Goal: Task Accomplishment & Management: Use online tool/utility

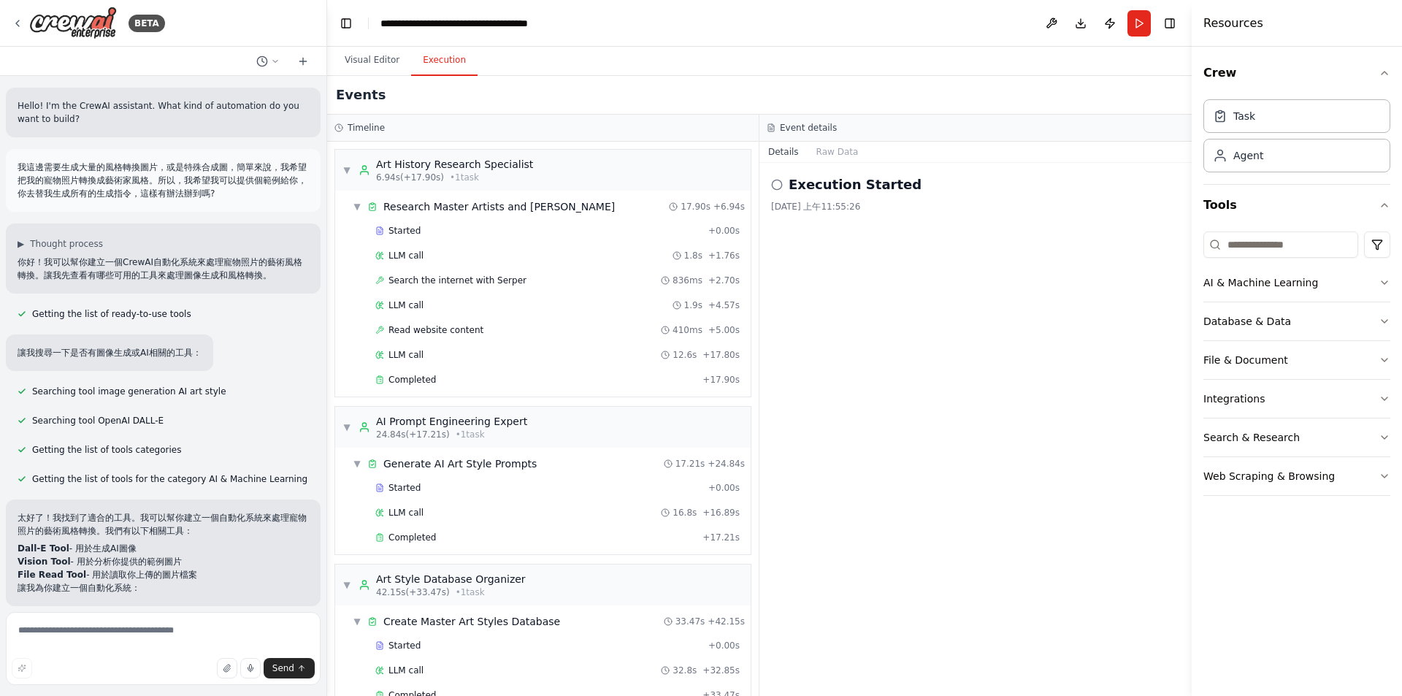
click at [801, 444] on div "Execution Started 2025/9/29 上午11:55:26" at bounding box center [975, 429] width 432 height 533
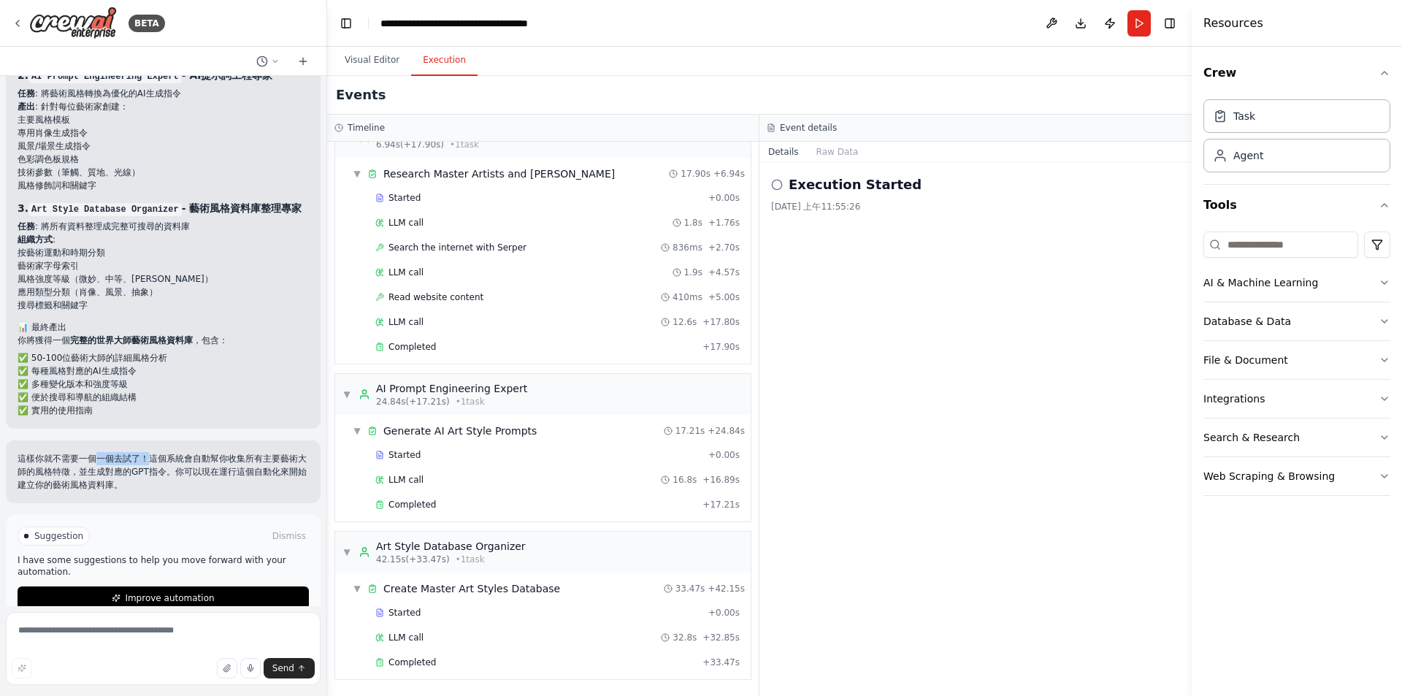
drag, startPoint x: 96, startPoint y: 429, endPoint x: 148, endPoint y: 436, distance: 53.0
click at [148, 452] on p "這樣你就不需要一個一個去試了！這個系統會自動幫你收集所有主要藝術大師的風格特徵，並生成對應的GPT指令。你可以現在運行這個自動化來開始建立你的藝術風格資料庫。" at bounding box center [163, 471] width 291 height 39
click at [959, 449] on div "Execution Started 2025/9/29 上午11:55:26" at bounding box center [975, 429] width 432 height 533
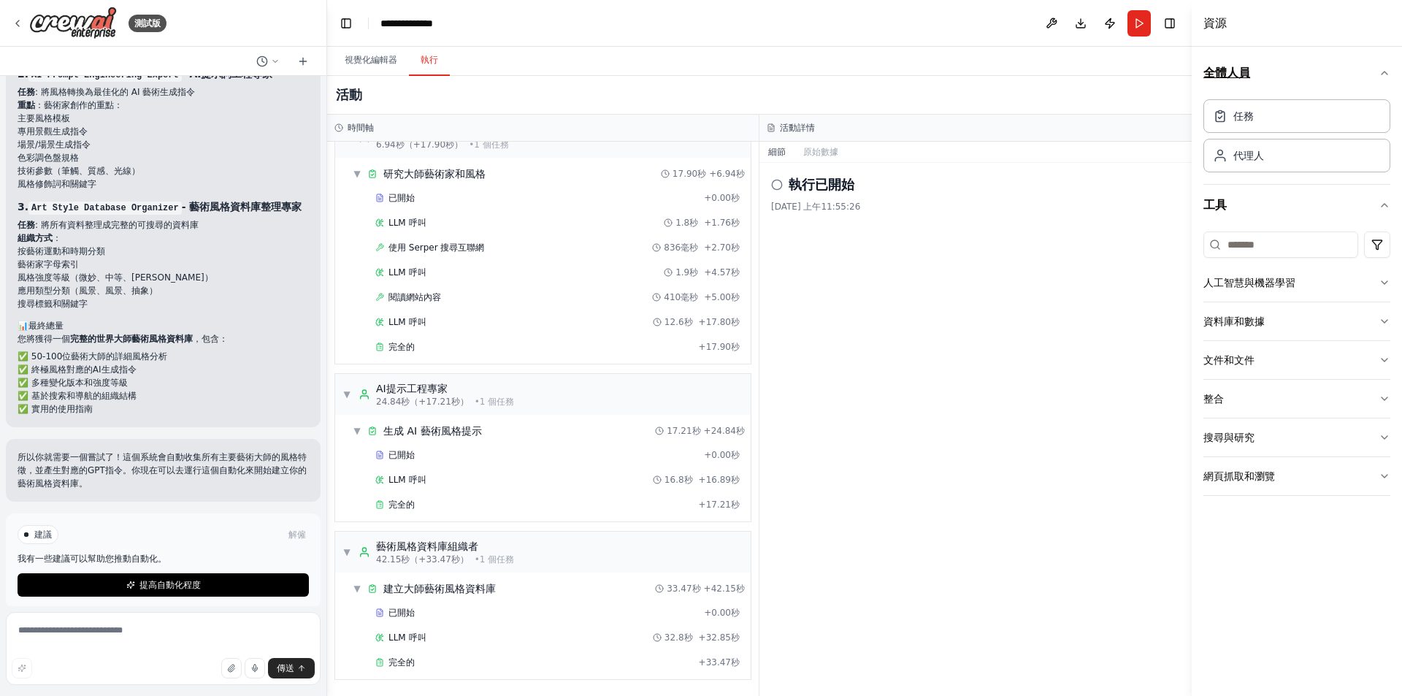
scroll to position [2700, 0]
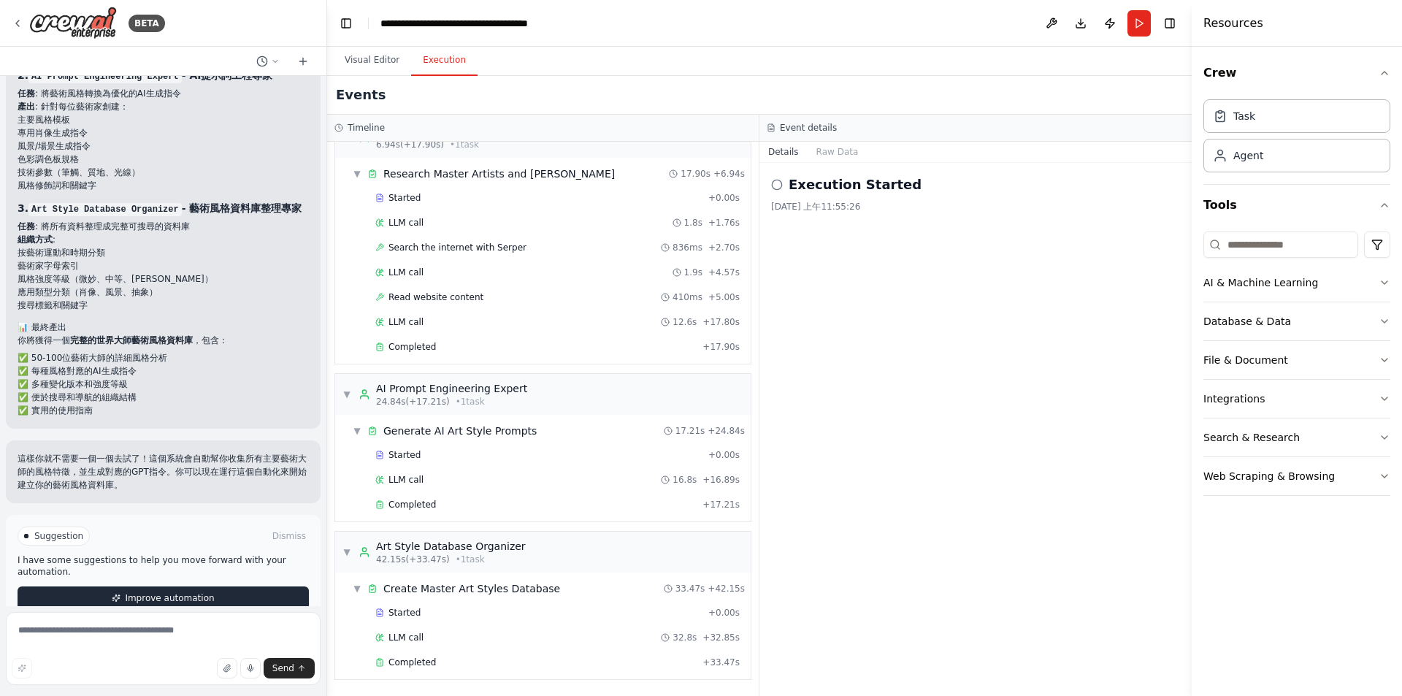
click at [142, 592] on span "Improve automation" at bounding box center [169, 598] width 89 height 12
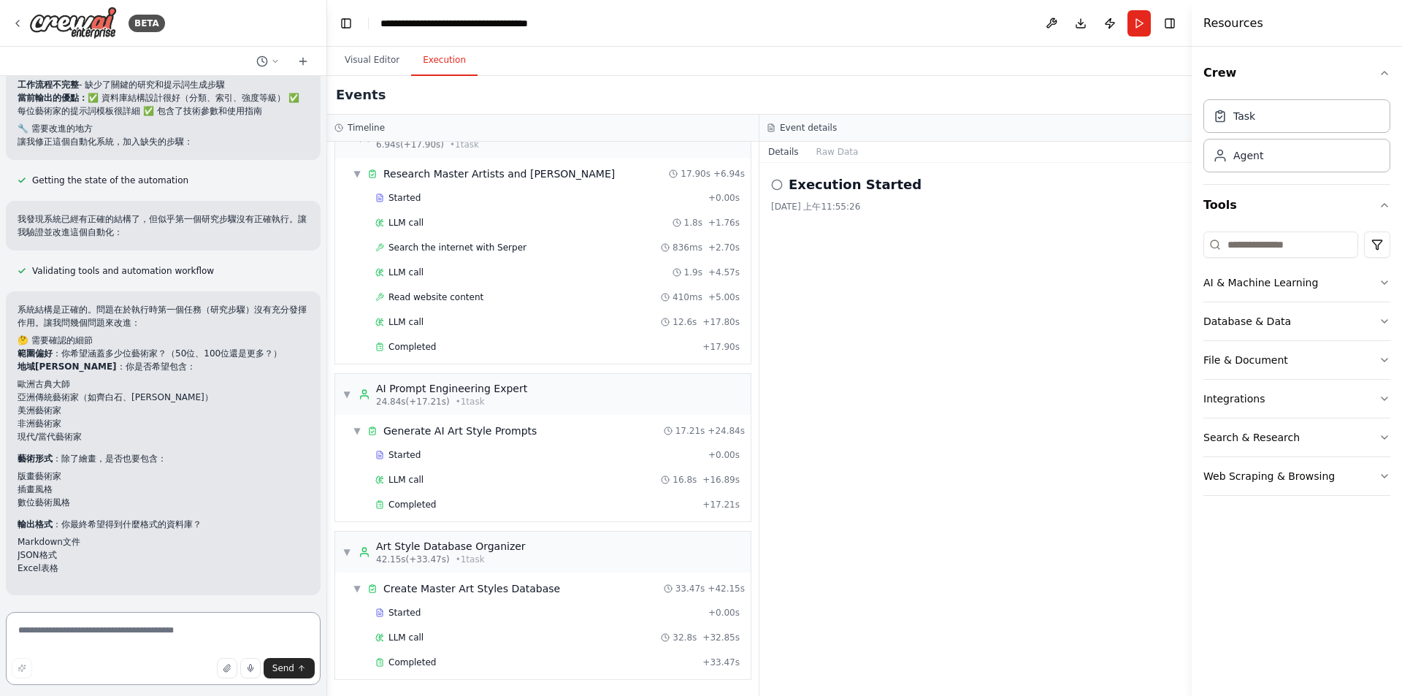
scroll to position [3270, 0]
click at [221, 452] on p "藝術形式 ：除了繪畫，是否也要包含：" at bounding box center [163, 458] width 291 height 13
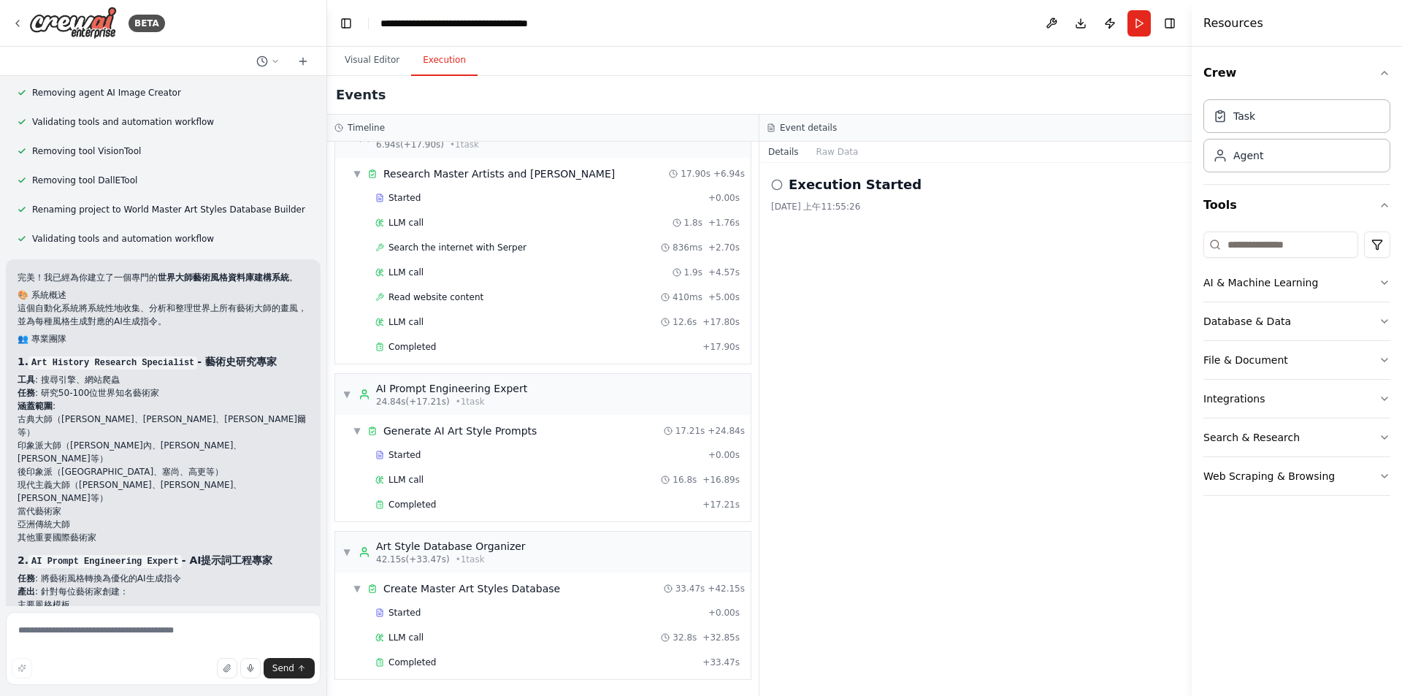
scroll to position [2248, 0]
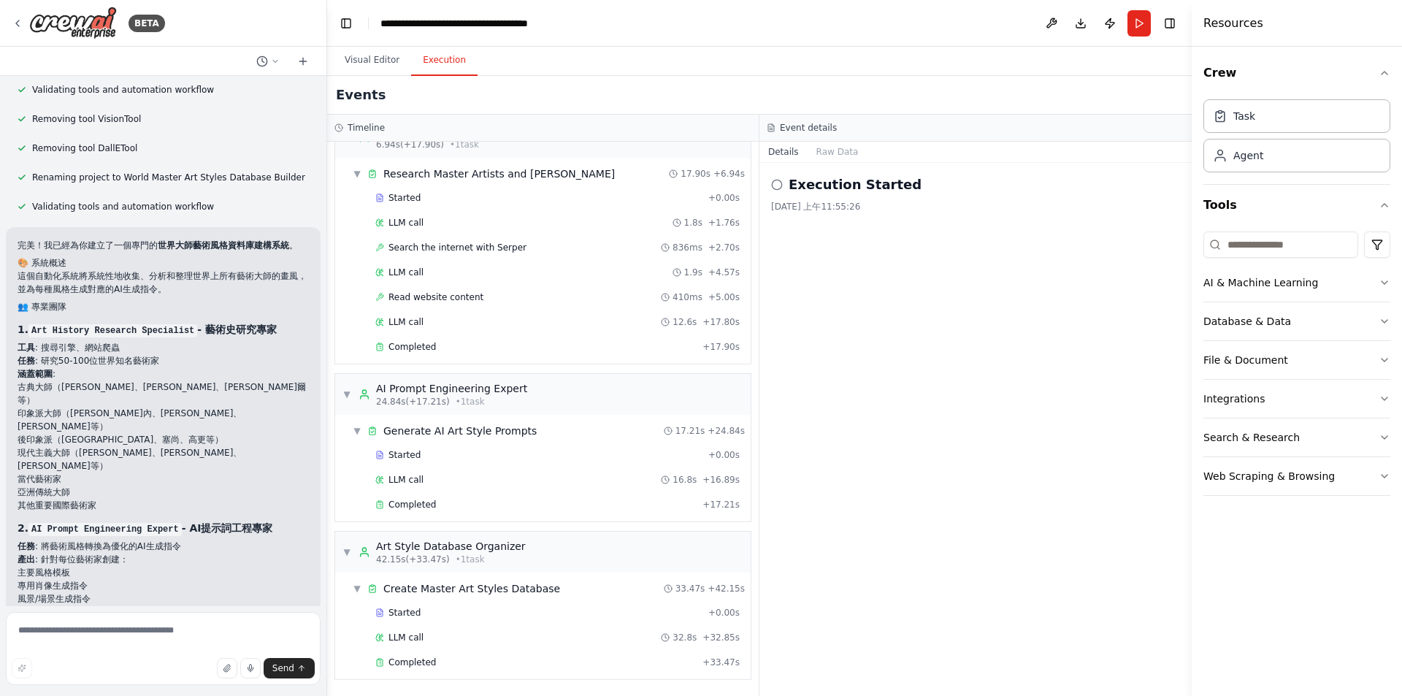
click at [264, 433] on li "後印象派（[GEOGRAPHIC_DATA]、塞尚、高更等）" at bounding box center [163, 439] width 291 height 13
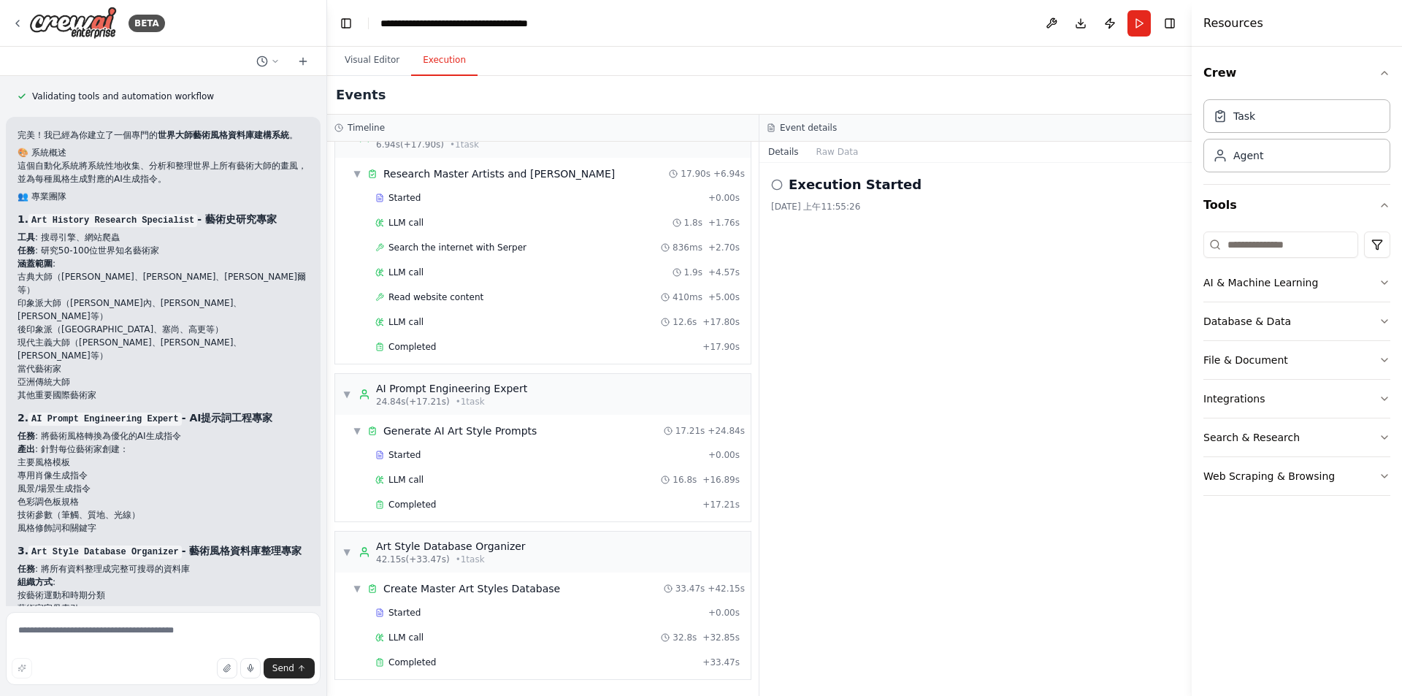
scroll to position [2394, 0]
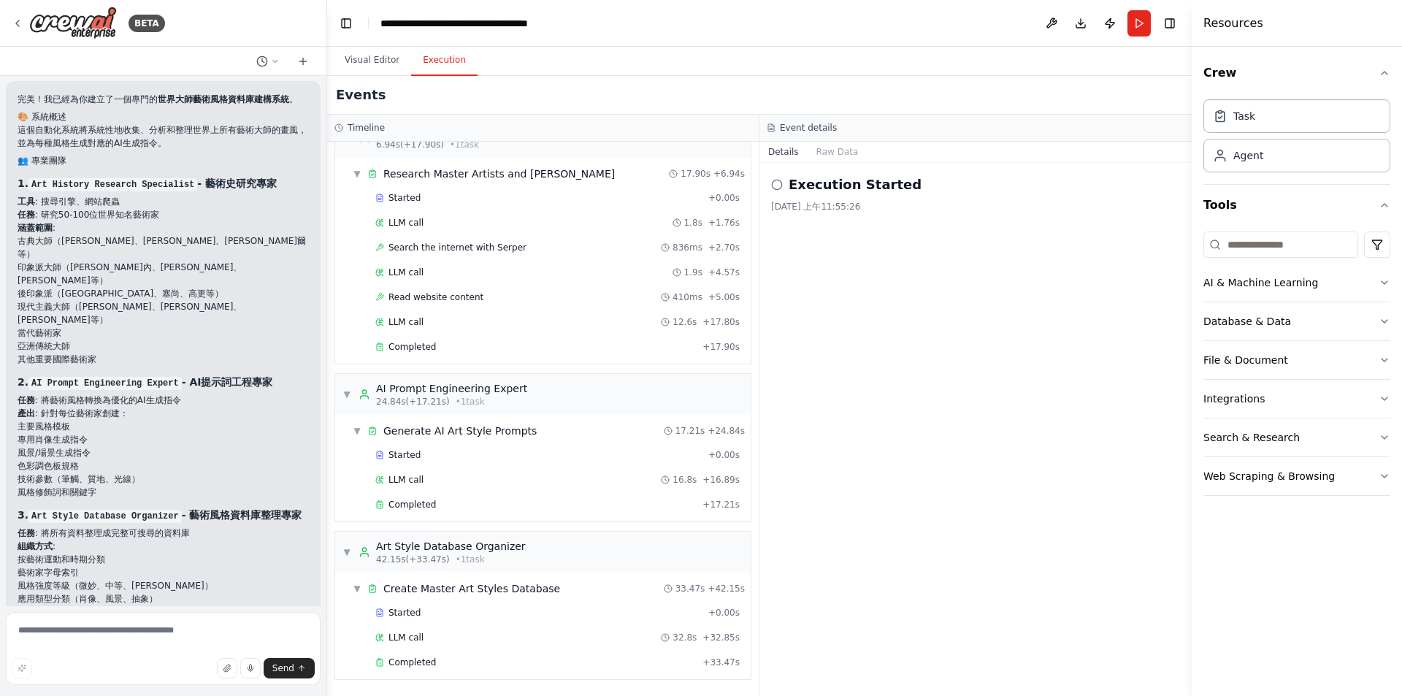
click at [225, 287] on li "後印象派（[GEOGRAPHIC_DATA]、塞尚、高更等）" at bounding box center [163, 293] width 291 height 13
click at [233, 326] on li "當代藝術家" at bounding box center [163, 332] width 291 height 13
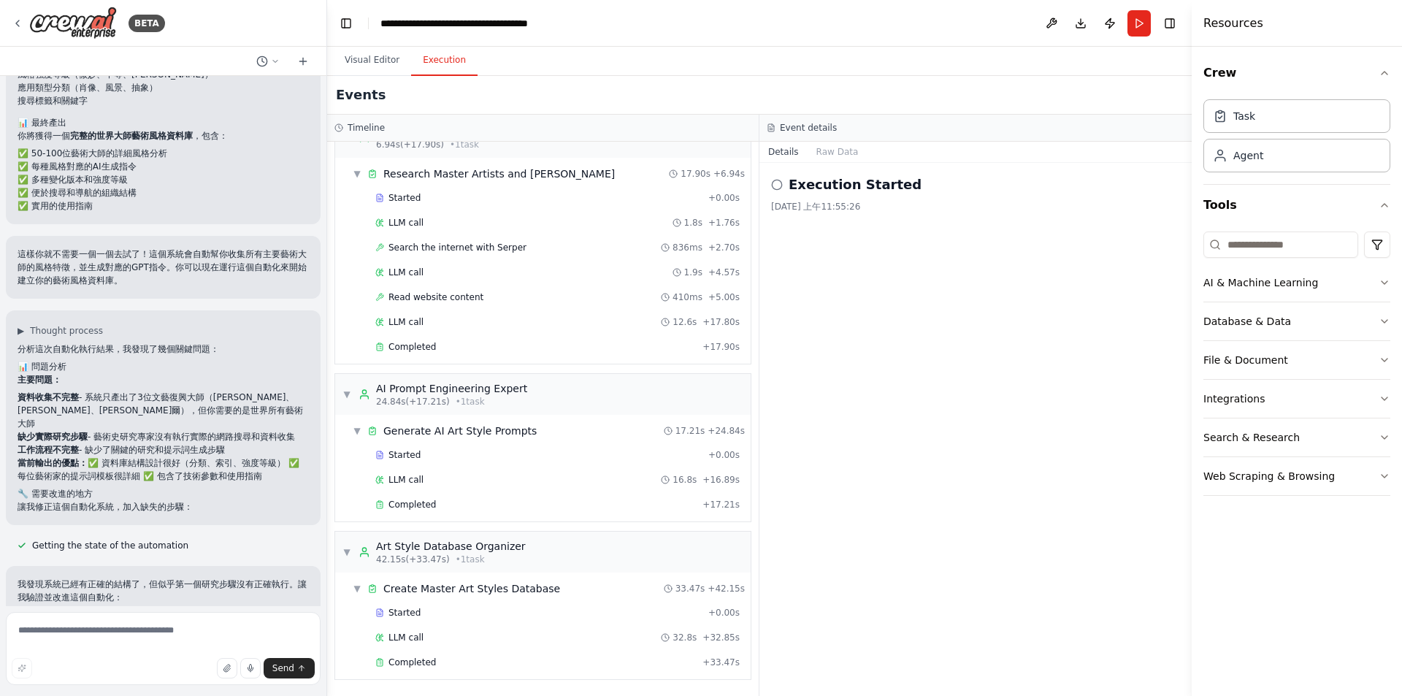
scroll to position [2978, 0]
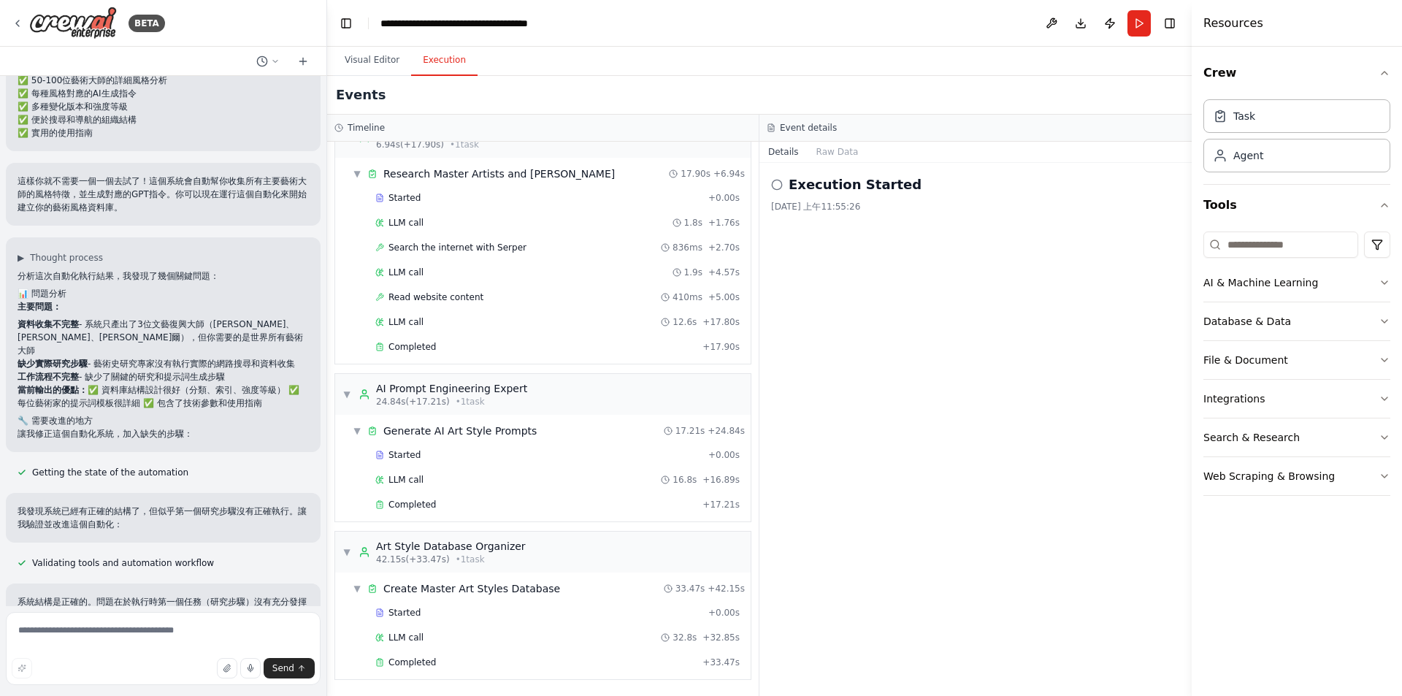
click at [222, 412] on div "Hello! I'm the CrewAI assistant. What kind of automation do you want to build? …" at bounding box center [163, 341] width 326 height 530
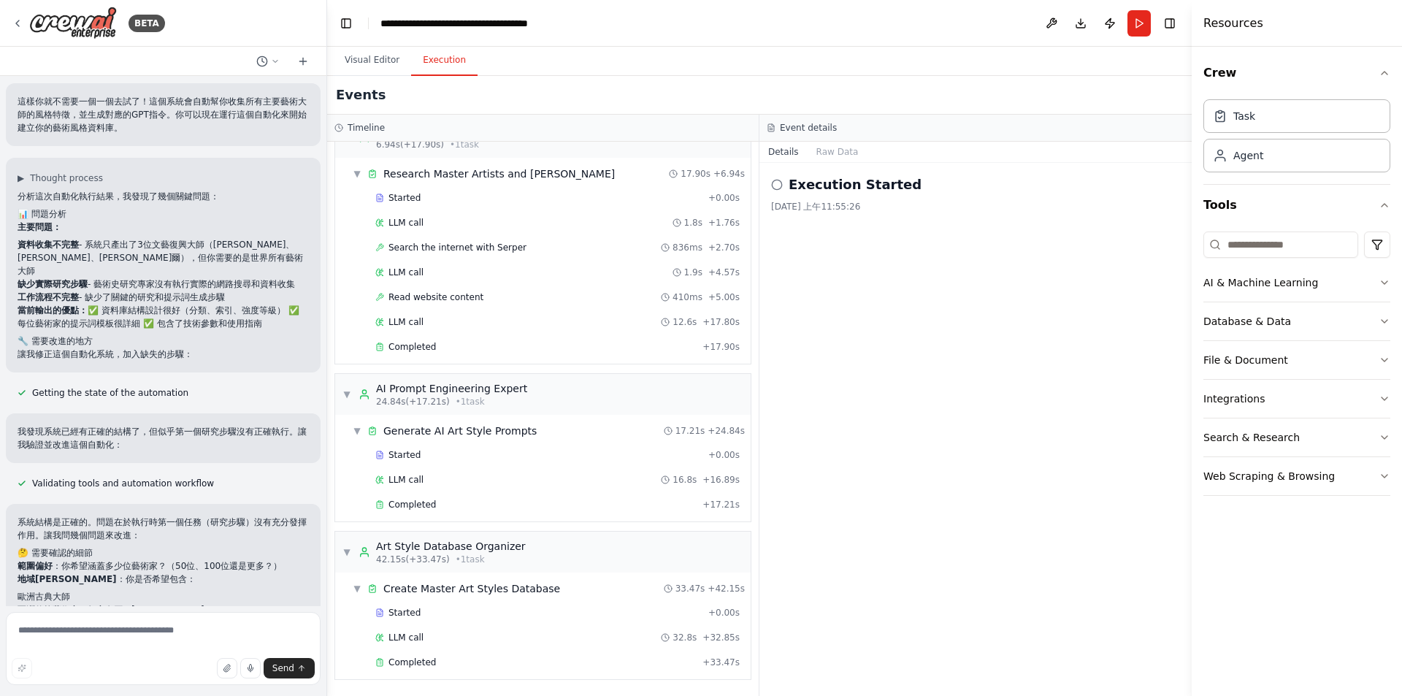
scroll to position [3197, 0]
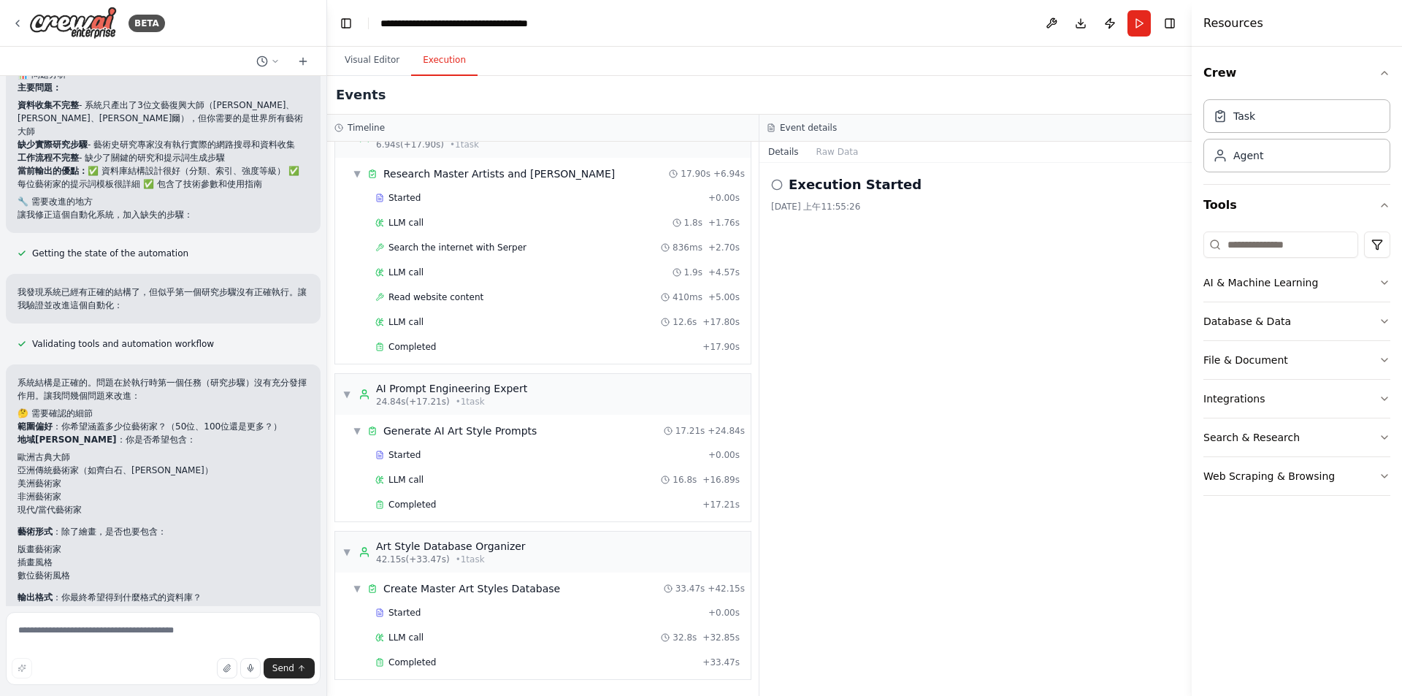
click at [212, 450] on li "歐洲古典大師" at bounding box center [163, 456] width 291 height 13
click at [215, 450] on li "歐洲古典大師" at bounding box center [163, 456] width 291 height 13
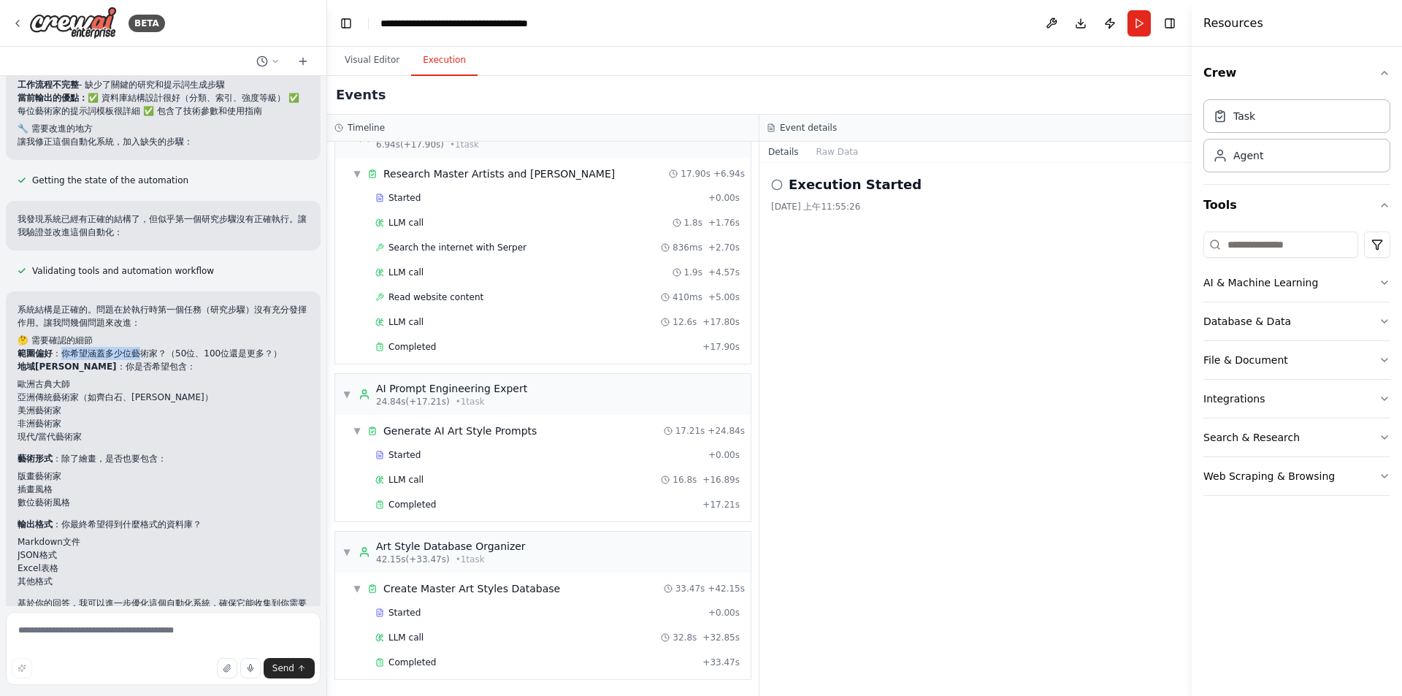
drag, startPoint x: 63, startPoint y: 313, endPoint x: 145, endPoint y: 320, distance: 82.0
click at [145, 347] on p "範圍偏好 ：你希望涵蓋多少位藝術家？（50位、100位還是更多？）" at bounding box center [163, 353] width 291 height 13
click at [168, 641] on textarea at bounding box center [163, 648] width 315 height 73
type textarea "*"
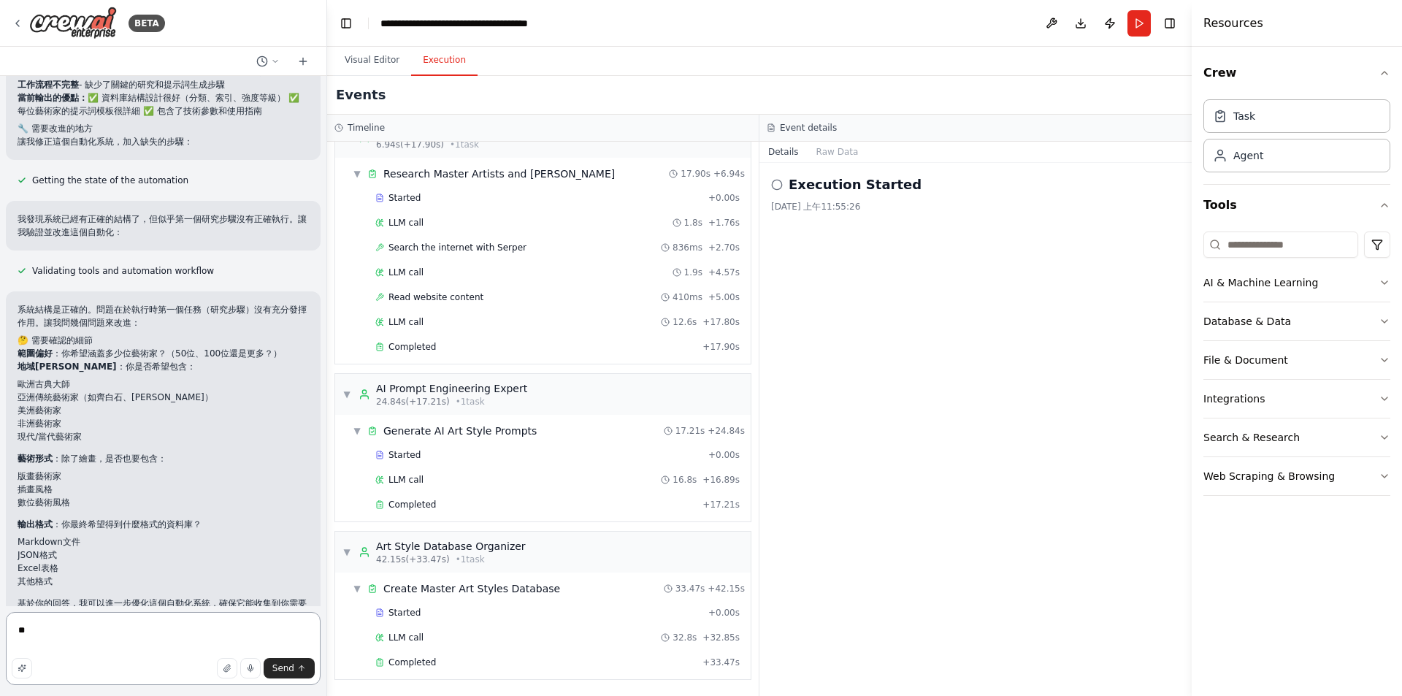
type textarea "*"
type textarea "**********"
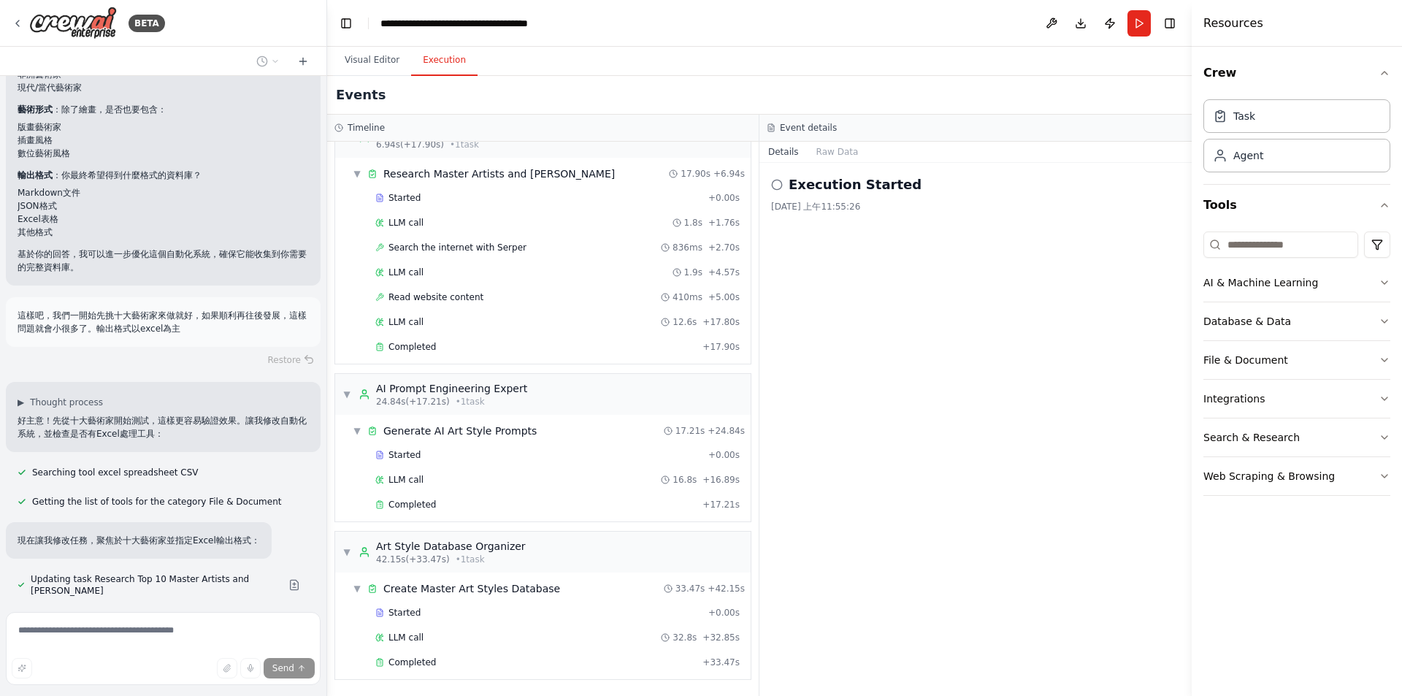
scroll to position [3648, 0]
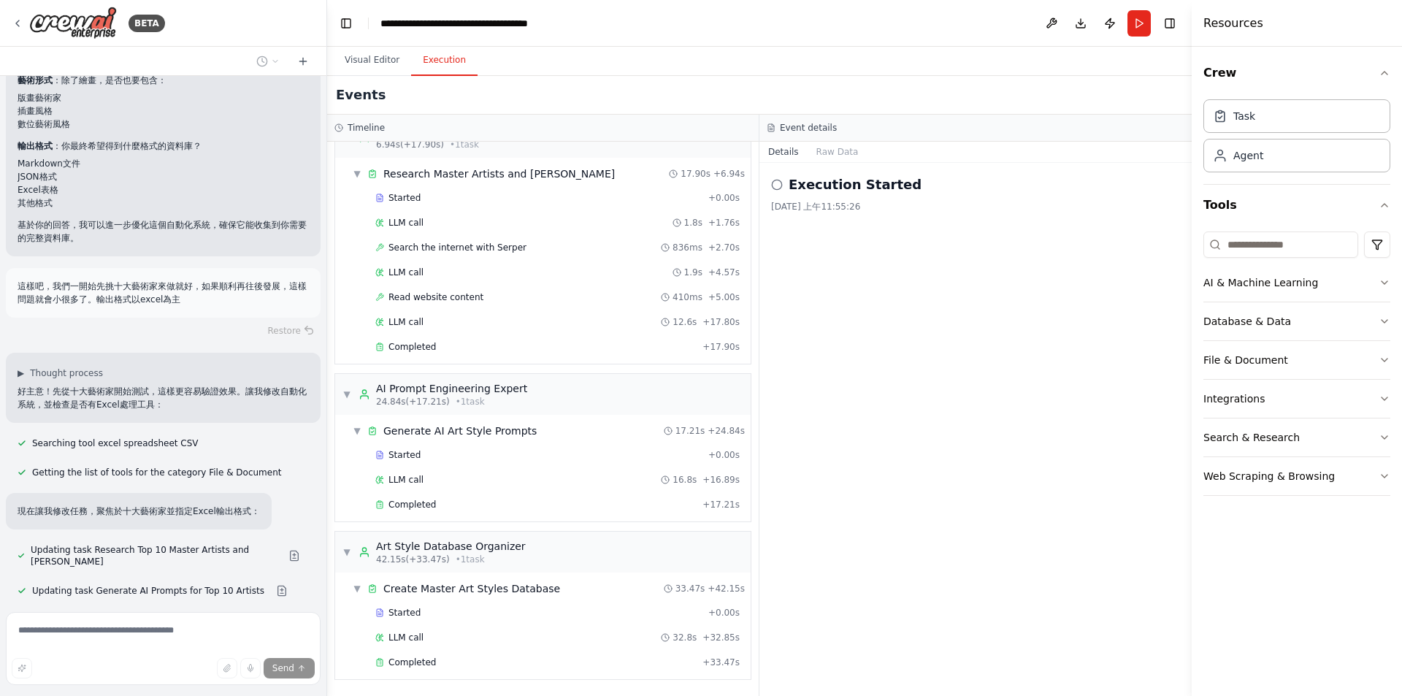
click at [215, 385] on p "好主意！先從十大藝術家開始測試，這樣更容易驗證效果。讓我修改自動化系統，並檢查是否有Excel處理工具：" at bounding box center [163, 398] width 291 height 26
click at [369, 45] on button "Visual Editor" at bounding box center [372, 60] width 78 height 31
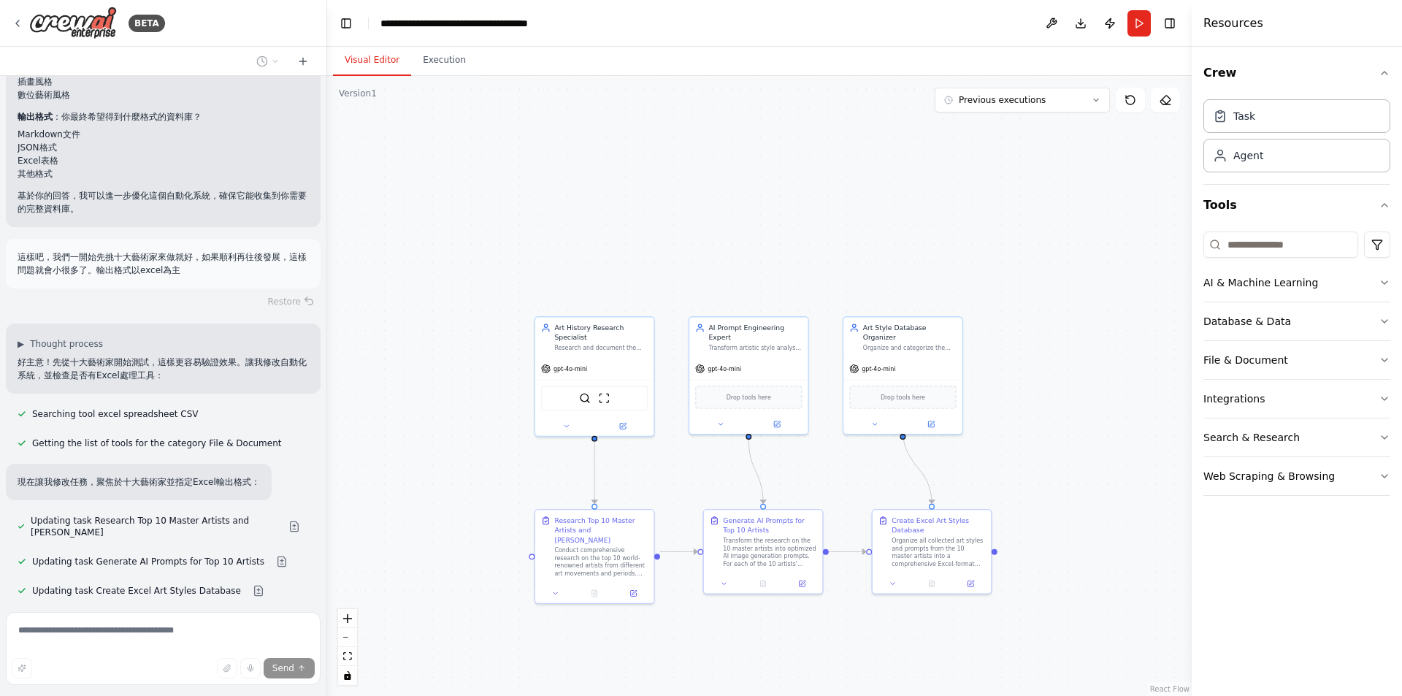
scroll to position [3706, 0]
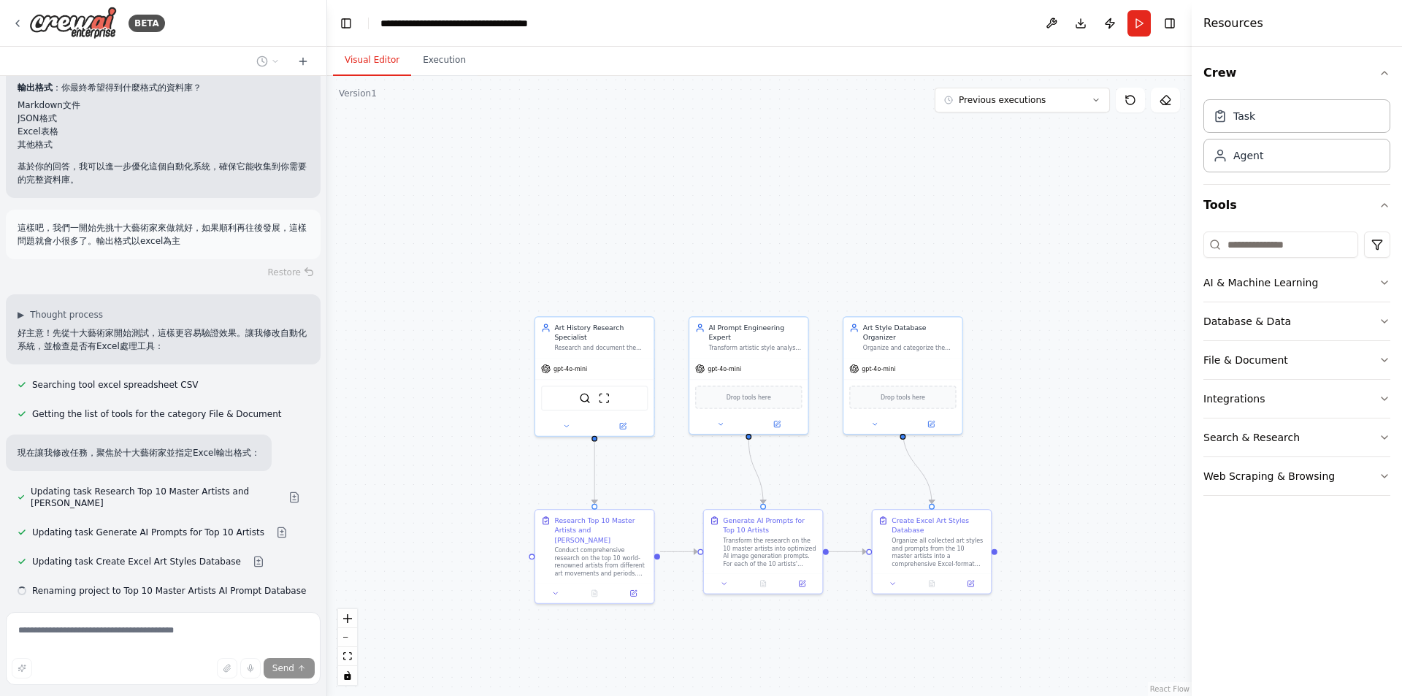
click at [274, 405] on div "Getting the list of tools for the category File & Document" at bounding box center [149, 414] width 287 height 18
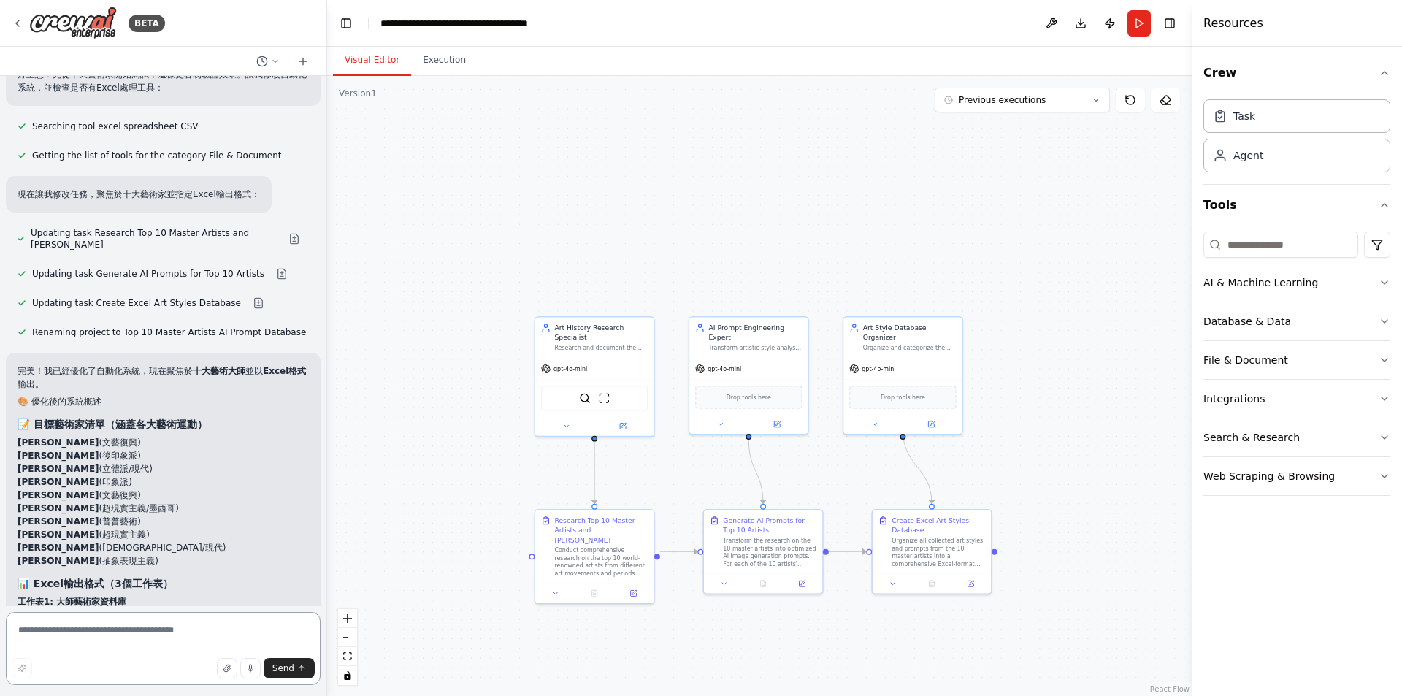
scroll to position [3672, 0]
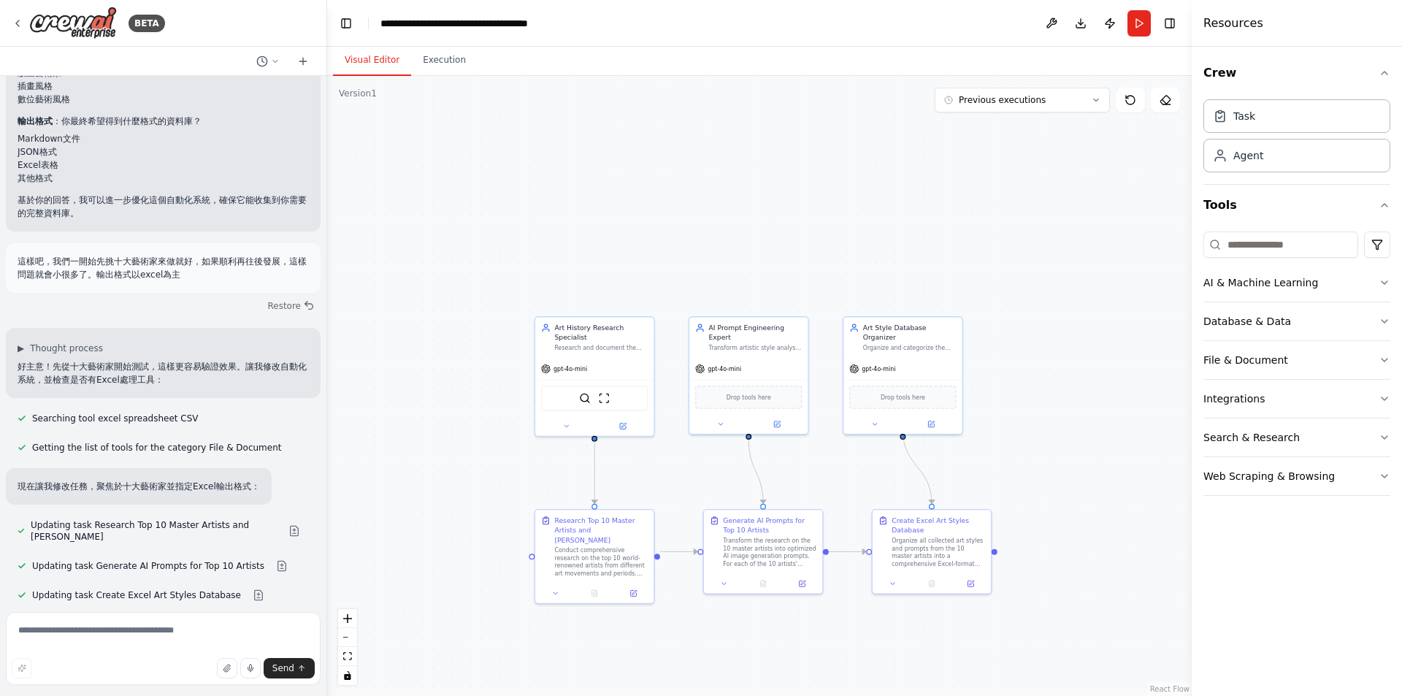
click at [141, 342] on div "▶ Thought process" at bounding box center [163, 348] width 291 height 12
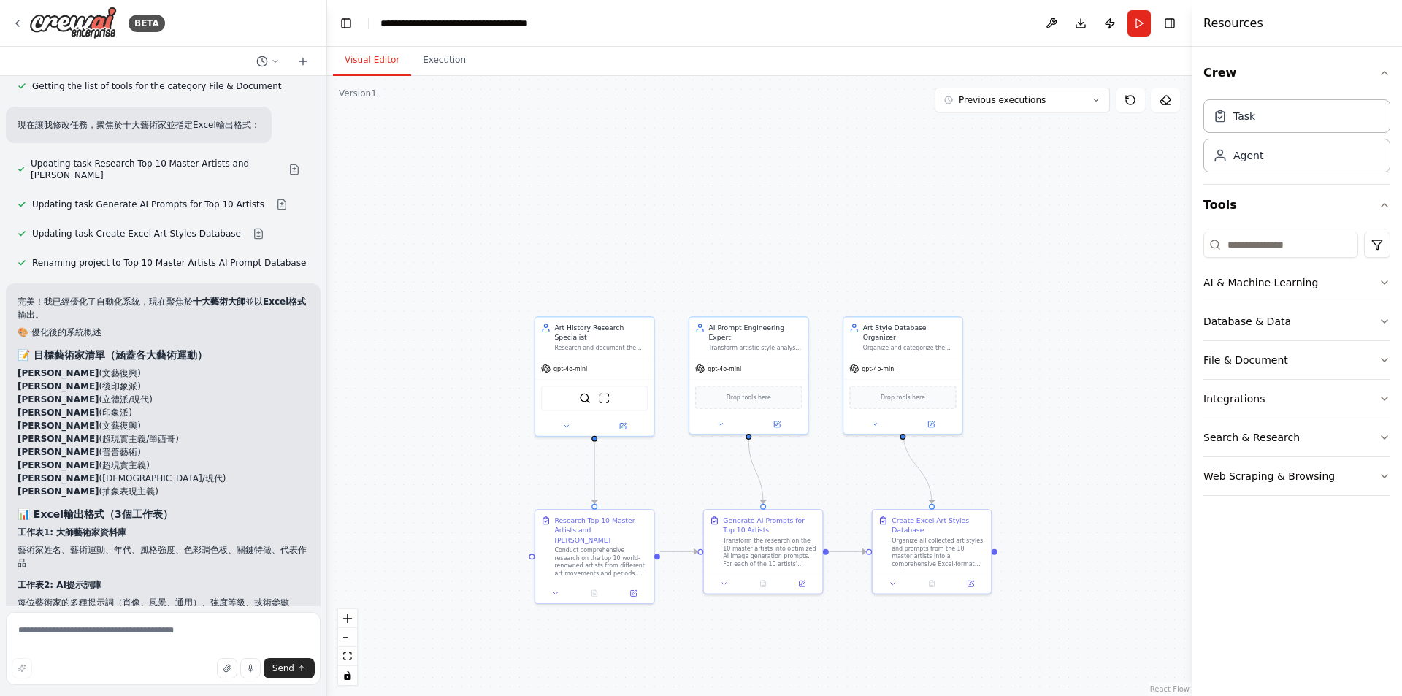
scroll to position [4037, 0]
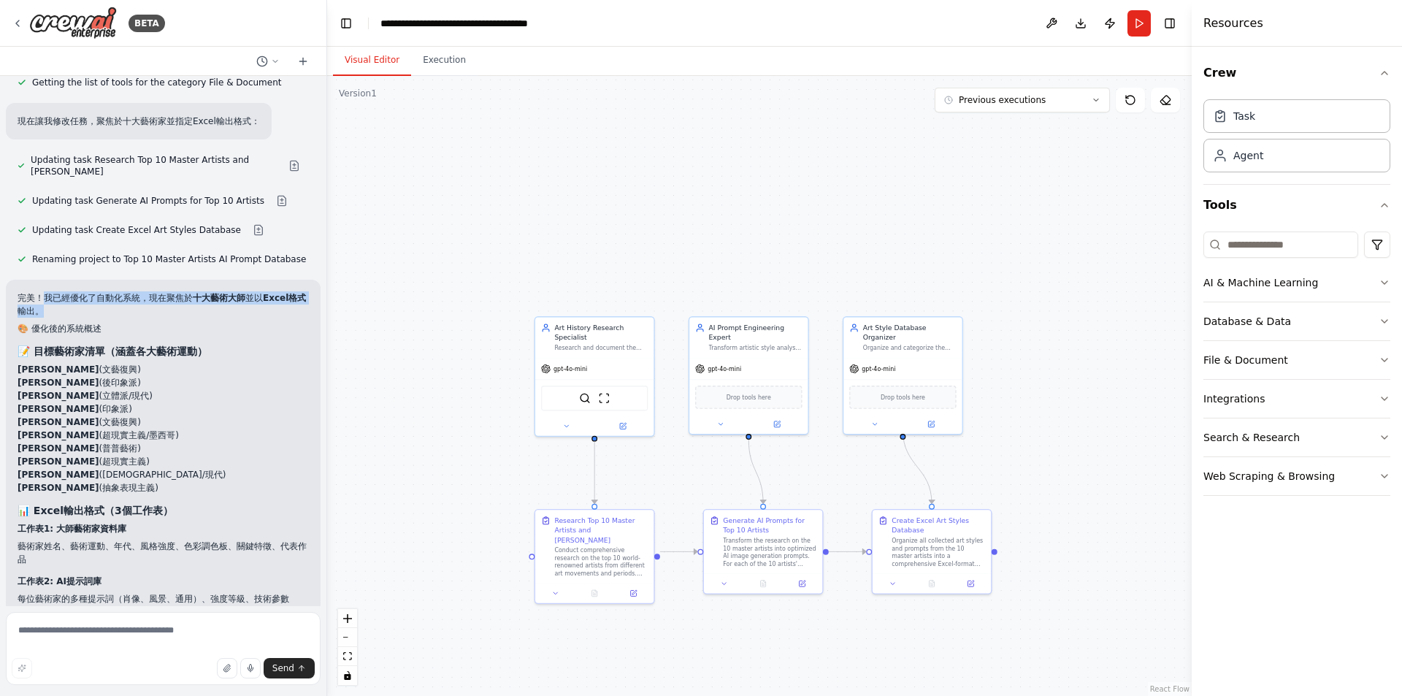
drag, startPoint x: 42, startPoint y: 248, endPoint x: 220, endPoint y: 263, distance: 178.7
click at [220, 291] on p "完美！我已經優化了自動化系統，現在聚焦於 十大藝術大師 並以 Excel格式 輸出。" at bounding box center [163, 304] width 291 height 26
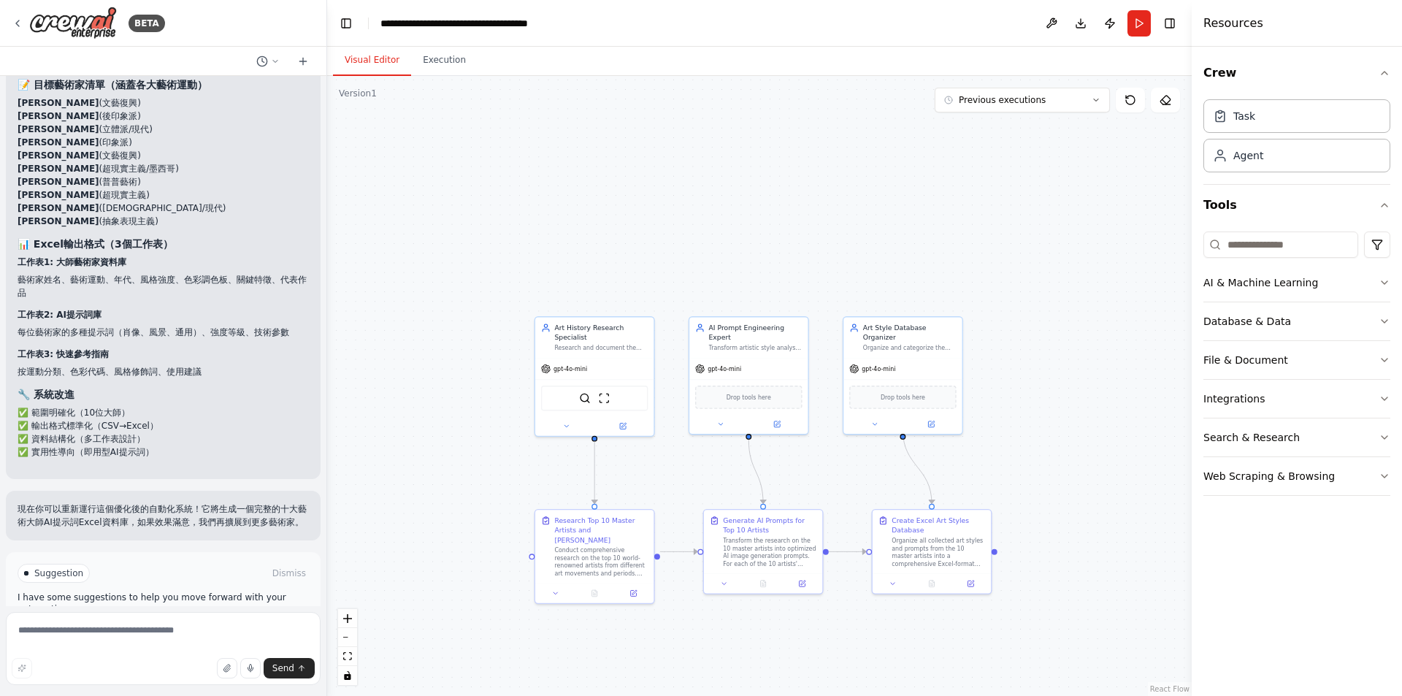
scroll to position [4329, 0]
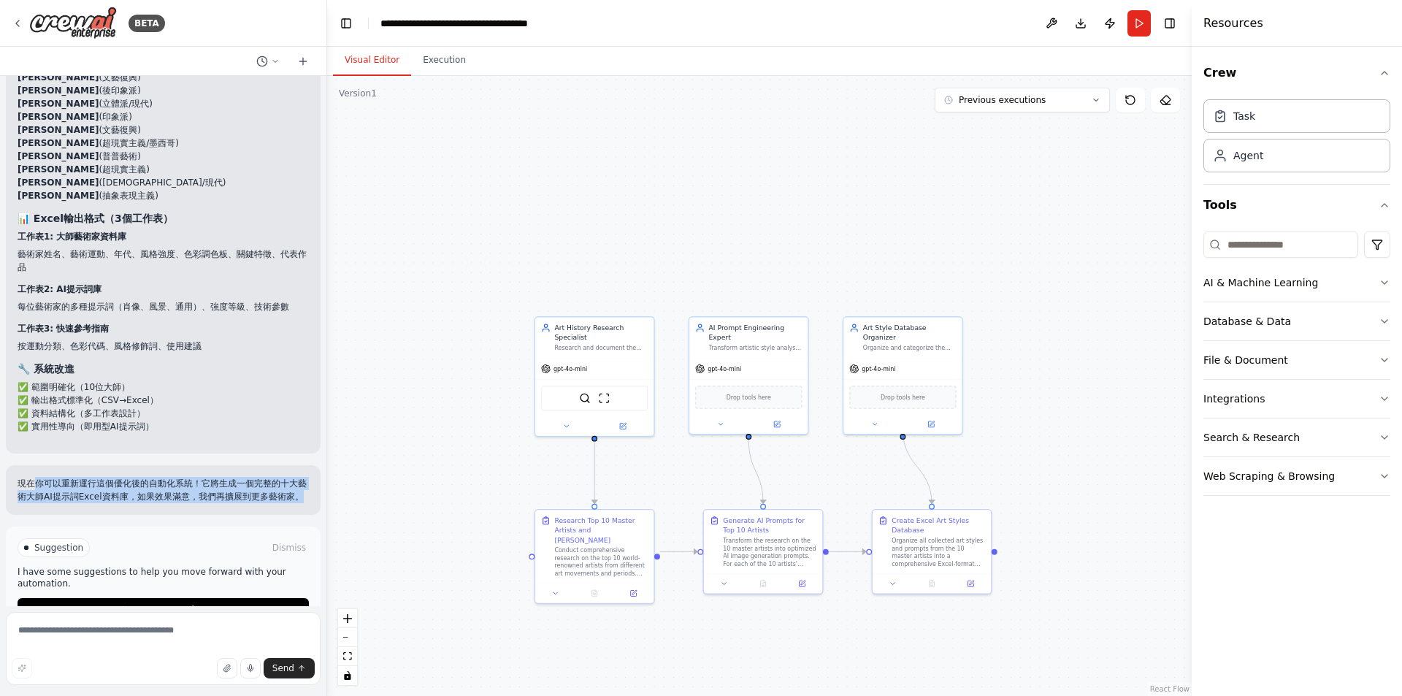
drag, startPoint x: 33, startPoint y: 428, endPoint x: 178, endPoint y: 468, distance: 150.5
click at [178, 468] on div "現在你可以重新運行這個優化後的自動化系統！它將生成一個完整的十大藝術大師AI提示詞Excel資料庫，如果效果滿意，我們再擴展到更多藝術家。" at bounding box center [163, 490] width 315 height 50
click at [184, 604] on span "Run Automation" at bounding box center [169, 610] width 71 height 12
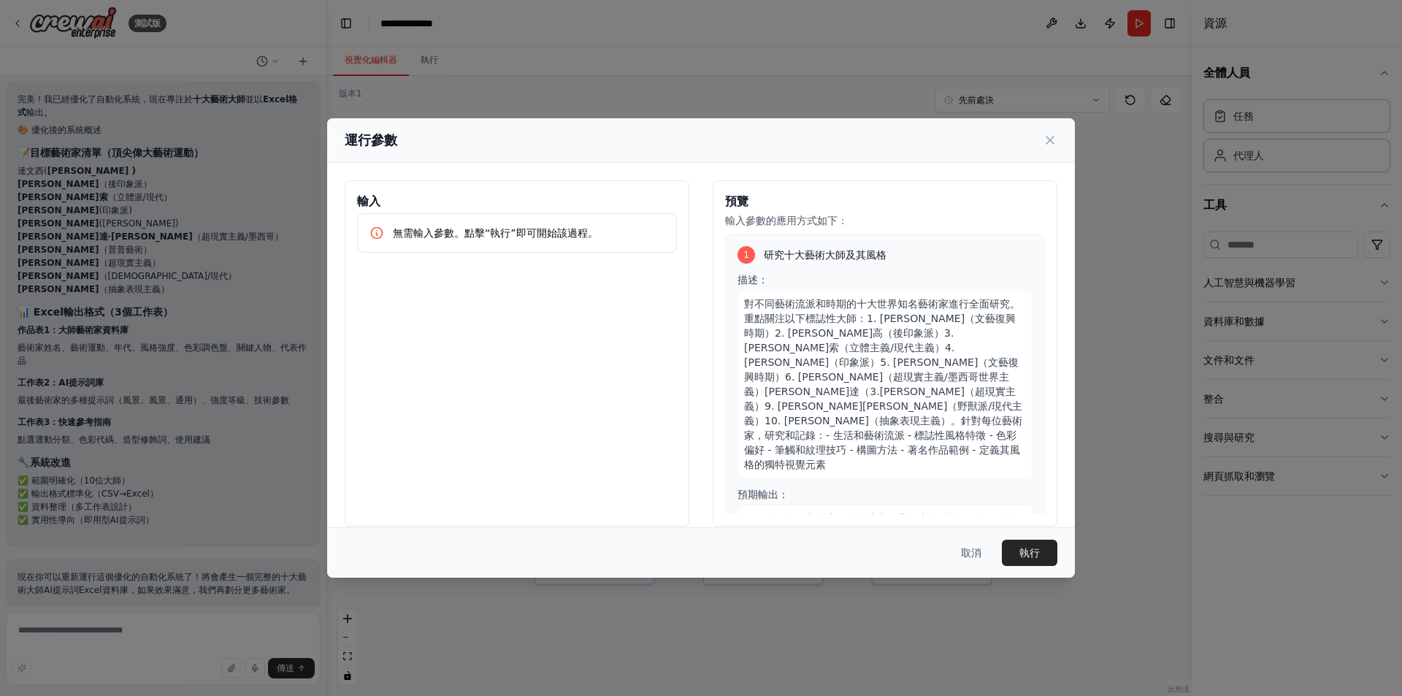
scroll to position [4211, 0]
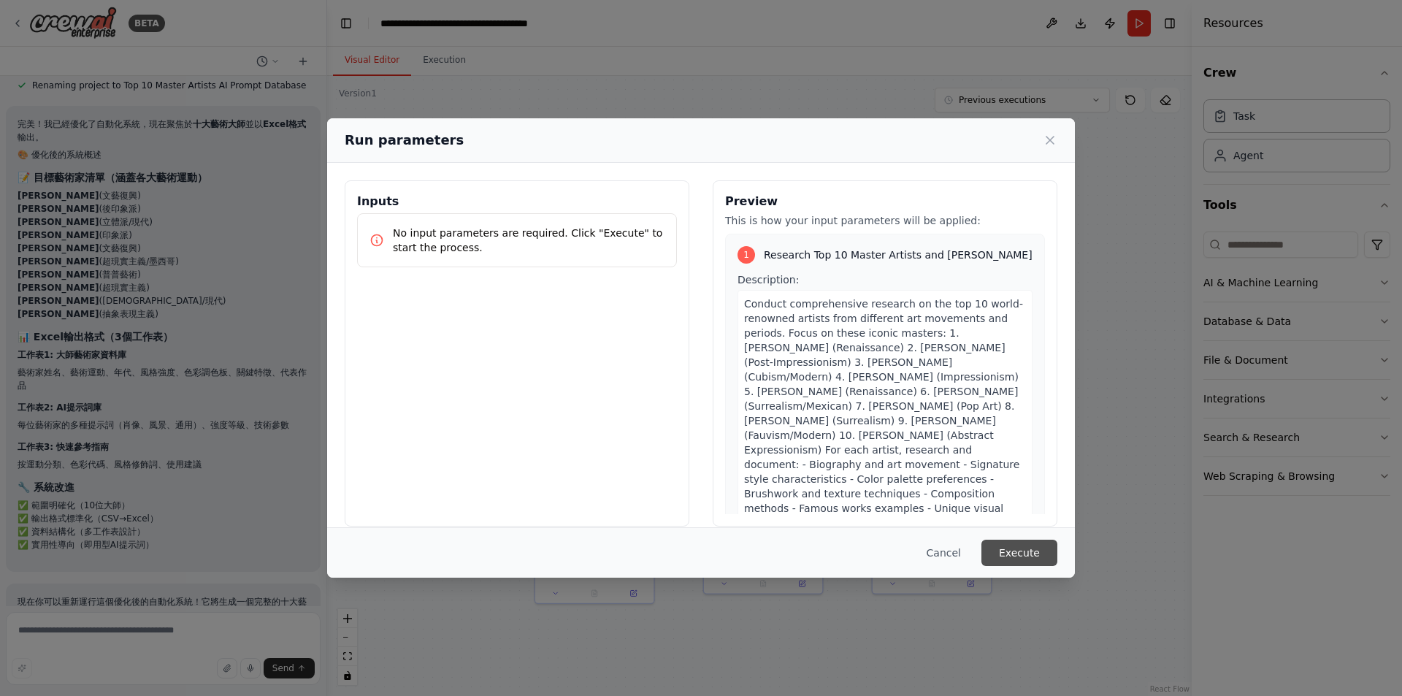
click at [1004, 550] on button "Execute" at bounding box center [1019, 552] width 76 height 26
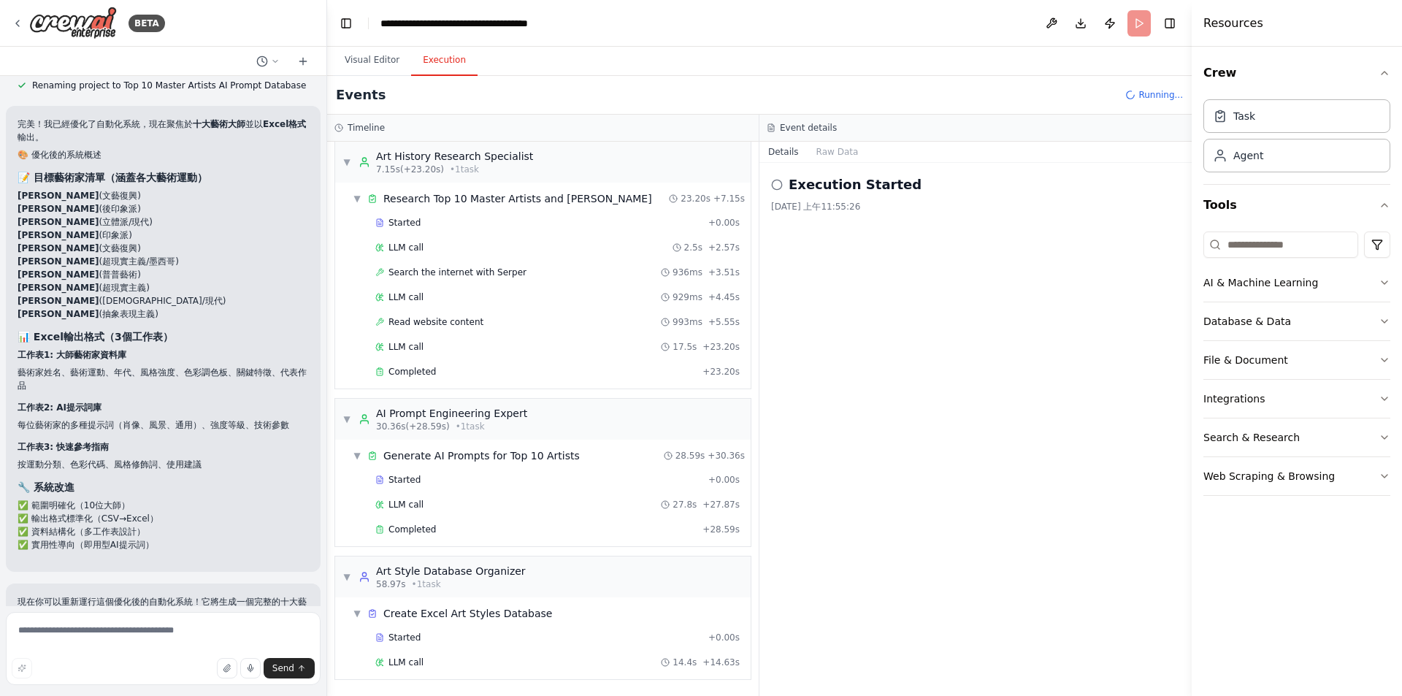
scroll to position [33, 0]
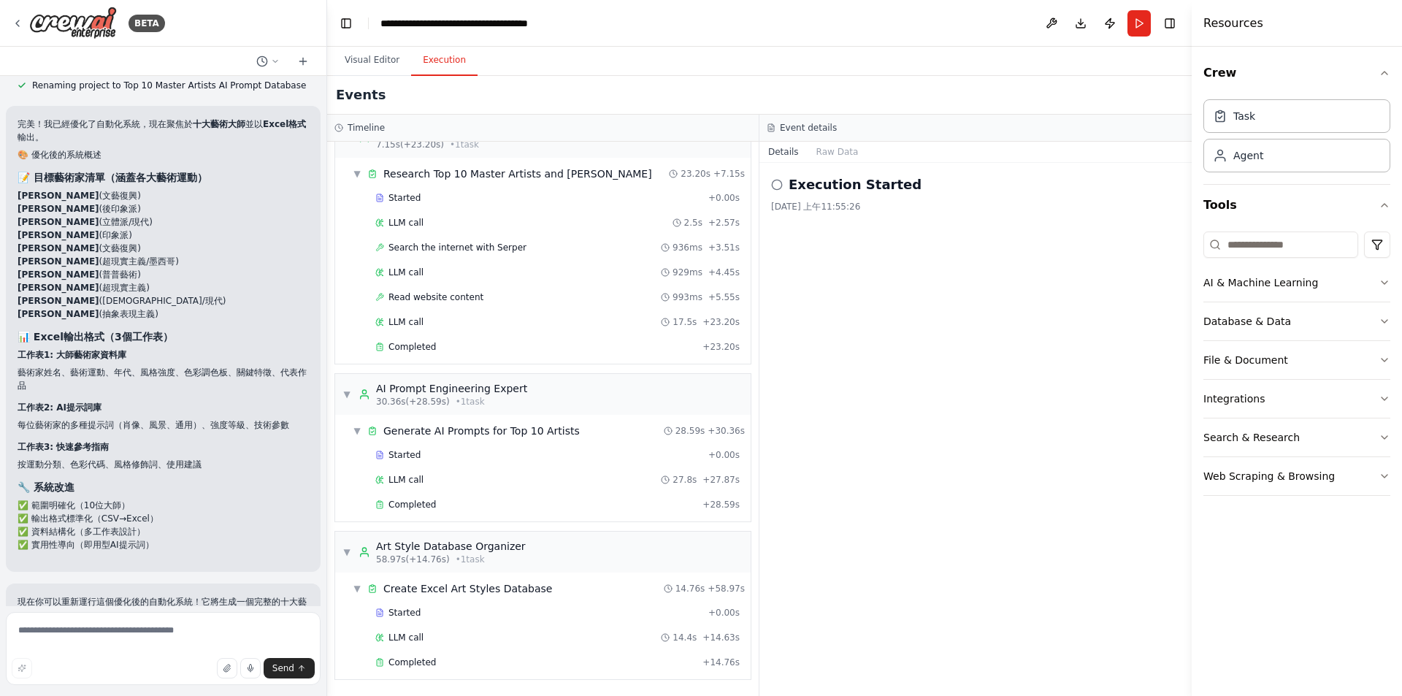
click at [266, 307] on li "Jackson Pollock (抽象表現主義)" at bounding box center [163, 313] width 291 height 13
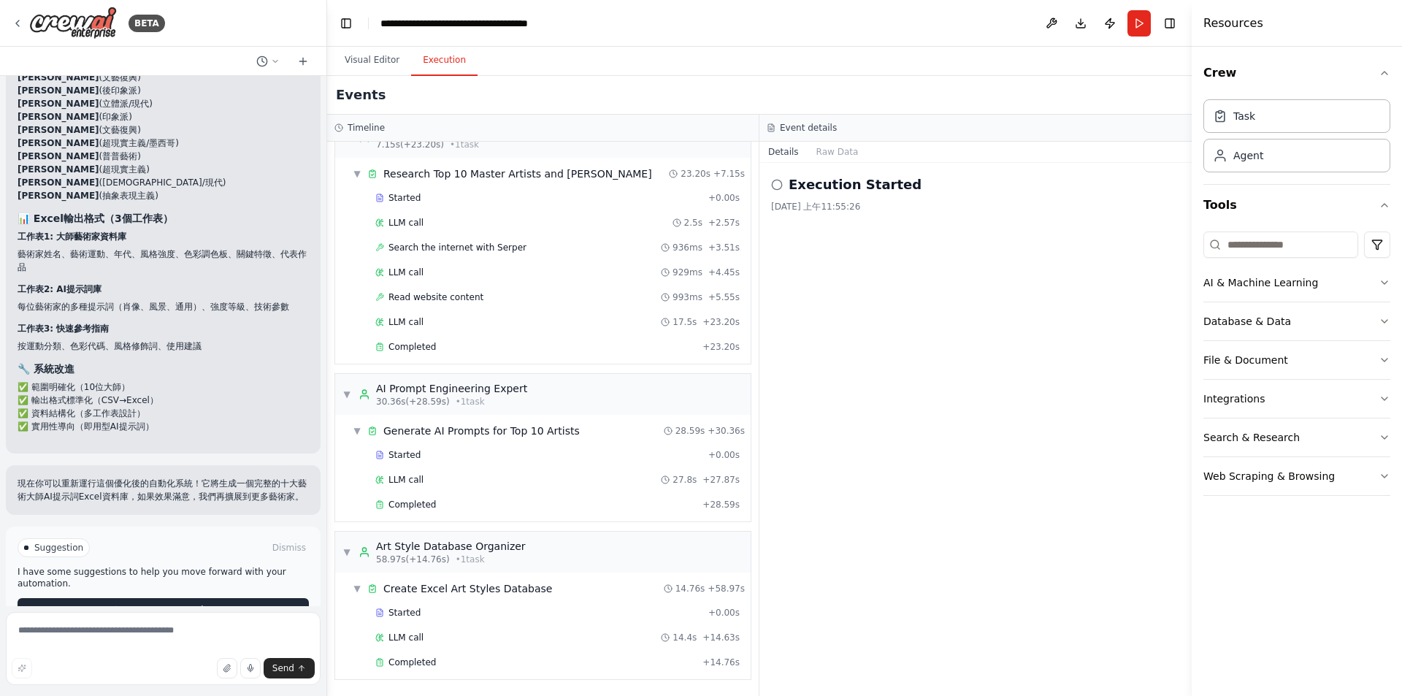
click at [100, 598] on button "Improve automation" at bounding box center [163, 609] width 291 height 23
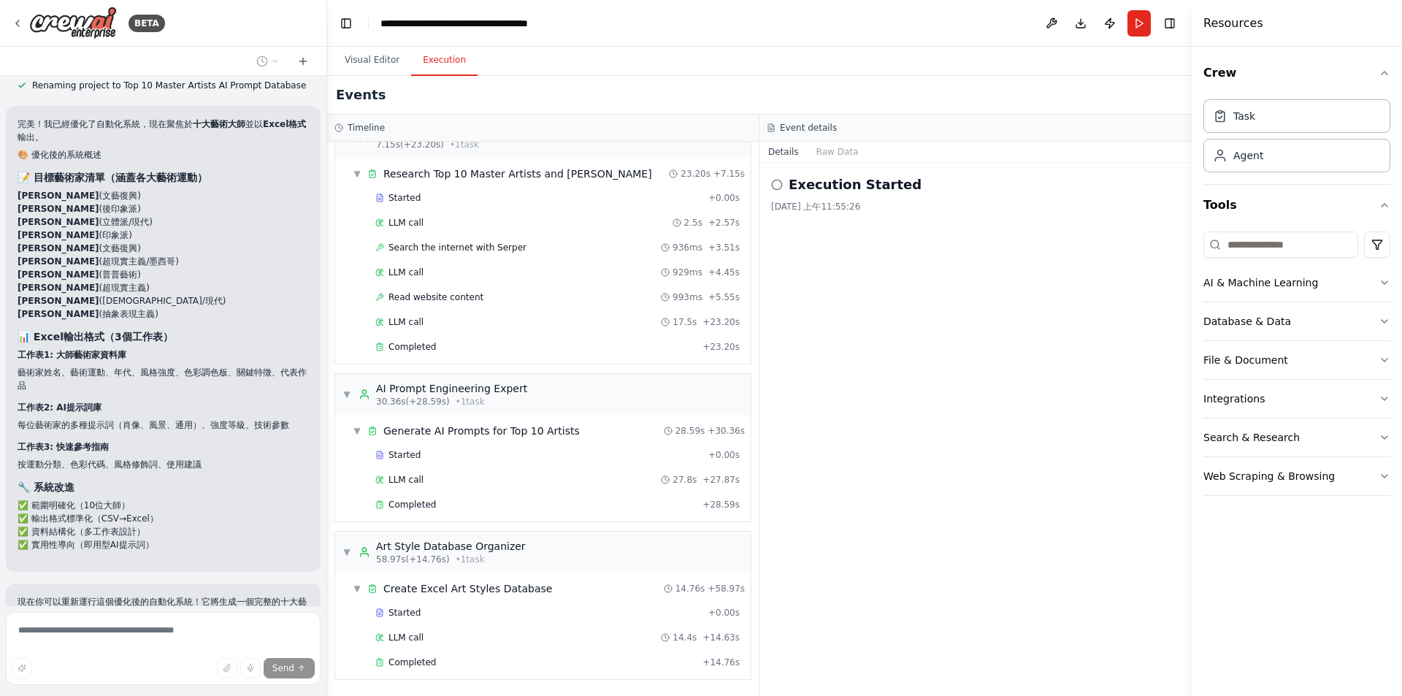
scroll to position [4258, 0]
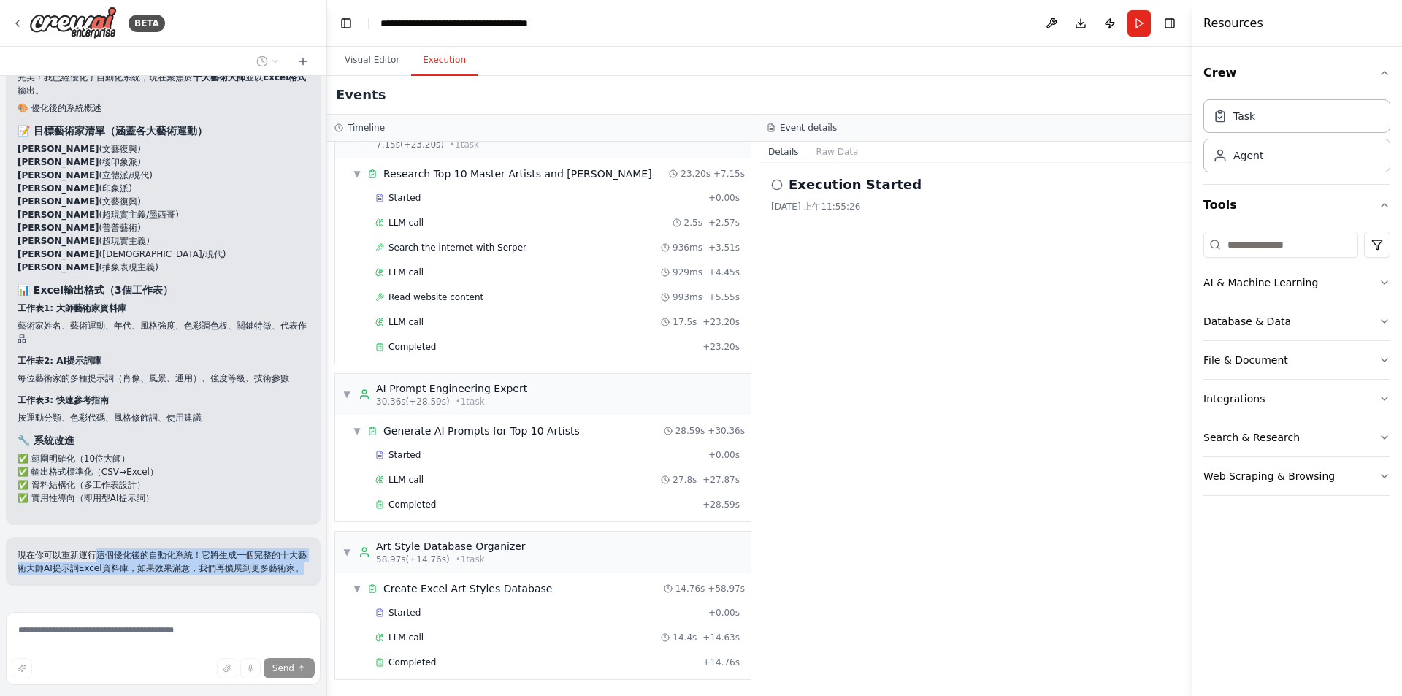
drag, startPoint x: 93, startPoint y: 502, endPoint x: 255, endPoint y: 538, distance: 166.7
click at [255, 538] on div "現在你可以重新運行這個優化後的自動化系統！它將生成一個完整的十大藝術大師AI提示詞Excel資料庫，如果效果滿意，我們再擴展到更多藝術家。" at bounding box center [163, 562] width 315 height 50
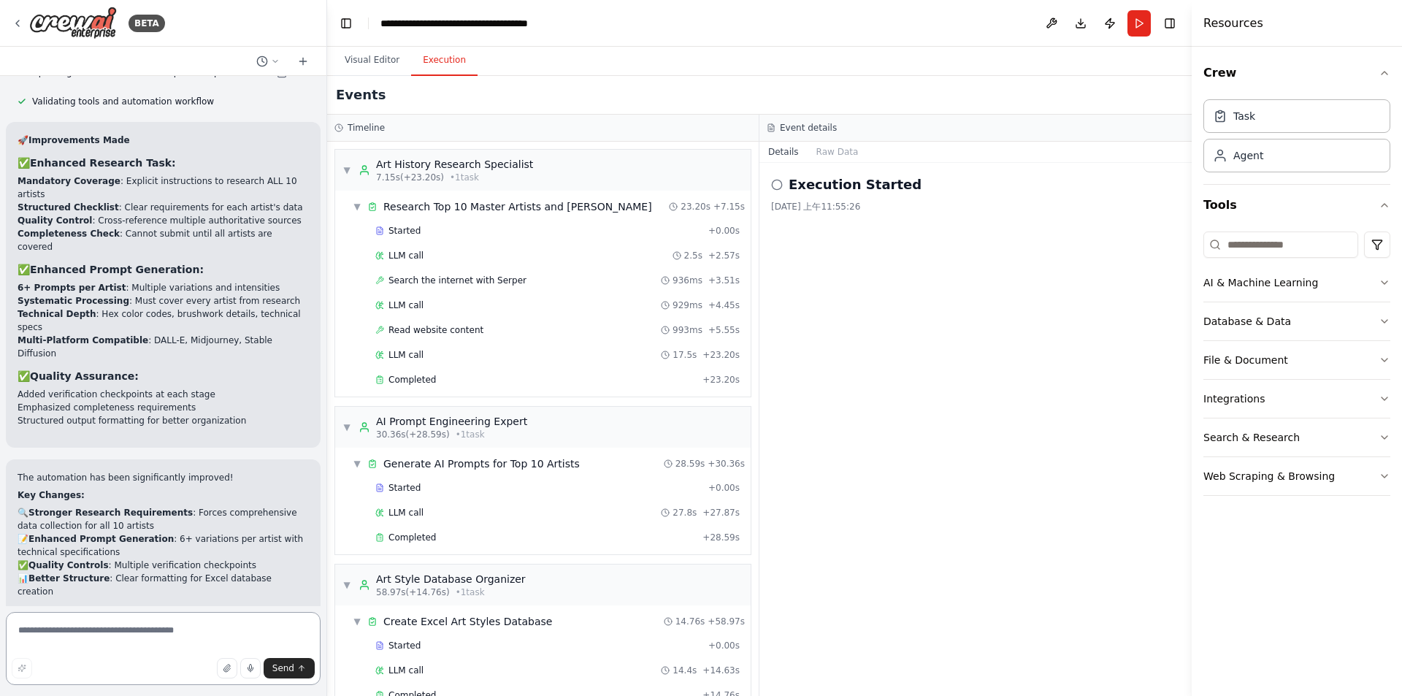
scroll to position [5394, 0]
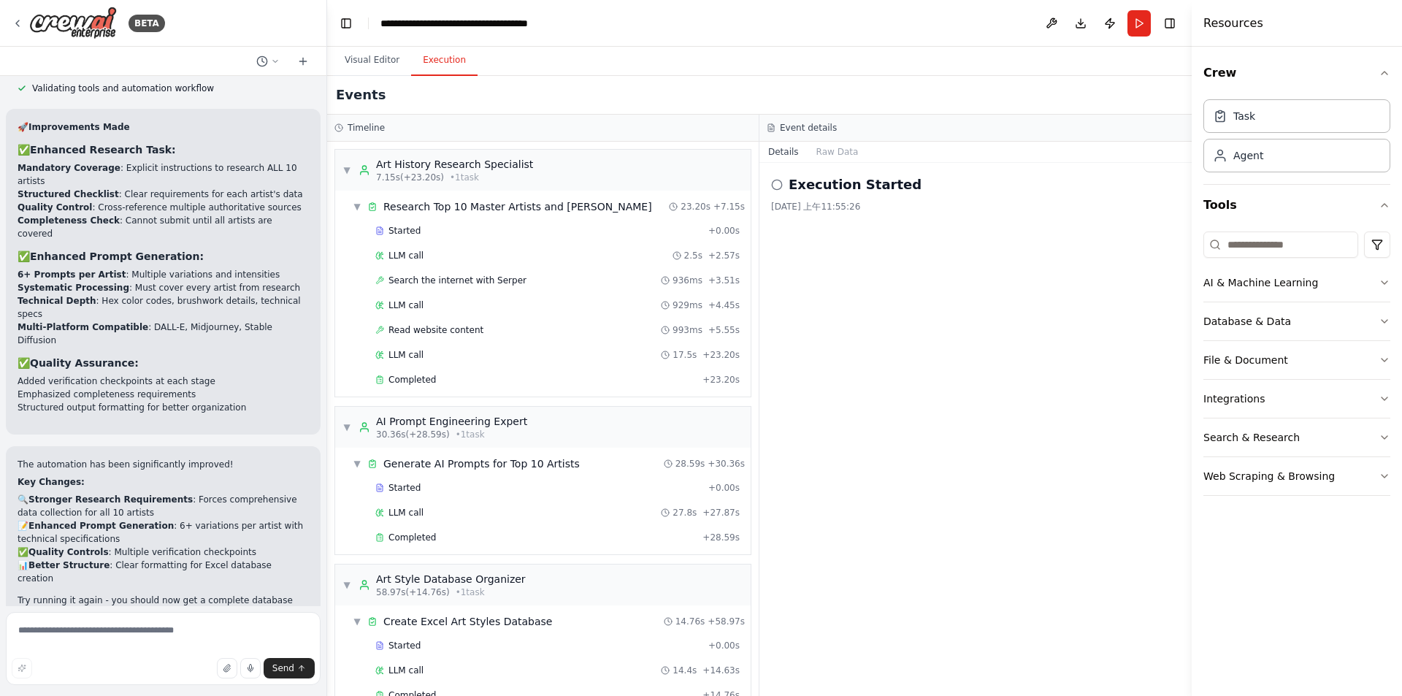
click at [218, 295] on div "Hello! I'm the CrewAI assistant. What kind of automation do you want to build? …" at bounding box center [163, 341] width 326 height 530
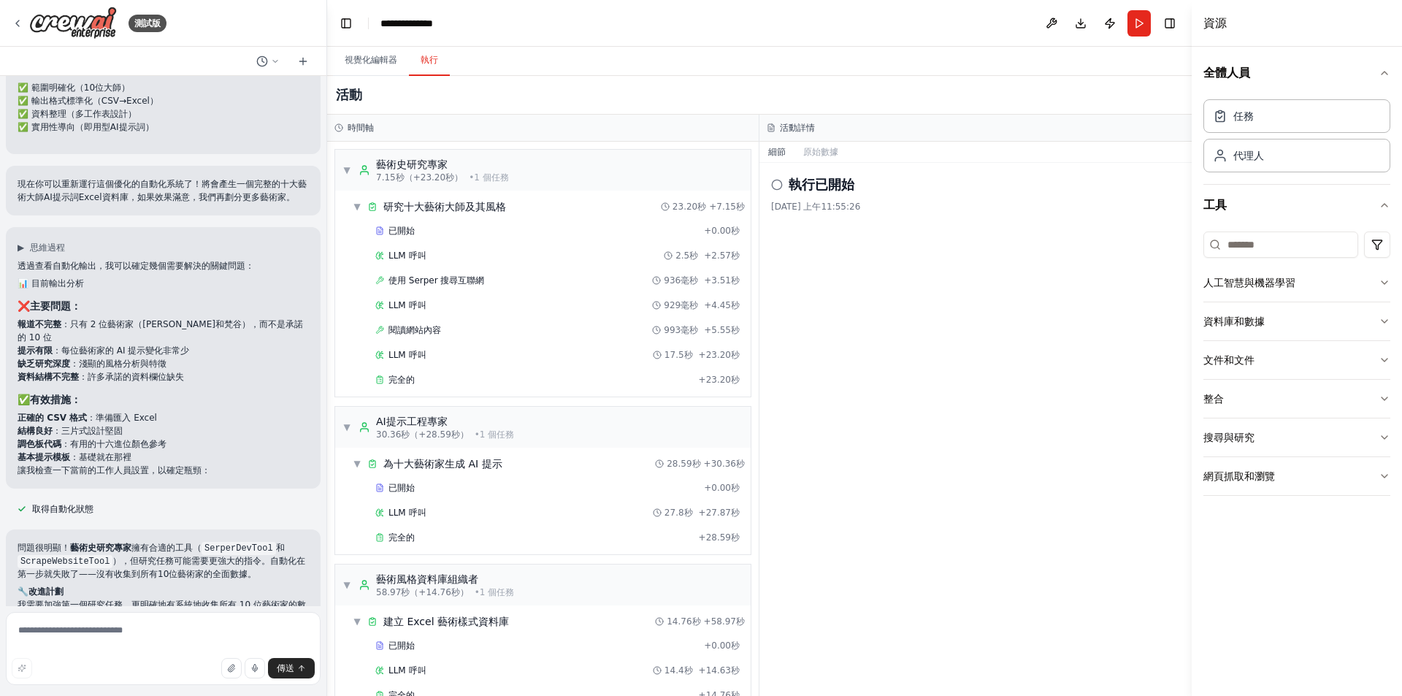
scroll to position [4578, 0]
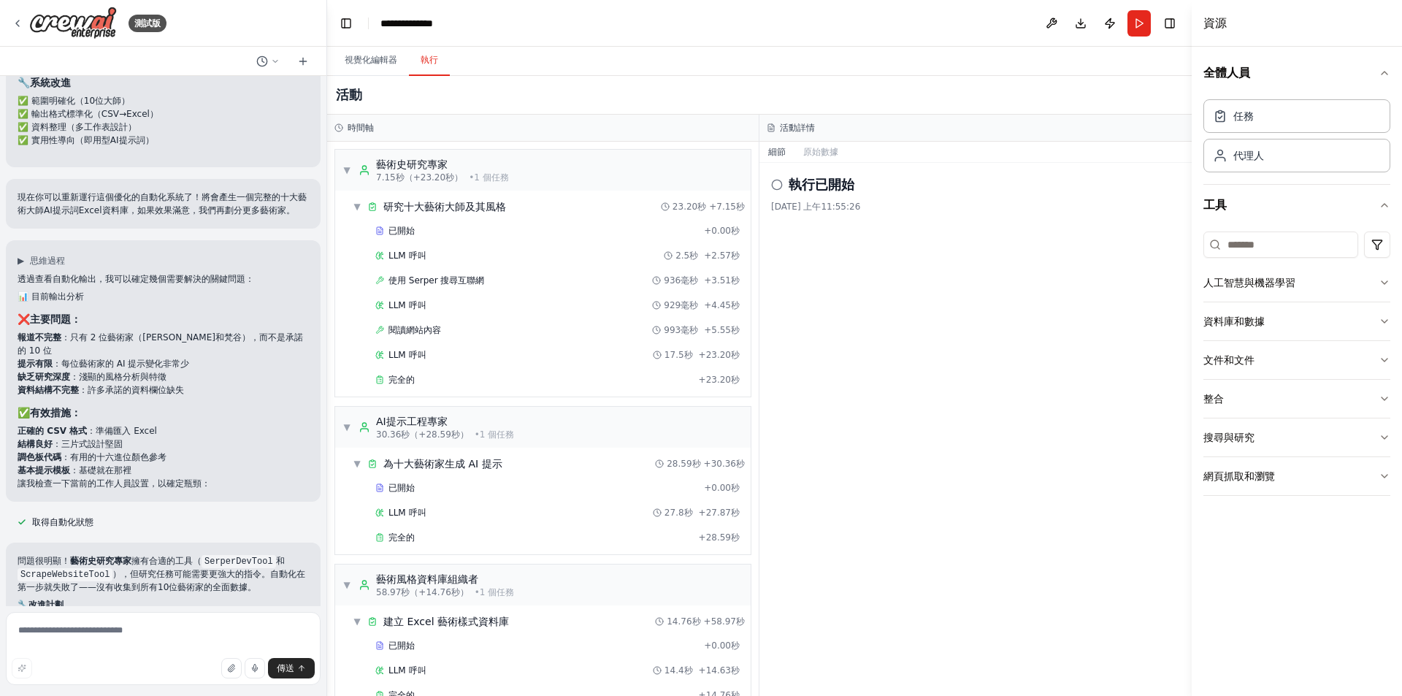
click at [236, 405] on h3 "✅ 有效措施：" at bounding box center [163, 412] width 291 height 15
drag, startPoint x: 115, startPoint y: 259, endPoint x: 259, endPoint y: 262, distance: 143.8
click at [259, 272] on p "透過查看自動化輸出，我可以確定幾個需要解決的關鍵問題：" at bounding box center [163, 278] width 291 height 13
drag, startPoint x: 31, startPoint y: 326, endPoint x: 100, endPoint y: 326, distance: 68.6
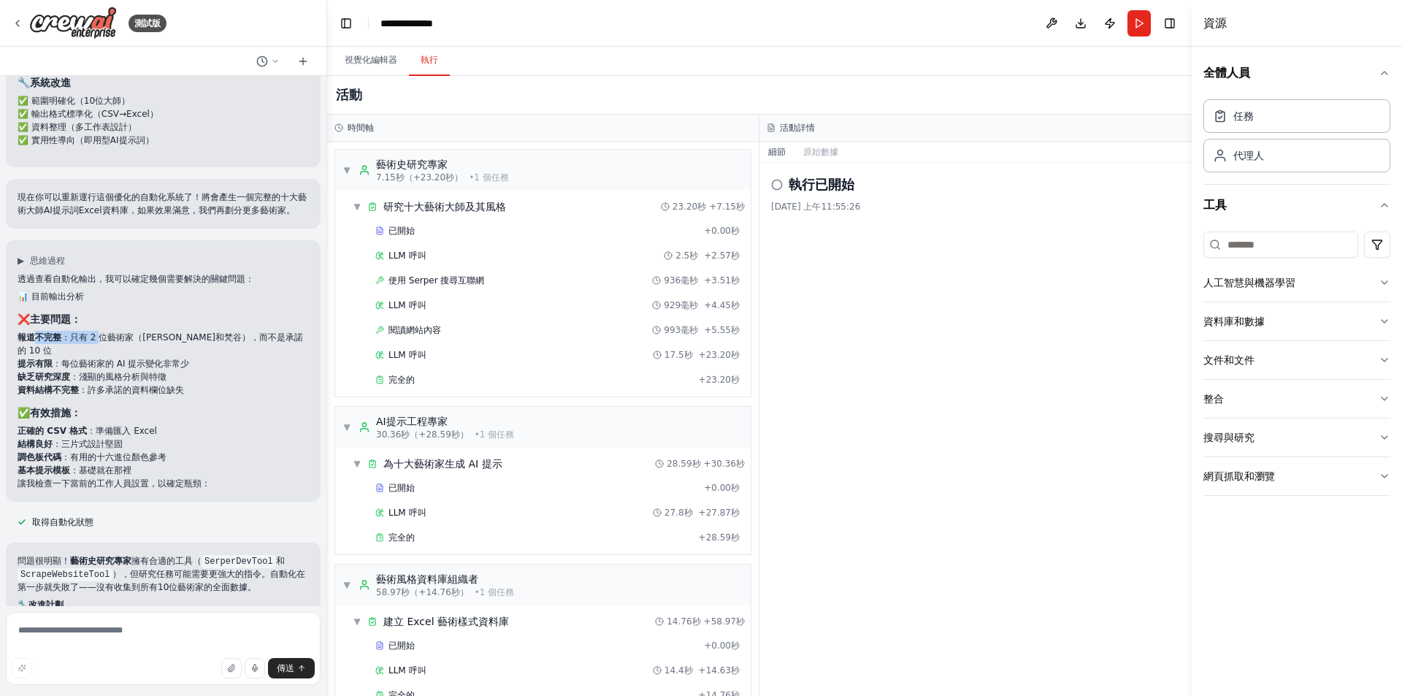
click at [100, 331] on li "報道不完整 ：只有 2 位藝術家（[PERSON_NAME]和梵谷），而不是承諾的 10 位" at bounding box center [163, 344] width 291 height 26
click at [100, 332] on font "：只有 2 位藝術家（[PERSON_NAME]和梵谷），而不是承諾的 10 位" at bounding box center [160, 343] width 285 height 23
click at [211, 339] on li "報道不完整 ：只有 2 位藝術家（[PERSON_NAME]和梵谷），而不是承諾的 10 位" at bounding box center [163, 344] width 291 height 26
click at [370, 64] on font "視覺化編輯器" at bounding box center [371, 60] width 53 height 10
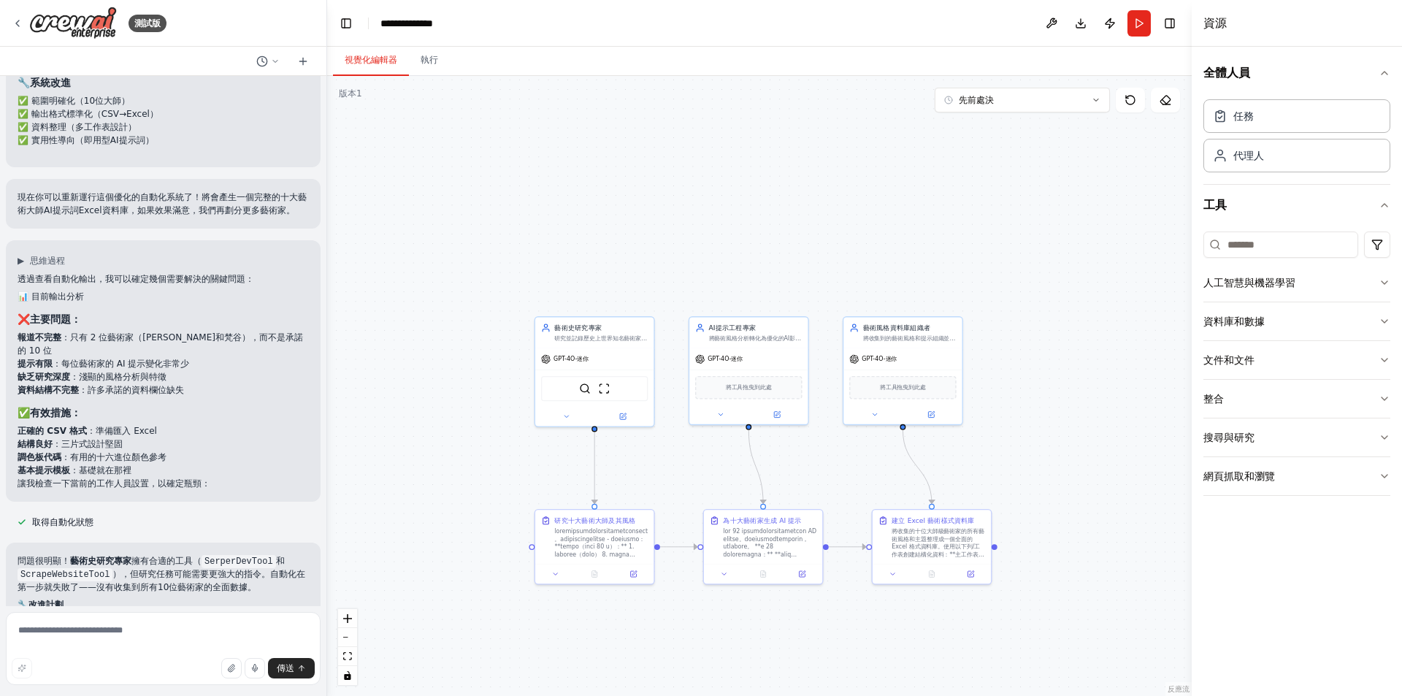
click at [417, 299] on div ".deletable-edge-delete-btn { width: 20px; height: 20px; border: 0px solid #ffff…" at bounding box center [759, 386] width 864 height 620
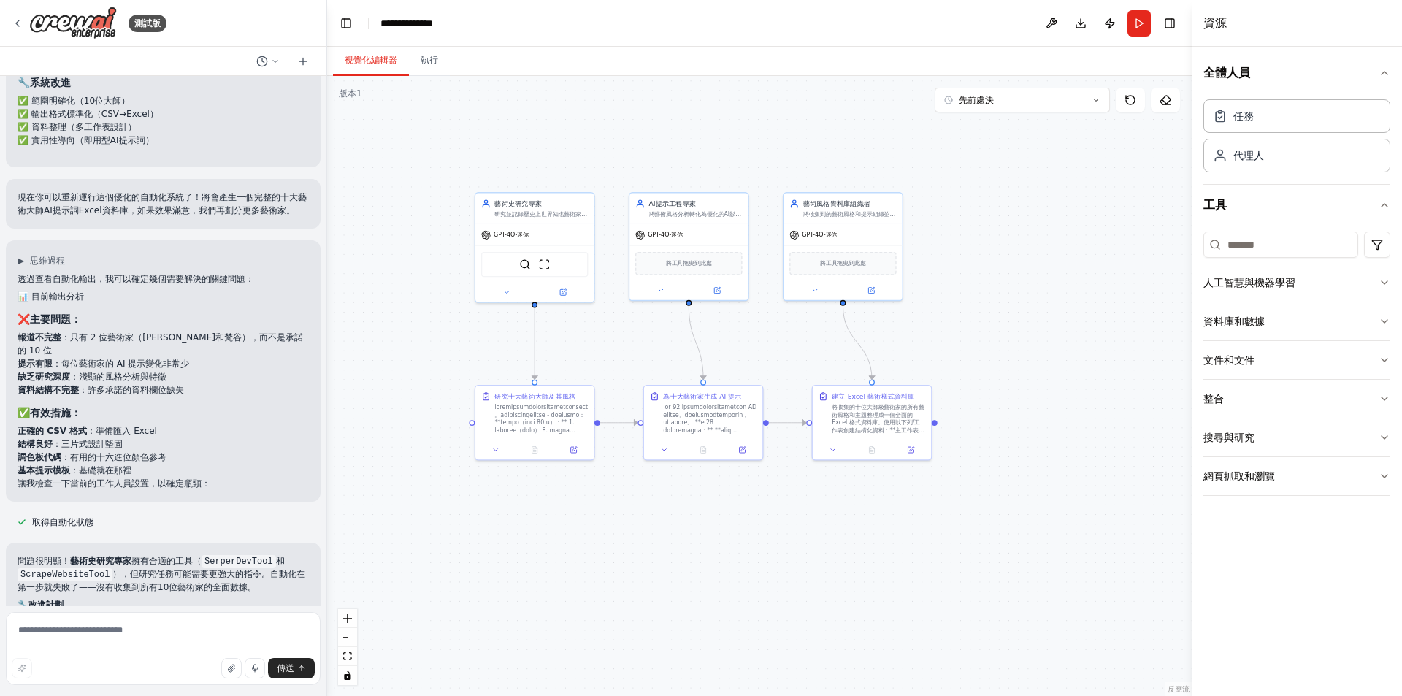
drag, startPoint x: 487, startPoint y: 458, endPoint x: 409, endPoint y: 356, distance: 128.6
click at [410, 305] on div ".deletable-edge-delete-btn { width: 20px; height: 20px; border: 0px solid #ffff…" at bounding box center [759, 386] width 864 height 620
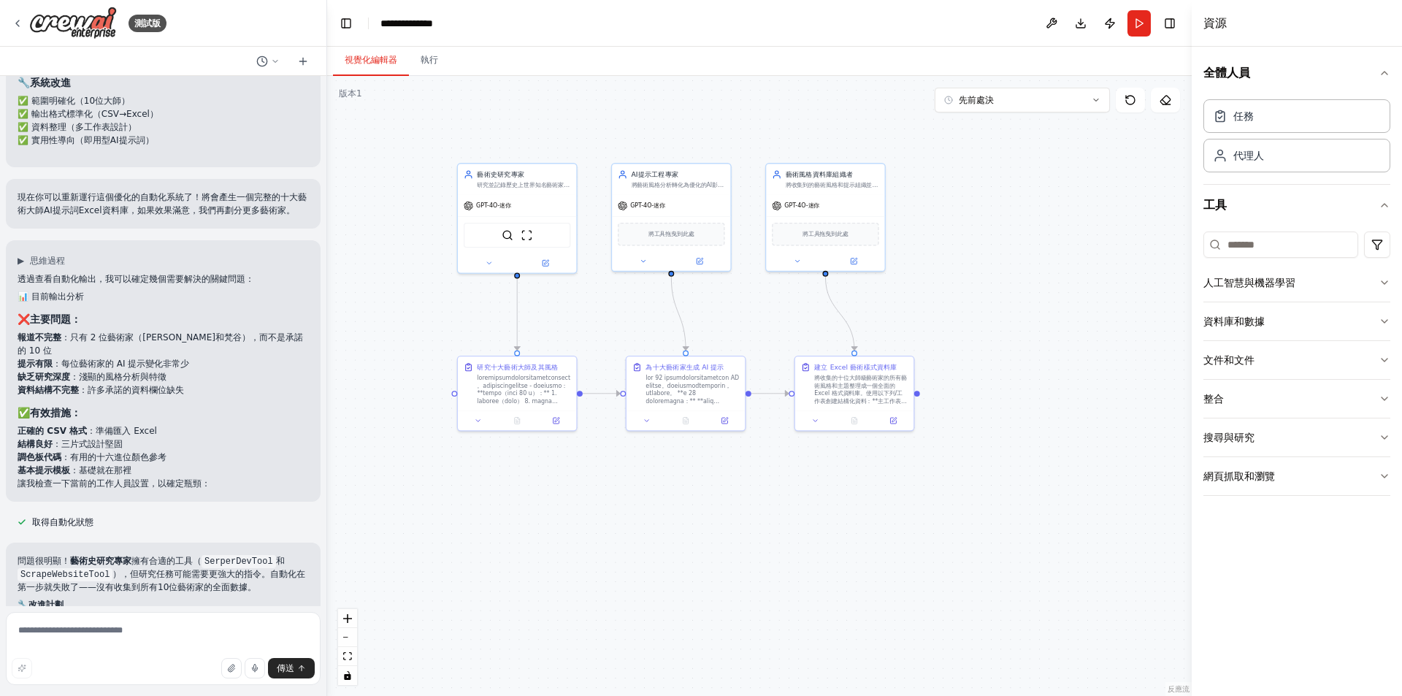
drag, startPoint x: 442, startPoint y: 517, endPoint x: 451, endPoint y: 493, distance: 25.2
click at [451, 493] on div ".deletable-edge-delete-btn { width: 20px; height: 20px; border: 0px solid #ffff…" at bounding box center [759, 386] width 864 height 620
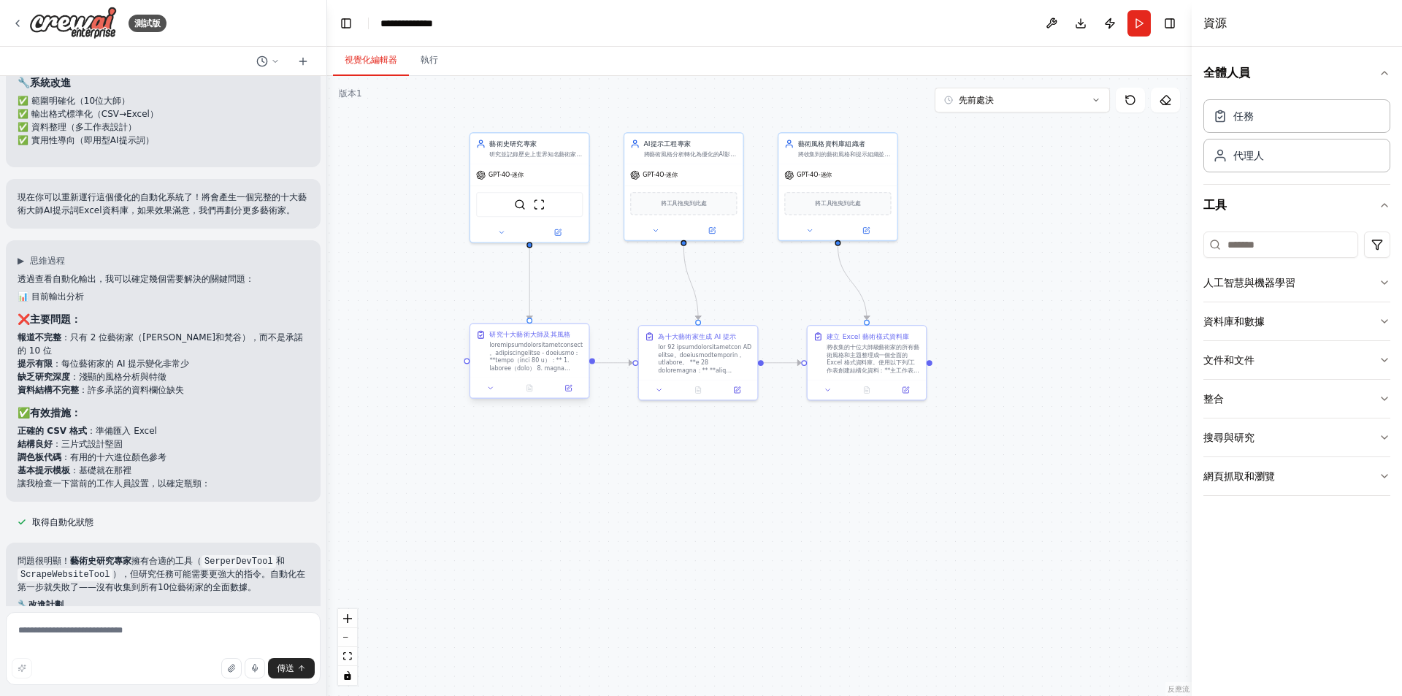
click at [503, 353] on font at bounding box center [535, 418] width 93 height 153
click at [686, 493] on div ".deletable-edge-delete-btn { width: 20px; height: 20px; border: 0px solid #ffff…" at bounding box center [759, 386] width 864 height 620
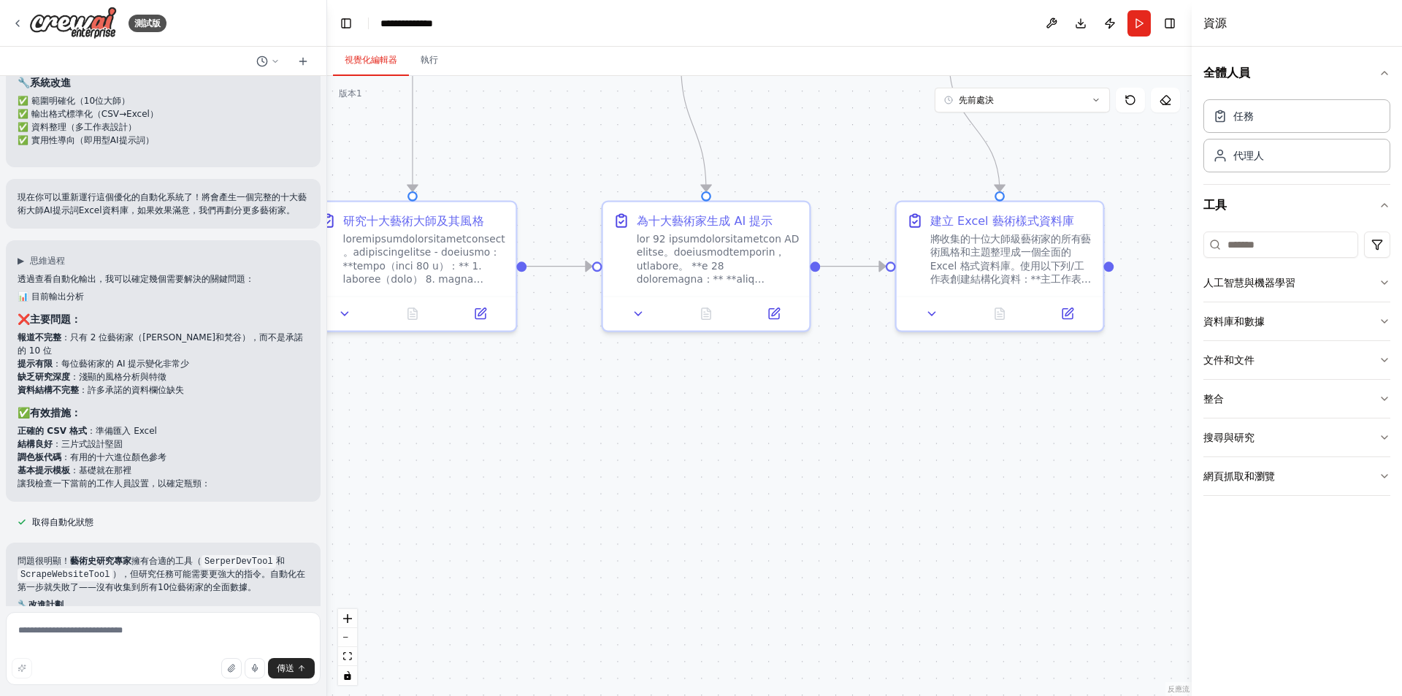
drag, startPoint x: 603, startPoint y: 455, endPoint x: 697, endPoint y: 520, distance: 114.4
click at [697, 520] on div ".deletable-edge-delete-btn { width: 20px; height: 20px; border: 0px solid #ffff…" at bounding box center [759, 386] width 864 height 620
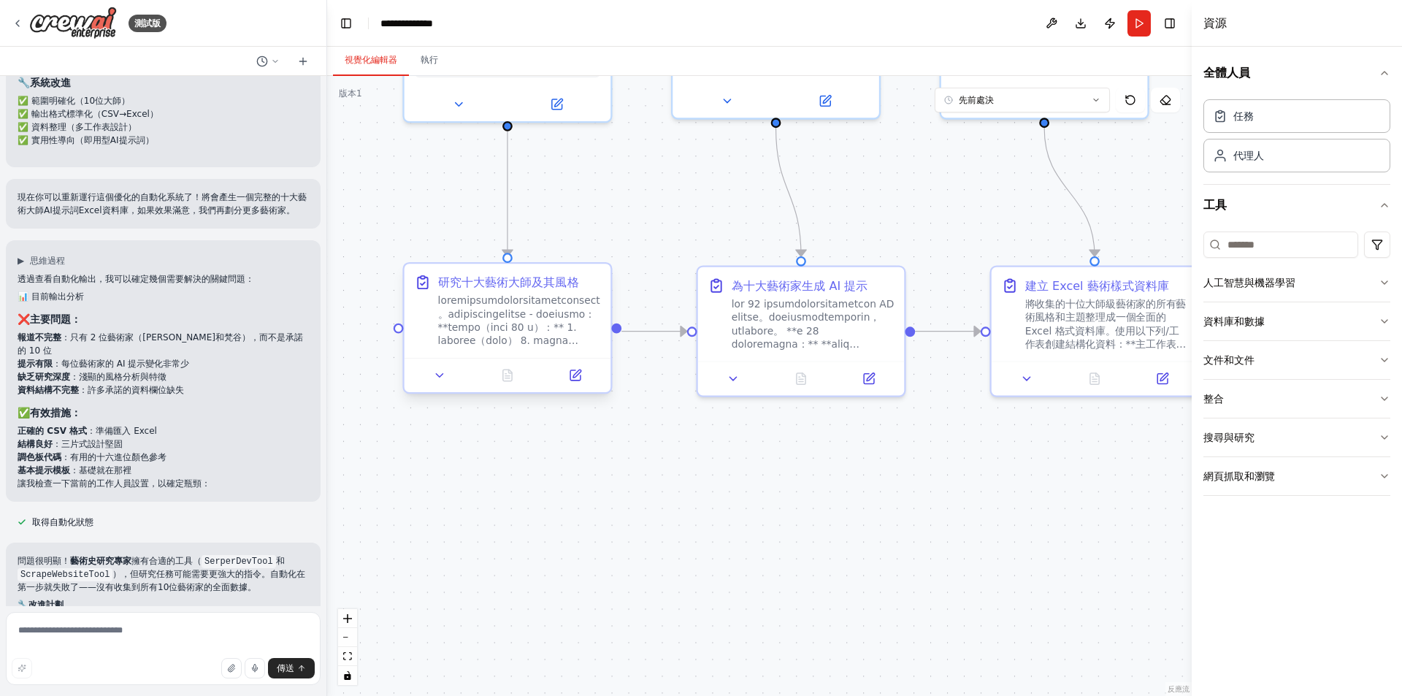
click at [515, 301] on font at bounding box center [519, 428] width 162 height 266
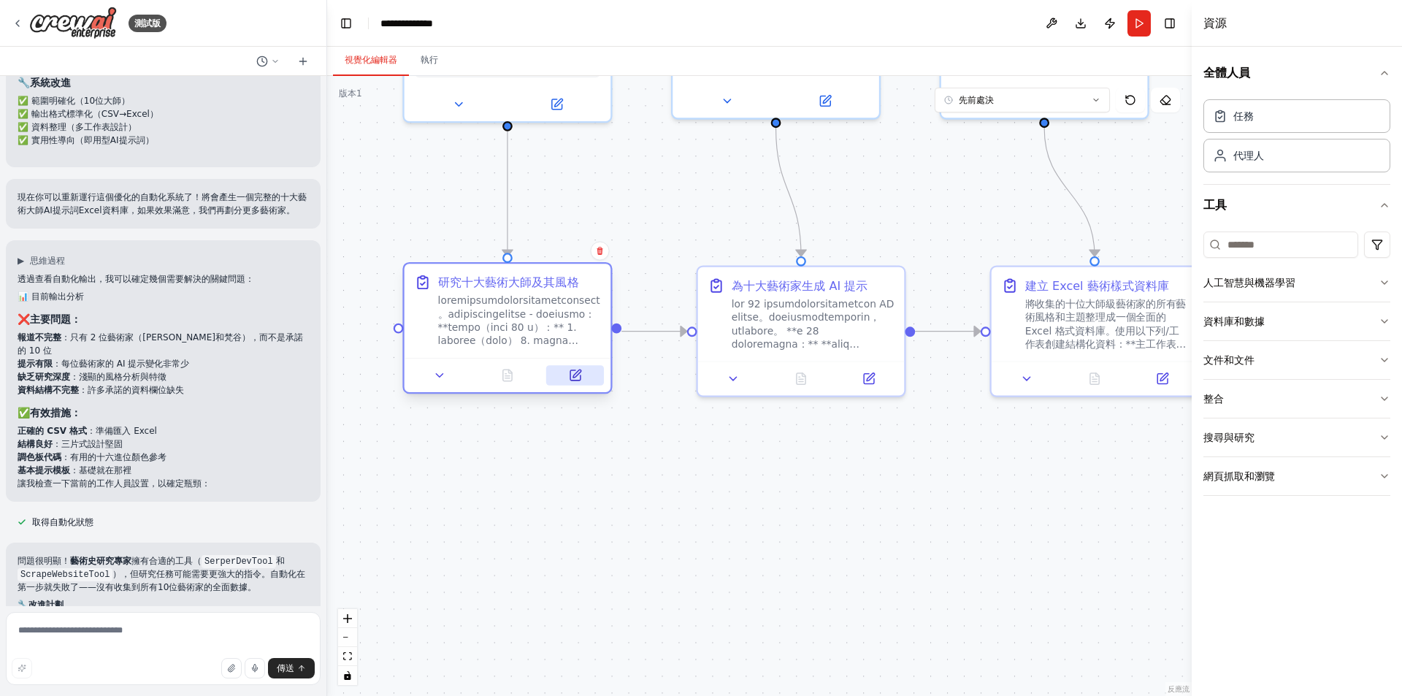
click at [582, 385] on button at bounding box center [575, 375] width 58 height 20
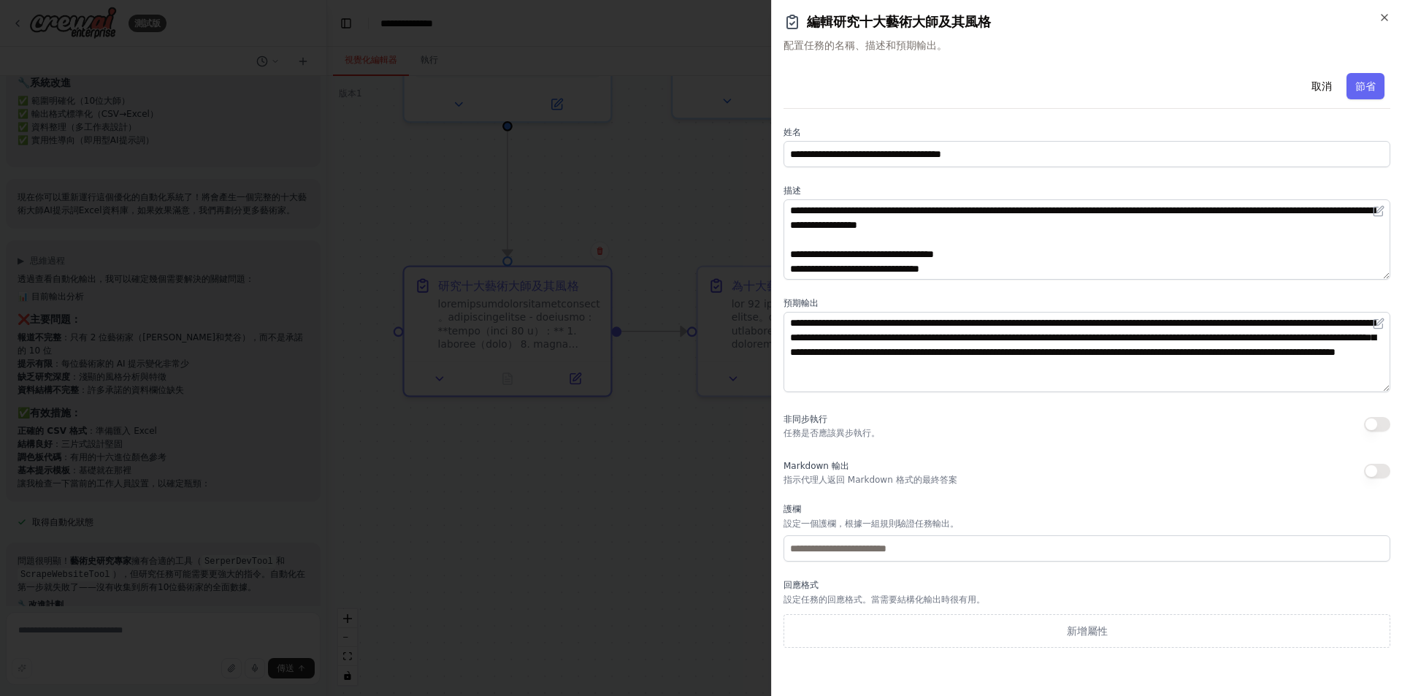
click at [986, 298] on label "預期輸出" at bounding box center [1086, 303] width 607 height 12
click at [985, 426] on div "非同步執行 任務是否應該異步執行。" at bounding box center [1086, 424] width 607 height 29
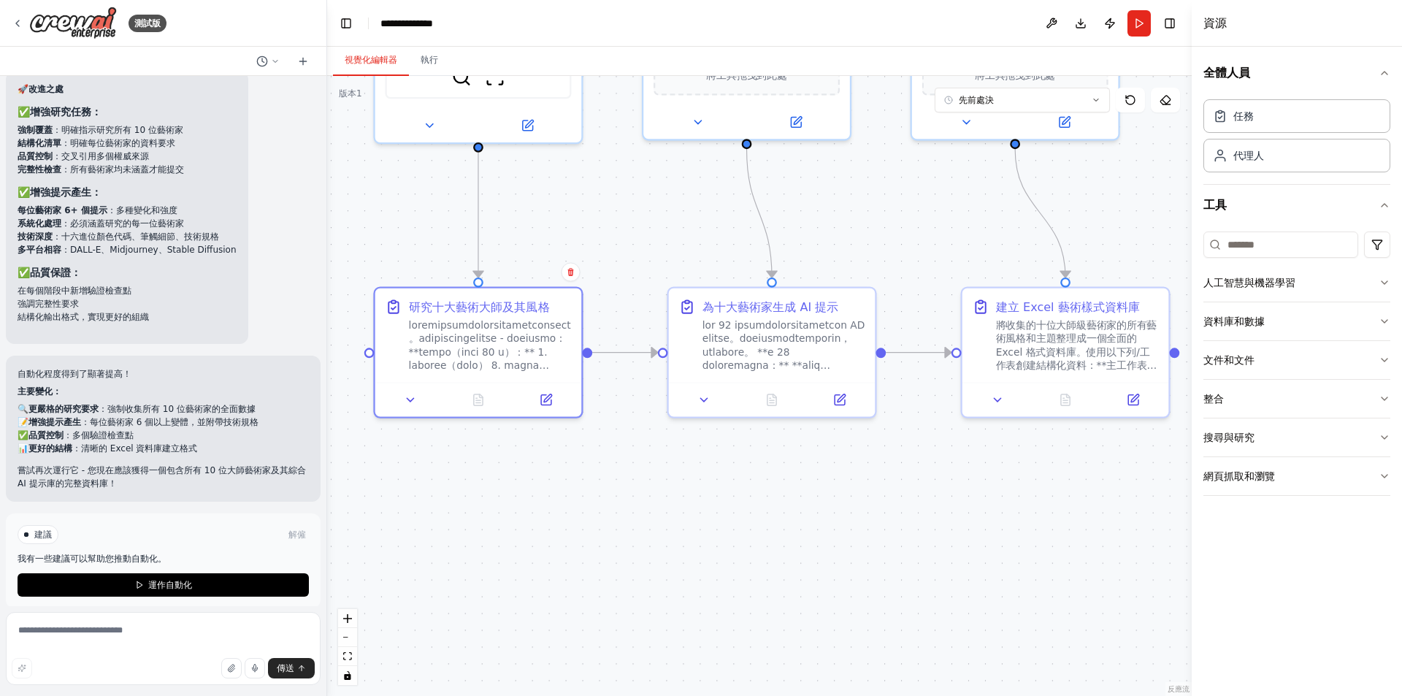
drag, startPoint x: 690, startPoint y: 475, endPoint x: 661, endPoint y: 496, distance: 36.1
click at [661, 496] on div ".deletable-edge-delete-btn { width: 20px; height: 20px; border: 0px solid #ffff…" at bounding box center [759, 386] width 864 height 620
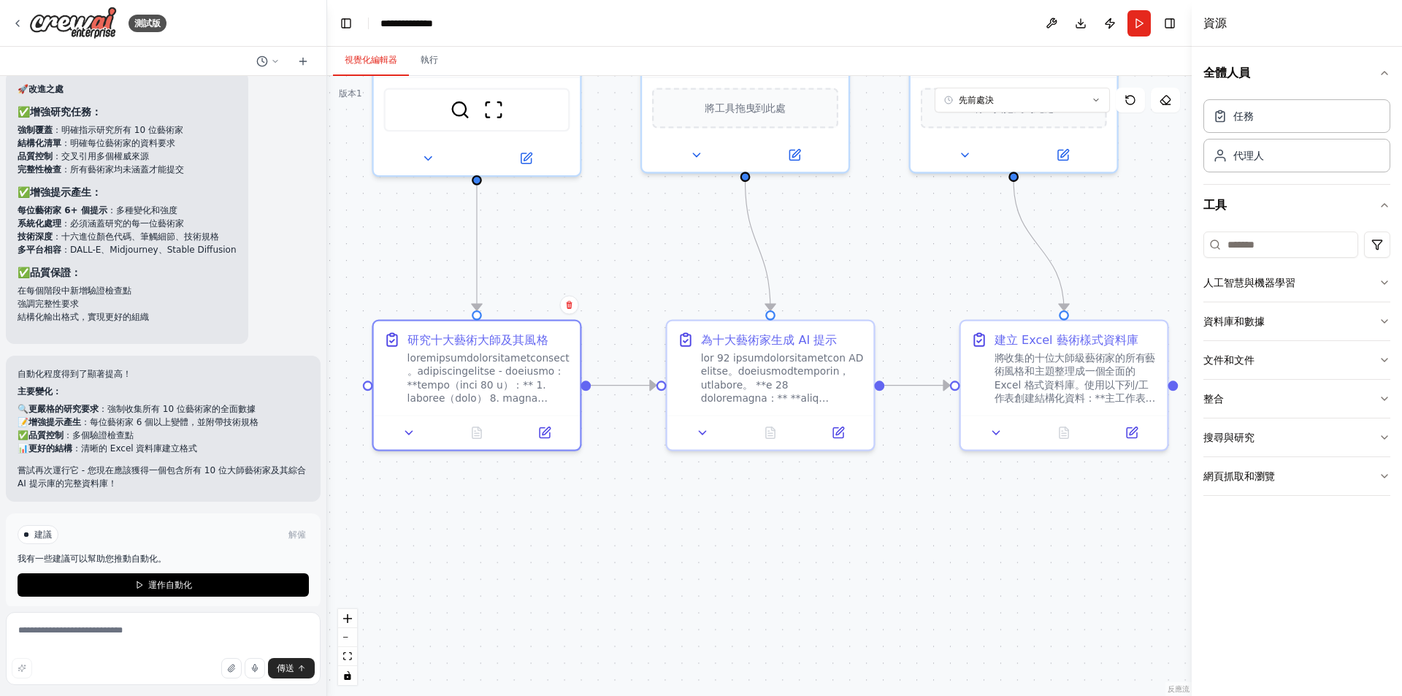
drag, startPoint x: 660, startPoint y: 496, endPoint x: 658, endPoint y: 535, distance: 39.4
click at [658, 535] on div ".deletable-edge-delete-btn { width: 20px; height: 20px; border: 0px solid #ffff…" at bounding box center [759, 386] width 864 height 620
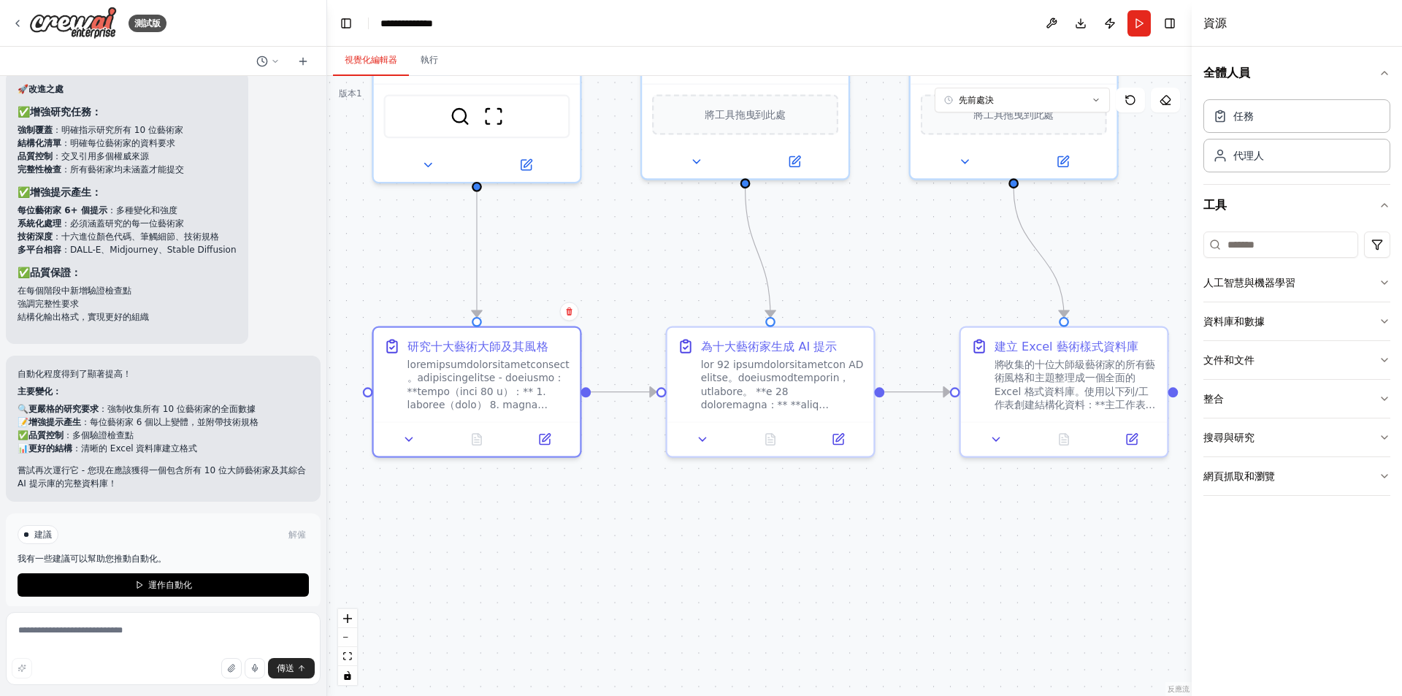
click at [583, 530] on div ".deletable-edge-delete-btn { width: 20px; height: 20px; border: 0px solid #ffff…" at bounding box center [759, 386] width 864 height 620
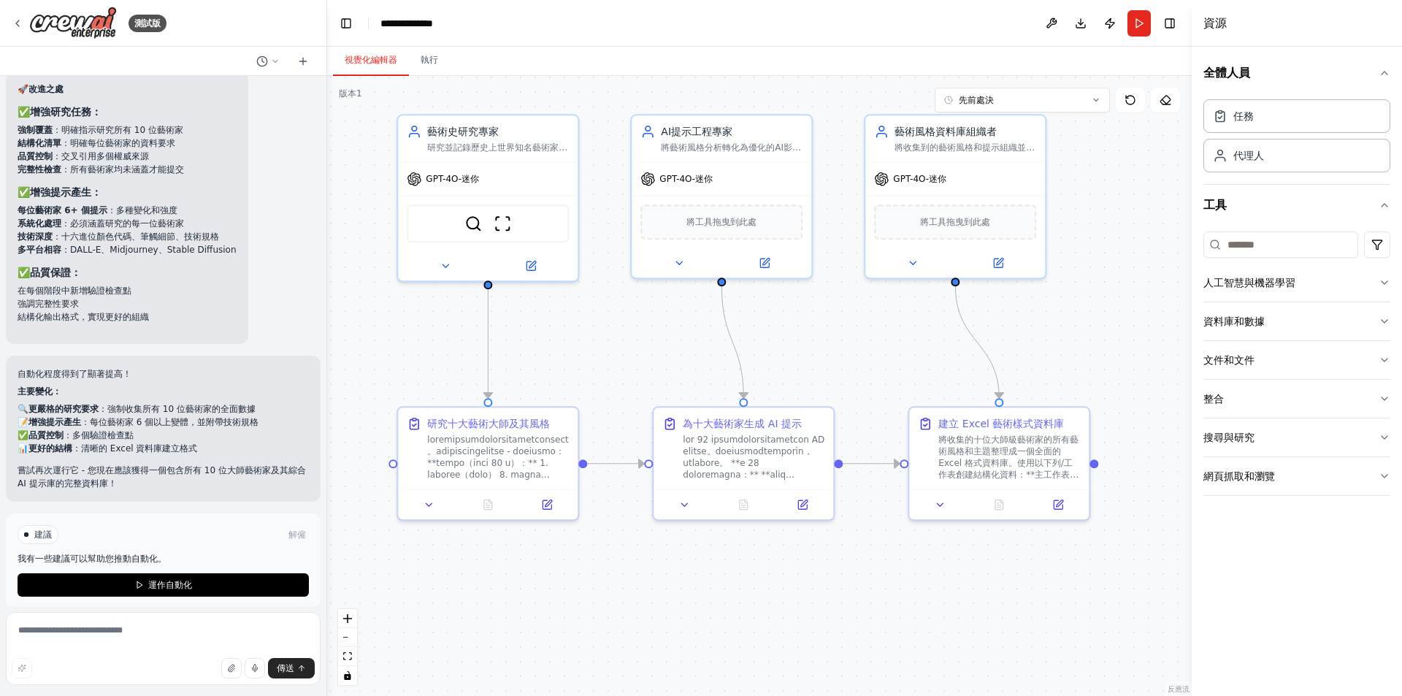
drag, startPoint x: 683, startPoint y: 577, endPoint x: 671, endPoint y: 633, distance: 57.6
click at [671, 633] on div ".deletable-edge-delete-btn { width: 20px; height: 20px; border: 0px solid #ffff…" at bounding box center [759, 386] width 864 height 620
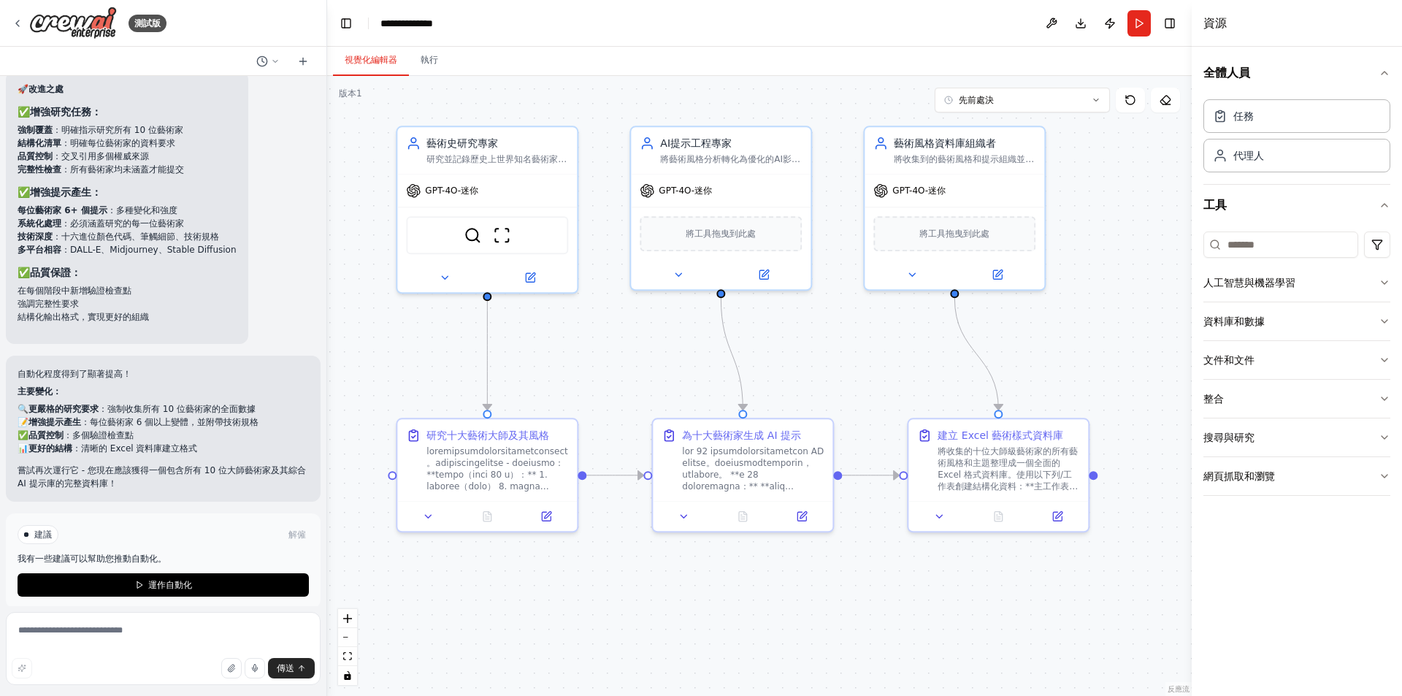
drag, startPoint x: 674, startPoint y: 617, endPoint x: 673, endPoint y: 637, distance: 19.7
click at [673, 637] on div ".deletable-edge-delete-btn { width: 20px; height: 20px; border: 0px solid #ffff…" at bounding box center [759, 386] width 864 height 620
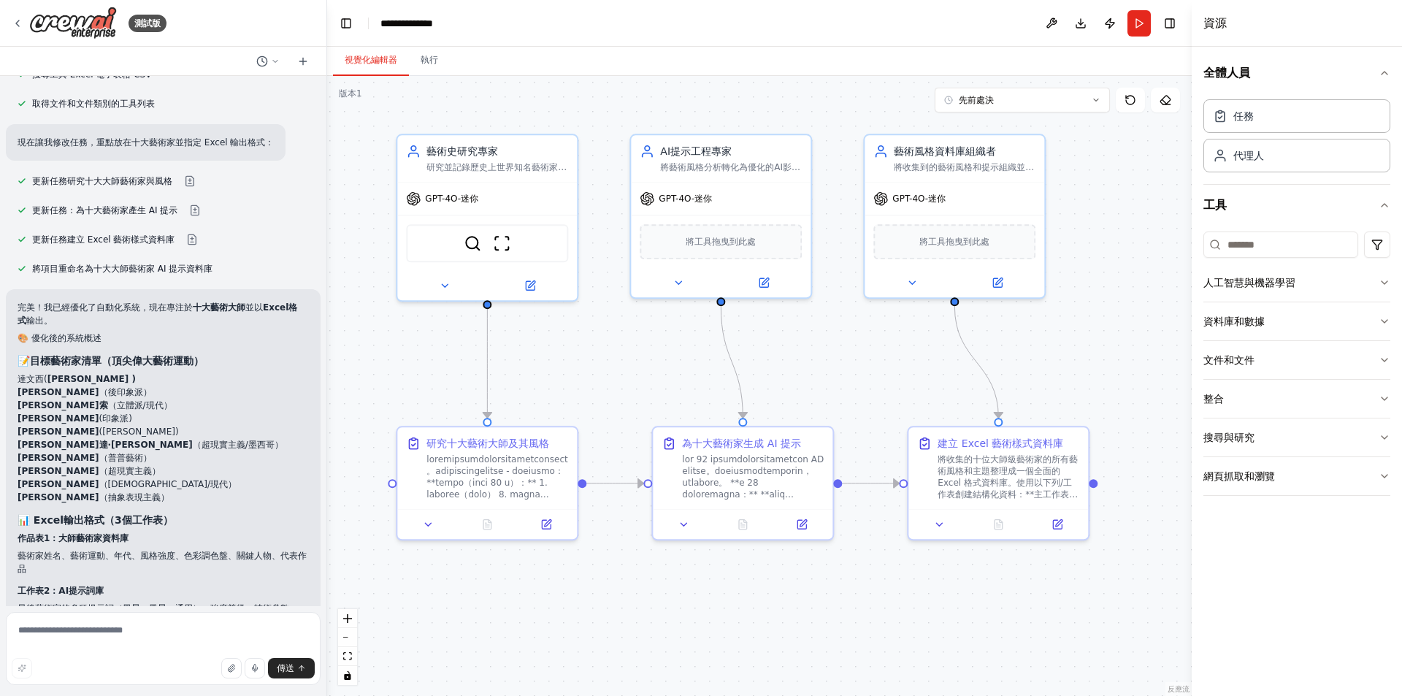
scroll to position [4062, 0]
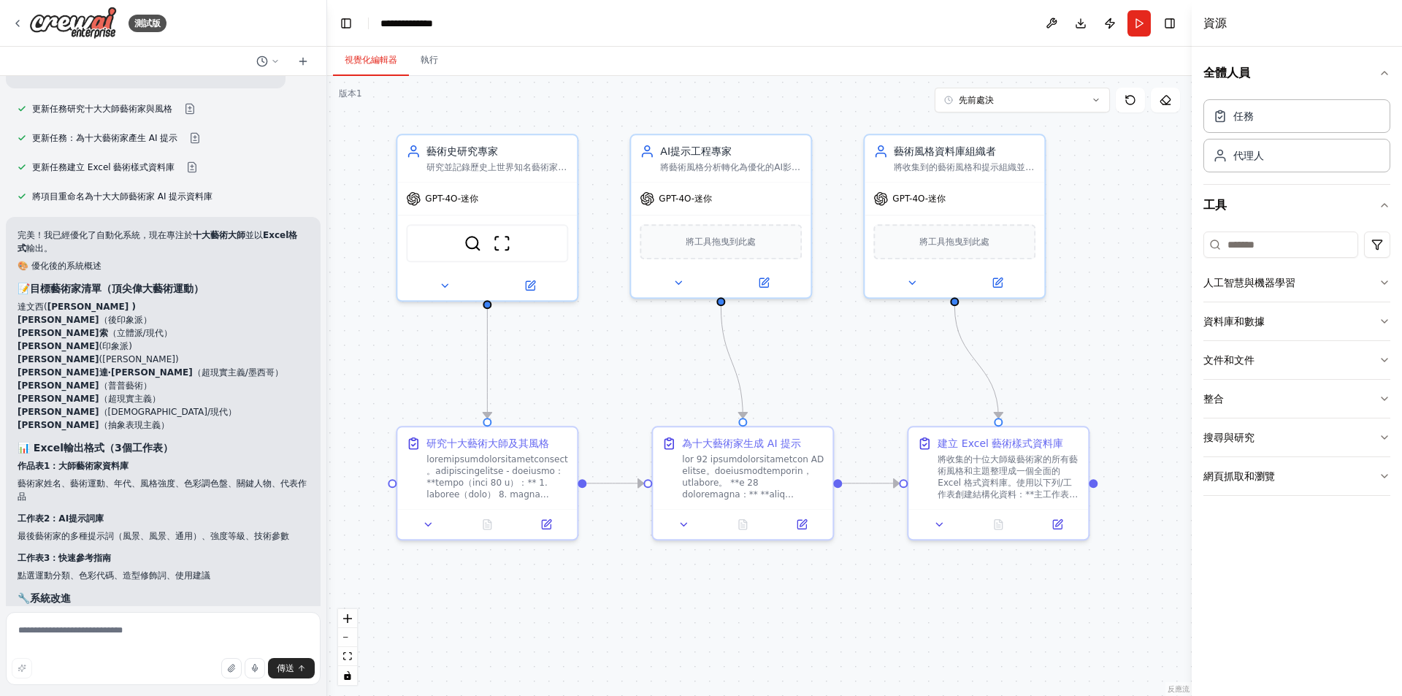
click at [194, 407] on div "完美！我已經優化了自動化系統，現在專注於 十大藝術大師 並以 Excel格式 輸出。 🎨 優化後的系統概述 📝目標藝術家清單（頂尖偉大藝術運動） [PERSO…" at bounding box center [163, 449] width 291 height 442
click at [366, 366] on div ".deletable-edge-delete-btn { width: 20px; height: 20px; border: 0px solid #ffff…" at bounding box center [759, 386] width 864 height 620
click at [211, 339] on li "克勞德·莫奈 (印象派)" at bounding box center [163, 345] width 291 height 13
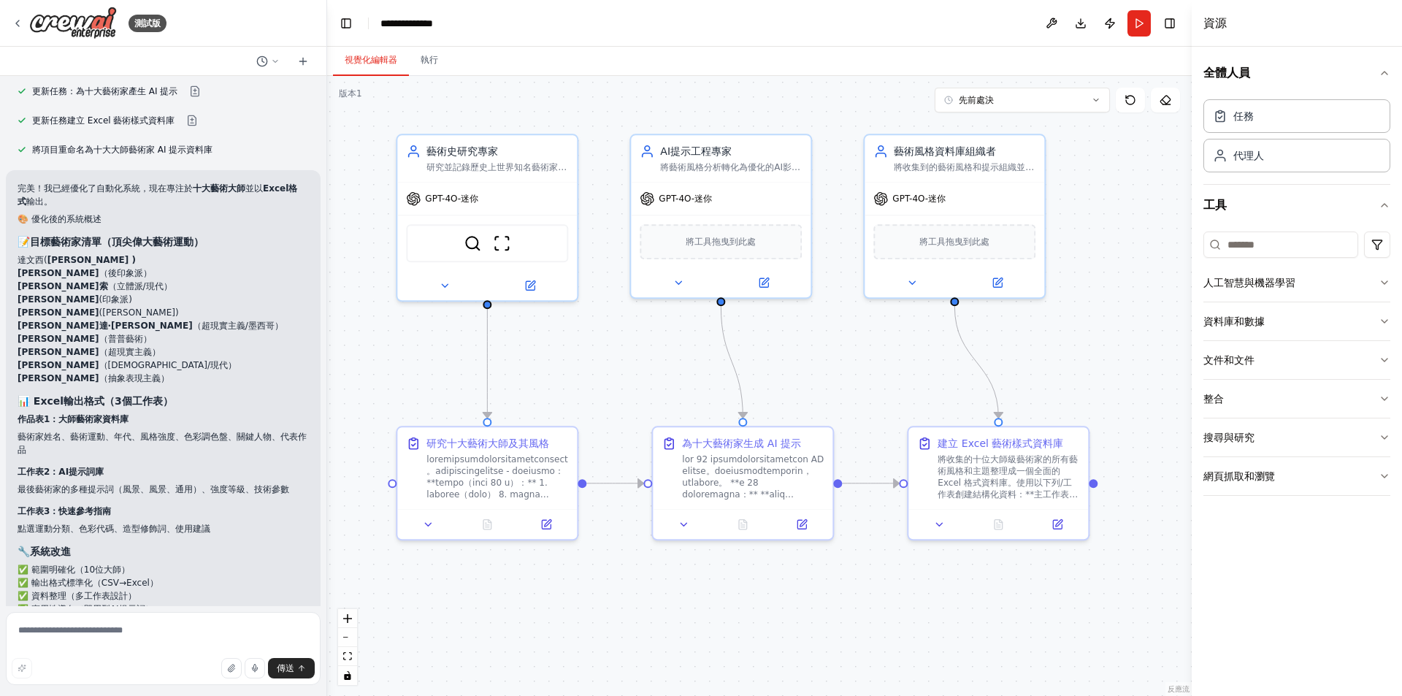
scroll to position [4135, 0]
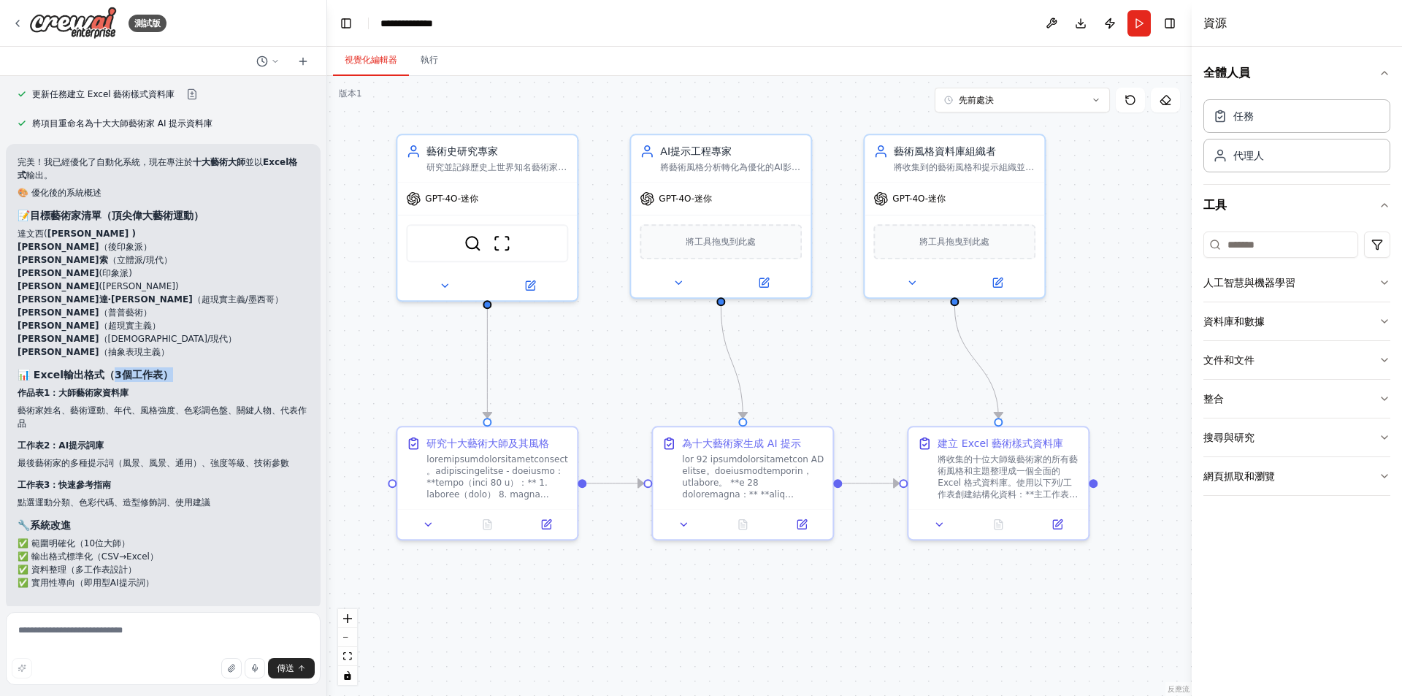
drag, startPoint x: 107, startPoint y: 349, endPoint x: 163, endPoint y: 354, distance: 55.7
click at [163, 369] on font "📊 Excel輸出格式（3個工作表）" at bounding box center [95, 375] width 155 height 12
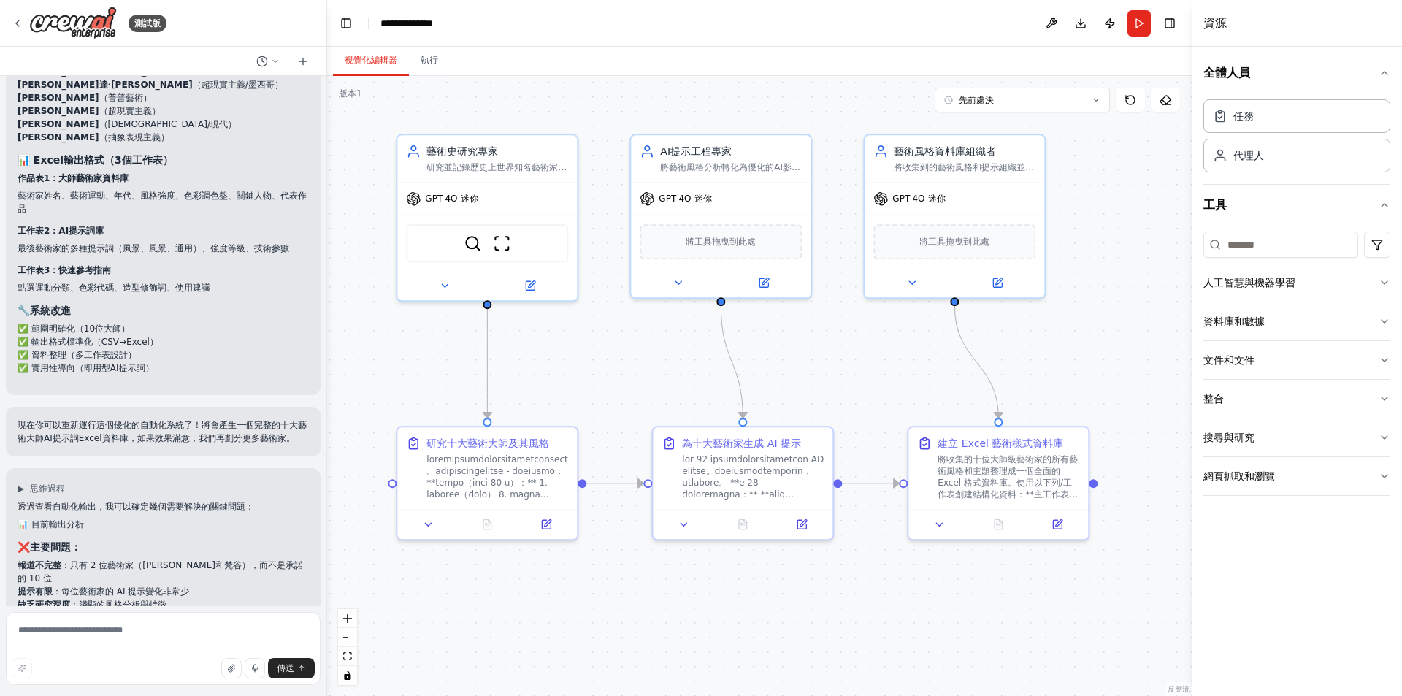
scroll to position [4354, 0]
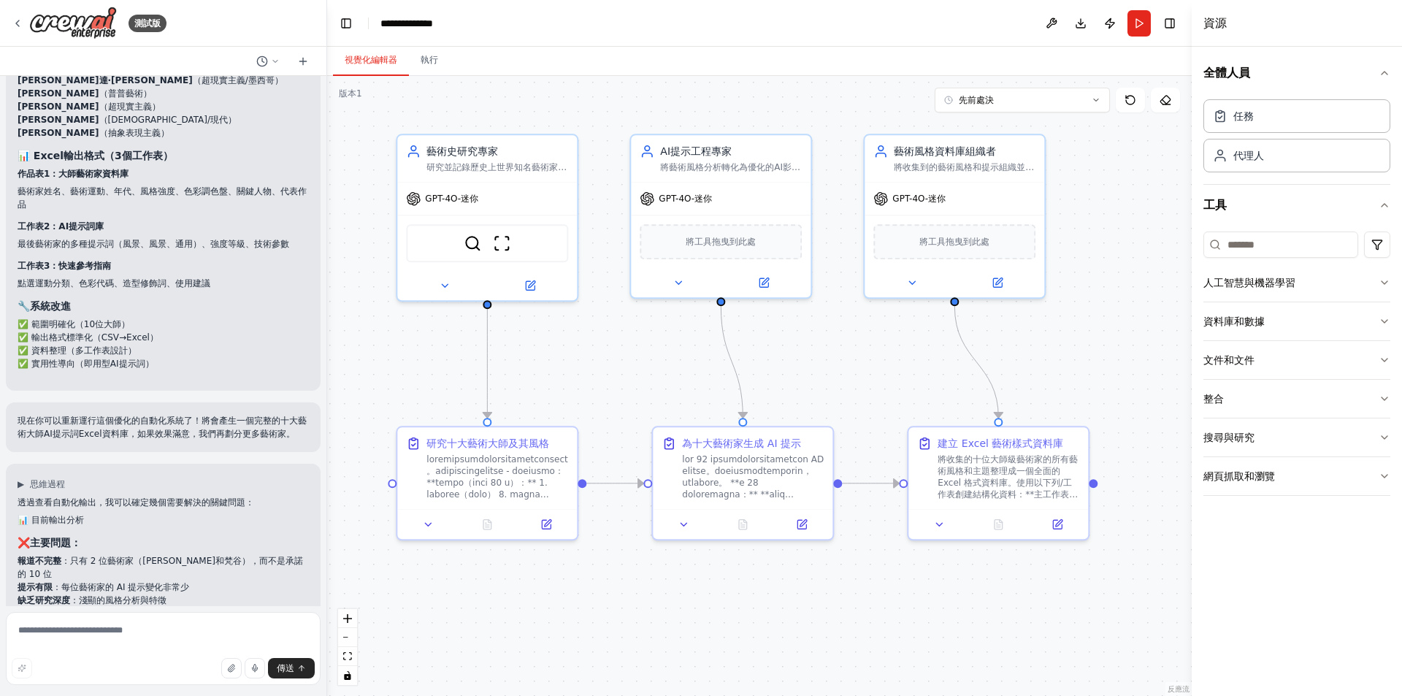
click at [223, 402] on div "現在你可以重新運行這個優化的自動化系統了！將會產生一個完整的十大藝術大師AI提示詞Excel資料庫，如果效果滿意，我們再劃分更多藝術家。" at bounding box center [163, 427] width 315 height 50
drag, startPoint x: 18, startPoint y: 387, endPoint x: 131, endPoint y: 418, distance: 117.2
click at [131, 418] on div "現在你可以重新運行這個優化的自動化系統了！將會產生一個完整的十大藝術大師AI提示詞Excel資料庫，如果效果滿意，我們再劃分更多藝術家。" at bounding box center [163, 427] width 315 height 50
click at [131, 418] on p "現在你可以重新運行這個優化的自動化系統了！將會產生一個完整的十大藝術大師AI提示詞Excel資料庫，如果效果滿意，我們再劃分更多藝術家。" at bounding box center [163, 427] width 291 height 26
click at [143, 415] on font "現在你可以重新運行這個優化的自動化系統了！將會產生一個完整的十大藝術大師AI提示詞Excel資料庫，如果效果滿意，我們再劃分更多藝術家。" at bounding box center [162, 426] width 289 height 23
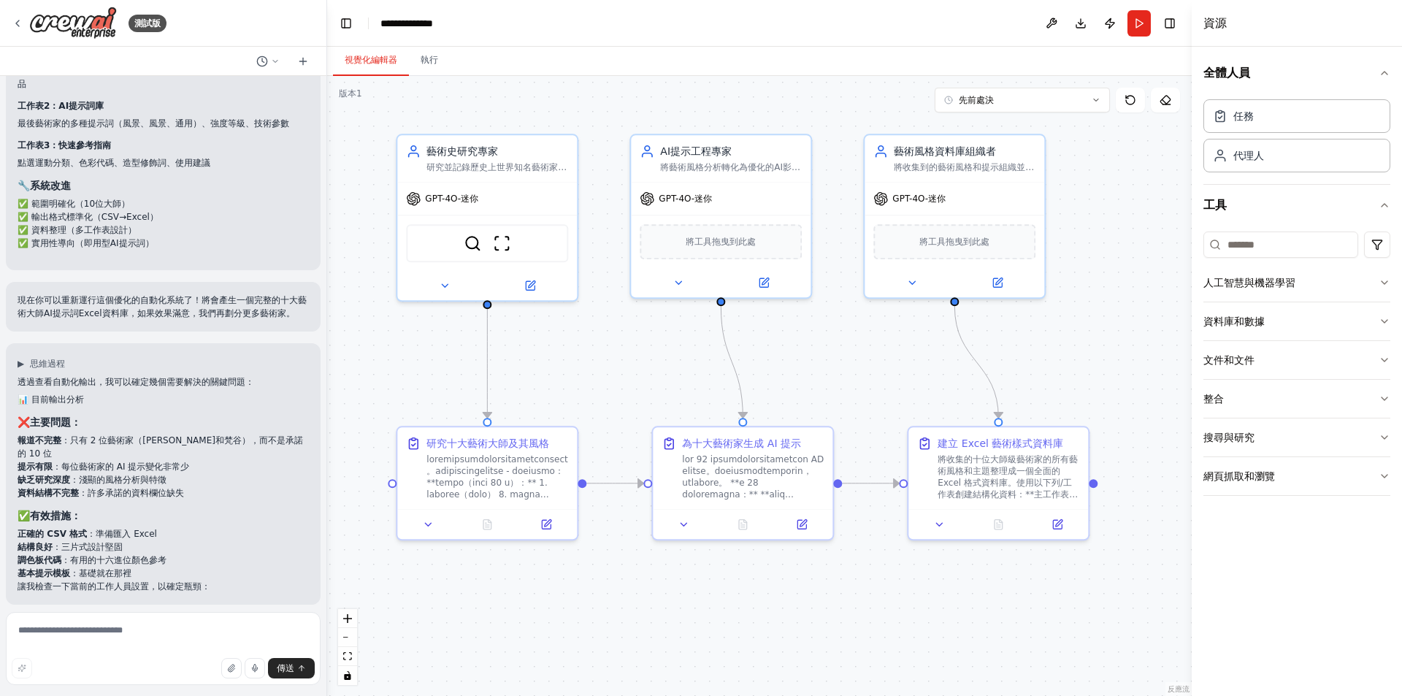
scroll to position [4500, 0]
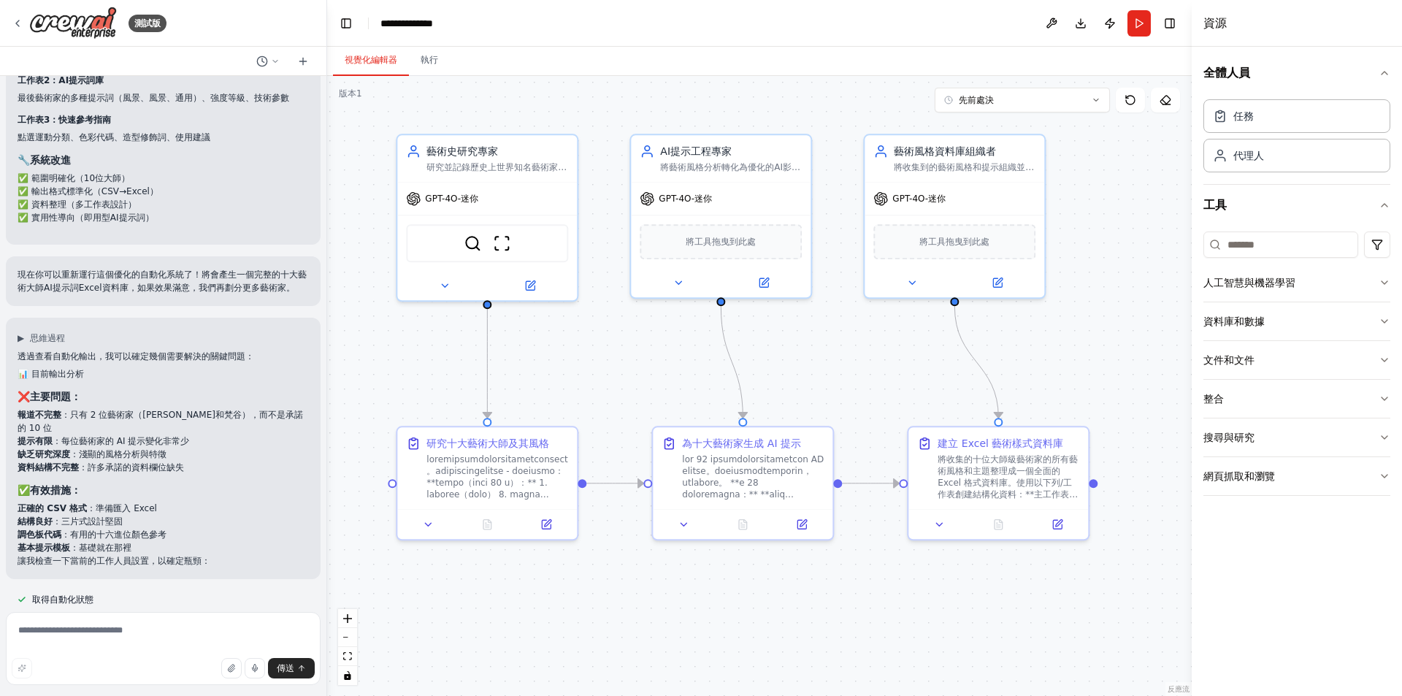
click at [201, 371] on div "透過查看自動化輸出，我可以確定幾個需要解決的關鍵問題： 📊 目前輸出分析 ❌ 主要問題： 報道不完整 ：只有 2 位藝術家（列[PERSON_NAME]和梵谷…" at bounding box center [163, 459] width 291 height 218
click at [202, 371] on div "透過查看自動化輸出，我可以確定幾個需要解決的關鍵問題： 📊 目前輸出分析 ❌ 主要問題： 報道不完整 ：只有 2 位藝術家（列[PERSON_NAME]和梵谷…" at bounding box center [163, 459] width 291 height 218
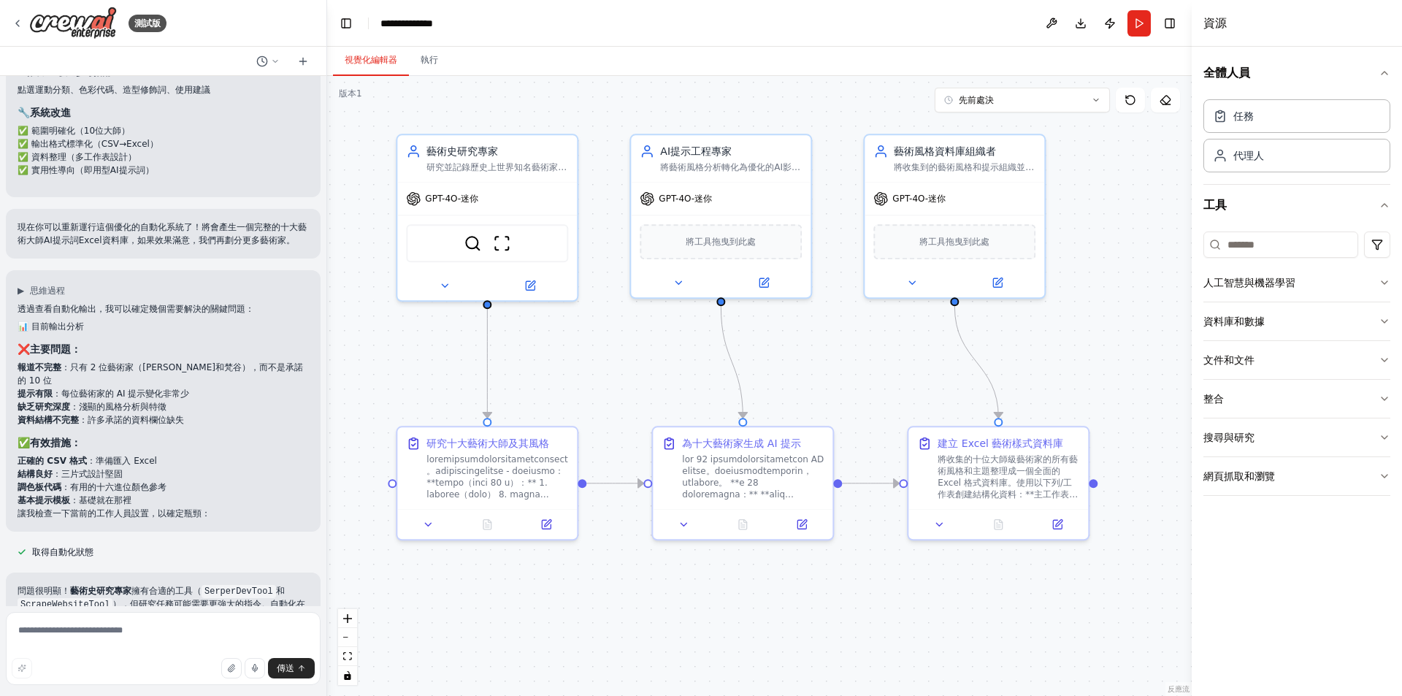
scroll to position [4573, 0]
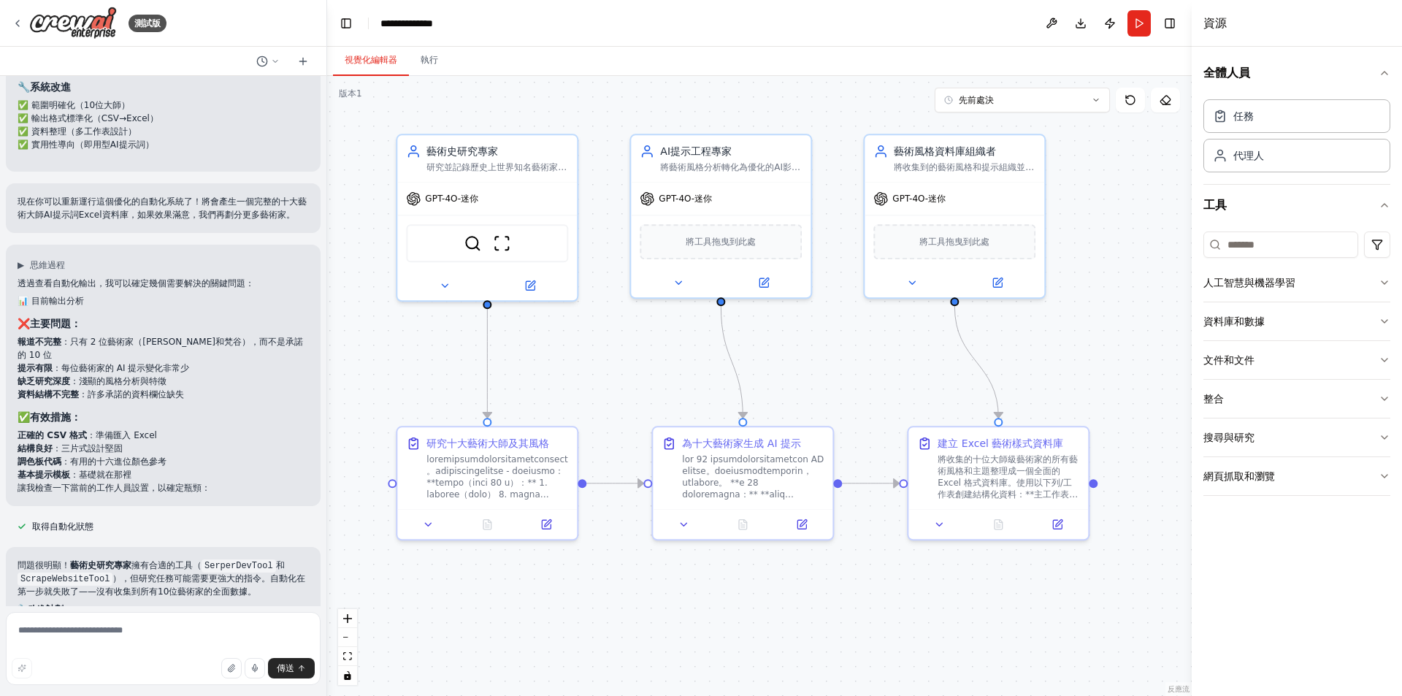
click at [214, 388] on li "資料結構不完整 ：許多承諾的資料欄位缺失" at bounding box center [163, 394] width 291 height 13
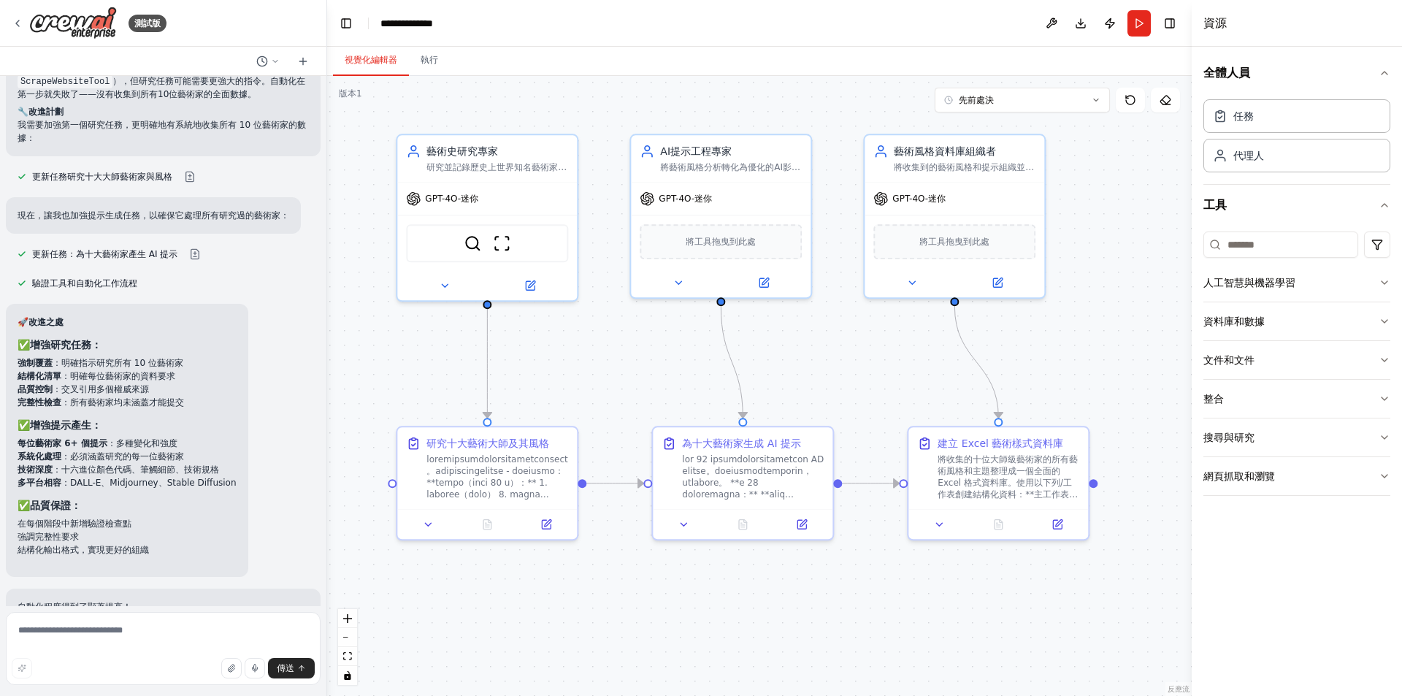
scroll to position [5157, 0]
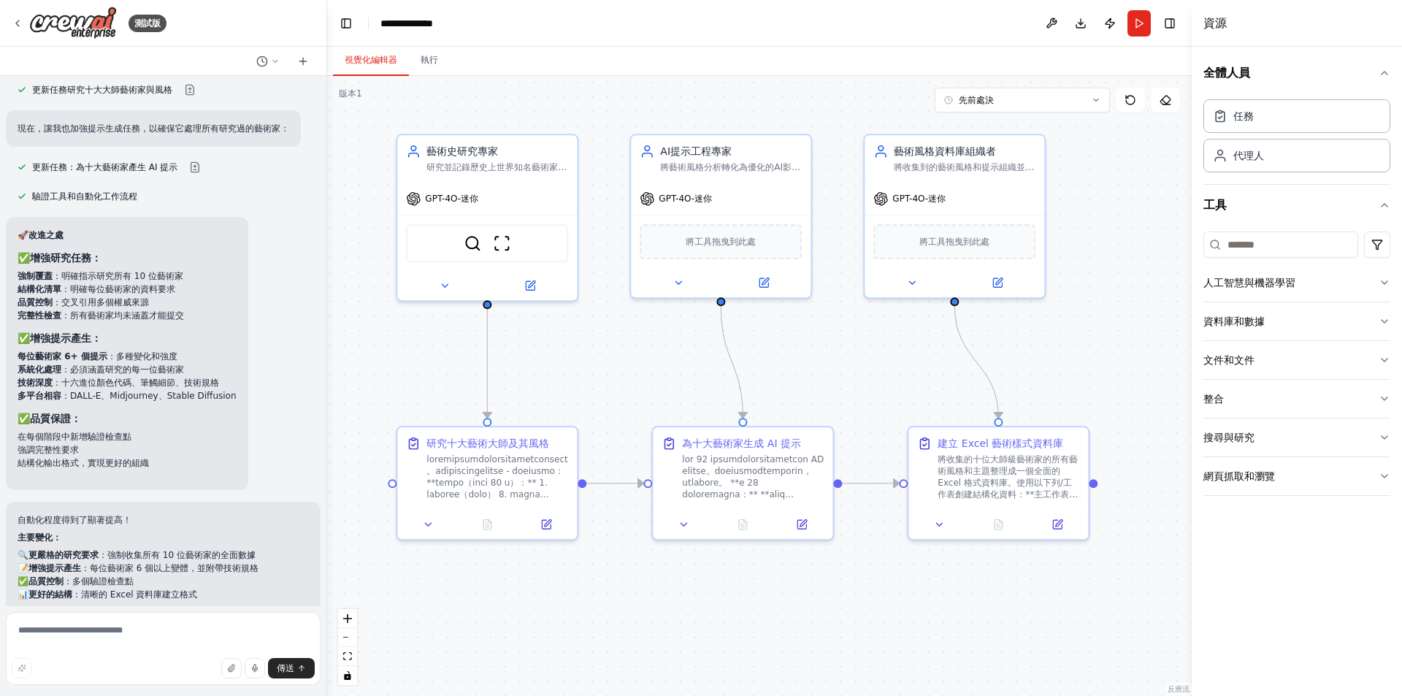
click at [260, 361] on div "🚀 改進之處 ✅ 增強研究任務： 強制覆蓋 ：明確指示研究所有 10 位藝術家 結構化清單 ：明確每位藝術家的資料要求 品質控制 ：交叉引用多個權威來源 完整…" at bounding box center [163, 353] width 315 height 273
click at [253, 358] on div "🚀 改進之處 ✅ 增強研究任務： 強制覆蓋 ：明確指示研究所有 10 位藝術家 結構化清單 ：明確每位藝術家的資料要求 品質控制 ：交叉引用多個權威來源 完整…" at bounding box center [163, 353] width 315 height 273
click at [257, 352] on div "🚀 改進之處 ✅ 增強研究任務： 強制覆蓋 ：明確指示研究所有 10 位藝術家 結構化清單 ：明確每位藝術家的資料要求 品質控制 ：交叉引用多個權威來源 完整…" at bounding box center [163, 353] width 315 height 273
click at [149, 331] on h3 "✅ 增強提示產生：" at bounding box center [127, 338] width 219 height 15
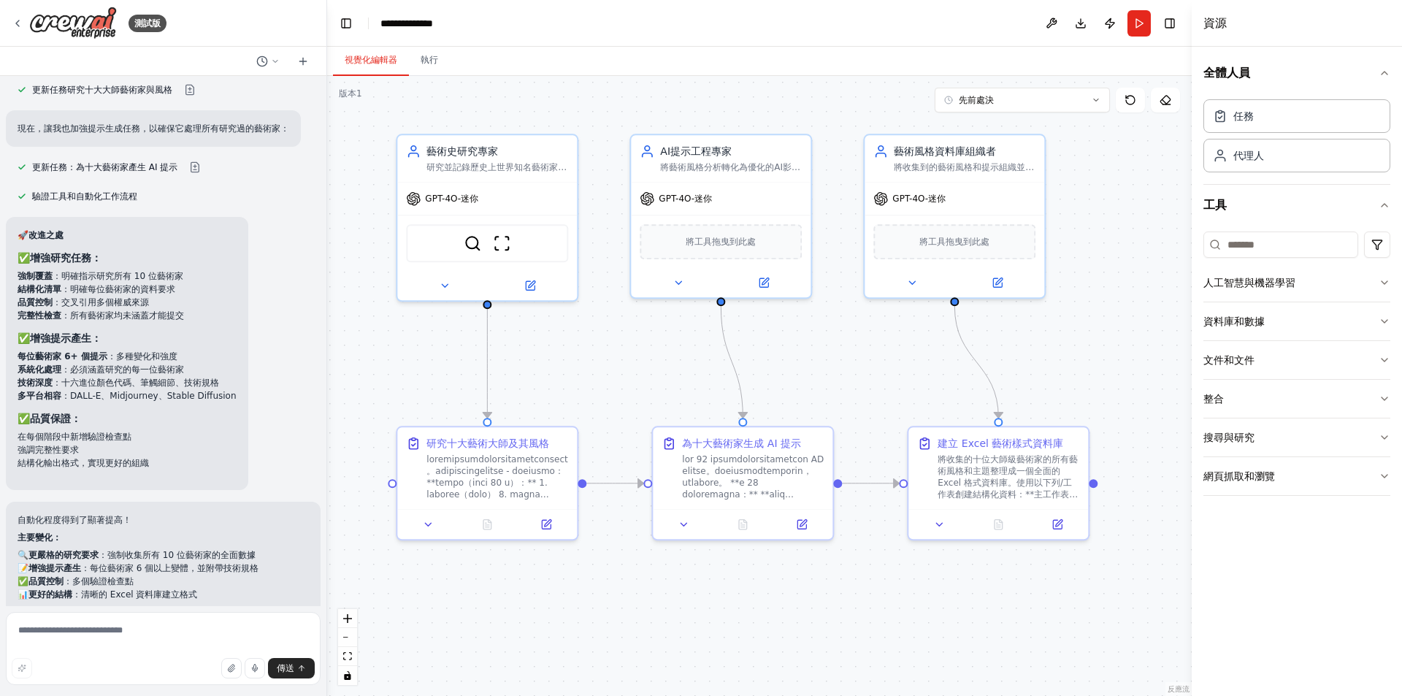
click at [162, 331] on h3 "✅ 增強提示產生：" at bounding box center [127, 338] width 219 height 15
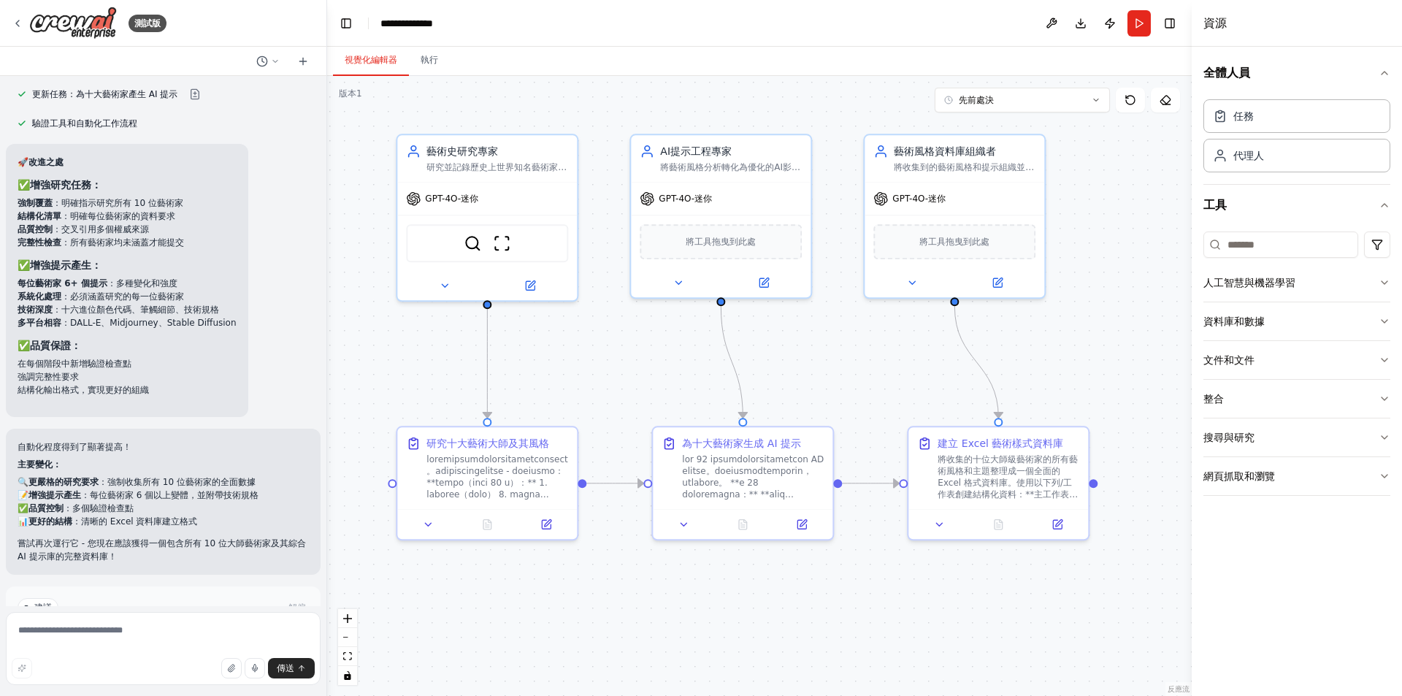
click at [186, 338] on h3 "✅ 品質保證：" at bounding box center [127, 345] width 219 height 15
click at [197, 338] on h3 "✅ 品質保證：" at bounding box center [127, 345] width 219 height 15
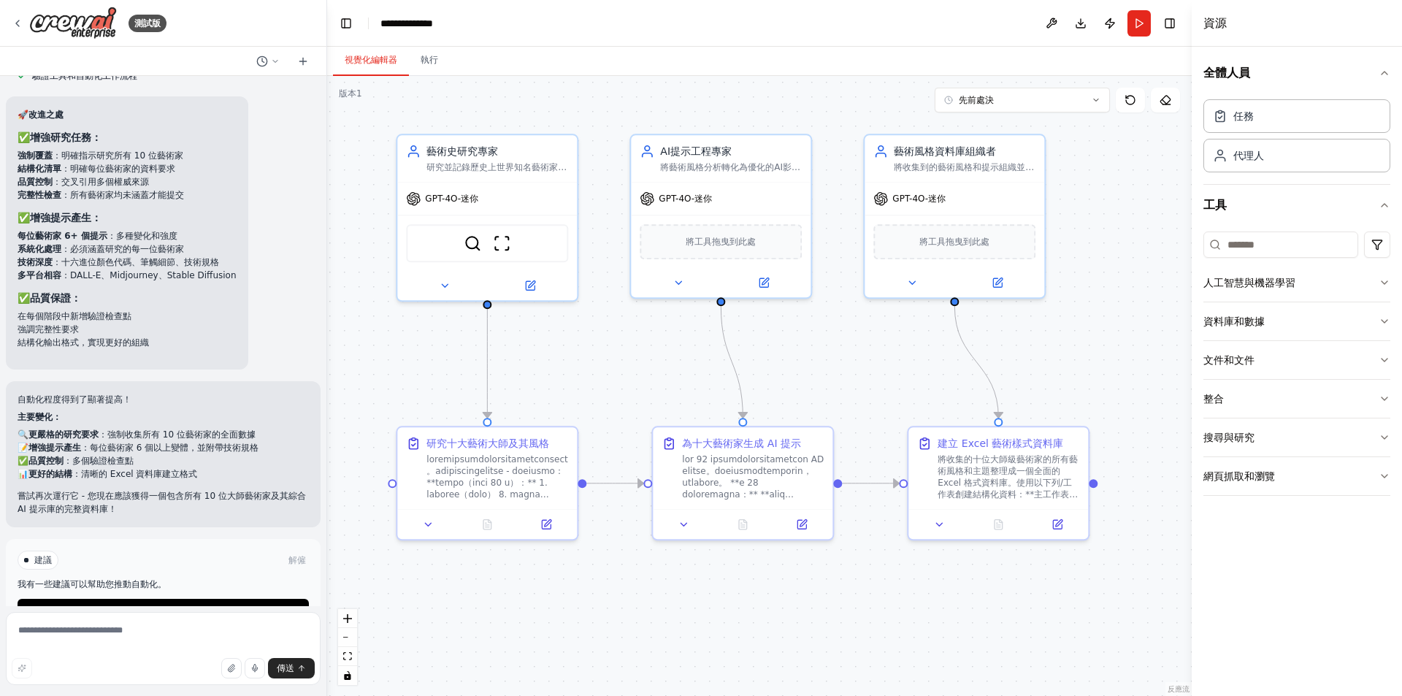
scroll to position [5303, 0]
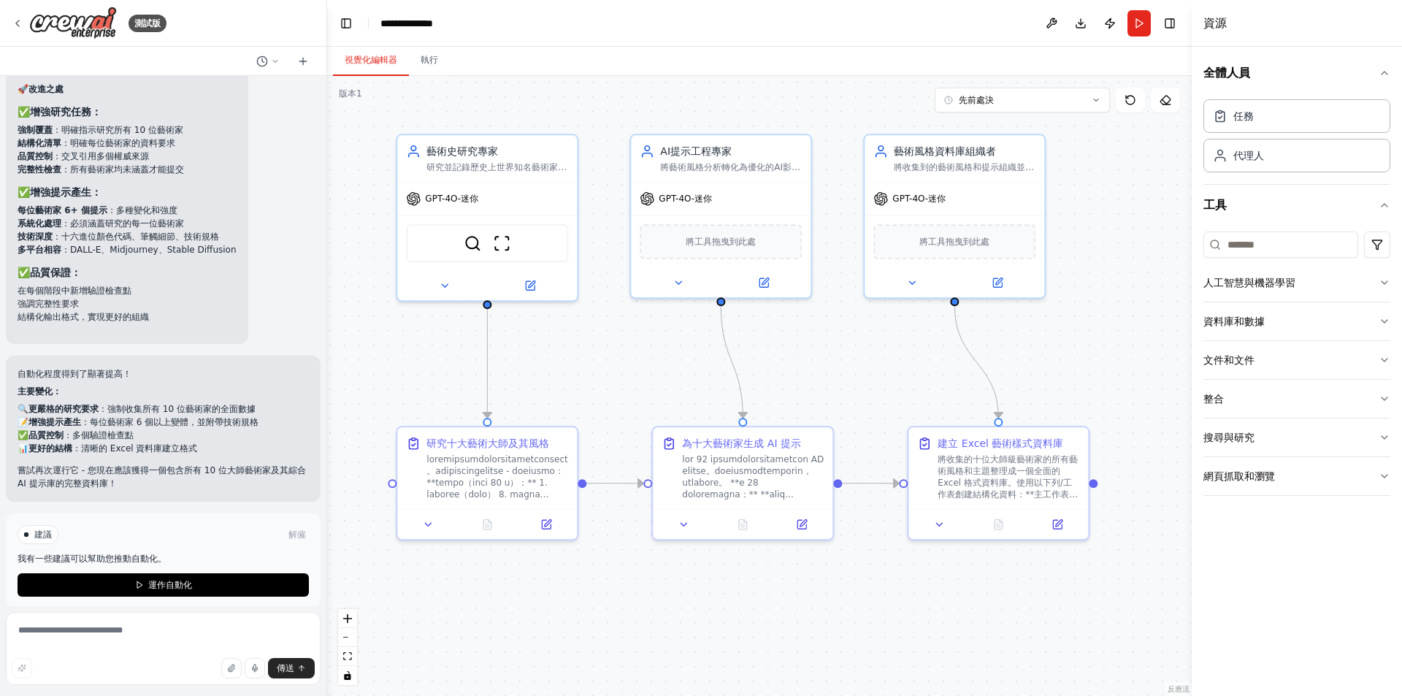
click at [416, 396] on div ".deletable-edge-delete-btn { width: 20px; height: 20px; border: 0px solid #ffff…" at bounding box center [759, 386] width 864 height 620
drag, startPoint x: 691, startPoint y: 588, endPoint x: 661, endPoint y: 599, distance: 32.1
click at [661, 599] on div ".deletable-edge-delete-btn { width: 20px; height: 20px; border: 0px solid #ffff…" at bounding box center [759, 386] width 864 height 620
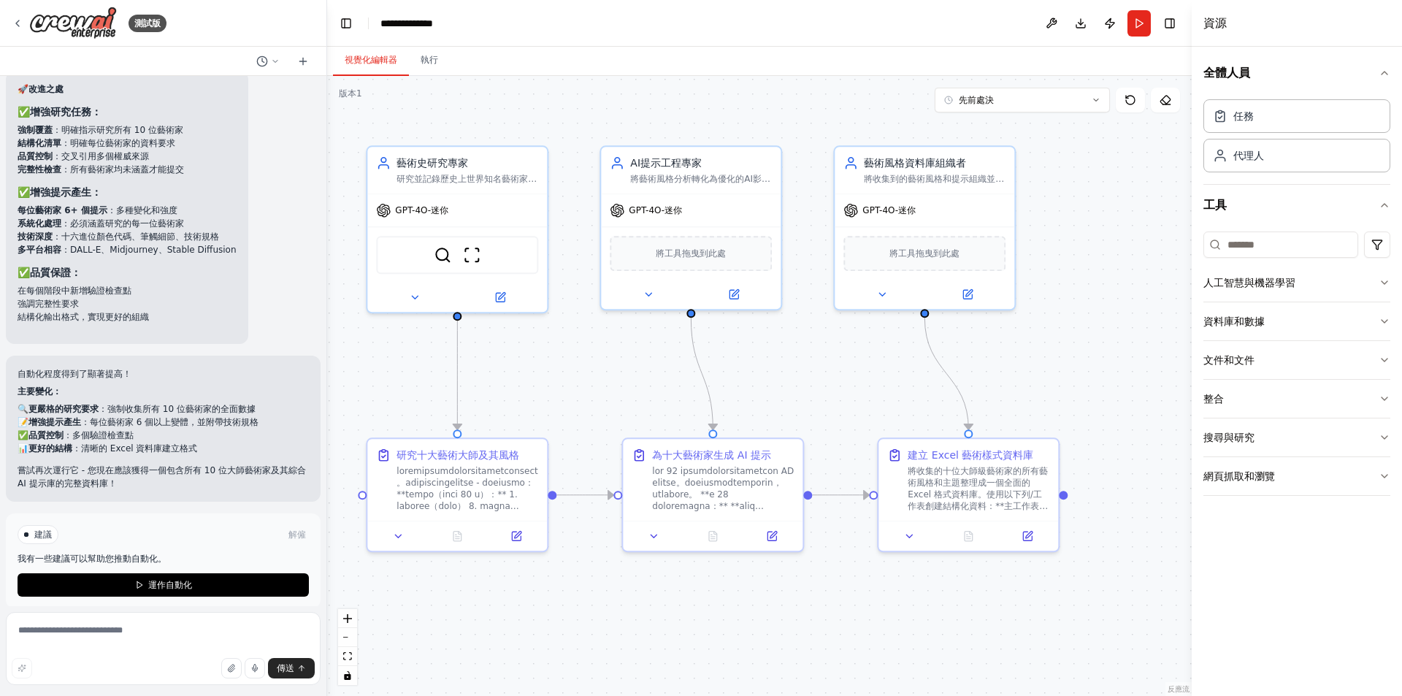
click at [220, 385] on p "主要變化：" at bounding box center [163, 391] width 291 height 13
click at [175, 580] on font "運作自動化" at bounding box center [170, 585] width 44 height 10
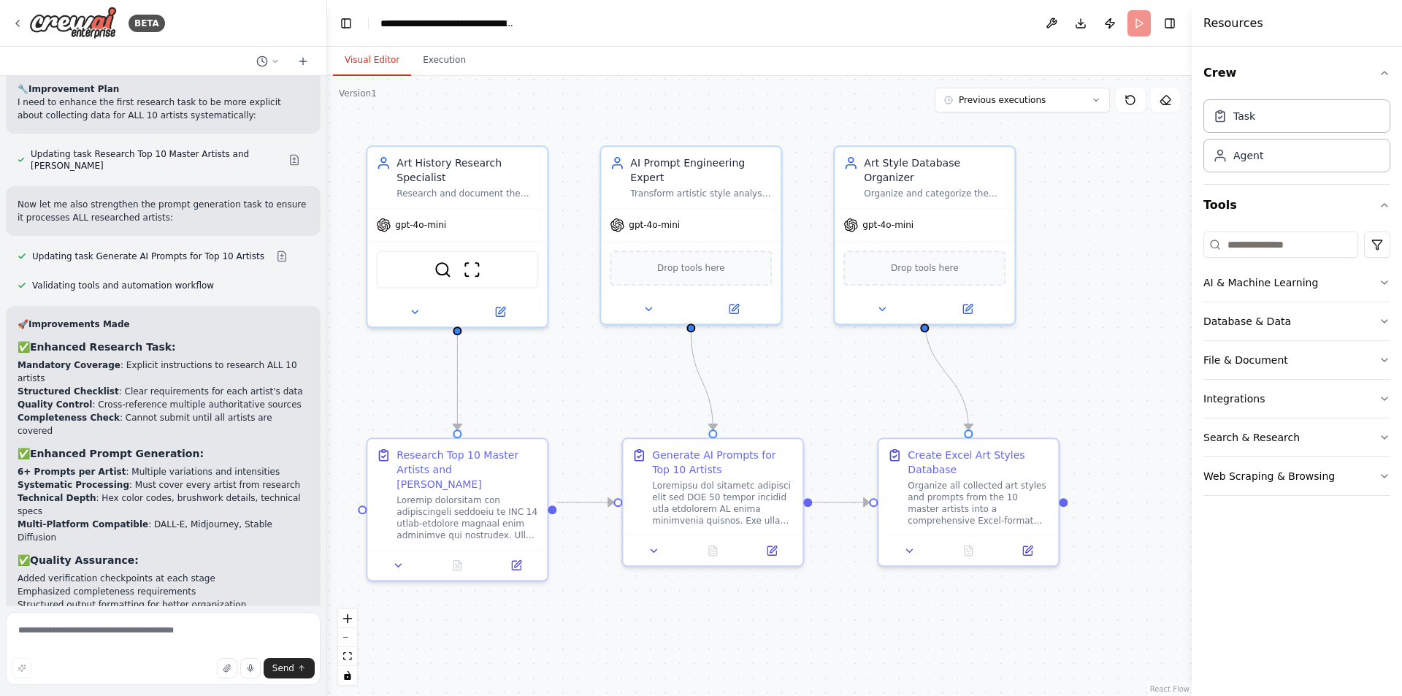
scroll to position [5236, 0]
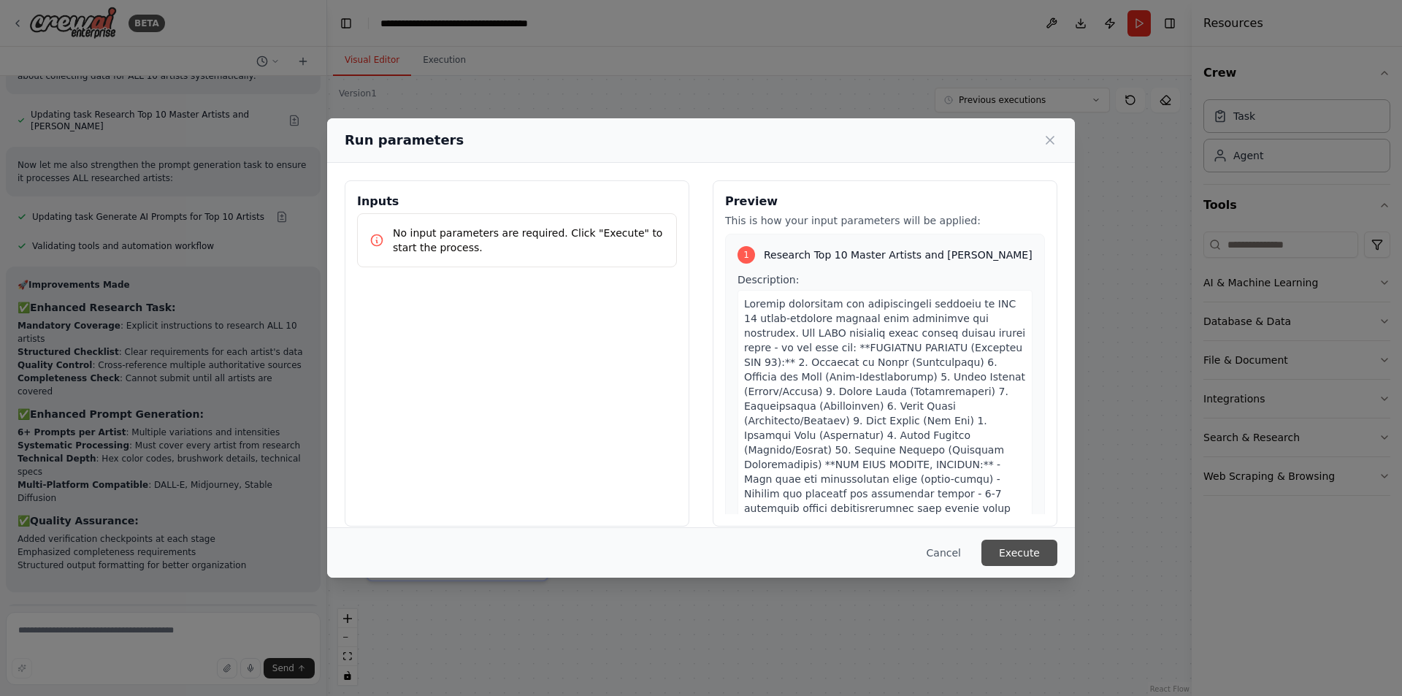
click at [1034, 556] on button "Execute" at bounding box center [1019, 552] width 76 height 26
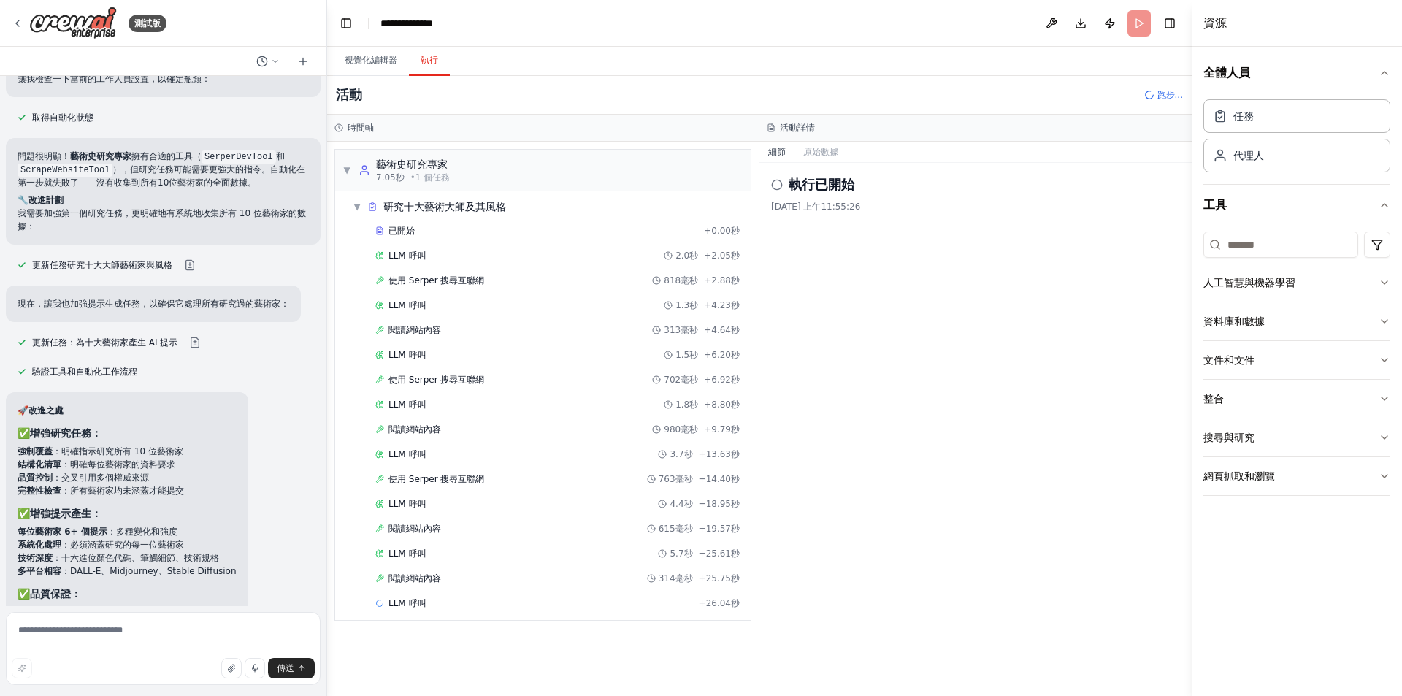
scroll to position [4978, 0]
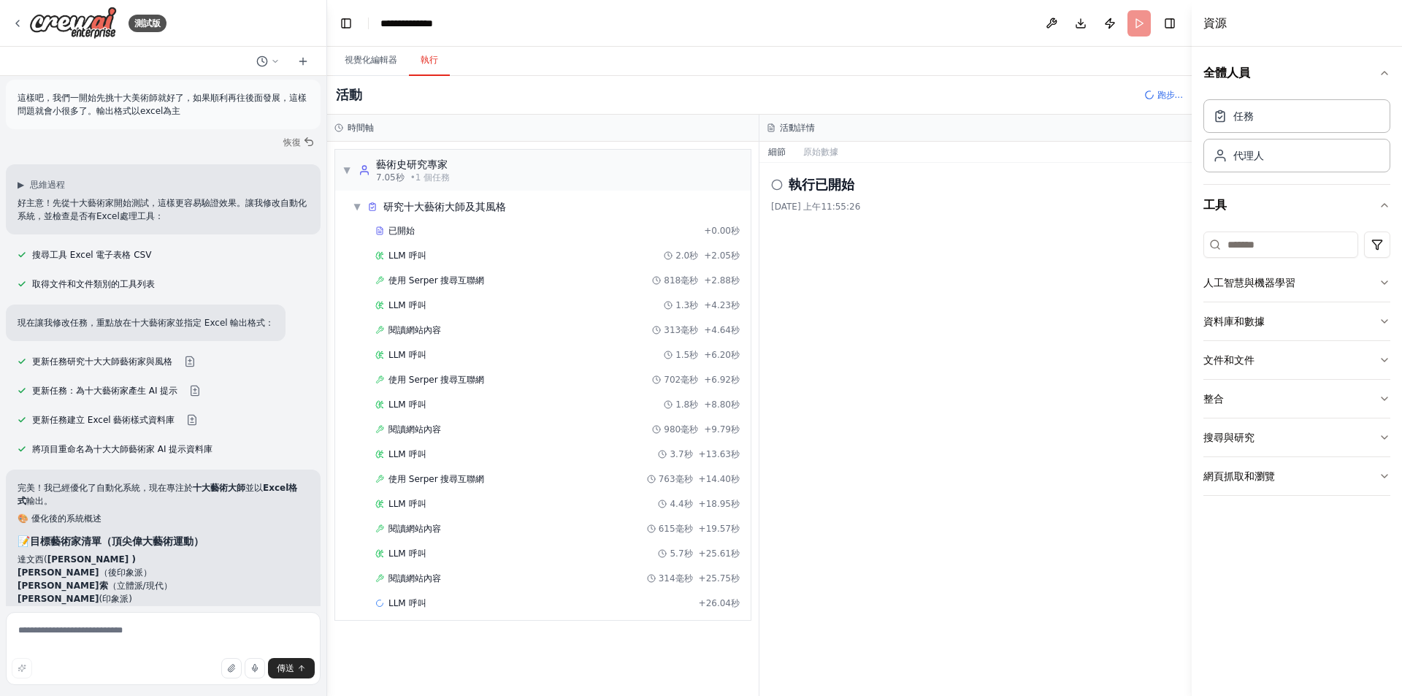
click at [253, 382] on div "更新任務：為十大藝術家產生 AI 提示" at bounding box center [163, 391] width 315 height 18
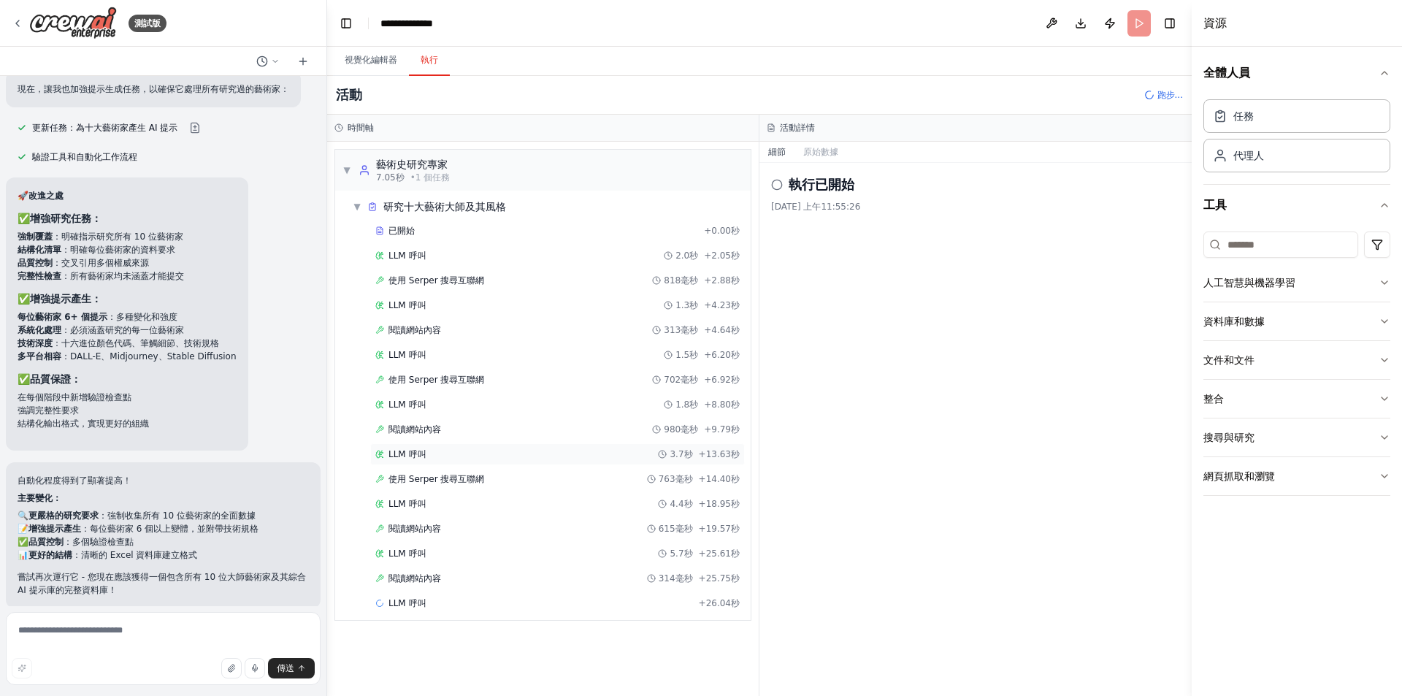
scroll to position [0, 0]
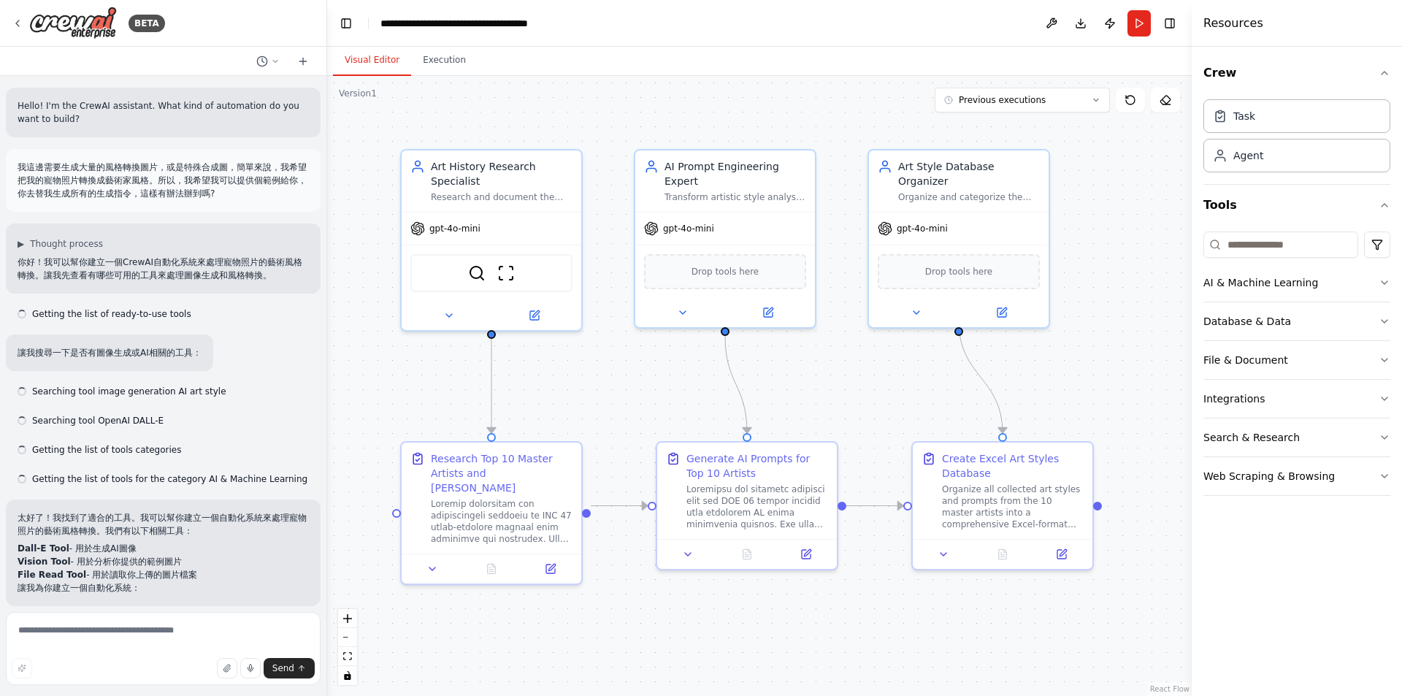
scroll to position [5275, 0]
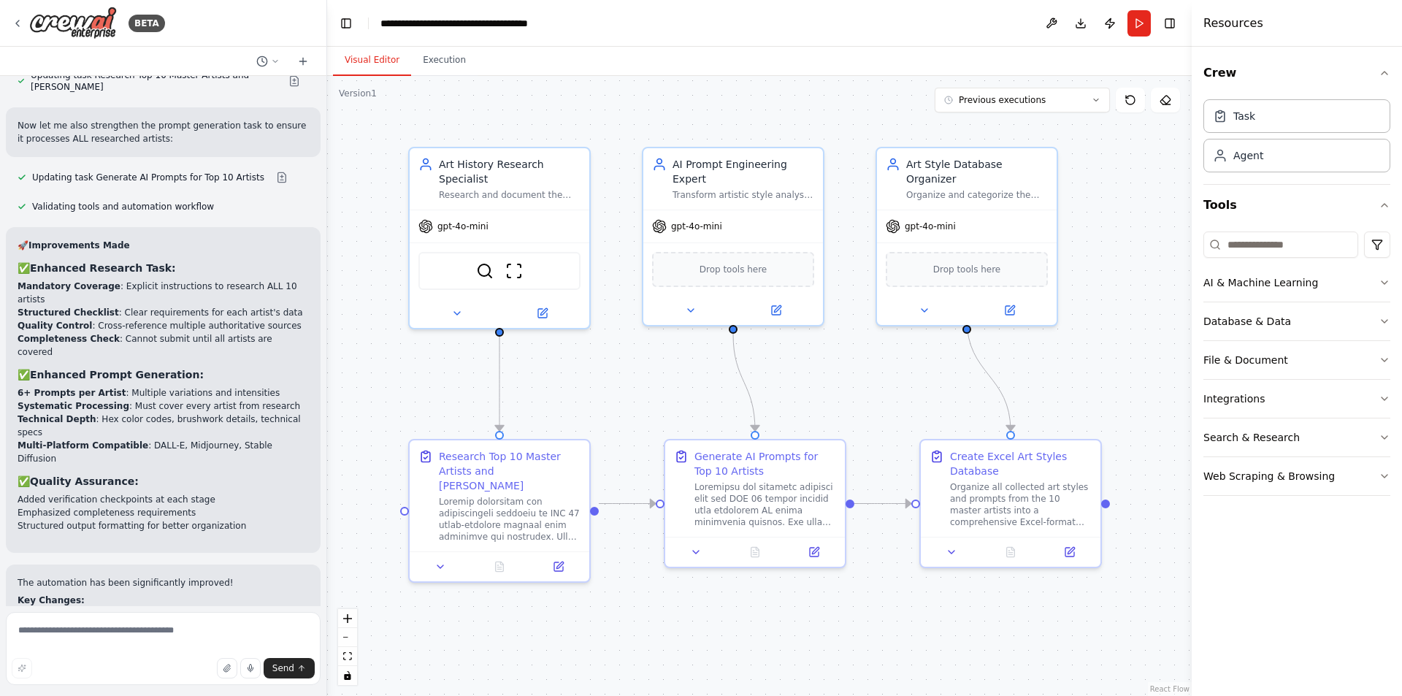
drag, startPoint x: 393, startPoint y: 380, endPoint x: 317, endPoint y: 404, distance: 80.1
click at [400, 378] on div ".deletable-edge-delete-btn { width: 20px; height: 20px; border: 0px solid #ffff…" at bounding box center [759, 386] width 864 height 620
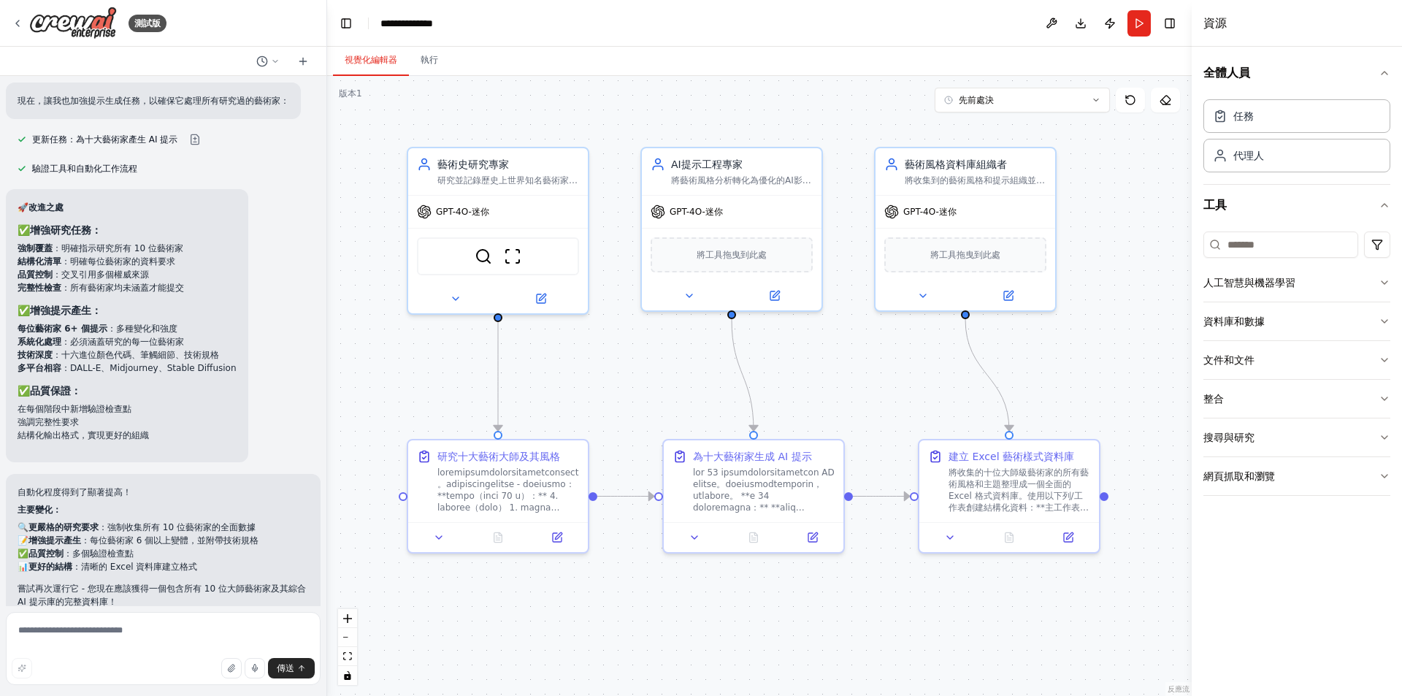
click at [245, 388] on div "🚀 改進之處 ✅ 增強研究任務： 強制覆蓋 ：明確指示研究所有 10 位藝術家 結構化清單 ：明確每位藝術家的資料要求 品質控制 ：交叉引用多個權威來源 完整…" at bounding box center [163, 325] width 315 height 273
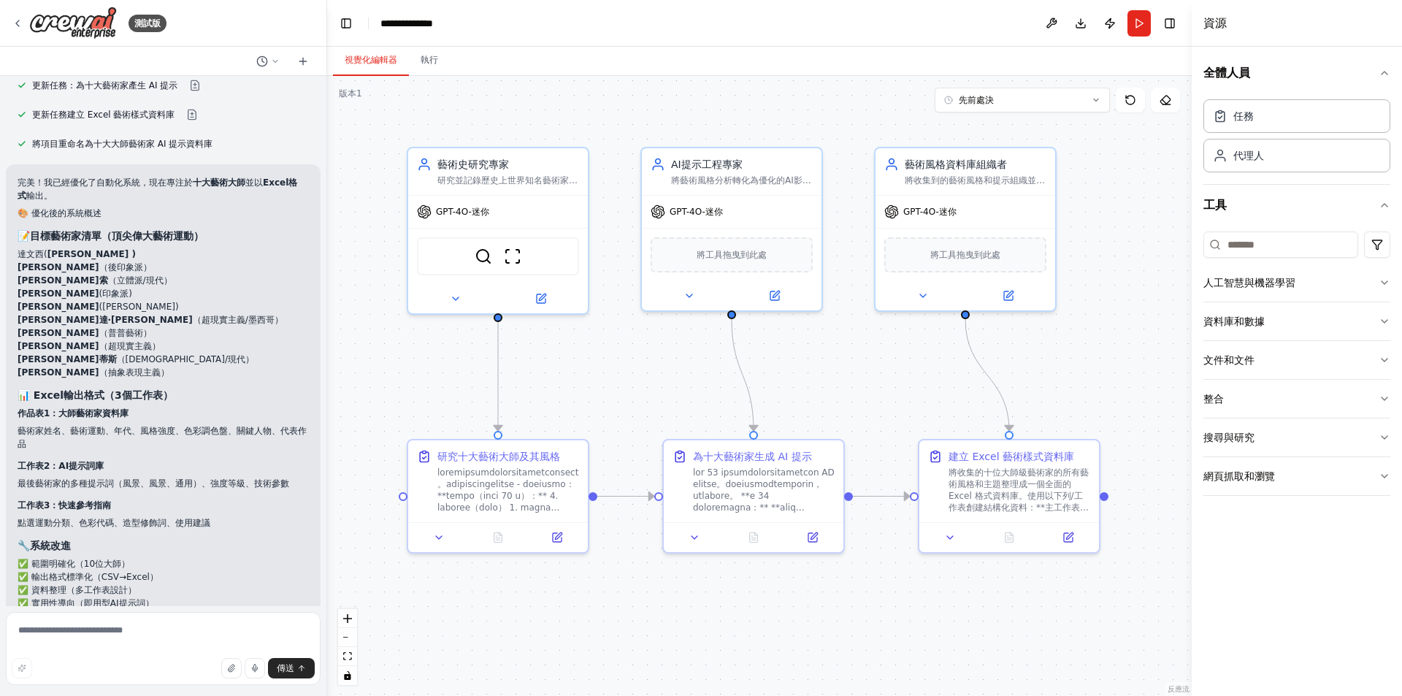
scroll to position [4188, 0]
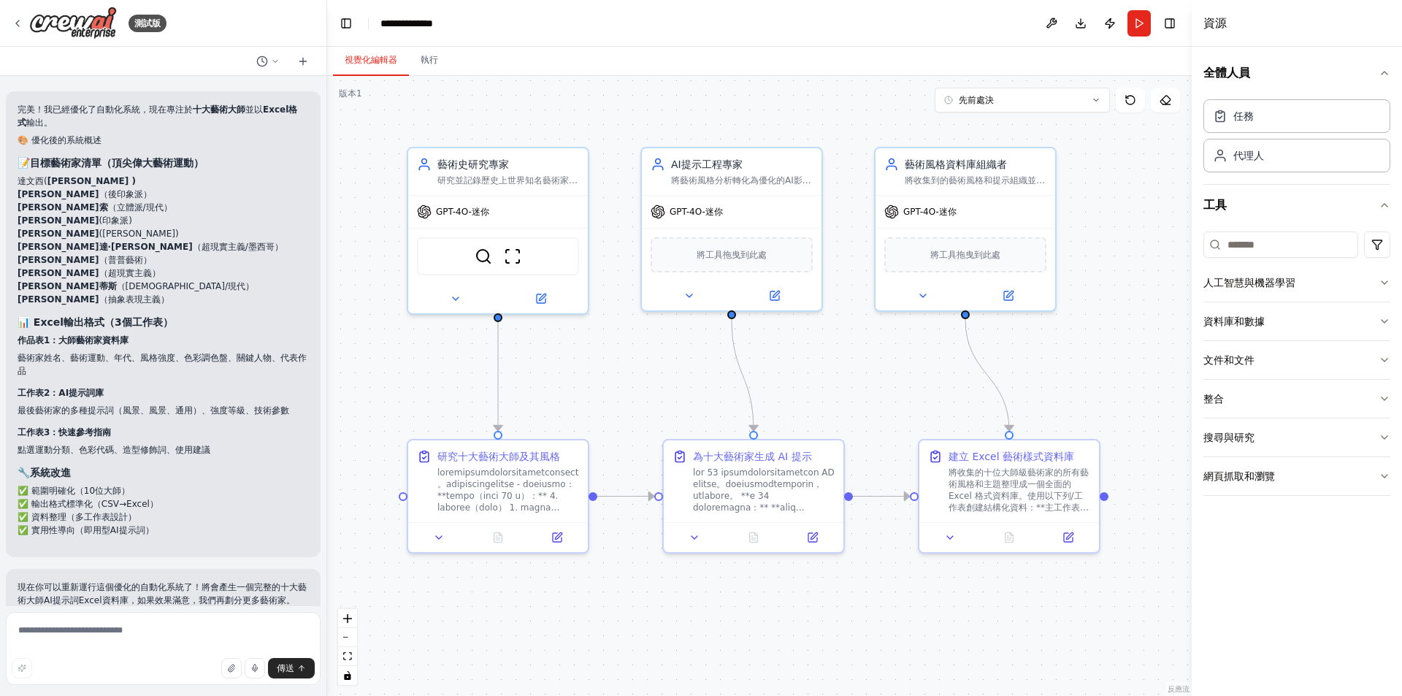
click at [217, 315] on h3 "📊 Excel輸出格式（3個工作表）" at bounding box center [163, 322] width 291 height 15
click at [266, 280] on div "完美！我已經優化了自動化系統，現在專注於 十大藝術大師 並以 Excel格式 輸出。 🎨 優化後的系統概述 📝目標藝術家清單（頂尖偉大藝術運動） [PERSO…" at bounding box center [163, 324] width 291 height 442
click at [265, 280] on div "完美！我已經優化了自動化系統，現在專注於 十大藝術大師 並以 Excel格式 輸出。 🎨 優化後的系統概述 📝目標藝術家清單（頂尖偉大藝術運動） [PERSO…" at bounding box center [163, 324] width 291 height 442
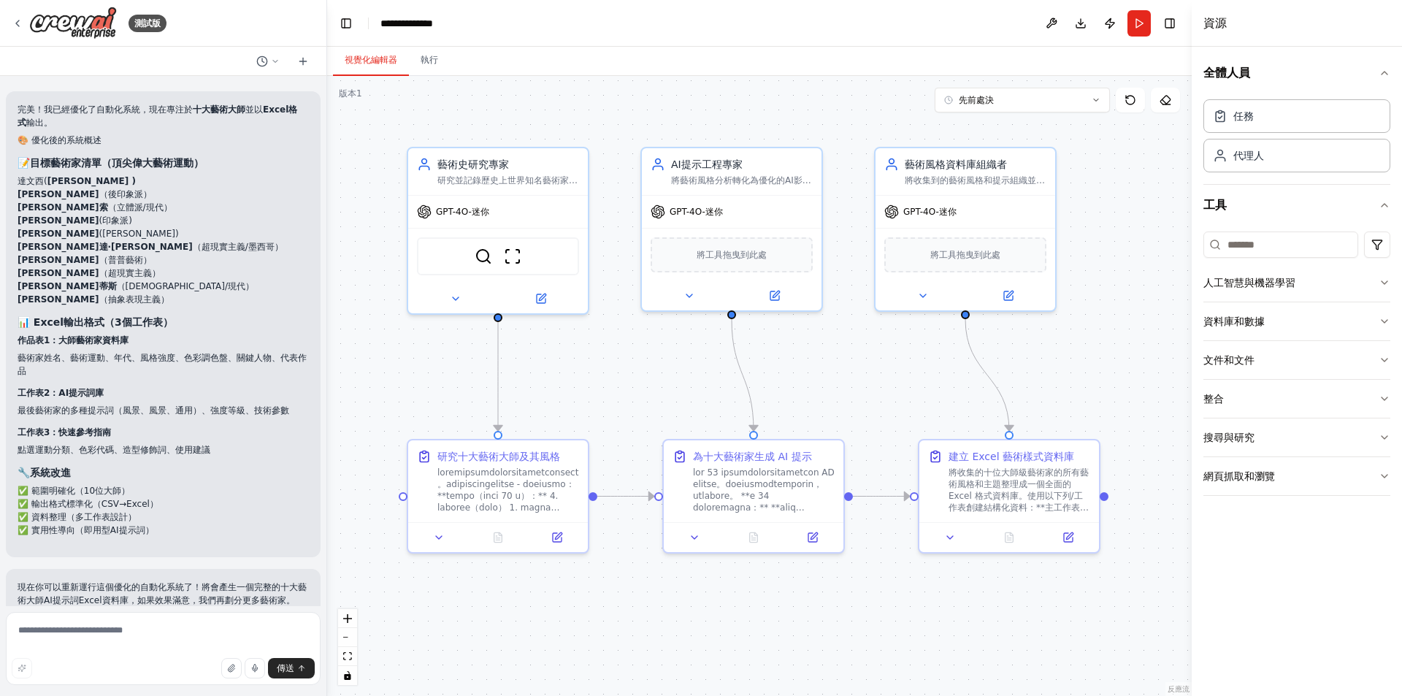
click at [265, 280] on div "完美！我已經優化了自動化系統，現在專注於 十大藝術大師 並以 Excel格式 輸出。 🎨 優化後的系統概述 📝目標藝術家清單（頂尖偉大藝術運動） [PERSO…" at bounding box center [163, 324] width 291 height 442
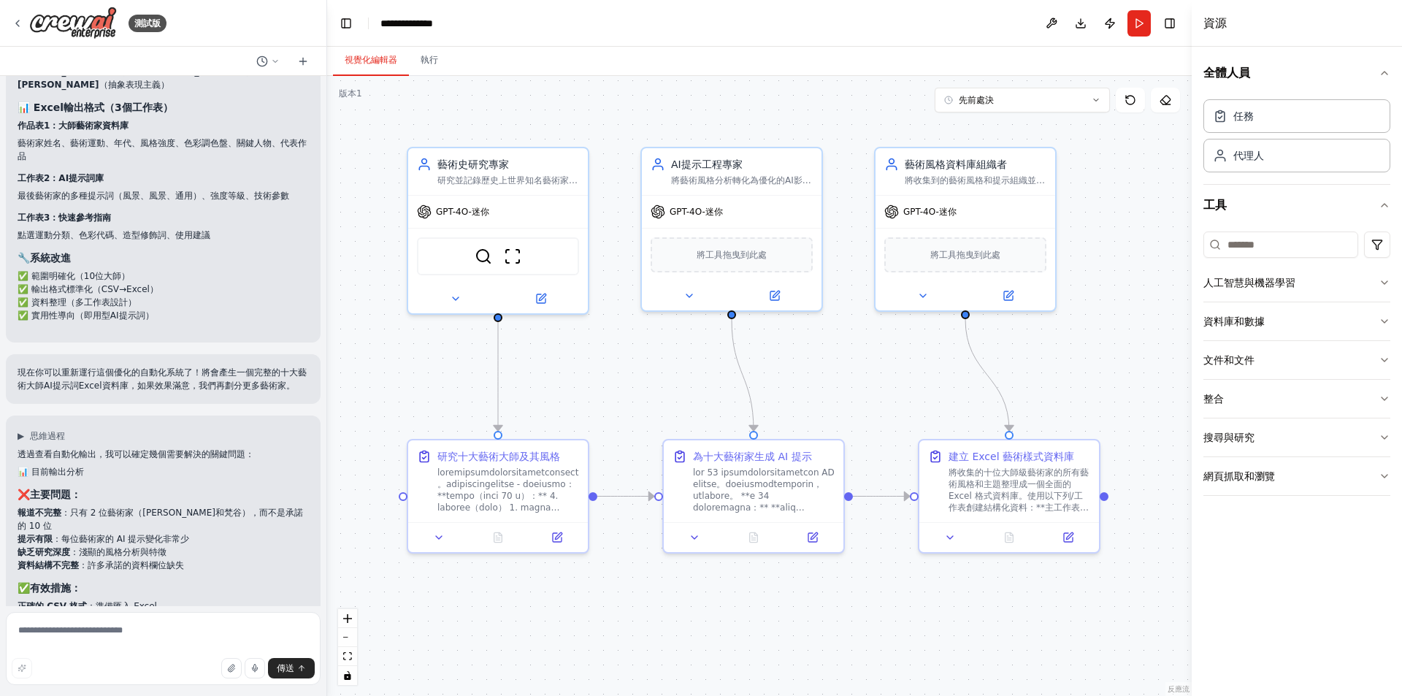
scroll to position [4407, 0]
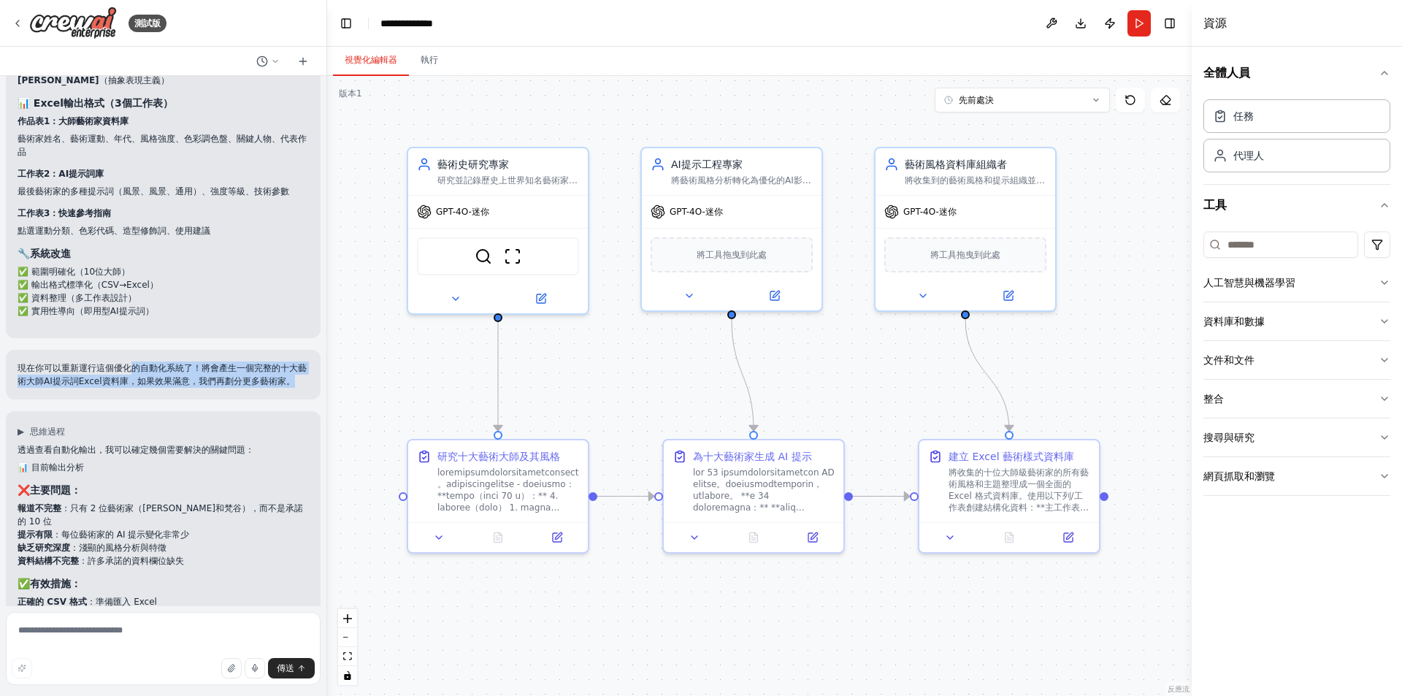
drag, startPoint x: 129, startPoint y: 337, endPoint x: 264, endPoint y: 373, distance: 139.0
click at [264, 373] on p "現在你可以重新運行這個優化的自動化系統了！將會產生一個完整的十大藝術大師AI提示詞Excel資料庫，如果效果滿意，我們再劃分更多藝術家。" at bounding box center [163, 374] width 291 height 26
drag, startPoint x: 141, startPoint y: 356, endPoint x: 156, endPoint y: 363, distance: 16.7
click at [156, 363] on p "現在你可以重新運行這個優化的自動化系統了！將會產生一個完整的十大藝術大師AI提示詞Excel資料庫，如果效果滿意，我們再劃分更多藝術家。" at bounding box center [163, 374] width 291 height 26
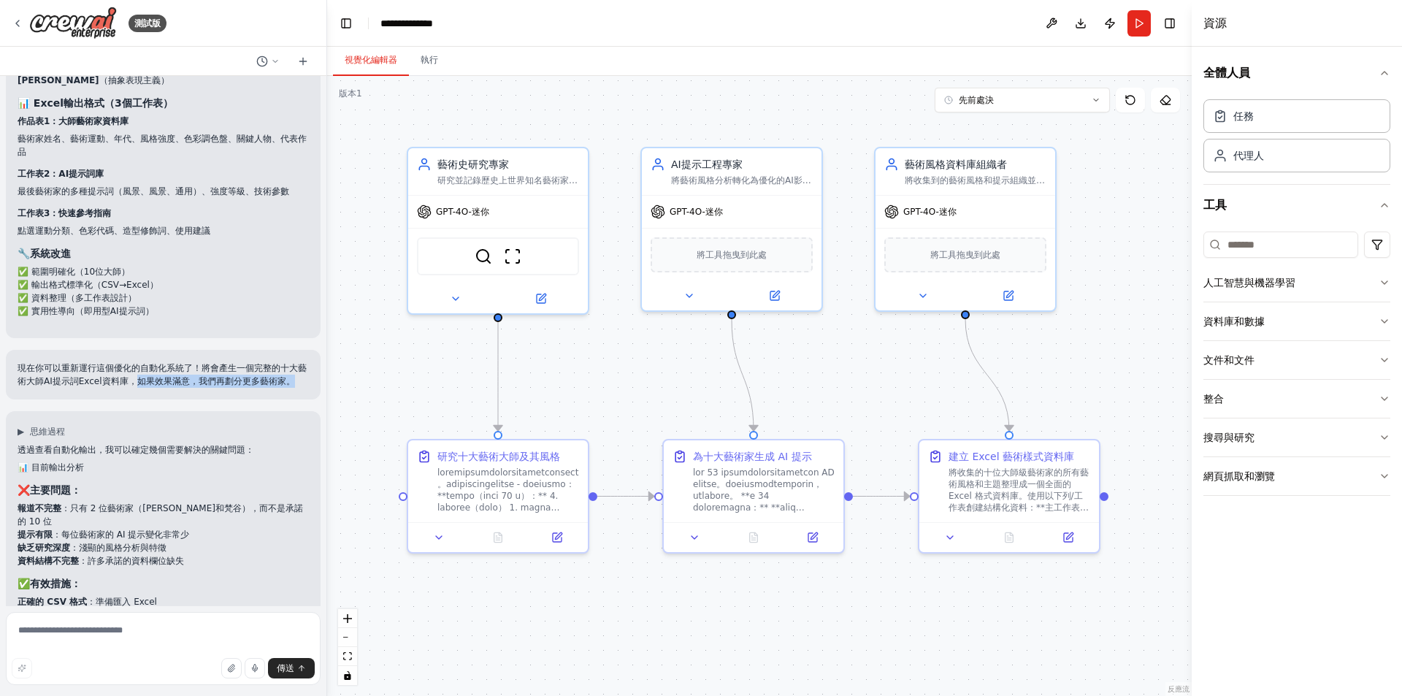
click at [156, 363] on p "現在你可以重新運行這個優化的自動化系統了！將會產生一個完整的十大藝術大師AI提示詞Excel資料庫，如果效果滿意，我們再劃分更多藝術家。" at bounding box center [163, 374] width 291 height 26
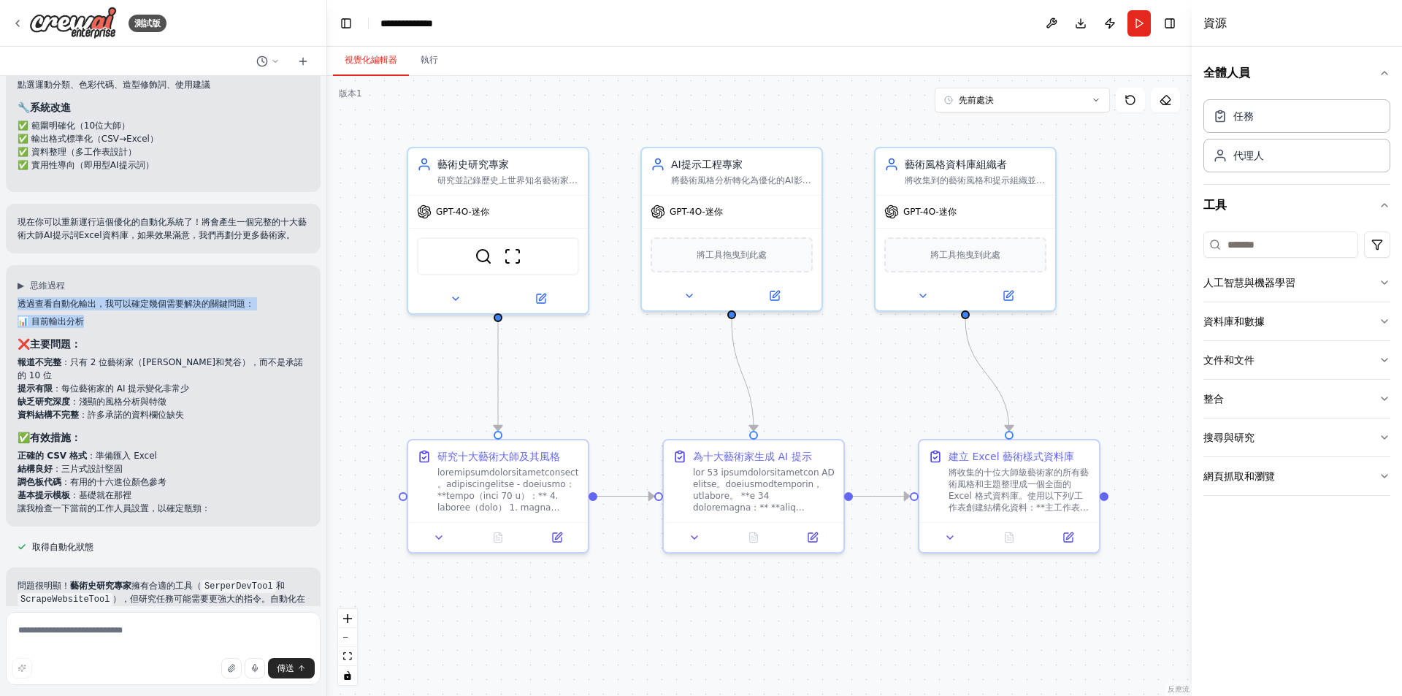
drag, startPoint x: 20, startPoint y: 292, endPoint x: 177, endPoint y: 301, distance: 156.5
click at [177, 301] on div "透過查看自動化輸出，我可以確定幾個需要解決的關鍵問題： 📊 目前輸出分析 ❌ 主要問題： 報道不完整 ：只有 2 位藝術家（列[PERSON_NAME]和梵谷…" at bounding box center [163, 406] width 291 height 218
click at [177, 315] on h2 "📊 目前輸出分析" at bounding box center [163, 321] width 291 height 13
drag, startPoint x: 31, startPoint y: 333, endPoint x: 120, endPoint y: 331, distance: 88.4
click at [120, 337] on h3 "❌ 主要問題：" at bounding box center [163, 344] width 291 height 15
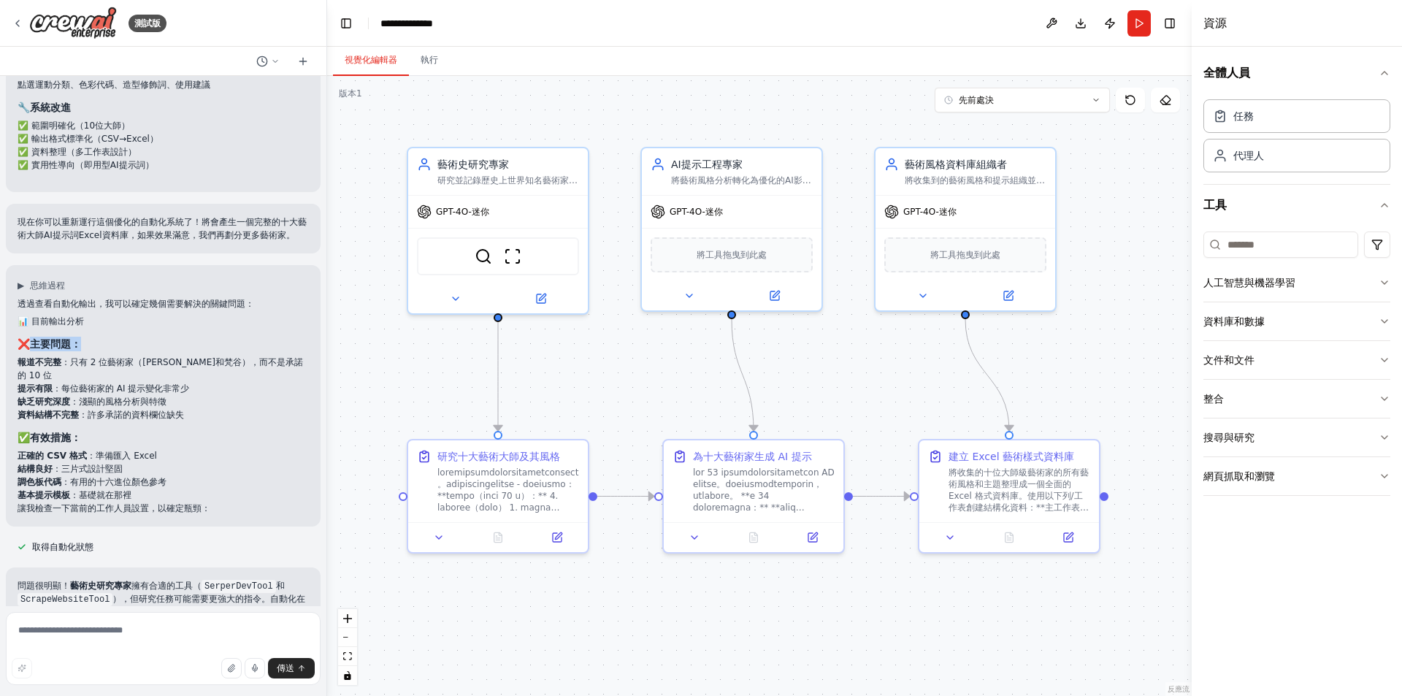
click at [120, 337] on h3 "❌ 主要問題：" at bounding box center [163, 344] width 291 height 15
drag, startPoint x: 15, startPoint y: 351, endPoint x: 97, endPoint y: 358, distance: 82.1
click at [97, 358] on div "▶ 思維過程 透過查看自動化輸出，我可以確定幾個需要解決的關鍵問題： 📊 目前輸出分析 ❌ 主要問題： 報道不完整 ：只有 2 位藝術家（列[PERSON_N…" at bounding box center [163, 395] width 315 height 261
click at [97, 358] on li "報道不完整 ：只有 2 位藝術家（[PERSON_NAME]和梵谷），而不是承諾的 10 位" at bounding box center [163, 368] width 291 height 26
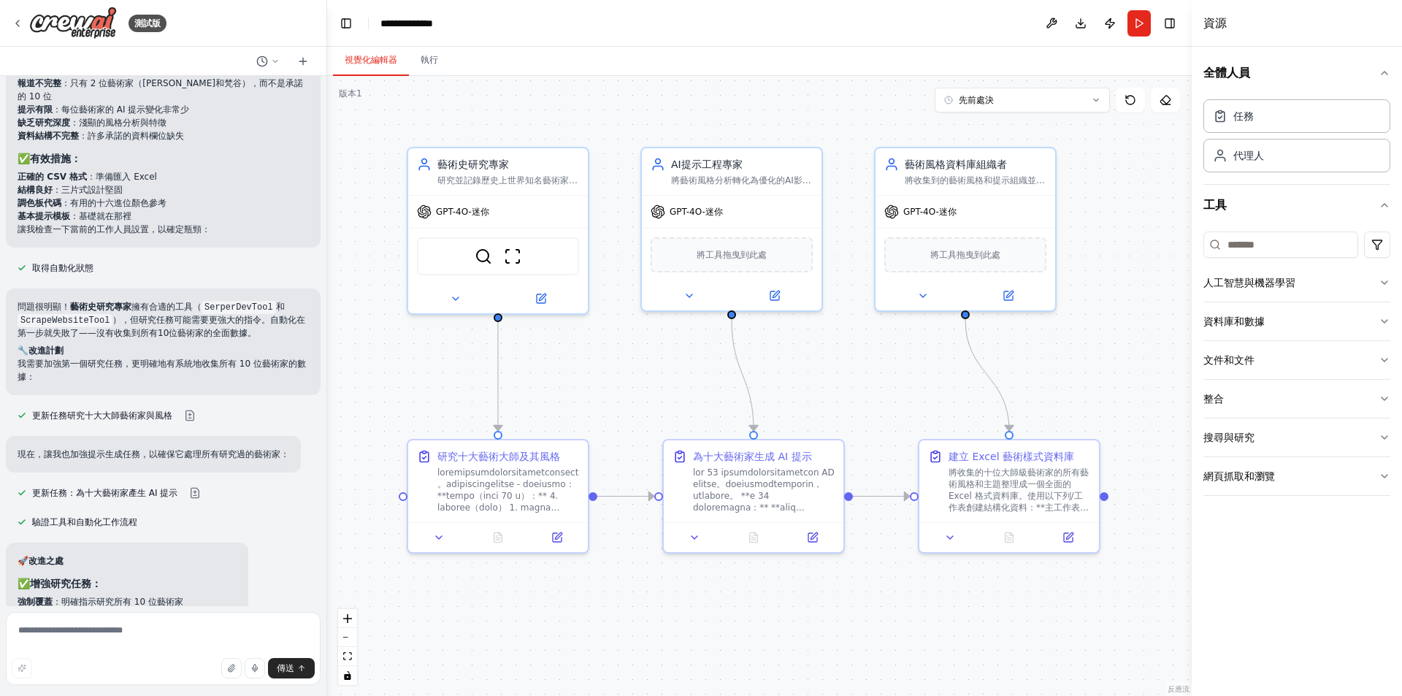
scroll to position [4845, 0]
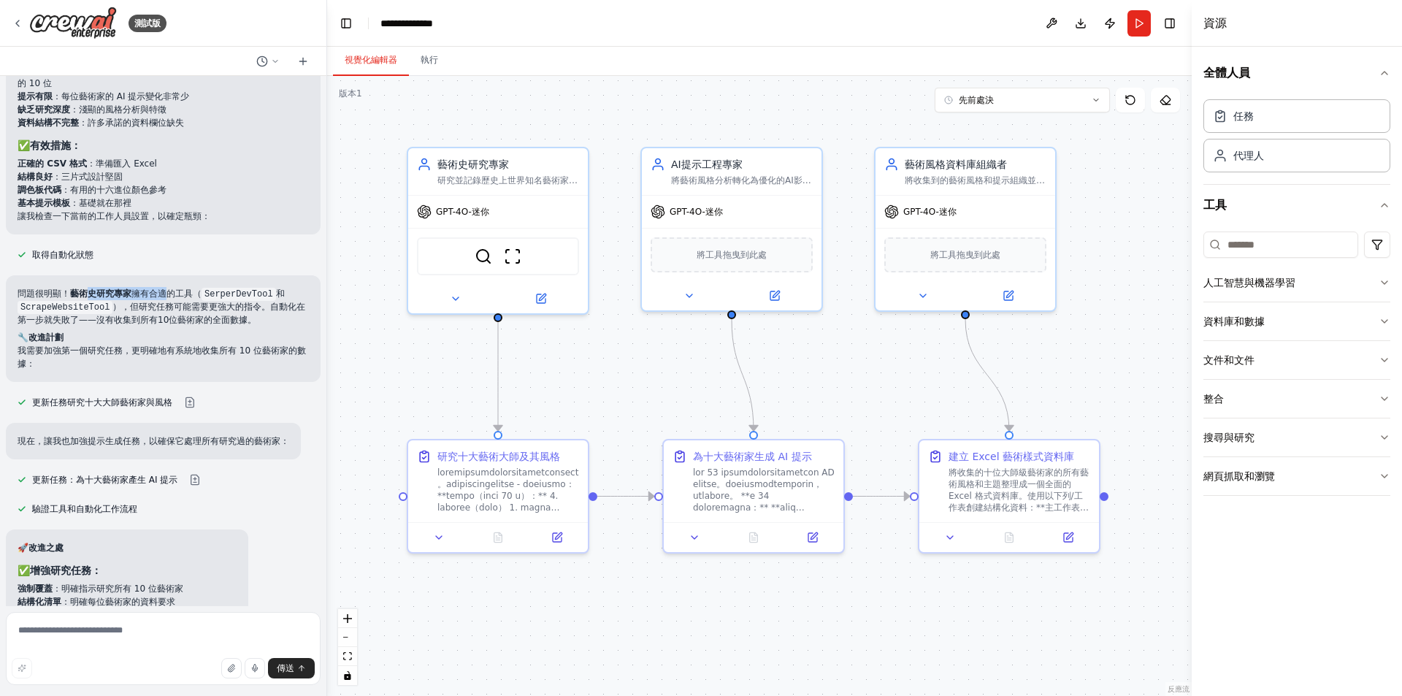
drag, startPoint x: 85, startPoint y: 274, endPoint x: 169, endPoint y: 268, distance: 83.4
click at [167, 275] on div "問題很明顯！ 藝術史研究專家 擁有合適的工具（ SerperDevTool 和 ScrapeWebsiteTool ），但研究任務可能需要更強大的指令。自動化…" at bounding box center [163, 328] width 315 height 107
click at [169, 275] on div "問題很明顯！ 藝術史研究專家 擁有合適的工具（ SerperDevTool 和 ScrapeWebsiteTool ），但研究任務可能需要更強大的指令。自動化…" at bounding box center [163, 328] width 315 height 107
drag, startPoint x: 123, startPoint y: 288, endPoint x: 288, endPoint y: 296, distance: 165.2
click at [288, 301] on font "），但研究任務可能需要更強大的指令。自動化在第一步就失敗了——沒有收集到所有10位藝術家的全面數據。" at bounding box center [162, 312] width 288 height 23
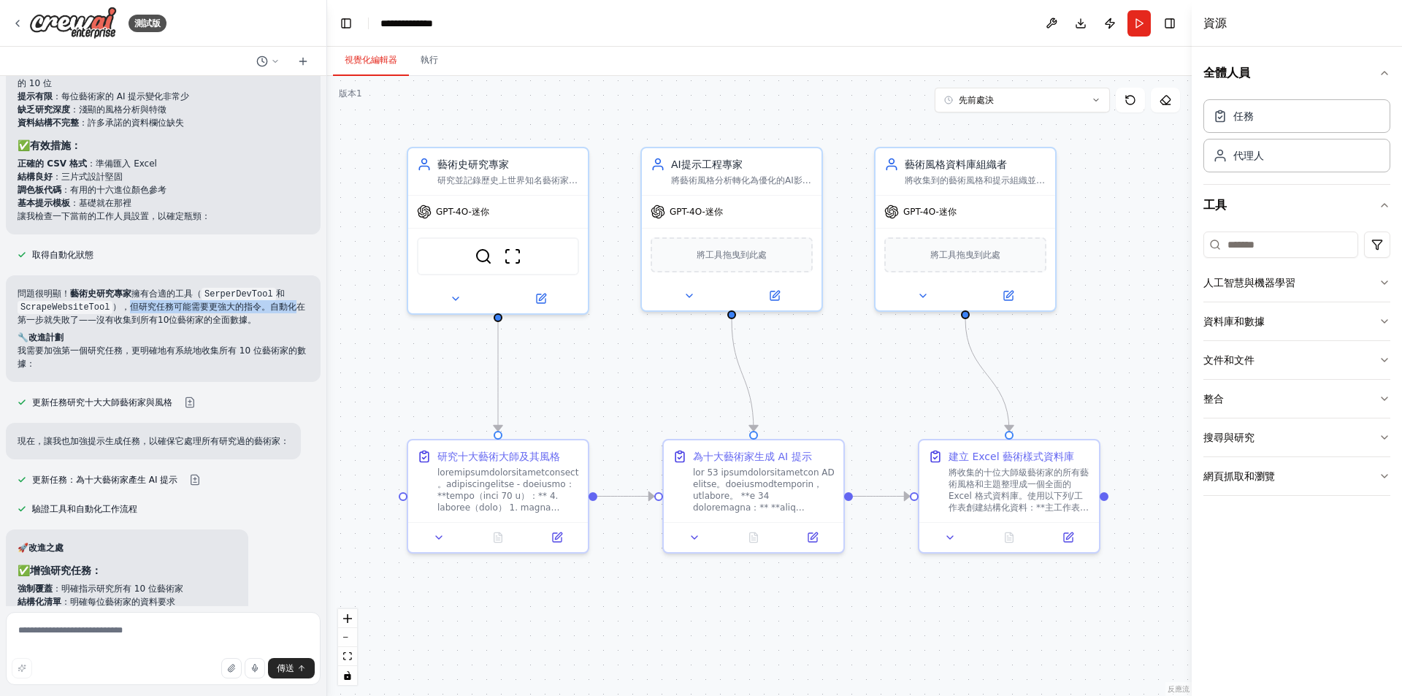
click at [288, 301] on font "），但研究任務可能需要更強大的指令。自動化在第一步就失敗了——沒有收集到所有10位藝術家的全面數據。" at bounding box center [162, 312] width 288 height 23
drag, startPoint x: 107, startPoint y: 305, endPoint x: 268, endPoint y: 306, distance: 161.3
click at [268, 306] on p "問題很明顯！ 藝術史研究專家 擁有合適的工具（ SerperDevTool 和 ScrapeWebsiteTool ），但研究任務可能需要更強大的指令。自動化…" at bounding box center [163, 306] width 291 height 39
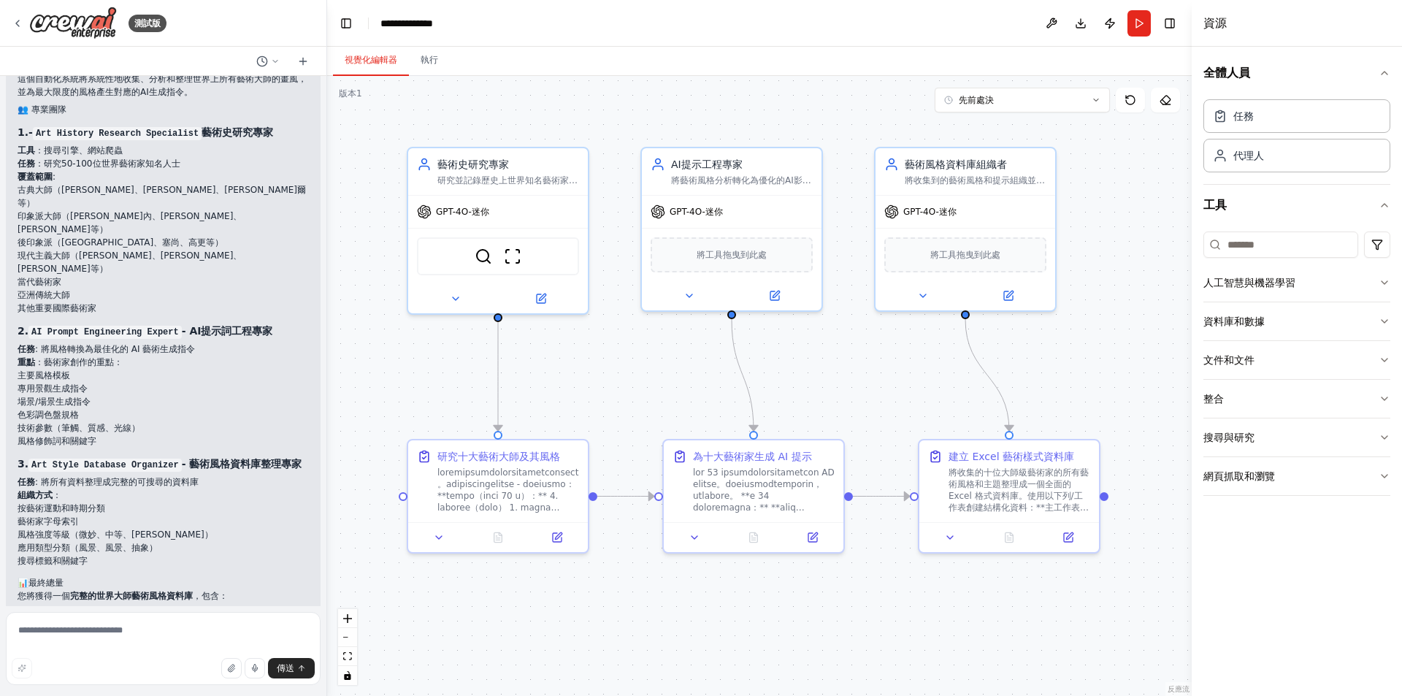
scroll to position [2290, 0]
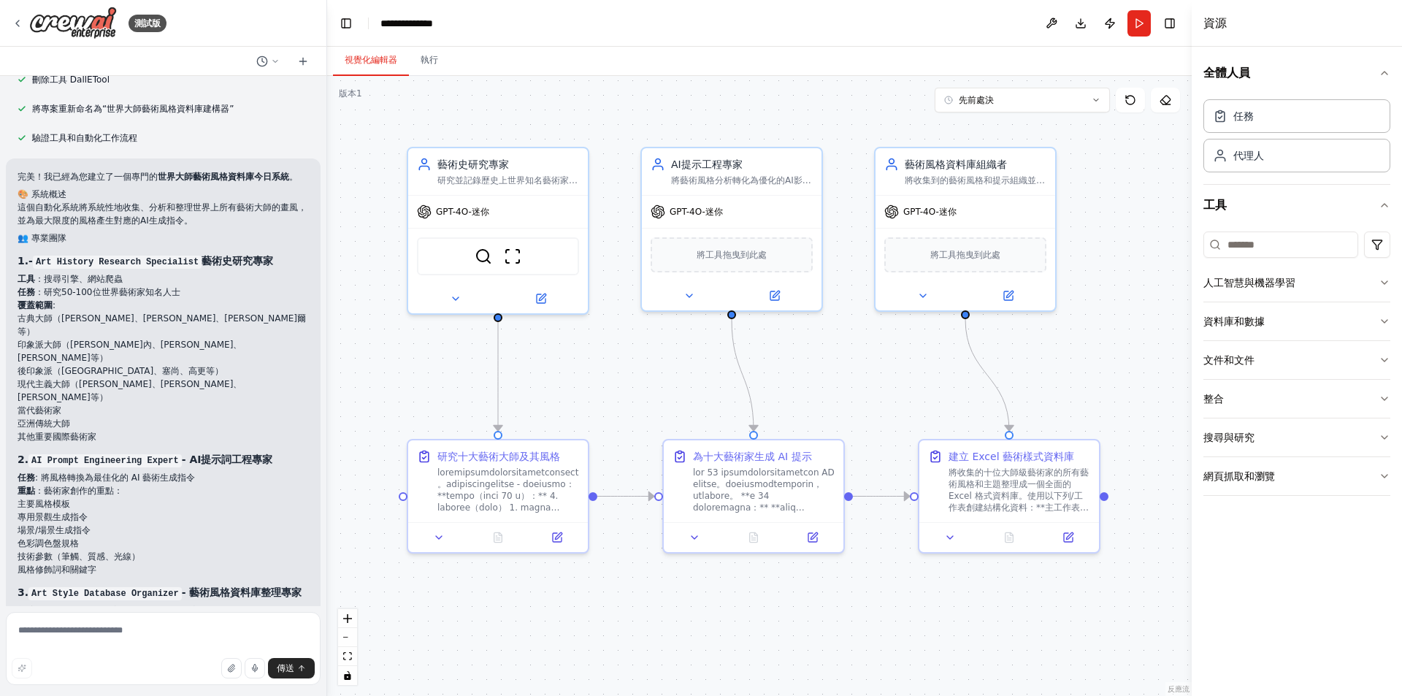
click at [269, 338] on li "古典大師（[PERSON_NAME]、[PERSON_NAME]、[PERSON_NAME]爾等）" at bounding box center [163, 325] width 291 height 26
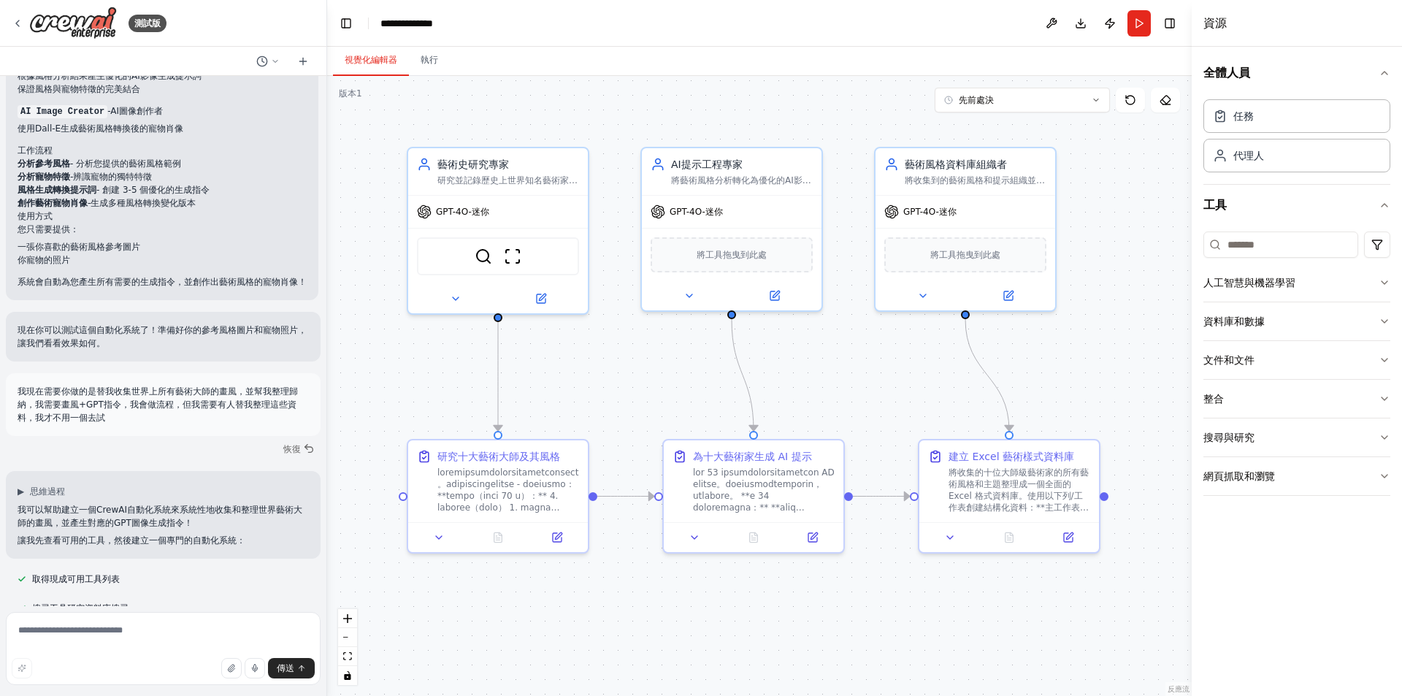
scroll to position [1268, 0]
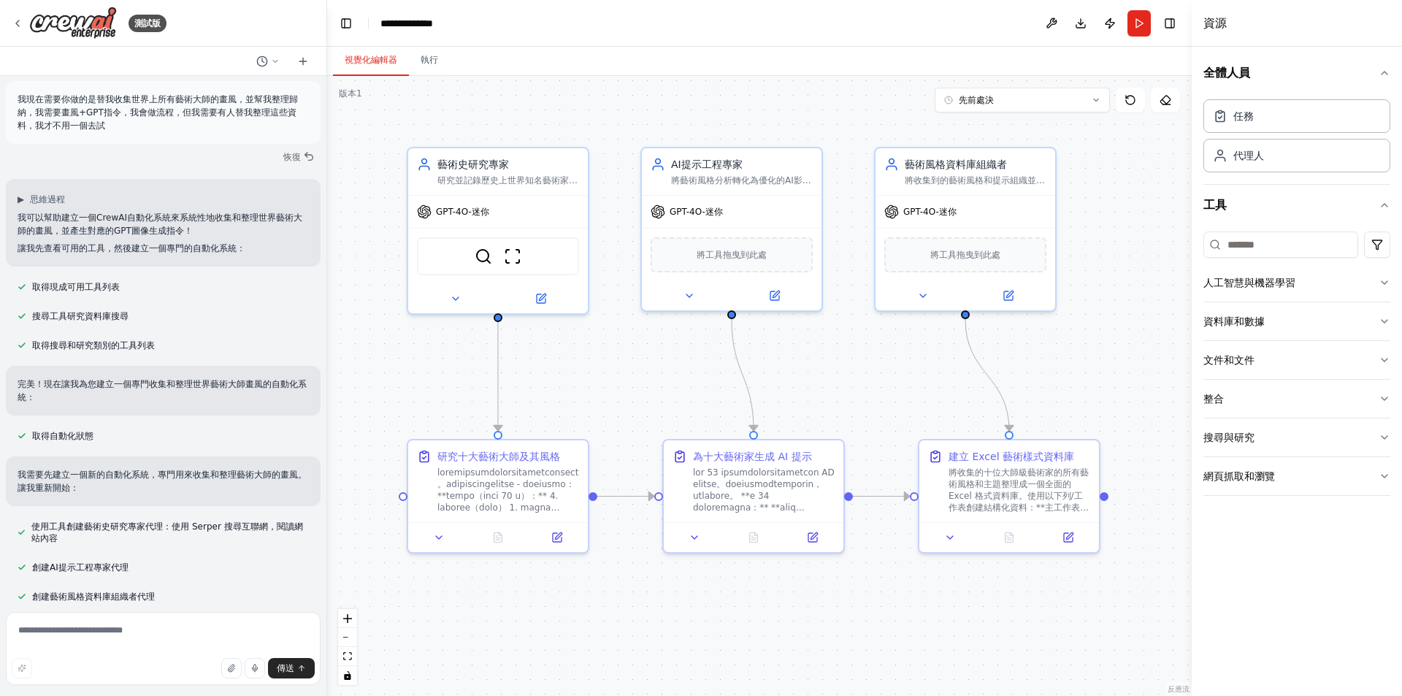
click at [269, 325] on div "搜尋工具研究資料庫搜尋" at bounding box center [163, 316] width 315 height 18
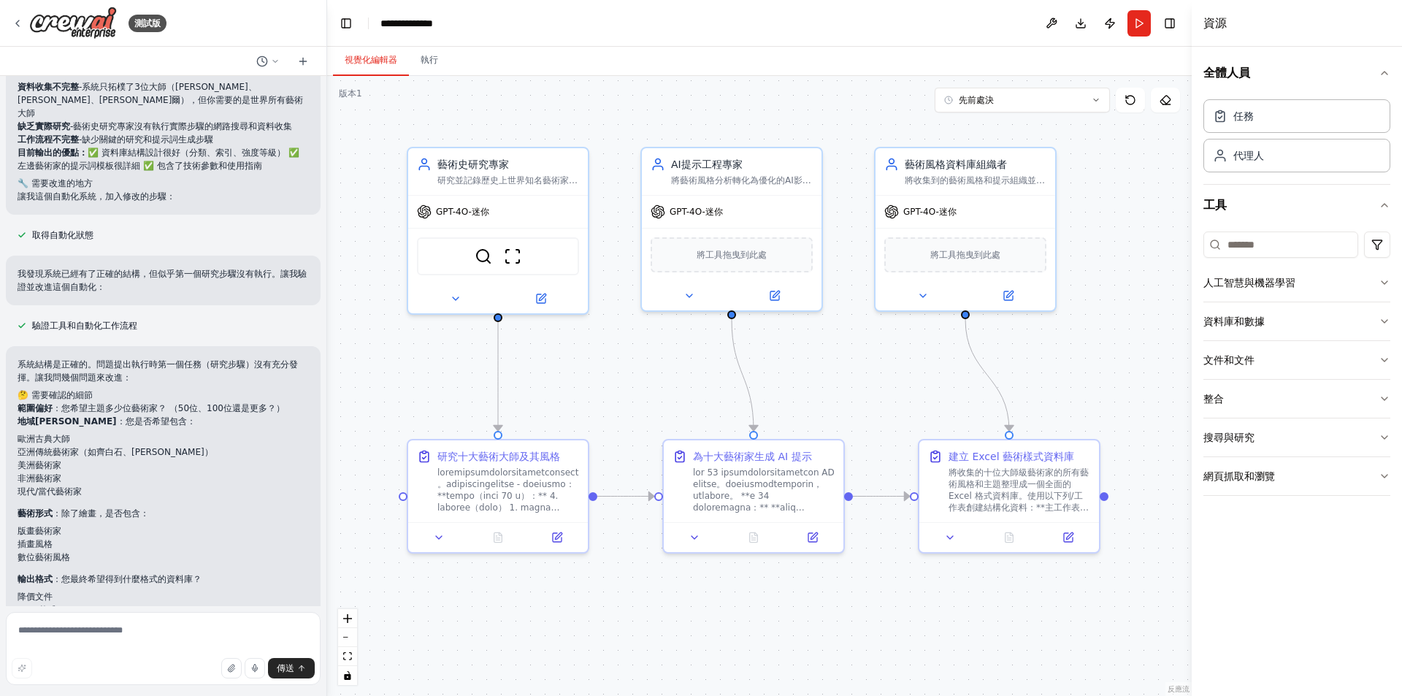
scroll to position [3239, 0]
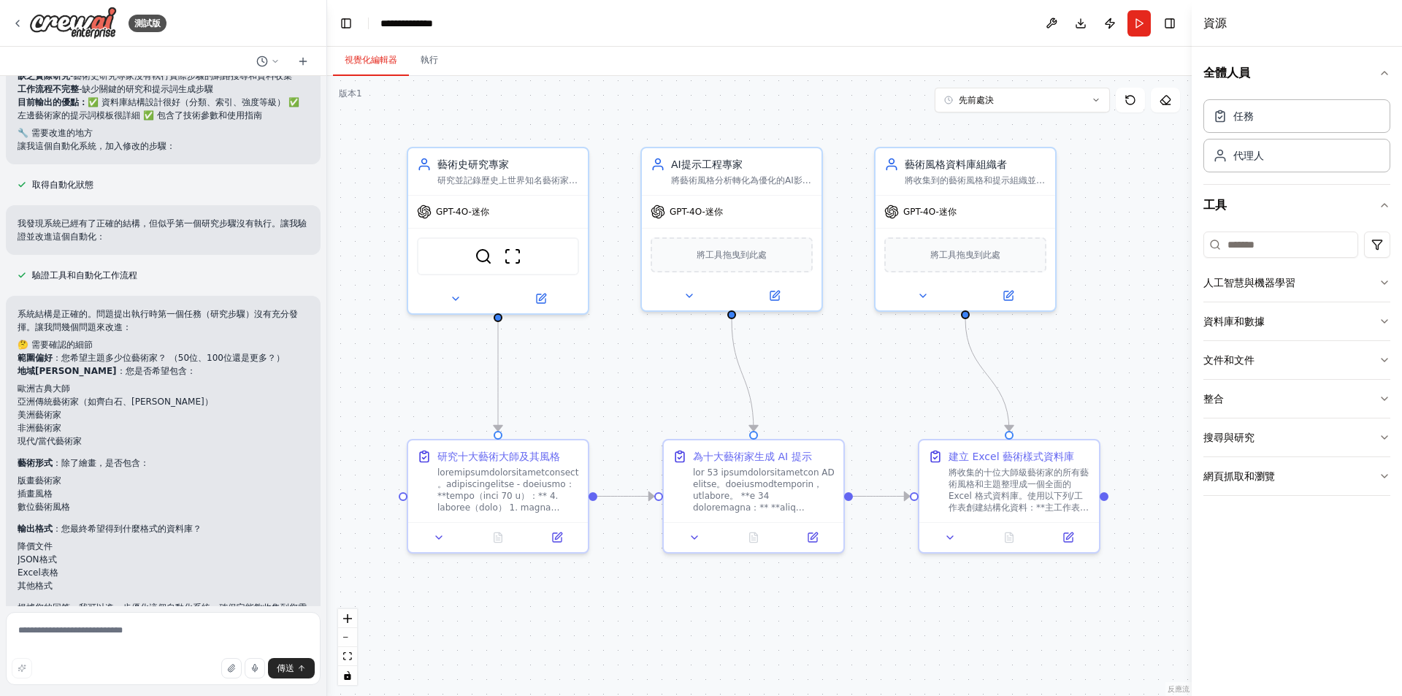
click at [206, 421] on li "非洲藝術家" at bounding box center [163, 427] width 291 height 13
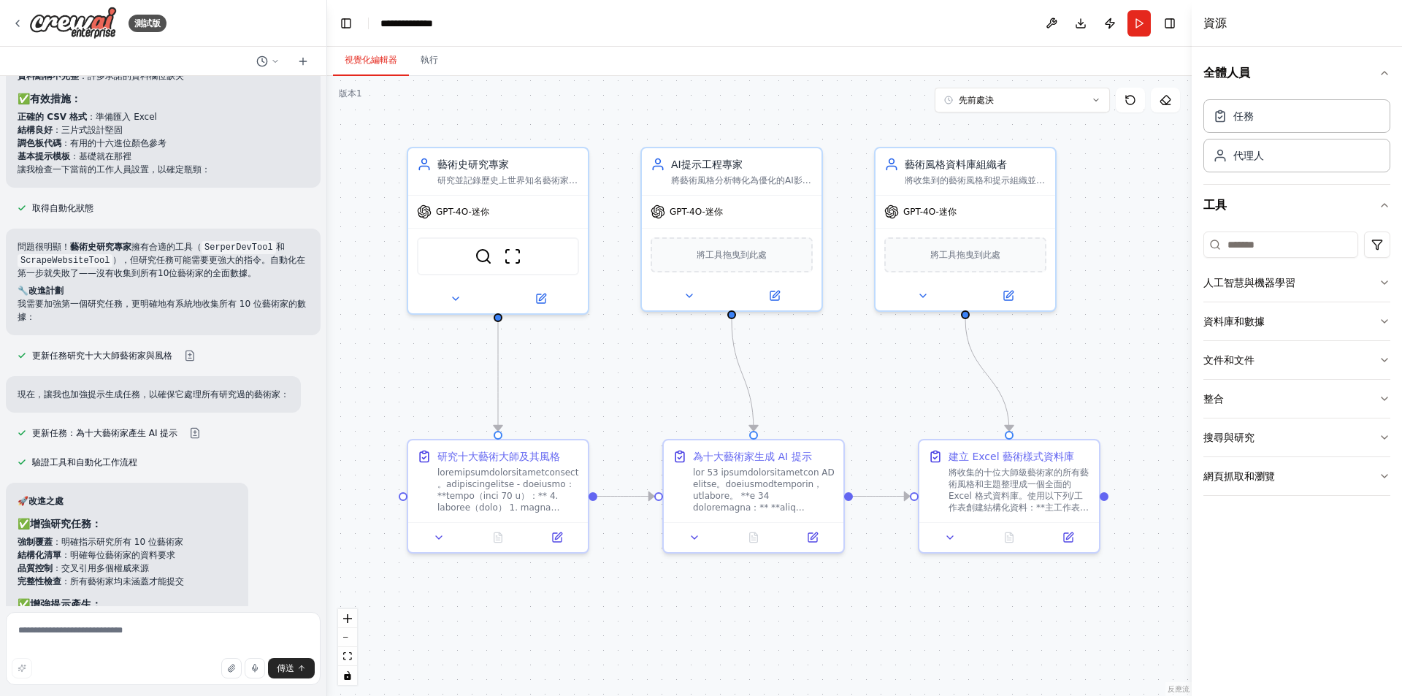
scroll to position [4865, 0]
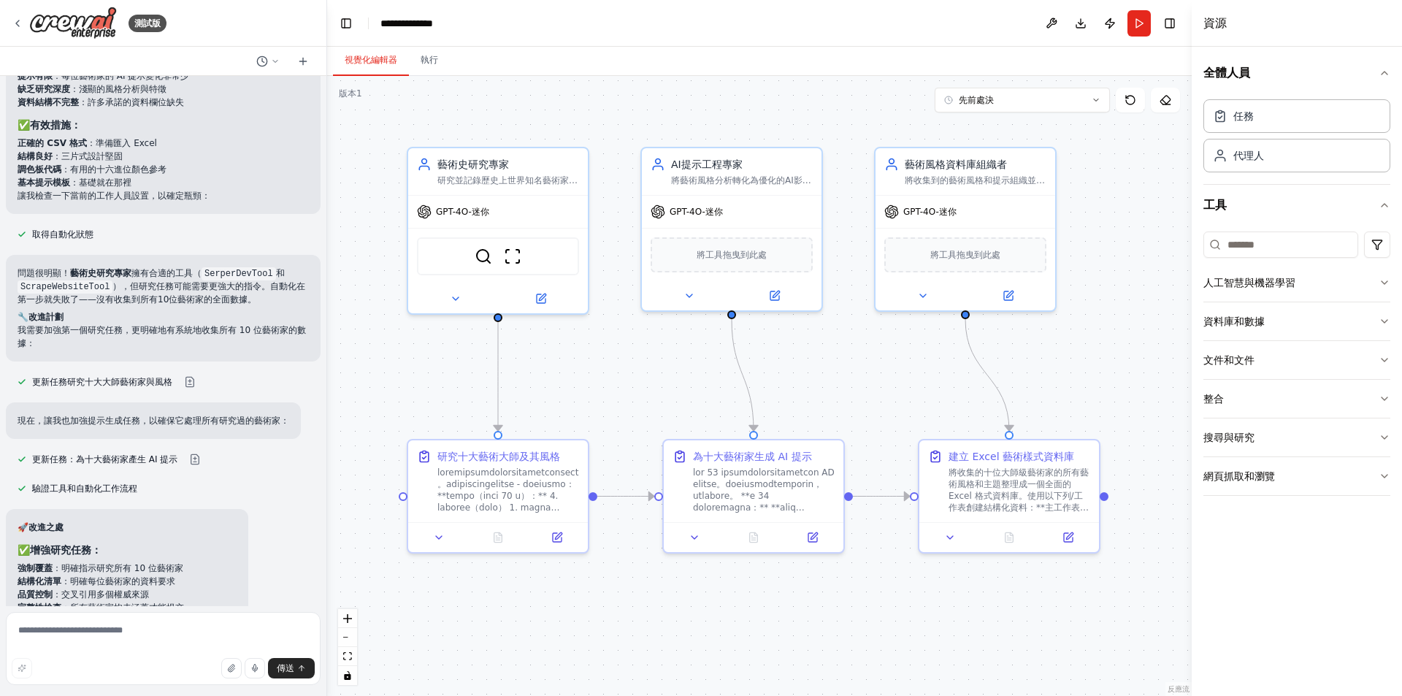
click at [232, 325] on font "我需要加強第一個研究任務，更明確地有系統地收集所有 10 位藝術家的數據：" at bounding box center [162, 336] width 288 height 23
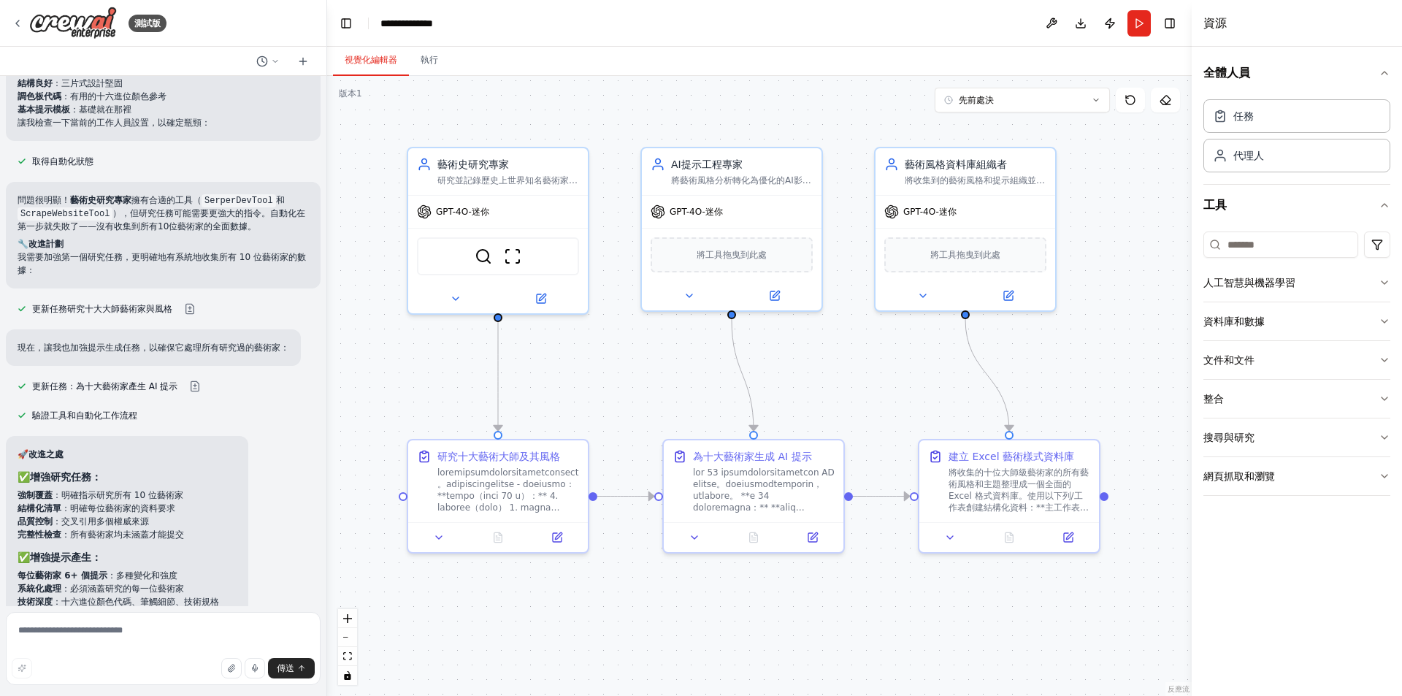
scroll to position [5011, 0]
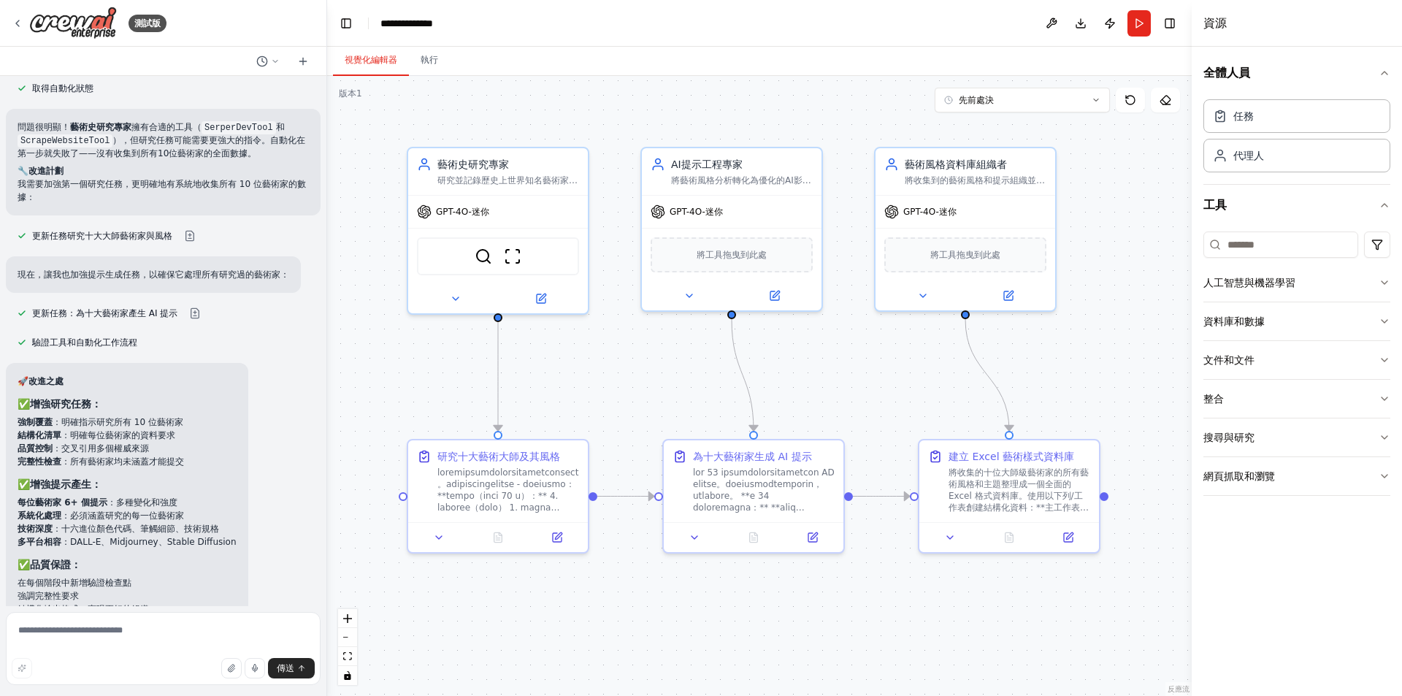
click at [264, 334] on div "驗證工具和自動化工作流程" at bounding box center [163, 343] width 315 height 18
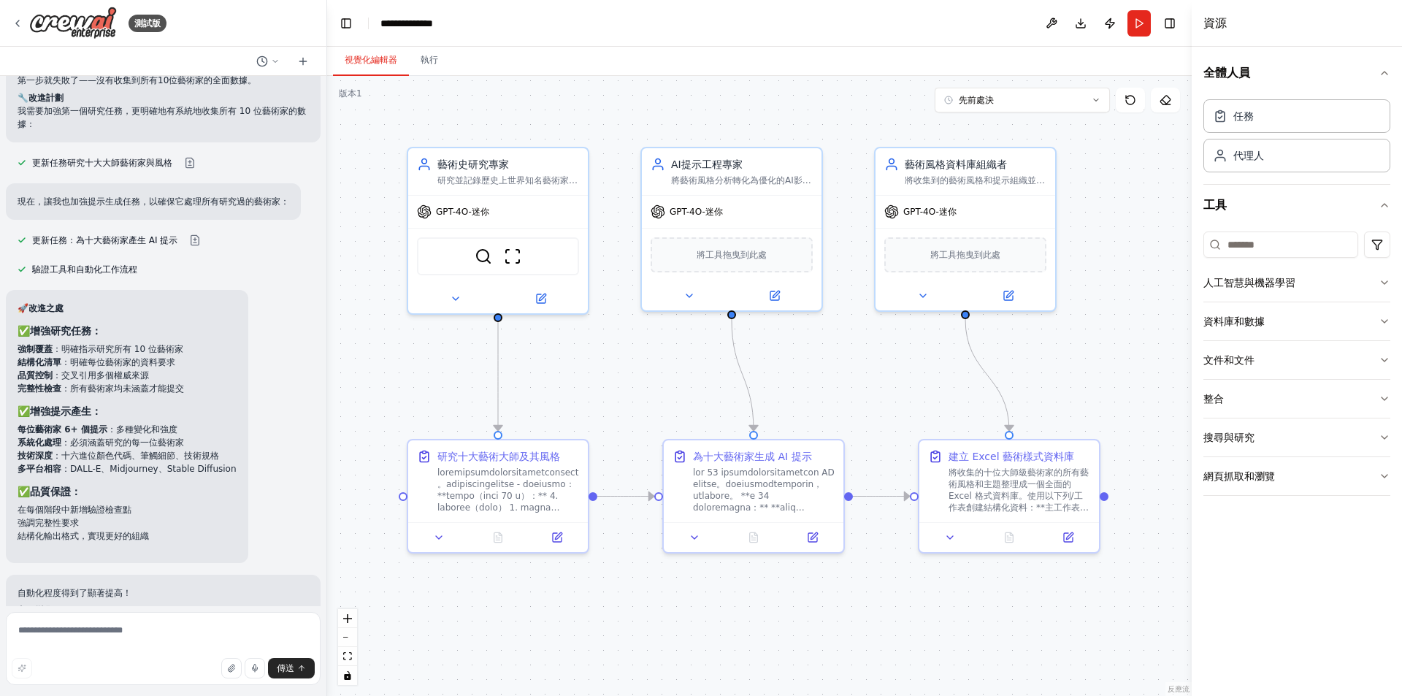
scroll to position [5157, 0]
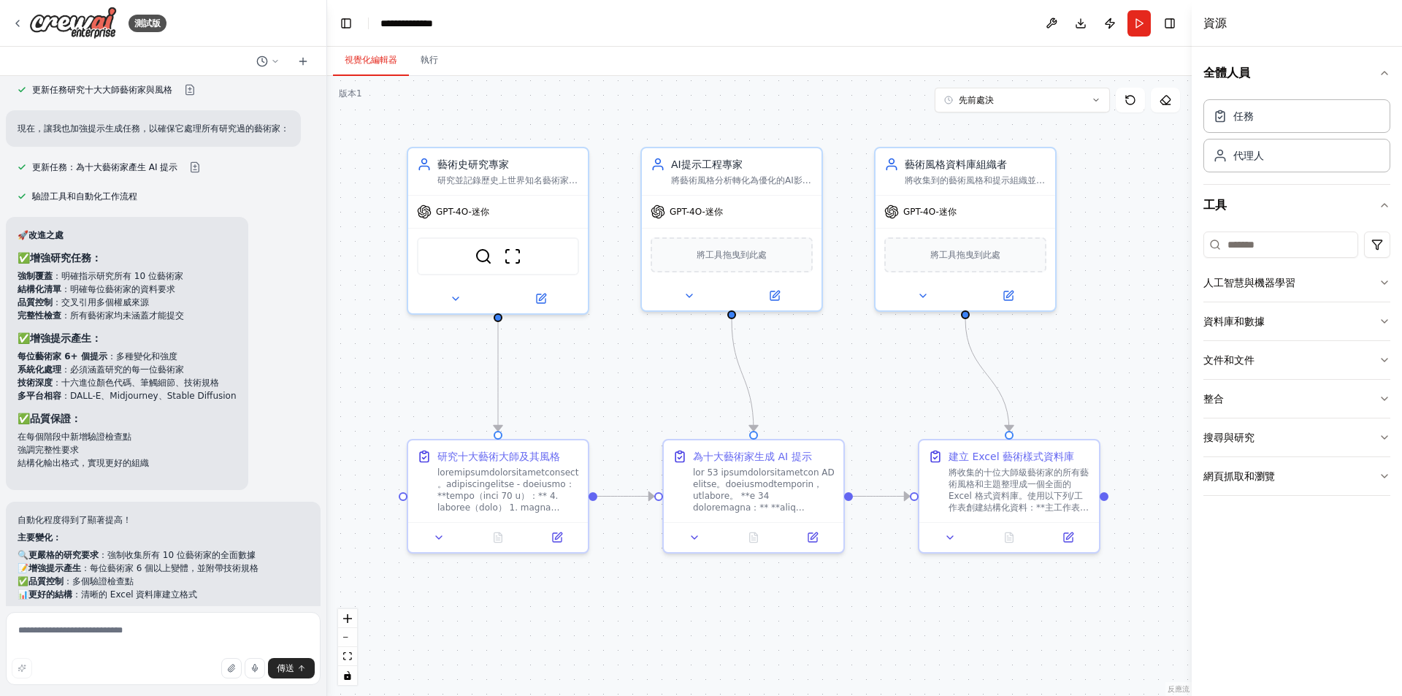
click at [264, 328] on div "🚀 改進之處 ✅ 增強研究任務： 強制覆蓋 ：明確指示研究所有 10 位藝術家 結構化清單 ：明確每位藝術家的資料要求 品質控制 ：交叉引用多個權威來源 完整…" at bounding box center [163, 353] width 315 height 273
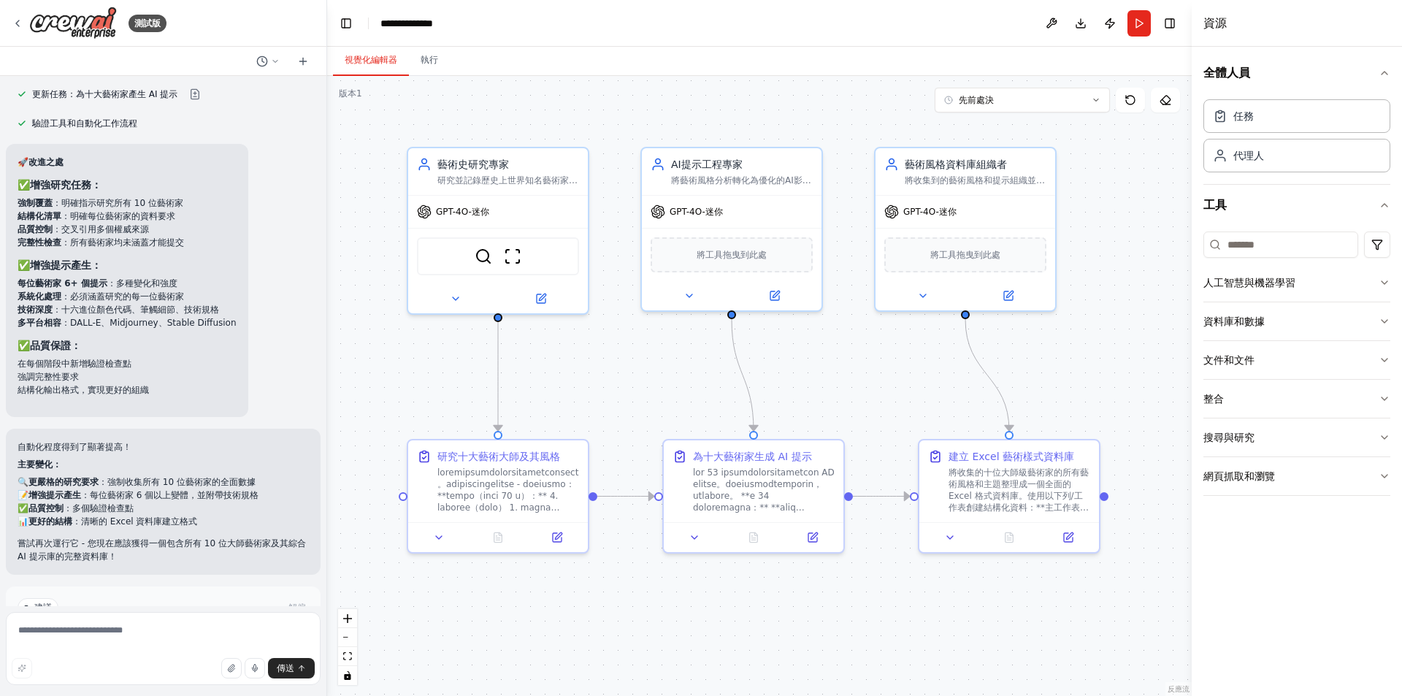
click at [261, 290] on div "🚀 改進之處 ✅ 增強研究任務： 強制覆蓋 ：明確指示研究所有 10 位藝術家 結構化清單 ：明確每位藝術家的資料要求 品質控制 ：交叉引用多個權威來源 完整…" at bounding box center [163, 280] width 315 height 273
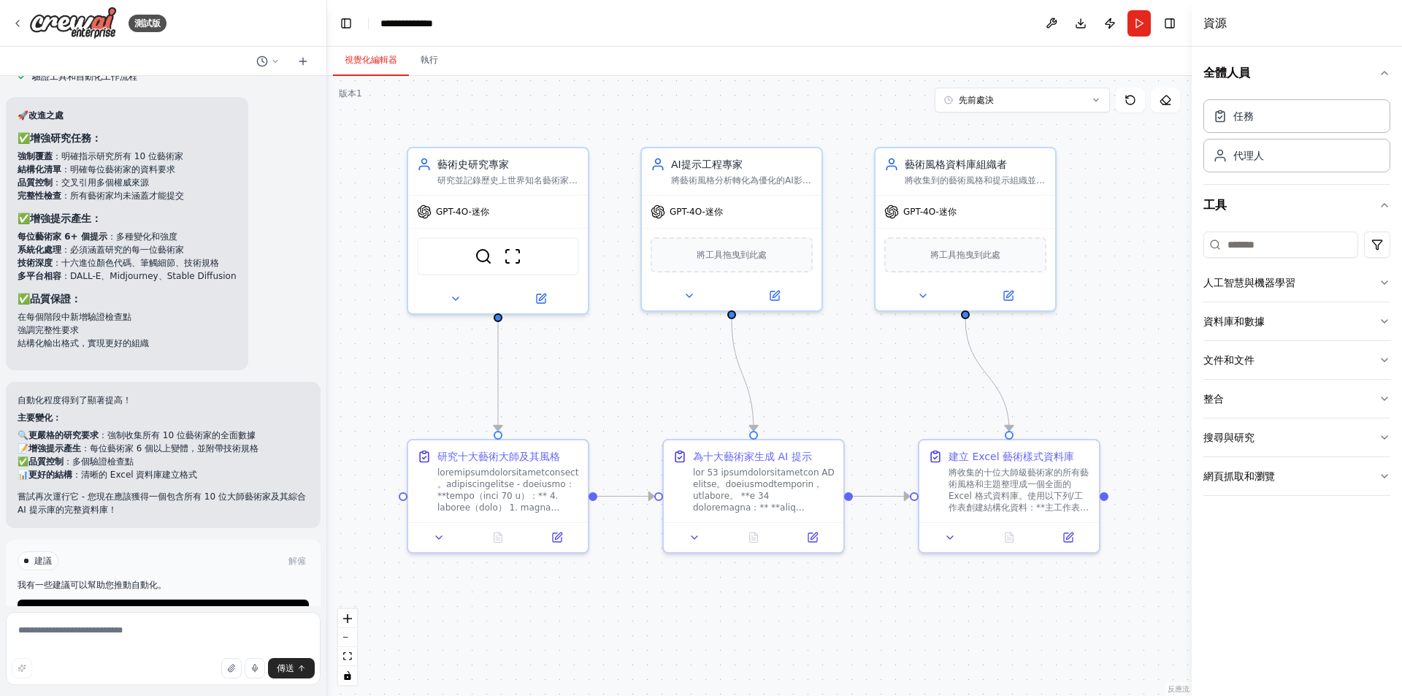
scroll to position [5303, 0]
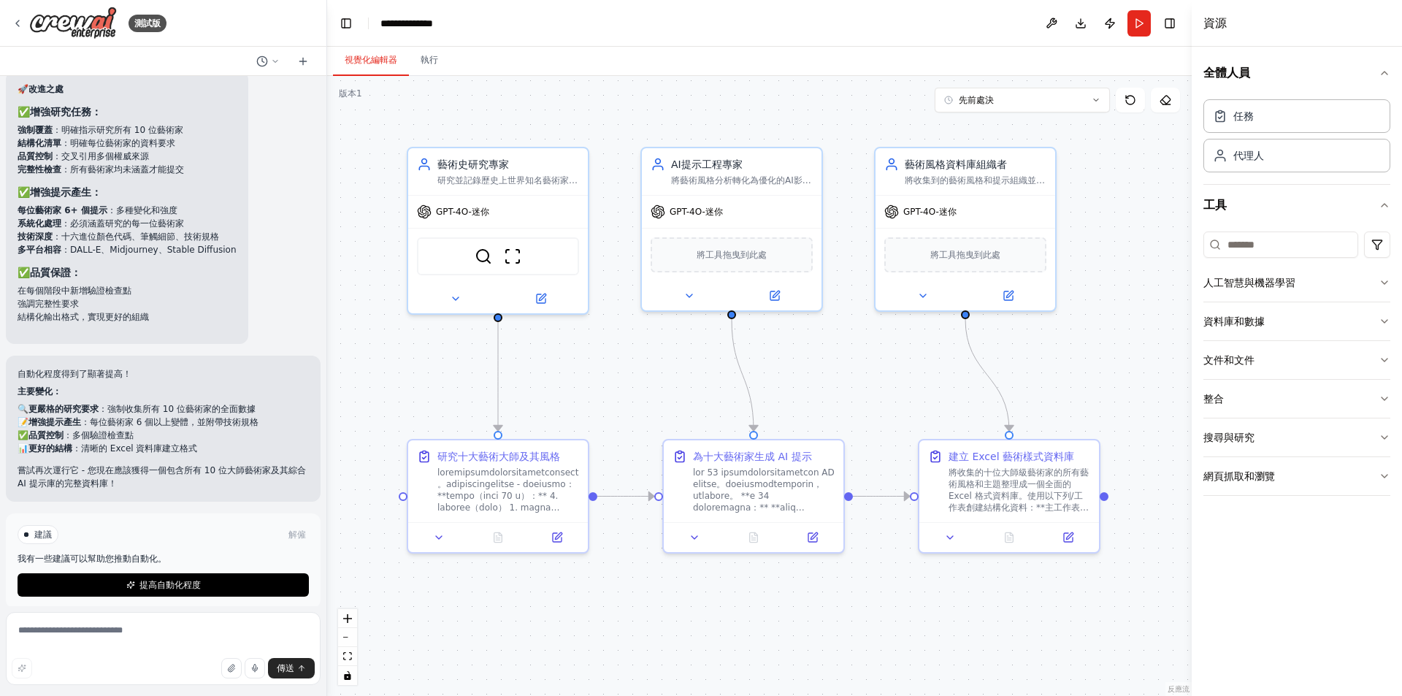
click at [274, 296] on div "🚀 改進之處 ✅ 增強研究任務： 強制覆蓋 ：明確指示研究所有 10 位藝術家 結構化清單 ：明確每位藝術家的資料要求 品質控制 ：交叉引用多個權威來源 完整…" at bounding box center [163, 207] width 315 height 273
drag, startPoint x: 61, startPoint y: 393, endPoint x: 206, endPoint y: 441, distance: 152.1
click at [206, 441] on ul "🔍 更嚴格的研究要求 ：強制收集所有 10 位藝術家的全面數據 📝 增強提示產生 ：每位藝術家 6 個以上變體，並附帶技術規格 ✅ 品質控制 ：多個驗證檢查點…" at bounding box center [163, 428] width 291 height 53
click at [206, 442] on li "📊 更好的結構 ：清晰的 Excel 資料庫建立格式" at bounding box center [163, 448] width 291 height 13
drag, startPoint x: 25, startPoint y: 454, endPoint x: 184, endPoint y: 480, distance: 161.2
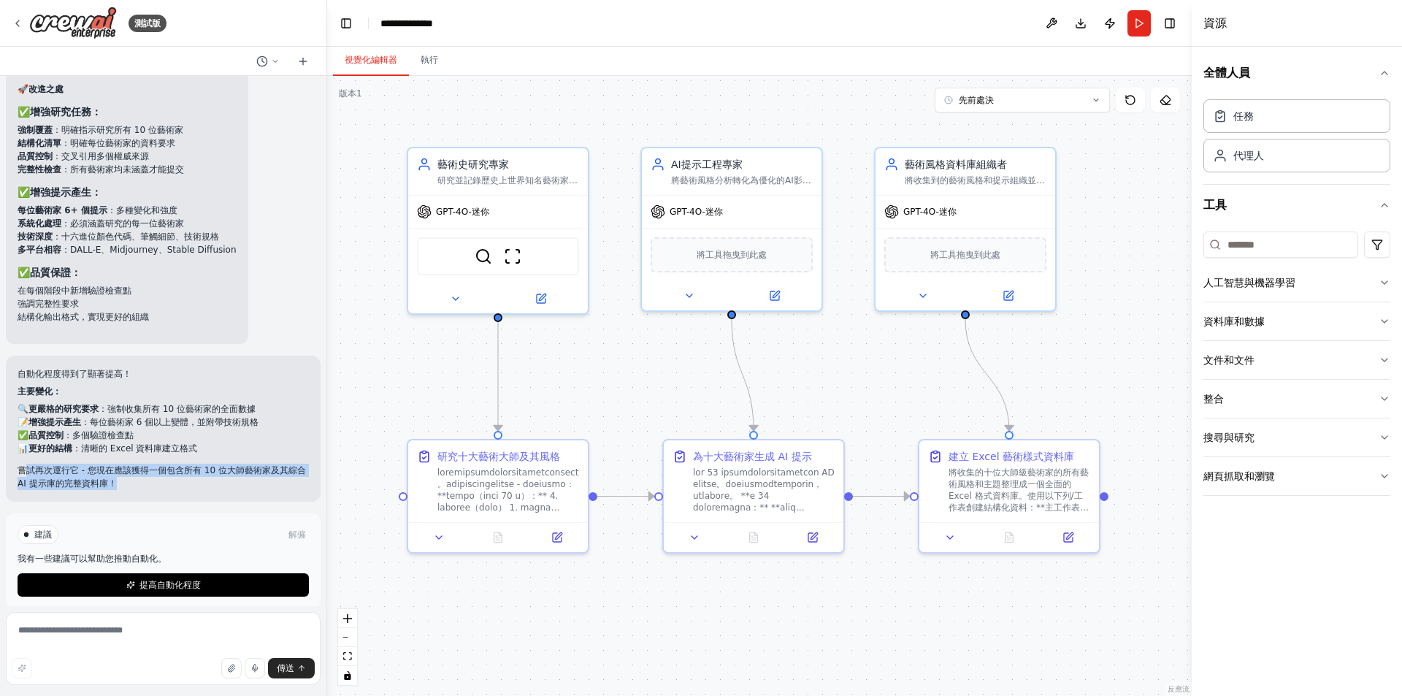
click at [184, 480] on div "自動化程度得到了顯著提高！ 主要變化： 🔍 更嚴格的研究要求 ：強制收集所有 10 位藝術家的全面數據 📝 增強提示產生 ：每位藝術家 6 個以上變體，並附帶…" at bounding box center [163, 428] width 315 height 146
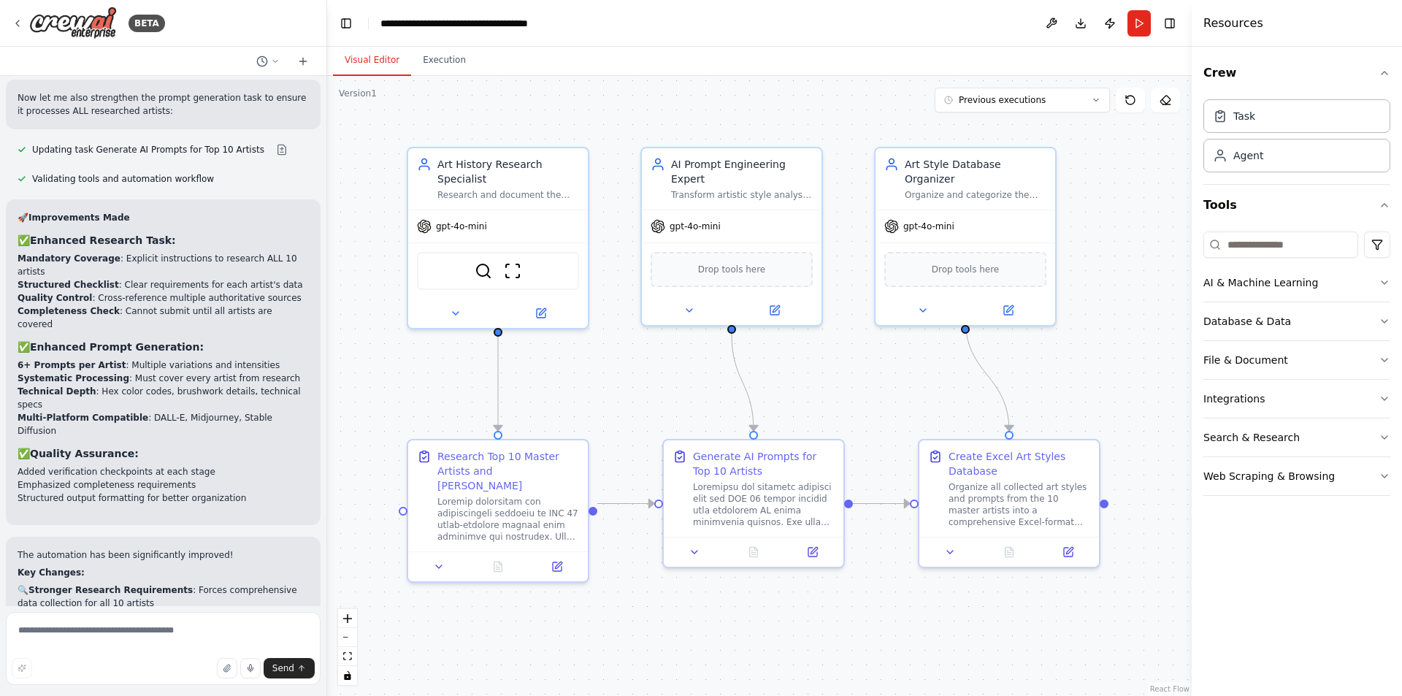
scroll to position [5356, 0]
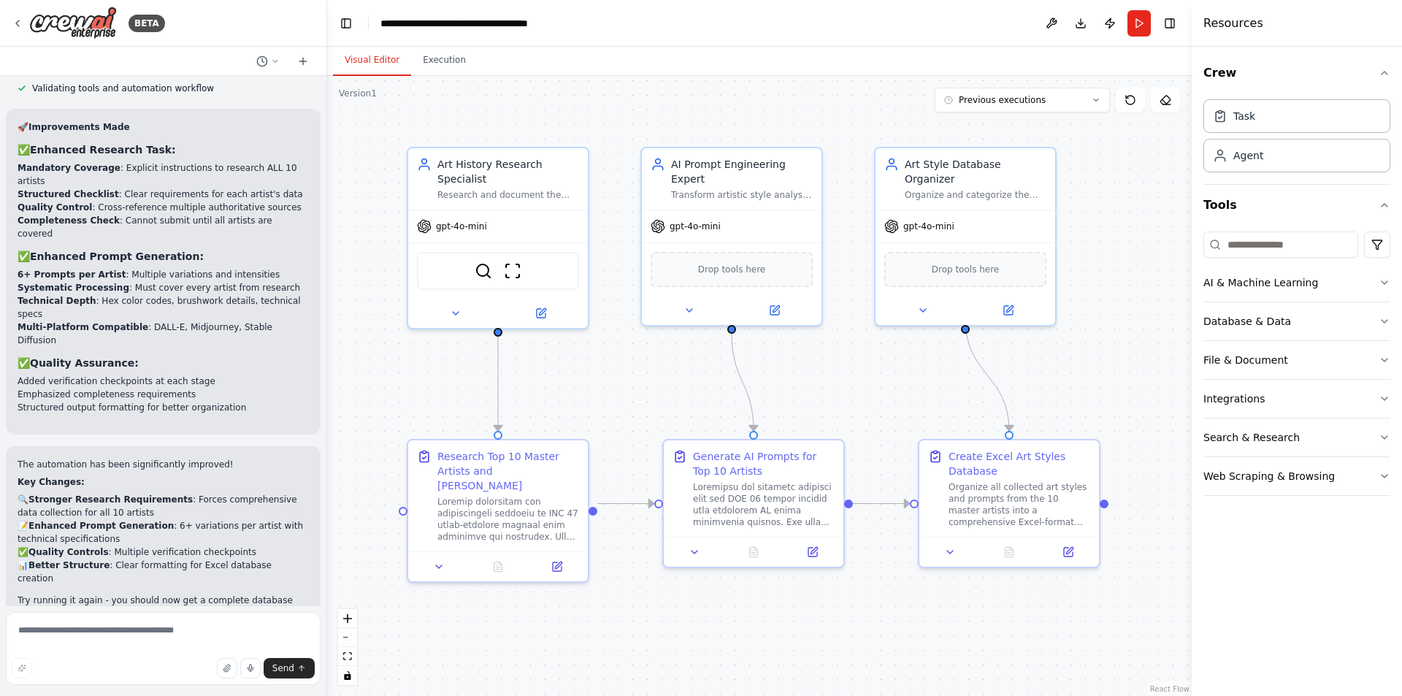
click at [141, 695] on p "I have some suggestions to help you move forward with your automation." at bounding box center [163, 707] width 291 height 23
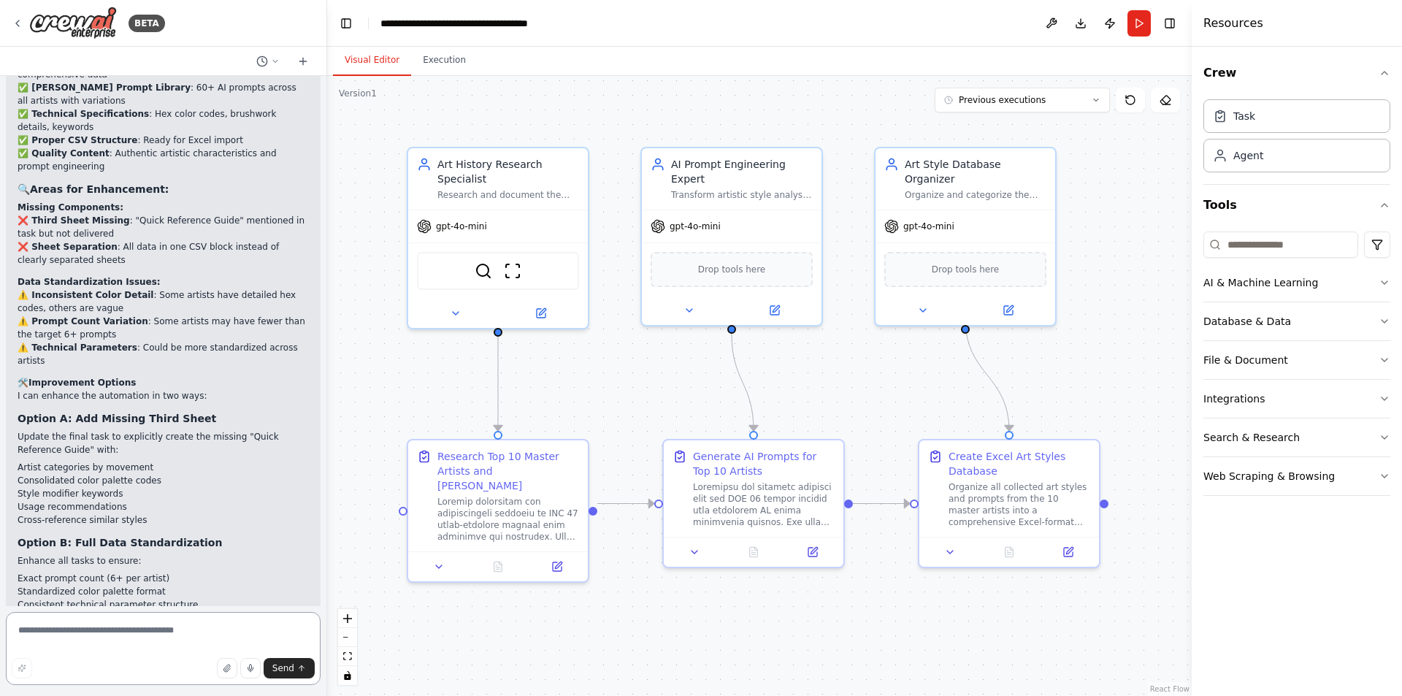
scroll to position [6081, 0]
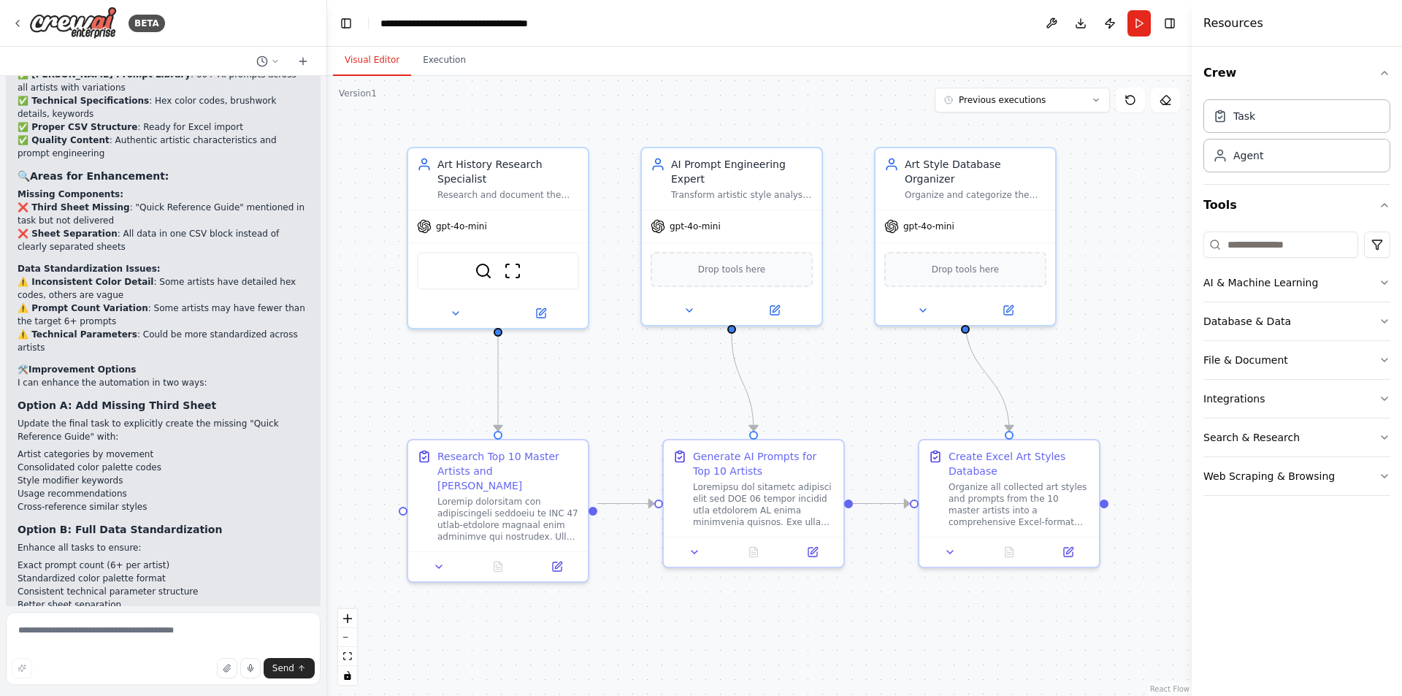
click at [355, 356] on div ".deletable-edge-delete-btn { width: 20px; height: 20px; border: 0px solid #ffff…" at bounding box center [759, 386] width 864 height 620
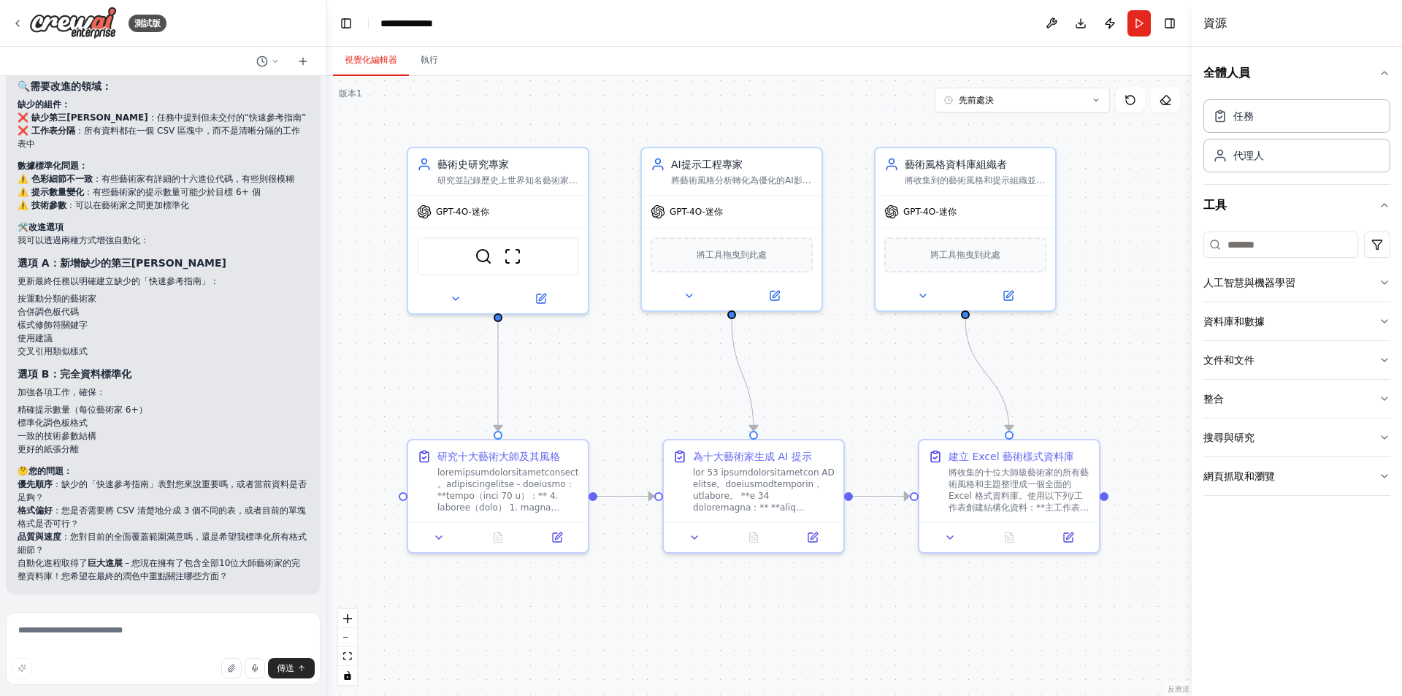
scroll to position [5871, 0]
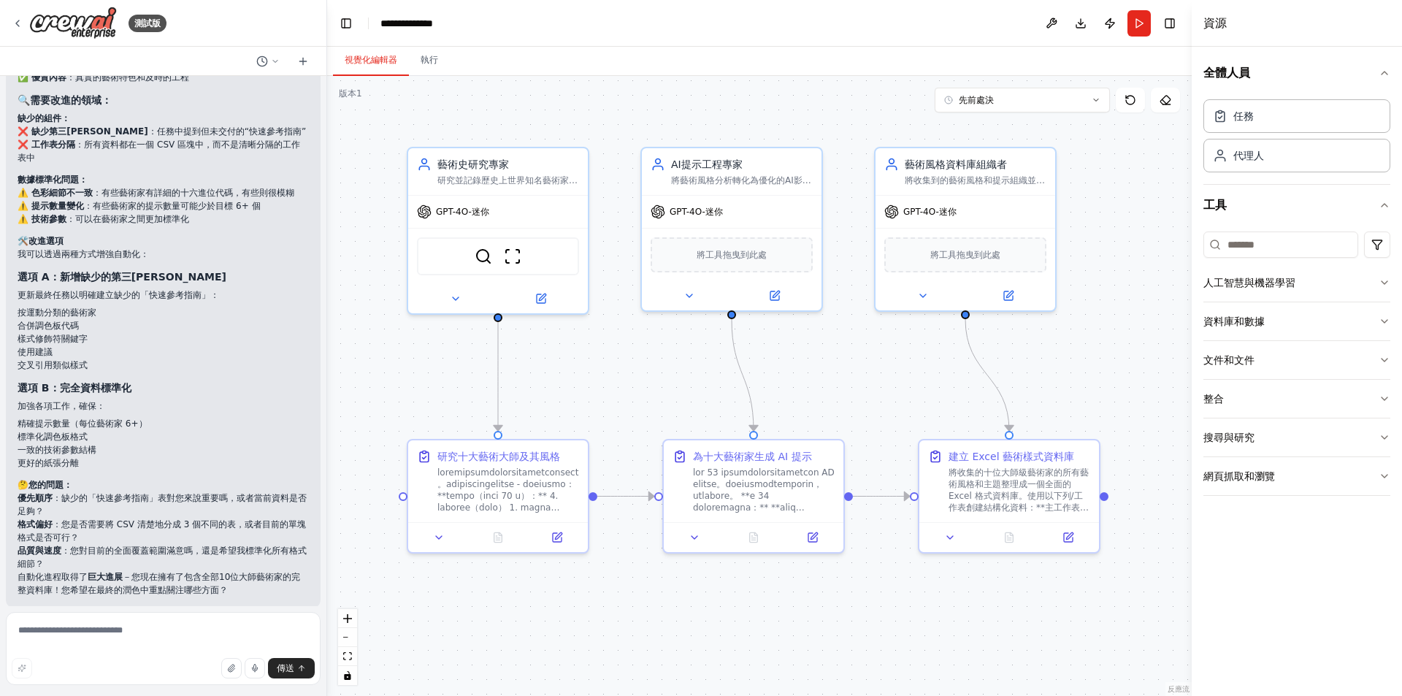
click at [412, 363] on div ".deletable-edge-delete-btn { width: 20px; height: 20px; border: 0px solid #ffff…" at bounding box center [759, 386] width 864 height 620
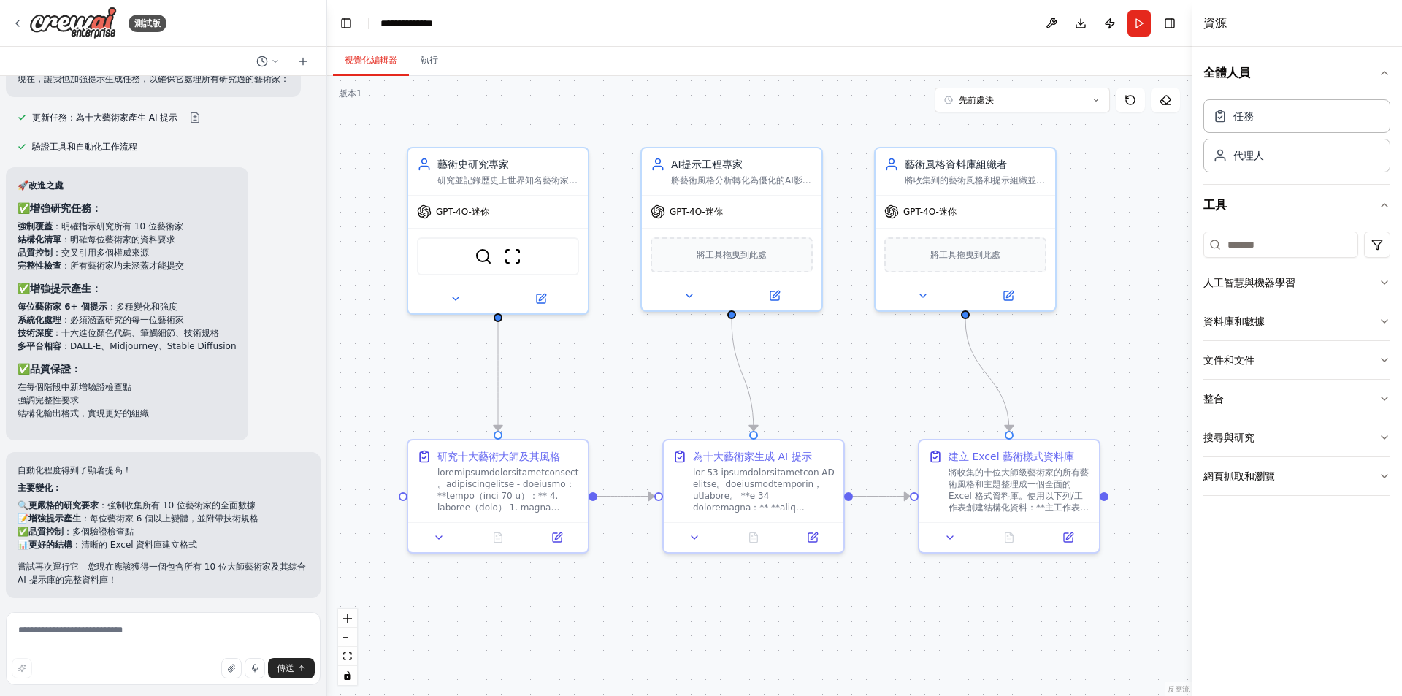
scroll to position [5214, 0]
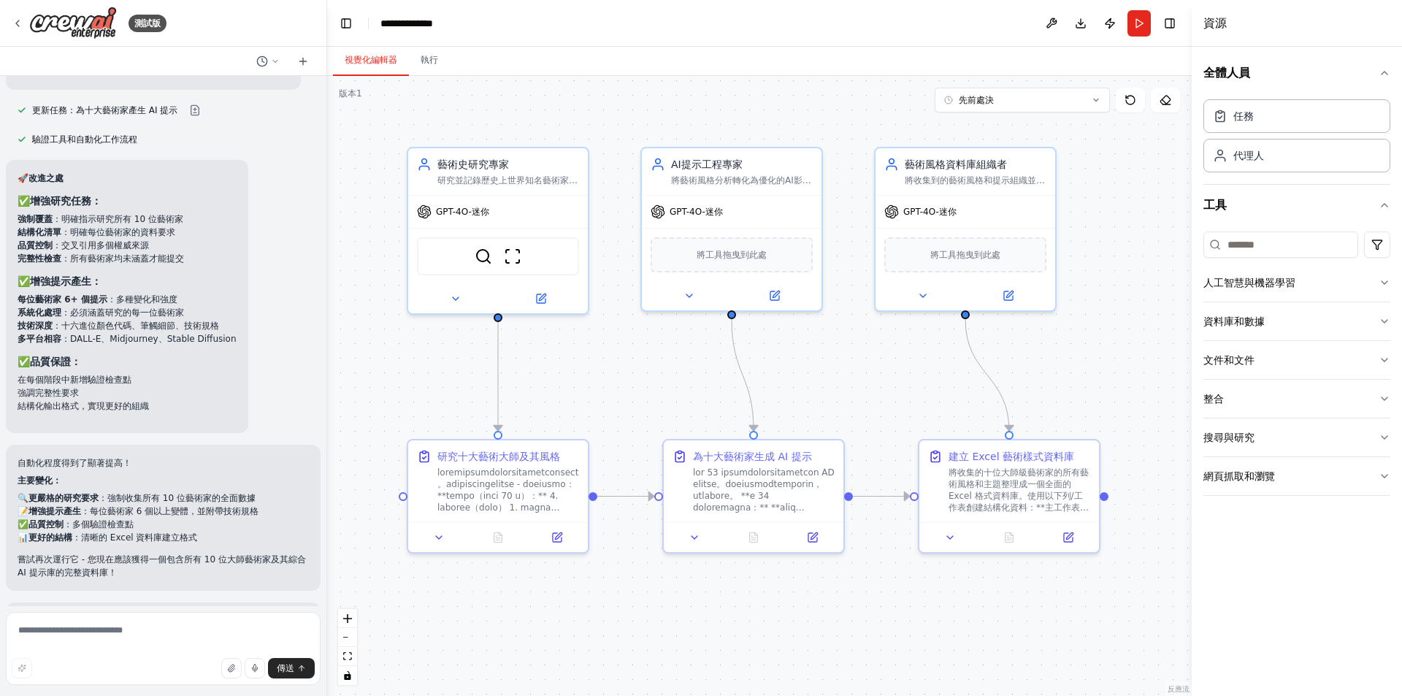
click at [97, 307] on font "：必須涵蓋研究的每一位藝術家" at bounding box center [122, 312] width 123 height 10
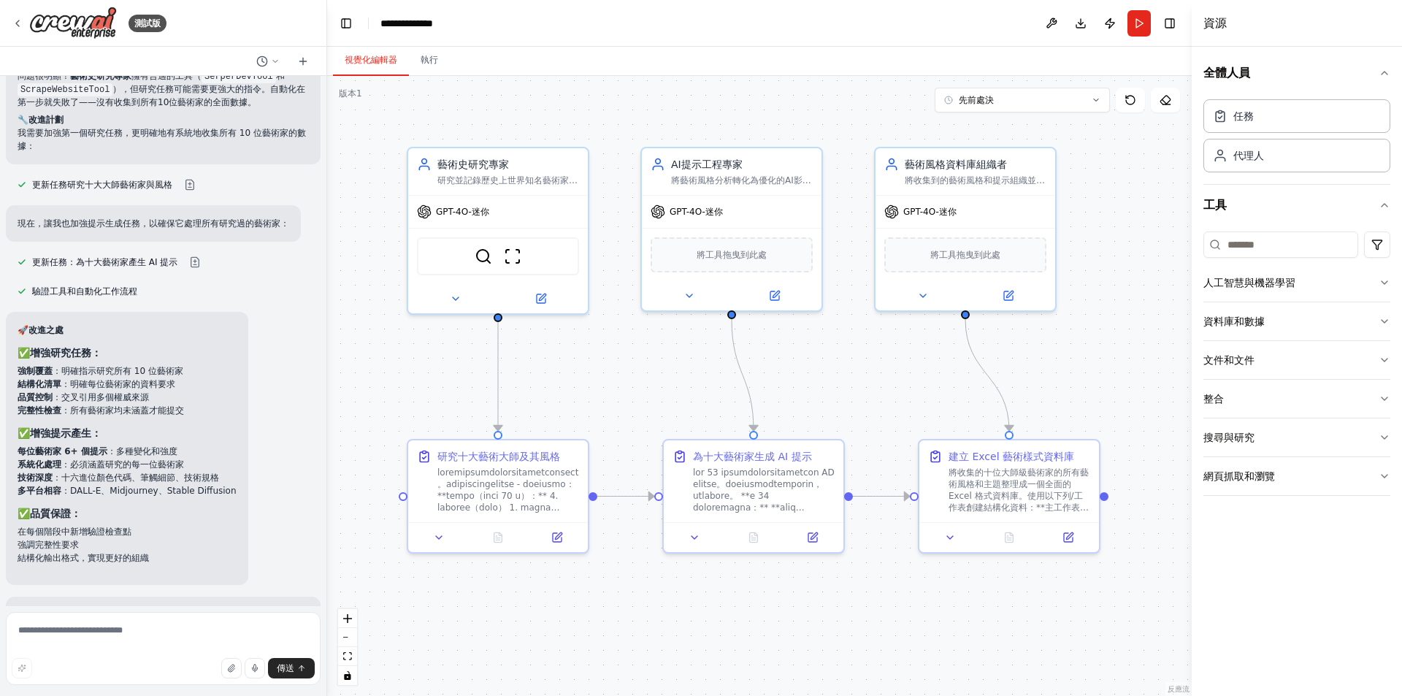
scroll to position [5068, 0]
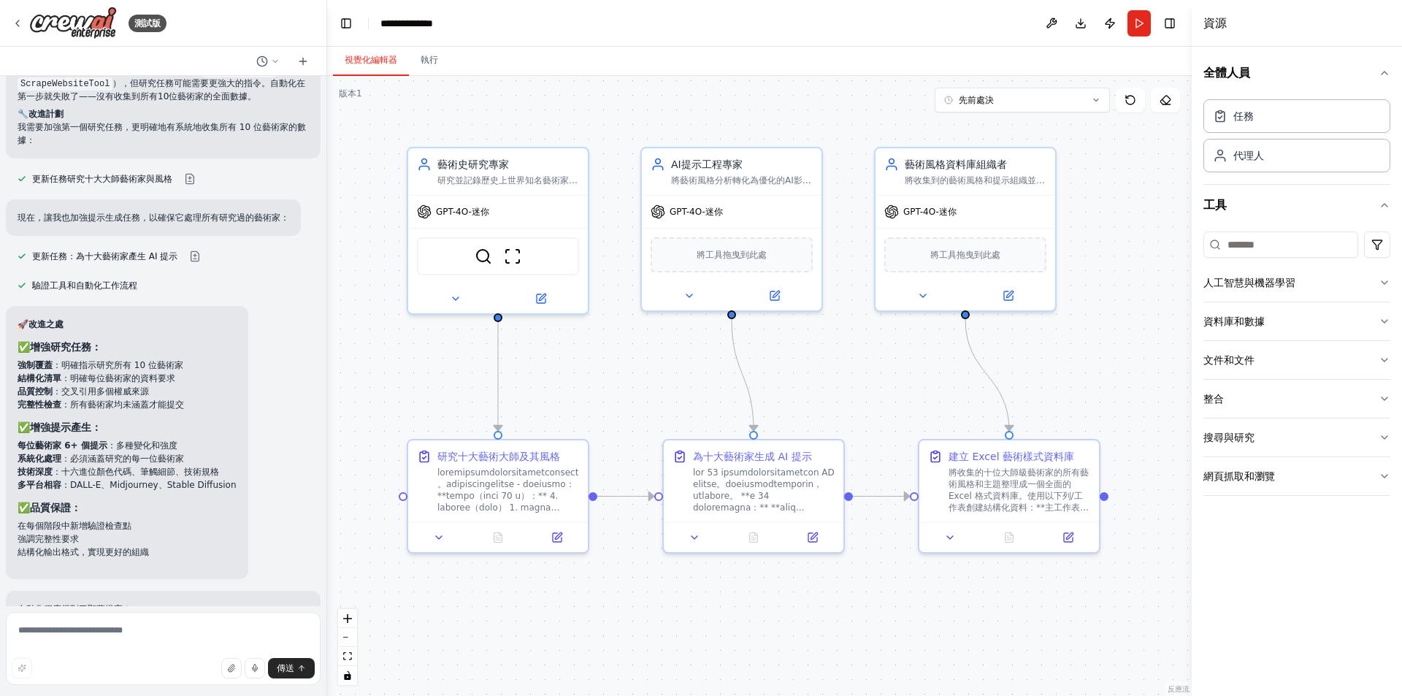
click at [274, 320] on div "🚀 改進之處 ✅ 增強研究任務： 強制覆蓋 ：明確指示研究所有 10 位藝術家 結構化清單 ：明確每位藝術家的資料要求 品質控制 ：交叉引用多個權威來源 完整…" at bounding box center [163, 442] width 315 height 273
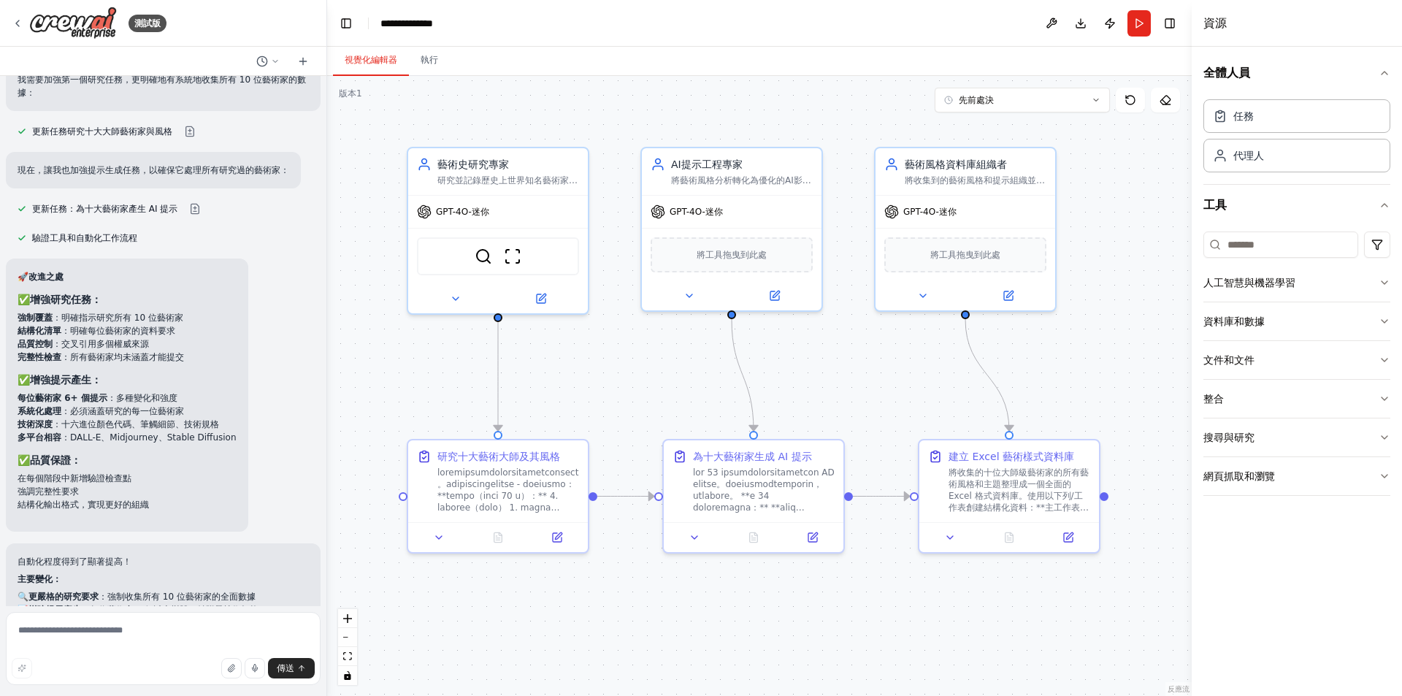
scroll to position [5141, 0]
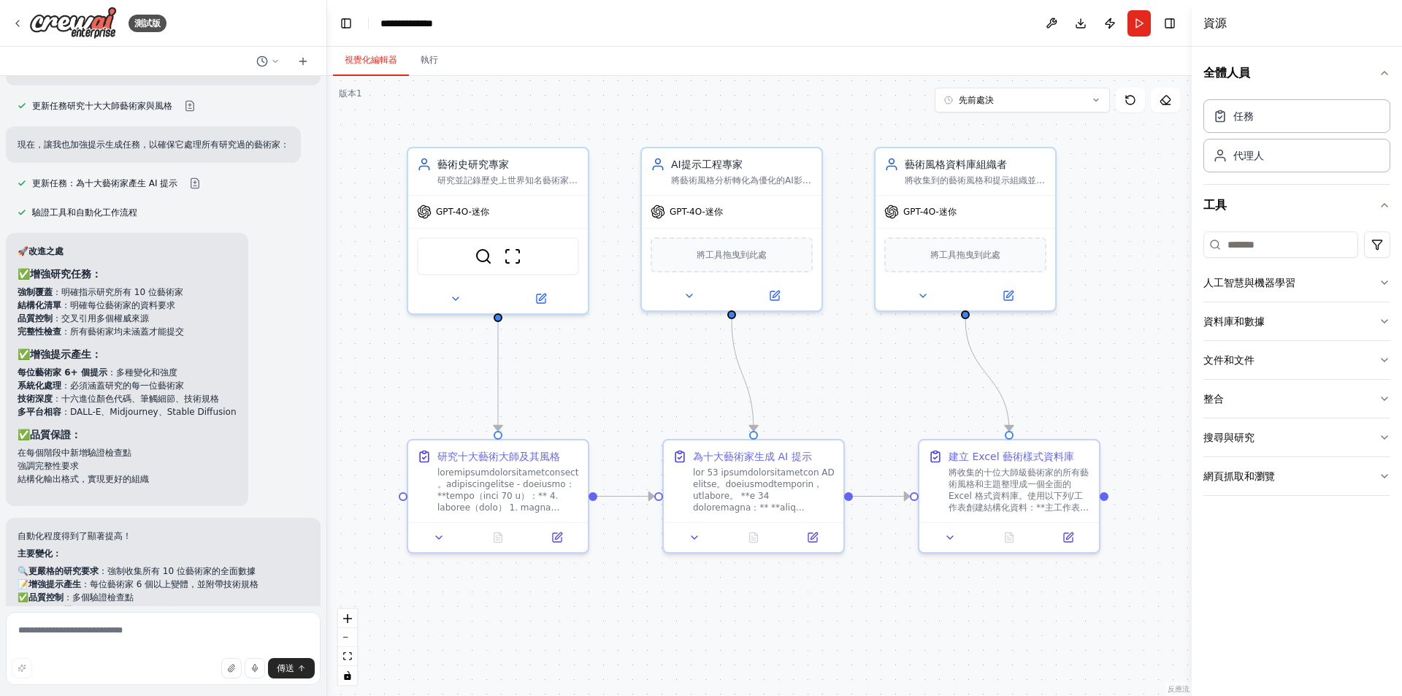
click at [214, 446] on li "在每個階段中新增驗證檢查點" at bounding box center [127, 452] width 219 height 13
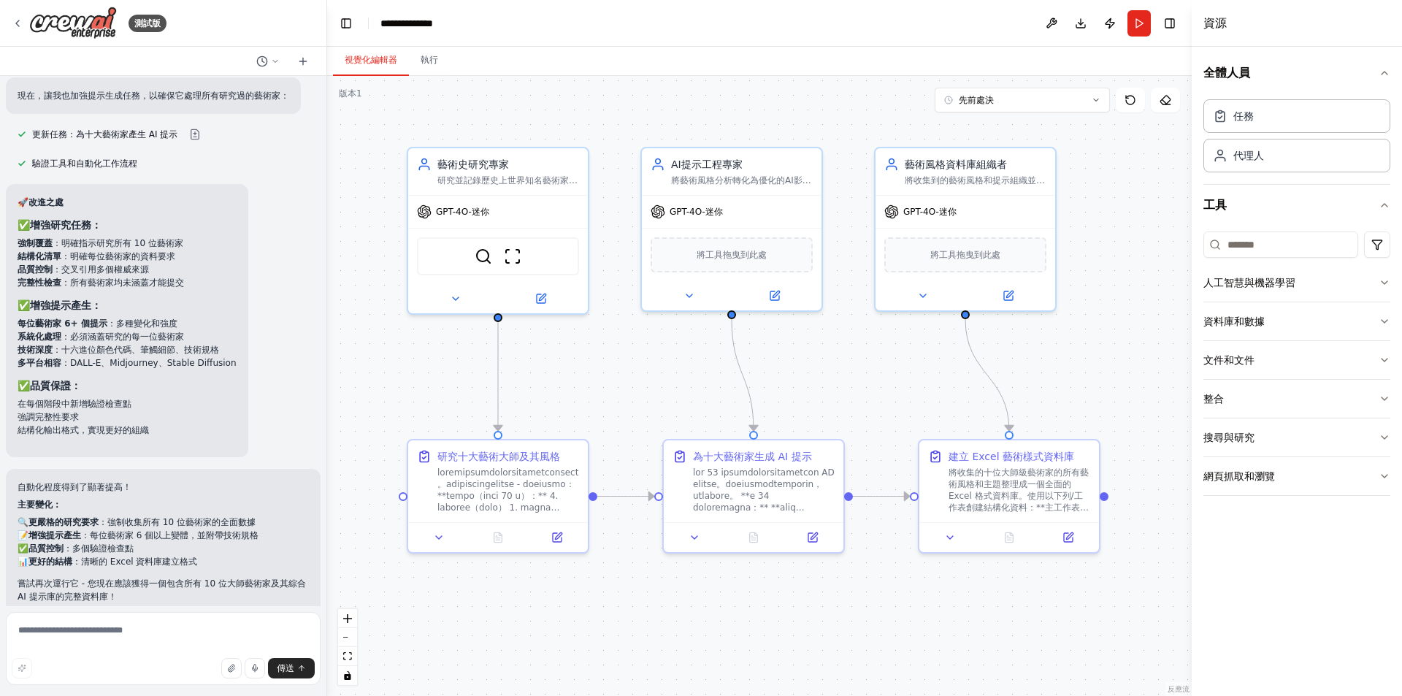
scroll to position [5214, 0]
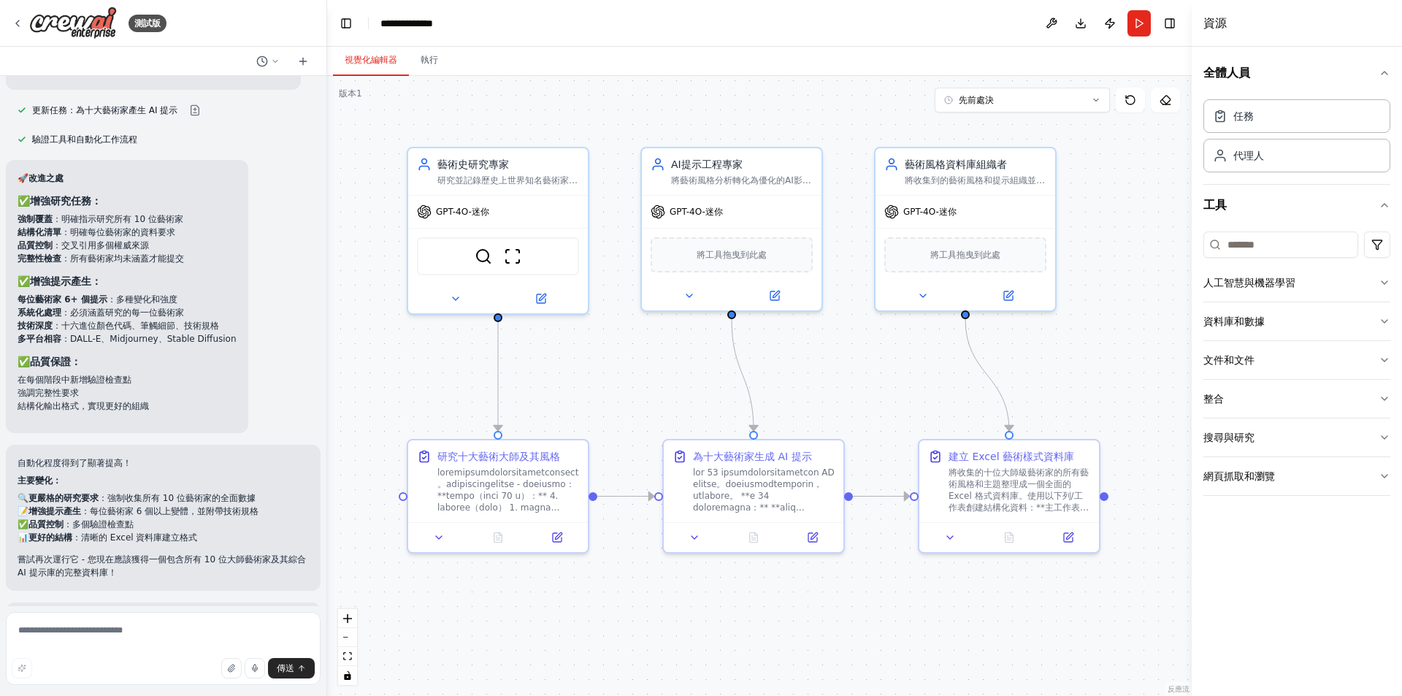
click at [223, 400] on div "🚀 改進之處 ✅ 增強研究任務： 強制覆蓋 ：明確指示研究所有 10 位藝術家 結構化清單 ：明確每位藝術家的資料要求 品質控制 ：交叉引用多個權威來源 完整…" at bounding box center [127, 297] width 219 height 250
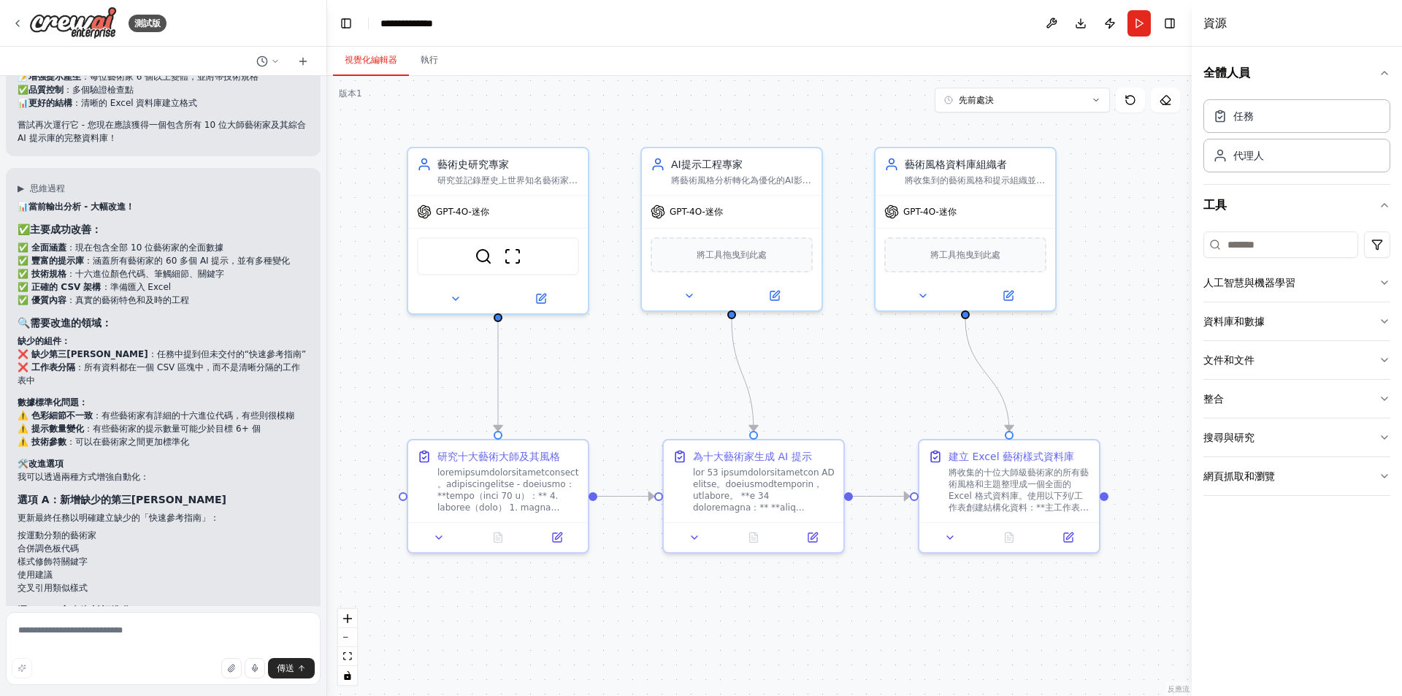
scroll to position [5652, 0]
click at [182, 312] on h3 "🔍 需要改進的領域：" at bounding box center [163, 319] width 291 height 15
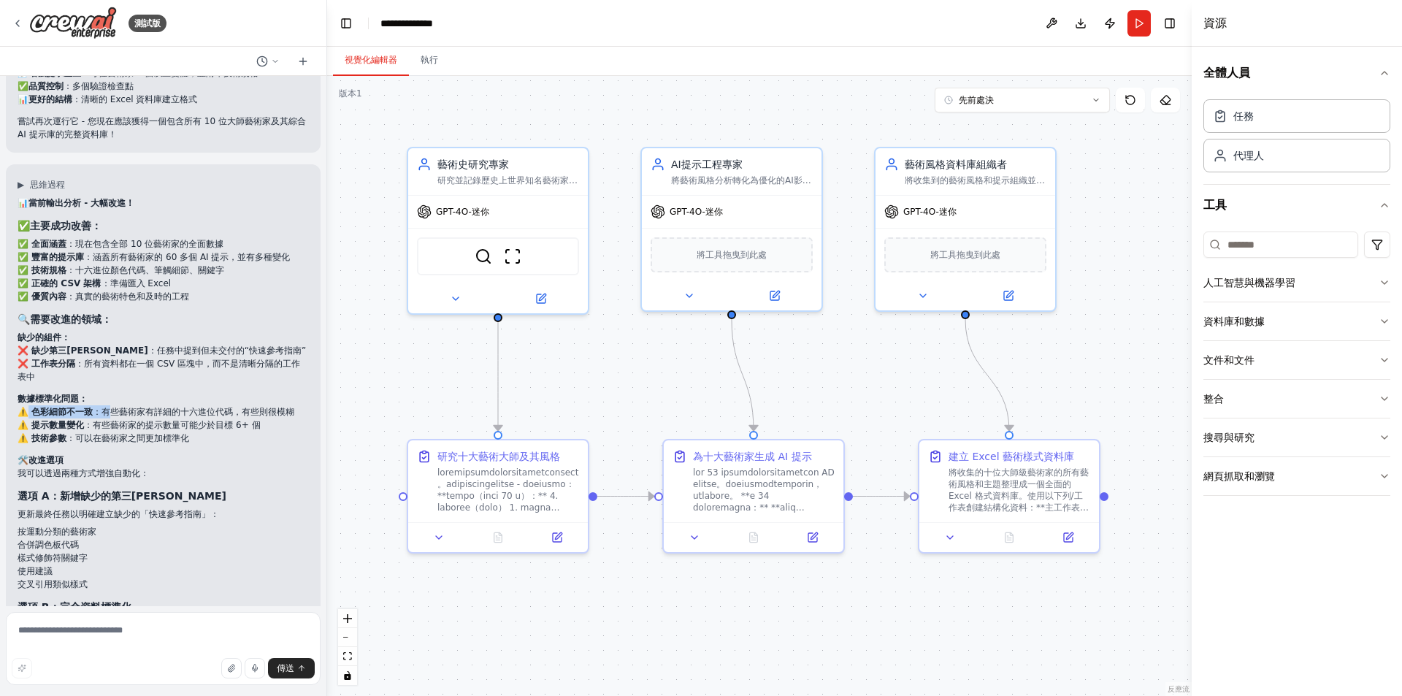
drag, startPoint x: 30, startPoint y: 398, endPoint x: 110, endPoint y: 398, distance: 80.3
click at [110, 405] on li "⚠️ 色彩細節不一致 ：有些藝術家有詳細的十六進位代碼，有些則很模糊" at bounding box center [163, 411] width 291 height 13
click at [110, 407] on font "：有些藝術家有詳細的十六進位代碼，有些則很模糊" at bounding box center [193, 412] width 201 height 10
drag, startPoint x: 107, startPoint y: 398, endPoint x: 218, endPoint y: 396, distance: 110.2
click at [218, 407] on font "：有些藝術家有詳細的十六進位代碼，有些則很模糊" at bounding box center [193, 412] width 201 height 10
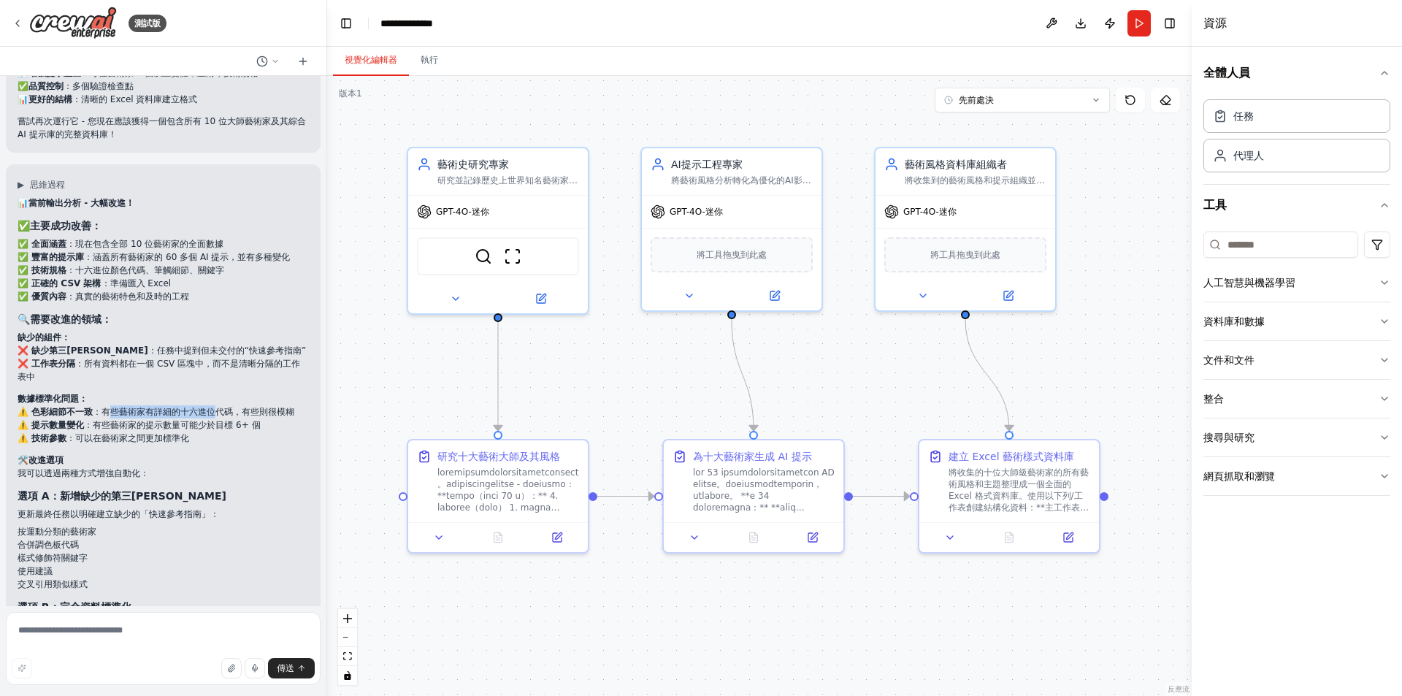
click at [218, 407] on font "：有些藝術家有詳細的十六進位代碼，有些則很模糊" at bounding box center [193, 412] width 201 height 10
drag, startPoint x: 249, startPoint y: 397, endPoint x: 298, endPoint y: 396, distance: 48.9
click at [298, 396] on div "▶ 思維過程 📊 當前輸出分析 - 大幅改進！ ✅ 主要成功改善： ✅ 全面涵蓋 ：現在包含全部 10 位藝術家的全面數據 ✅ 豐富的提示庫 ：涵蓋所有藝術家…" at bounding box center [163, 495] width 315 height 663
drag, startPoint x: 29, startPoint y: 412, endPoint x: 89, endPoint y: 412, distance: 59.9
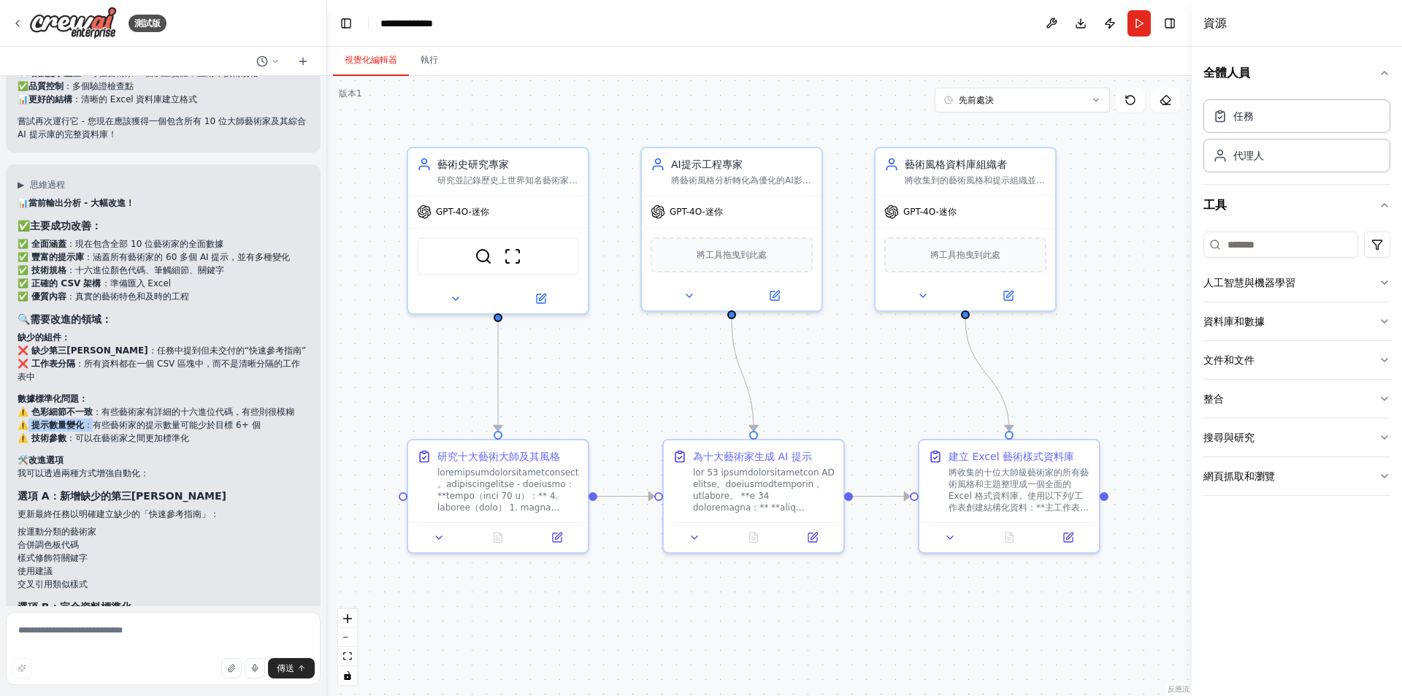
click at [89, 418] on li "⚠️ 提示數量變化 ：有些藝術家的提示數量可能少於目標 6+ 個" at bounding box center [163, 424] width 291 height 13
click at [89, 420] on font "：有些藝術家的提示數量可能少於目標 6+ 個" at bounding box center [172, 425] width 176 height 10
drag, startPoint x: 83, startPoint y: 412, endPoint x: 199, endPoint y: 414, distance: 115.3
click at [199, 418] on li "⚠️ 提示數量變化 ：有些藝術家的提示數量可能少於目標 6+ 個" at bounding box center [163, 424] width 291 height 13
click at [199, 420] on font "：有些藝術家的提示數量可能少於目標 6+ 個" at bounding box center [172, 425] width 176 height 10
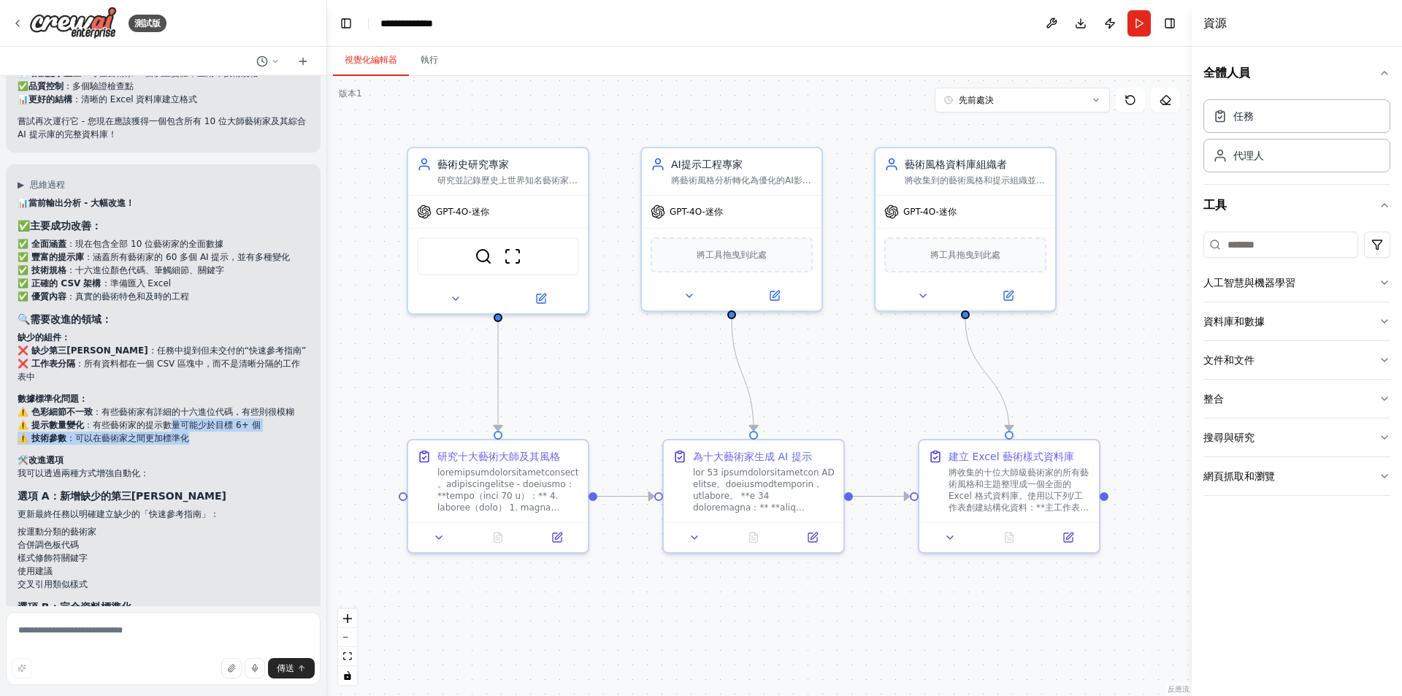
drag, startPoint x: 226, startPoint y: 418, endPoint x: 235, endPoint y: 418, distance: 9.5
click at [235, 418] on ul "⚠️ 色彩細節不一致 ：有些藝術家有詳細的十六進位代碼，有些則很模糊 ⚠️ 提示數量變化 ：有些藝術家的提示數量可能少於目標 6+ 個 ⚠️ 技術參數 ：可以…" at bounding box center [163, 424] width 291 height 39
click at [235, 431] on li "⚠️ 技術參數 ：可以在藝術家之間更加標準化" at bounding box center [163, 437] width 291 height 13
drag, startPoint x: 36, startPoint y: 425, endPoint x: 68, endPoint y: 421, distance: 32.3
click at [68, 431] on li "⚠️ 技術參數 ：可以在藝術家之間更加標準化" at bounding box center [163, 437] width 291 height 13
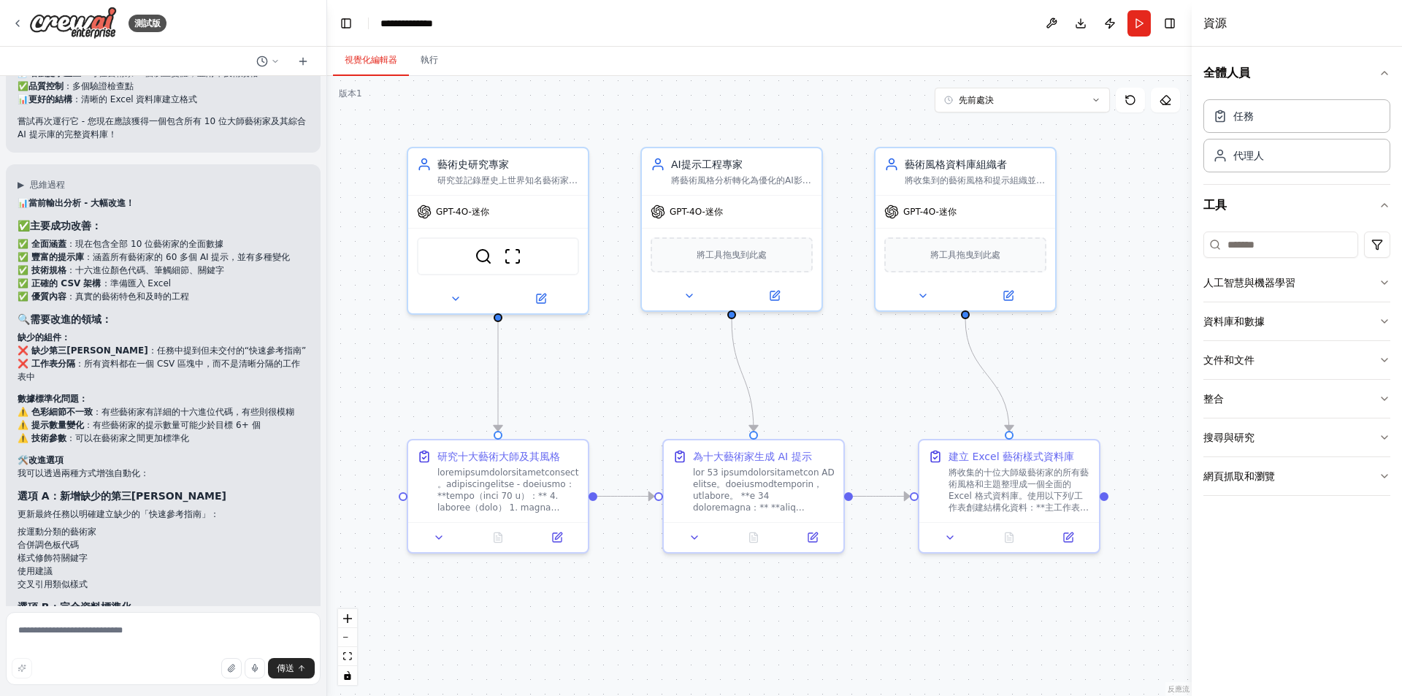
click at [68, 433] on font "：可以在藝術家之間更加標準化" at bounding box center [127, 438] width 123 height 10
drag, startPoint x: 75, startPoint y: 420, endPoint x: 211, endPoint y: 418, distance: 135.8
click at [211, 431] on li "⚠️ 技術參數 ：可以在藝術家之間更加標準化" at bounding box center [163, 437] width 291 height 13
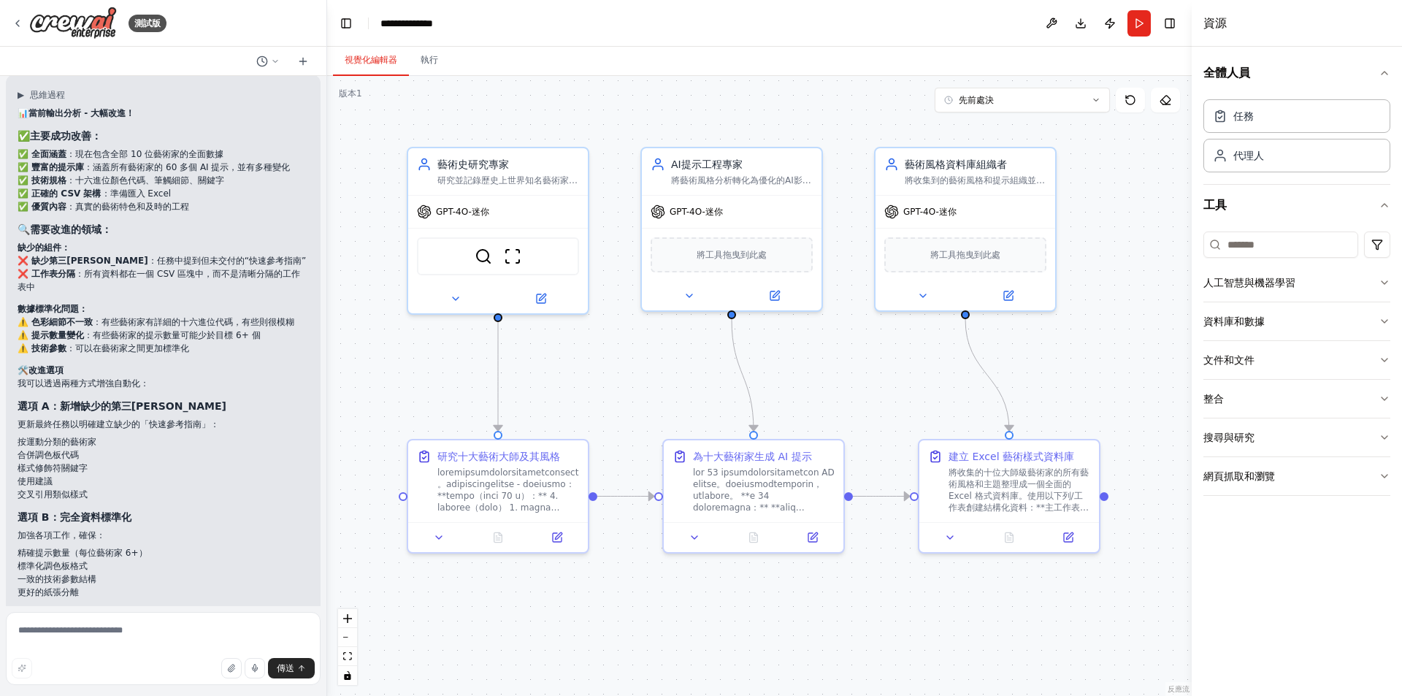
scroll to position [5798, 0]
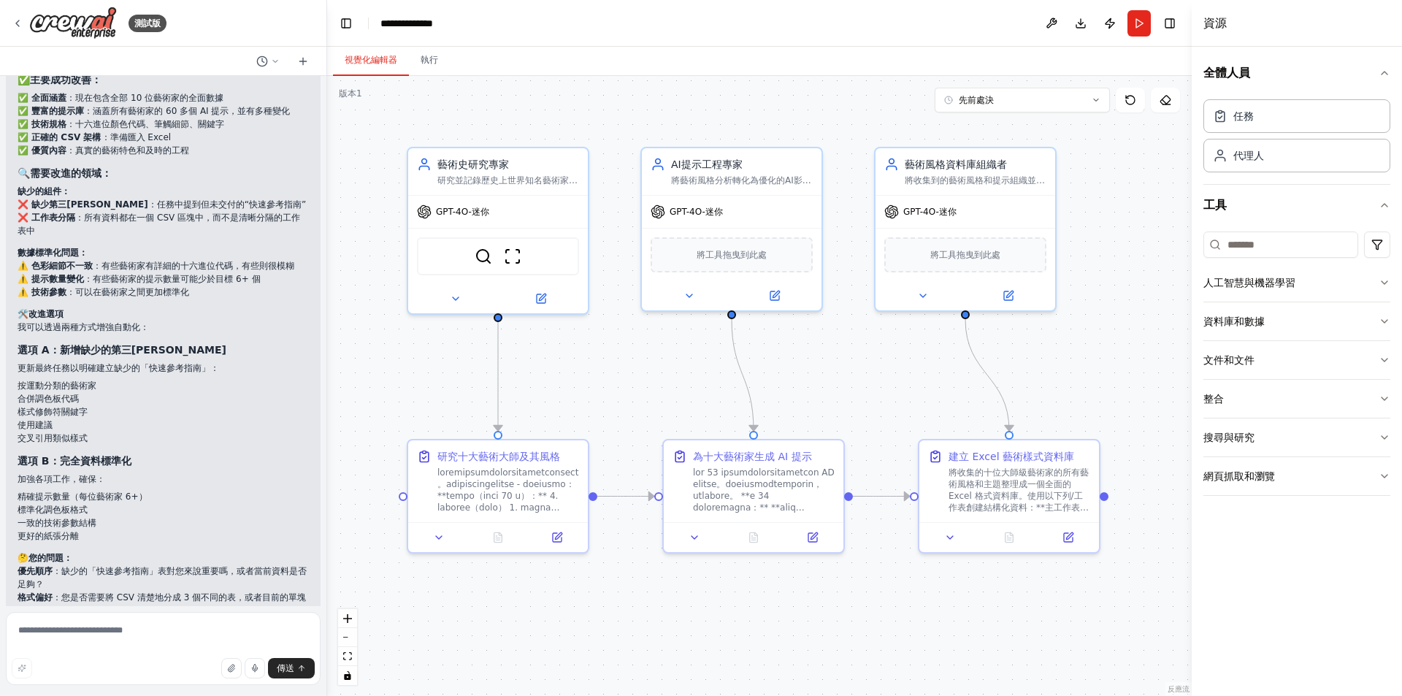
click at [211, 418] on li "使用建議" at bounding box center [163, 424] width 291 height 13
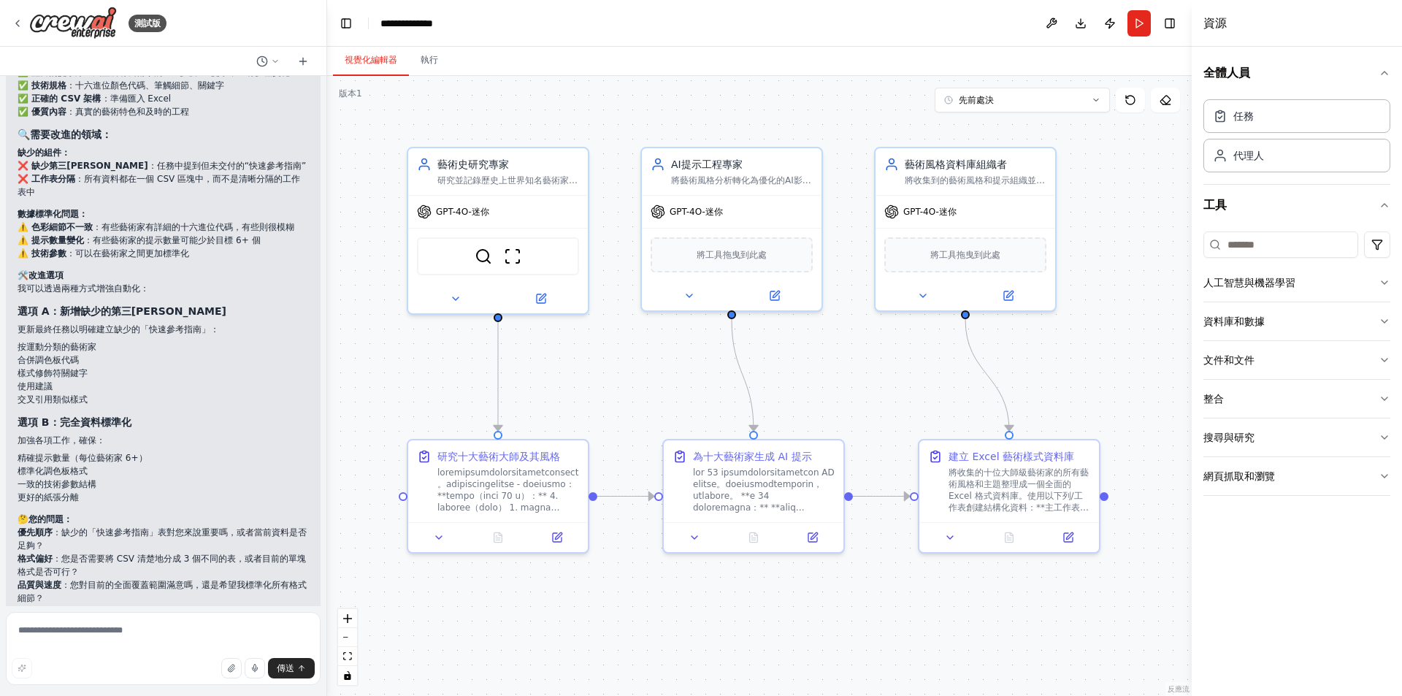
scroll to position [5871, 0]
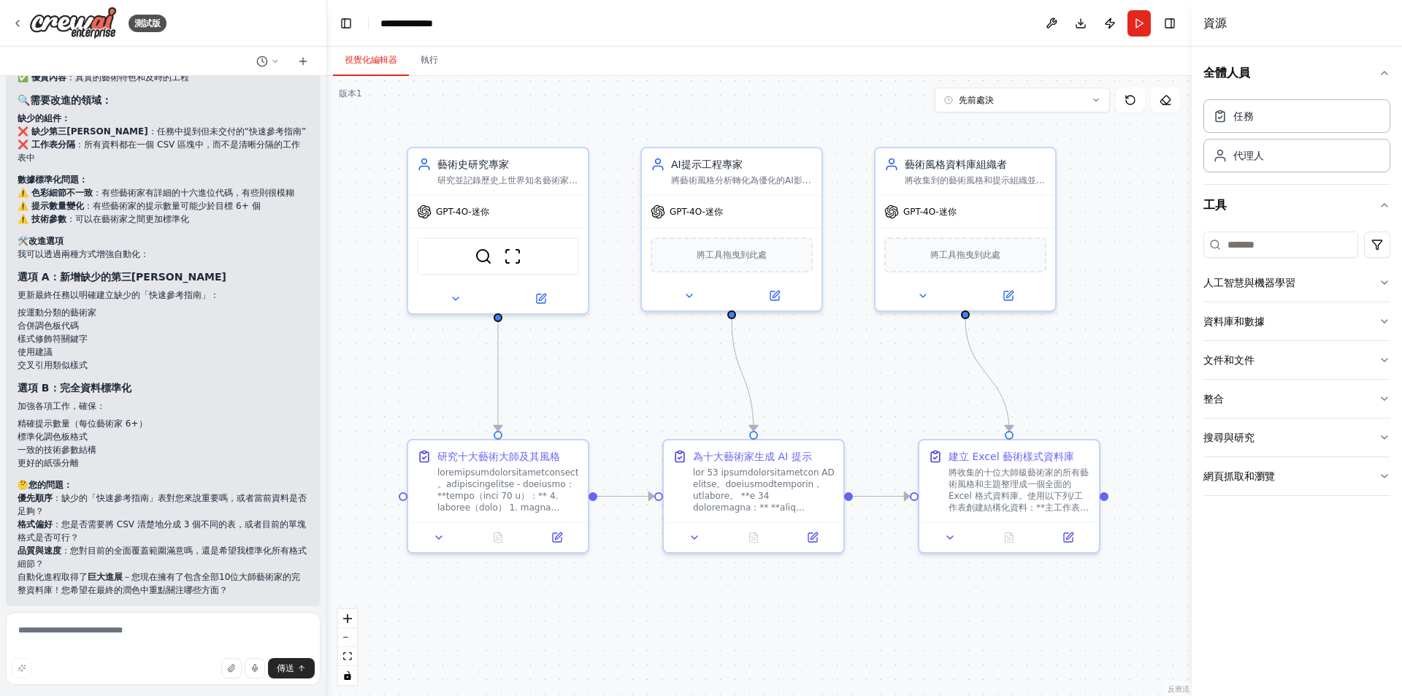
click at [399, 386] on div ".deletable-edge-delete-btn { width: 20px; height: 20px; border: 0px solid #ffff…" at bounding box center [759, 386] width 864 height 620
click at [199, 345] on li "使用建議" at bounding box center [163, 351] width 291 height 13
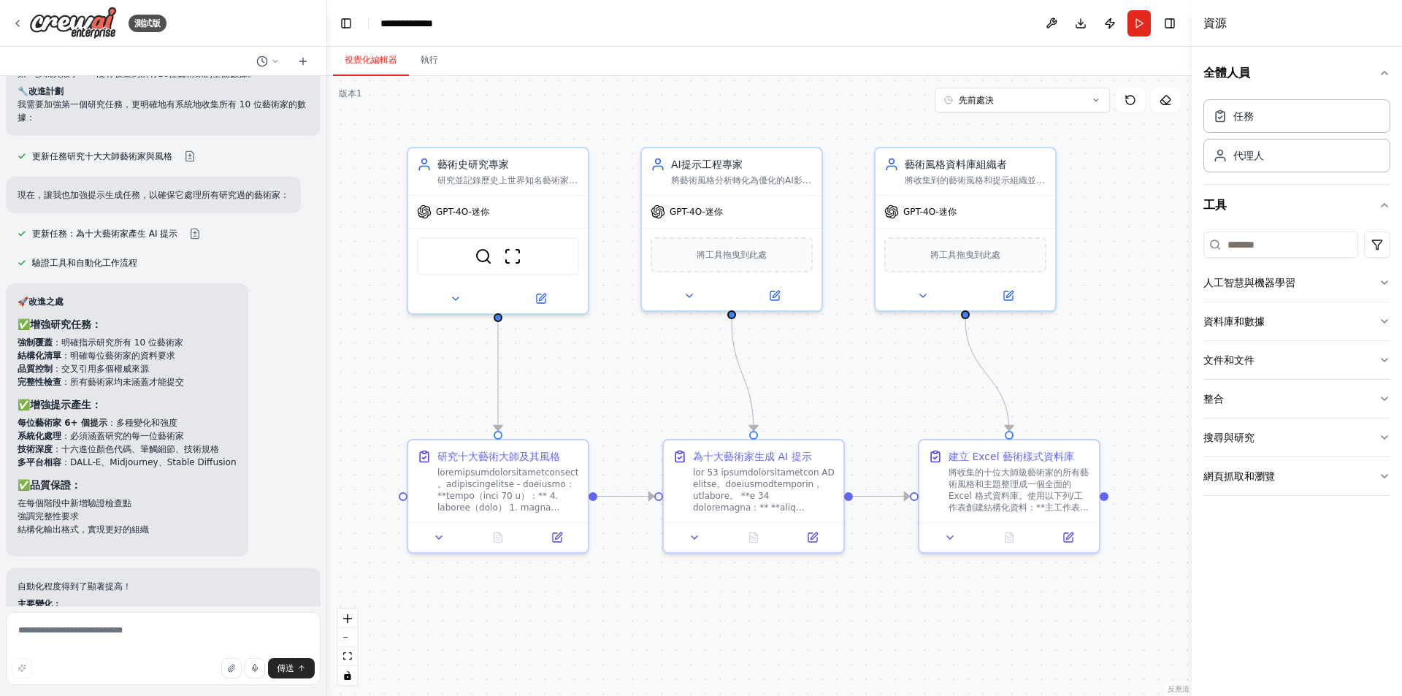
scroll to position [5068, 0]
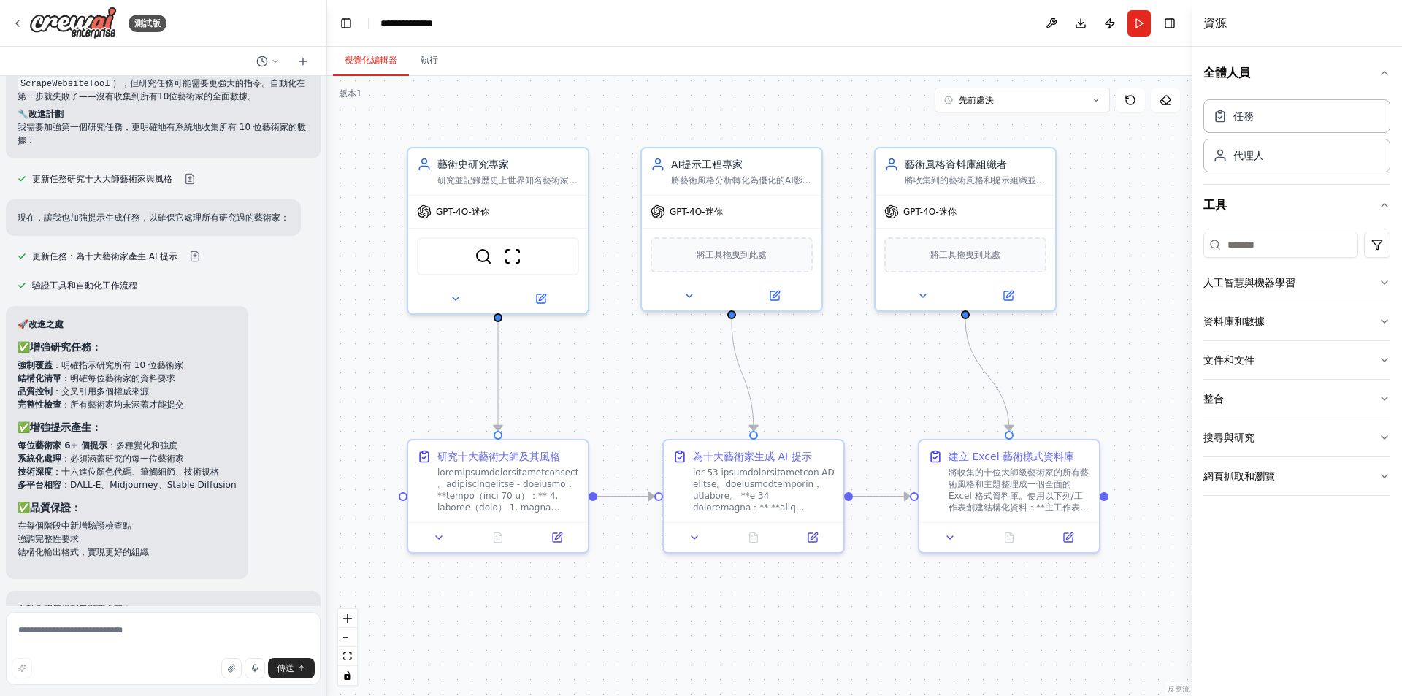
click at [234, 350] on div "🚀 改進之處 ✅ 增強研究任務： 強制覆蓋 ：明確指示研究所有 10 位藝術家 結構化清單 ：明確每位藝術家的資料要求 品質控制 ：交叉引用多個權威來源 完整…" at bounding box center [127, 442] width 242 height 273
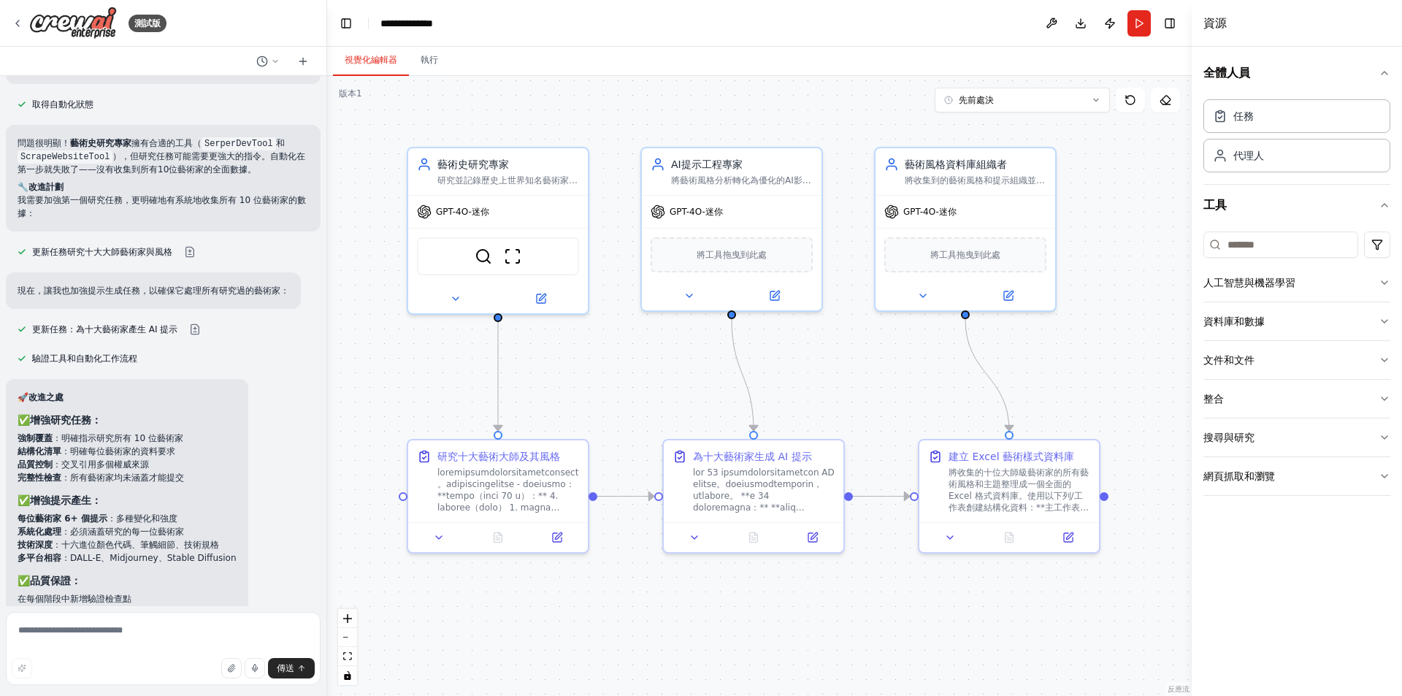
click at [234, 350] on div "驗證工具和自動化工作流程" at bounding box center [163, 359] width 315 height 18
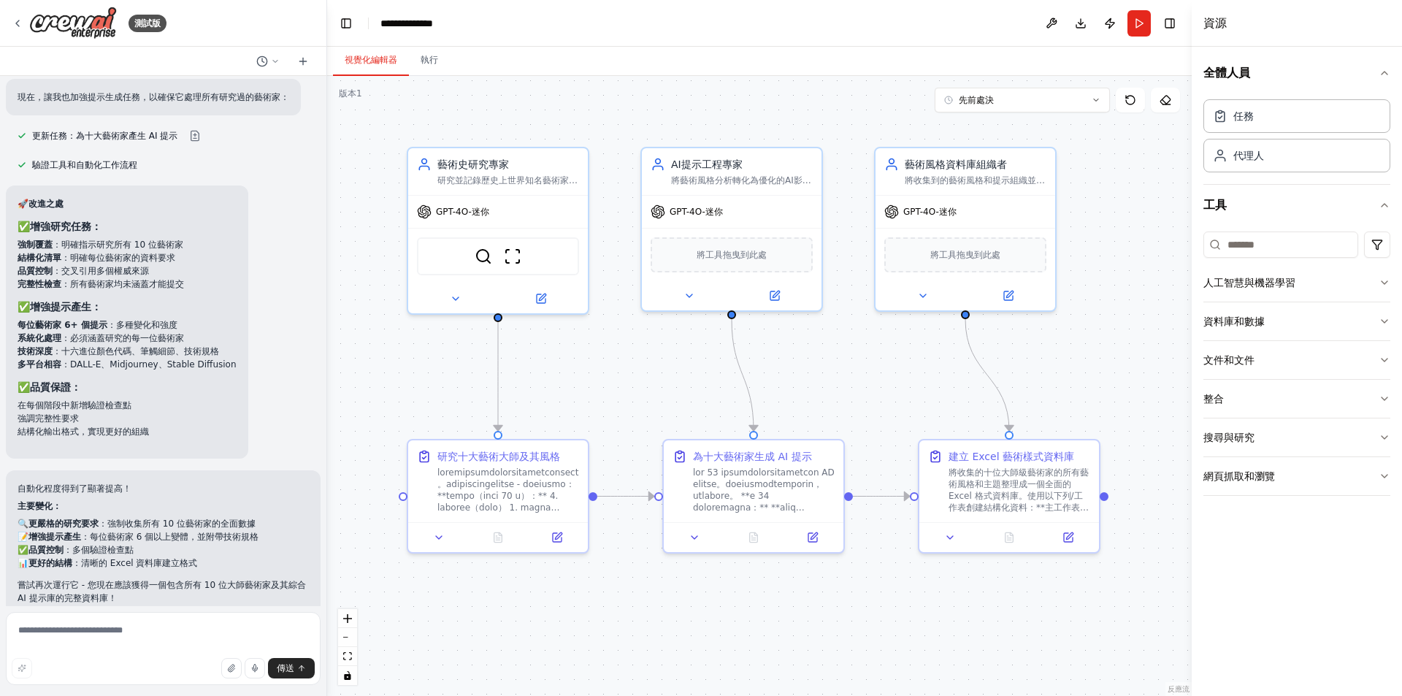
scroll to position [5214, 0]
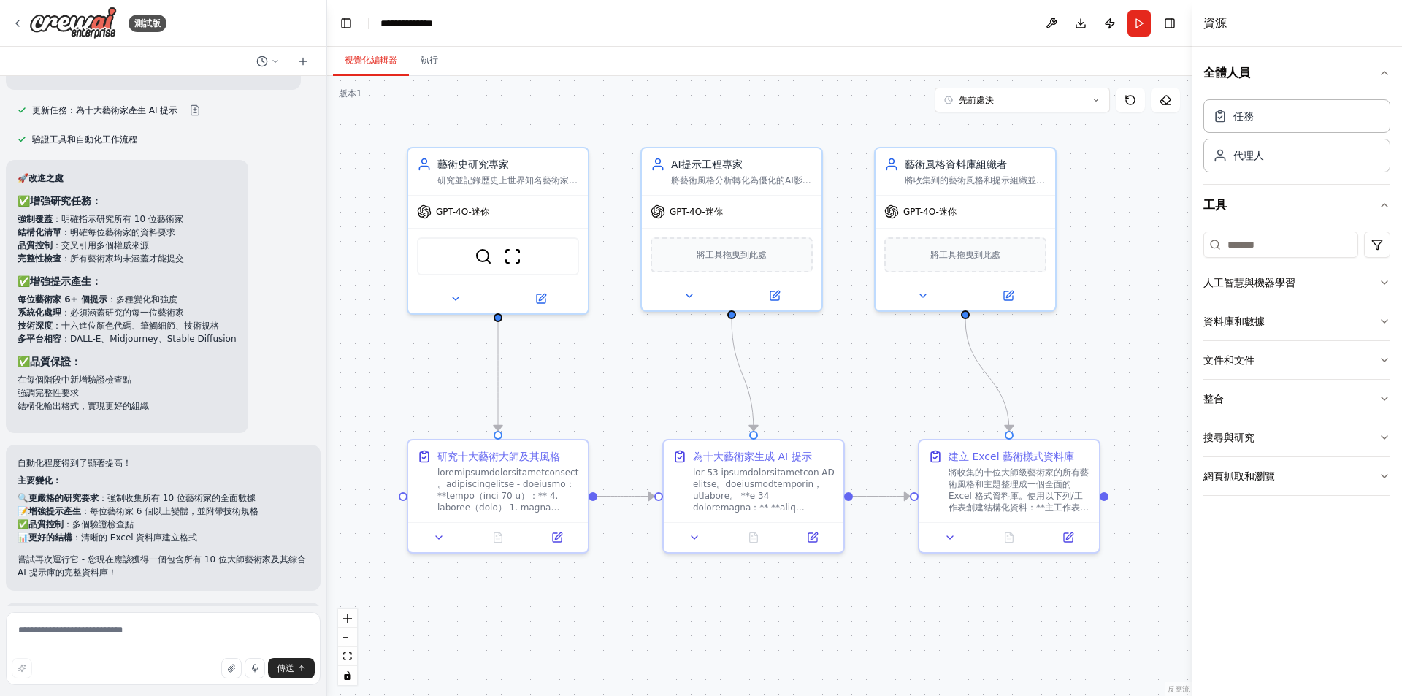
click at [234, 350] on div "🚀 改進之處 ✅ 增強研究任務： 強制覆蓋 ：明確指示研究所有 10 位藝術家 結構化清單 ：明確每位藝術家的資料要求 品質控制 ：交叉引用多個權威來源 完整…" at bounding box center [127, 296] width 242 height 273
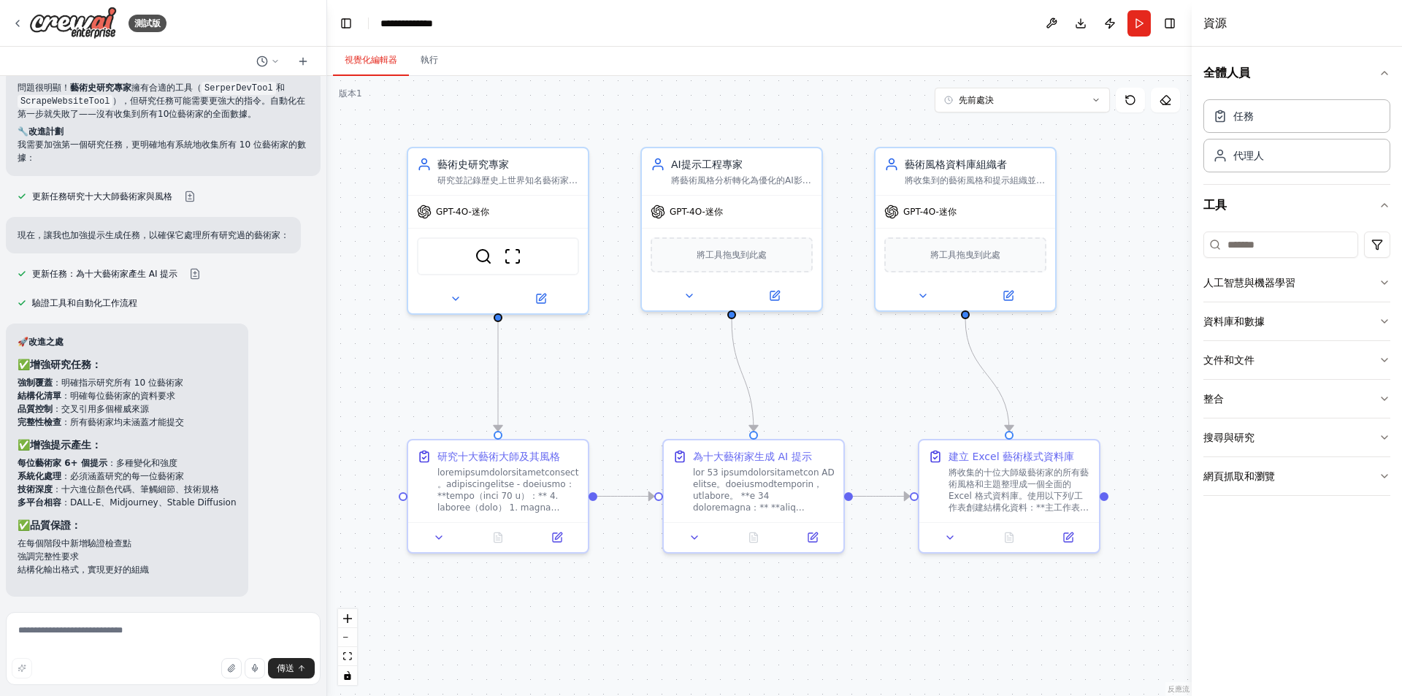
scroll to position [5141, 0]
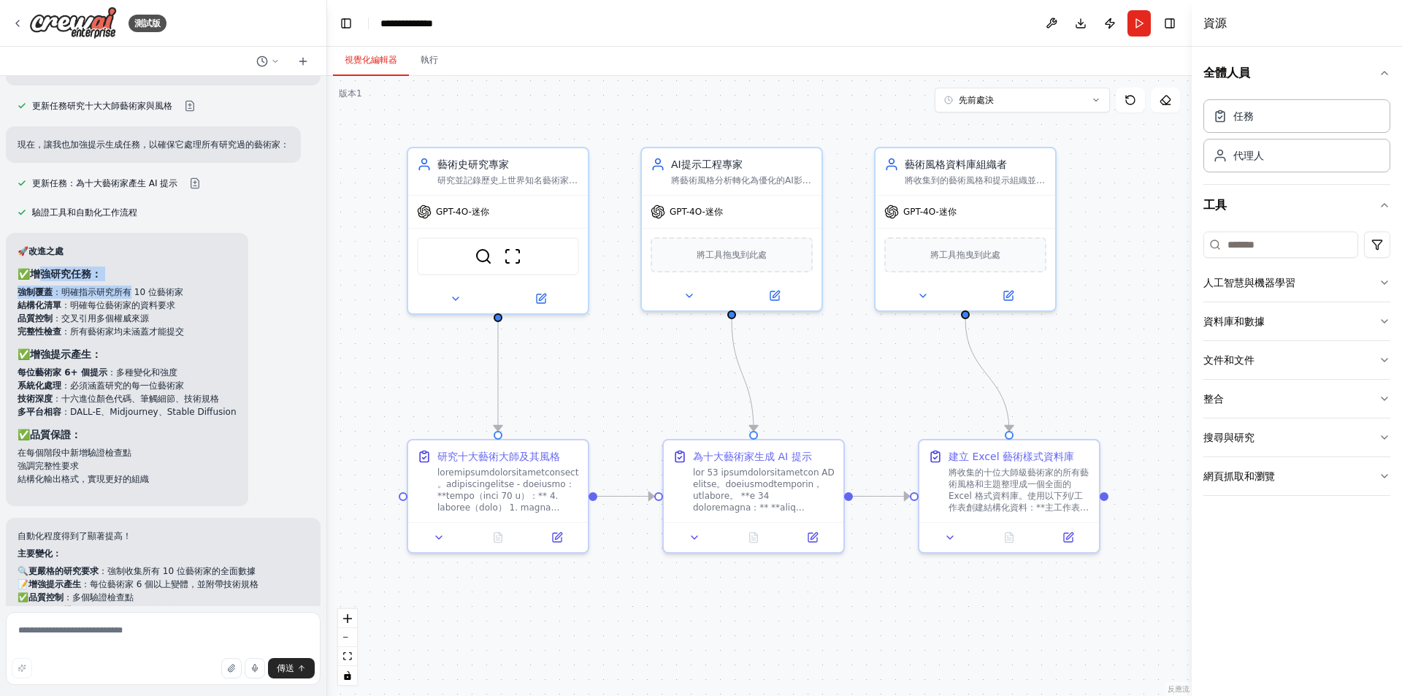
drag, startPoint x: 43, startPoint y: 265, endPoint x: 132, endPoint y: 284, distance: 91.1
click at [132, 284] on div "🚀 改進之處 ✅ 增強研究任務： 強制覆蓋 ：明確指示研究所有 10 位藝術家 結構化清單 ：明確每位藝術家的資料要求 品質控制 ：交叉引用多個權威來源 完整…" at bounding box center [127, 370] width 219 height 250
click at [132, 285] on li "強制覆蓋 ：明確指示研究所有 10 位藝術家" at bounding box center [127, 291] width 219 height 13
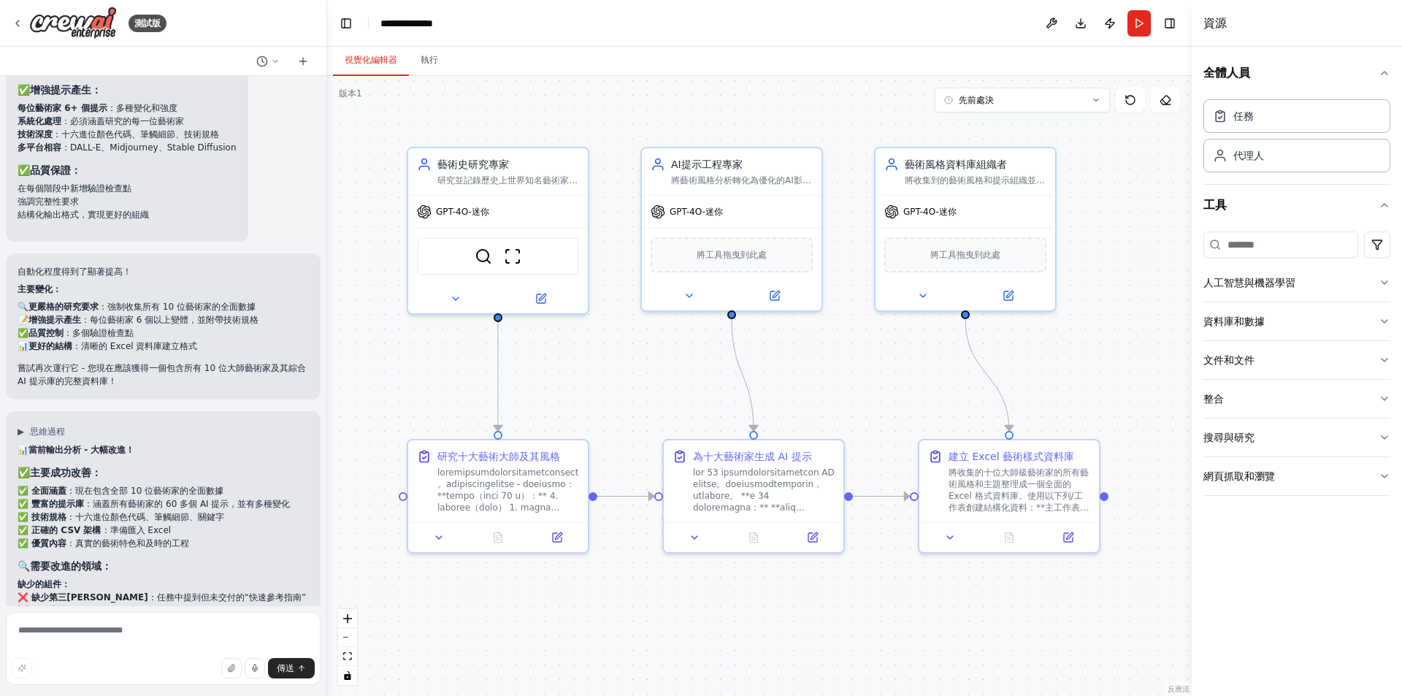
scroll to position [5433, 0]
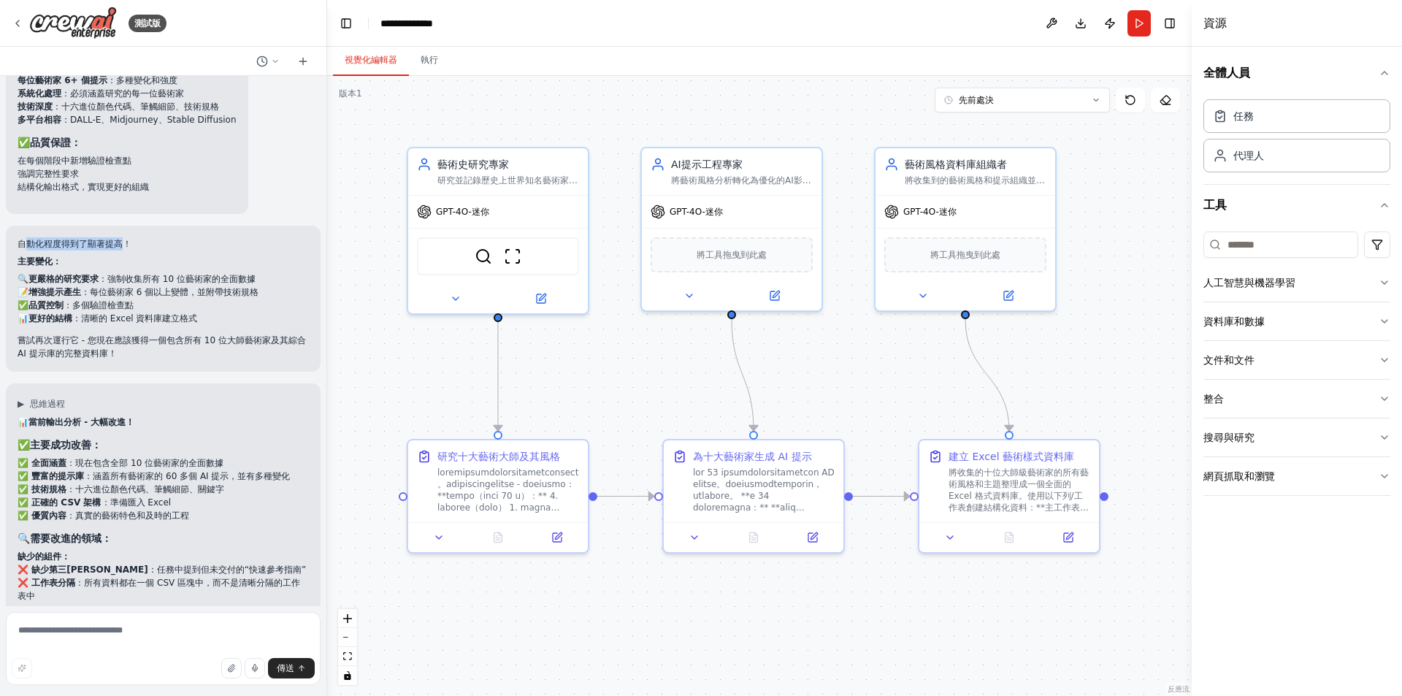
drag, startPoint x: 31, startPoint y: 237, endPoint x: 125, endPoint y: 229, distance: 94.4
click at [125, 237] on p "自動化程度得到了顯著提高！" at bounding box center [163, 243] width 291 height 13
click at [125, 239] on font "自動化程度得到了顯著提高！" at bounding box center [75, 244] width 114 height 10
drag, startPoint x: 71, startPoint y: 252, endPoint x: 242, endPoint y: 270, distance: 172.5
click at [242, 270] on div "自動化程度得到了顯著提高！ 主要變化： 🔍 更嚴格的研究要求 ：強制收集所有 10 位藝術家的全面數據 📝 增強提示產生 ：每位藝術家 6 個以上變體，並附帶…" at bounding box center [163, 298] width 291 height 123
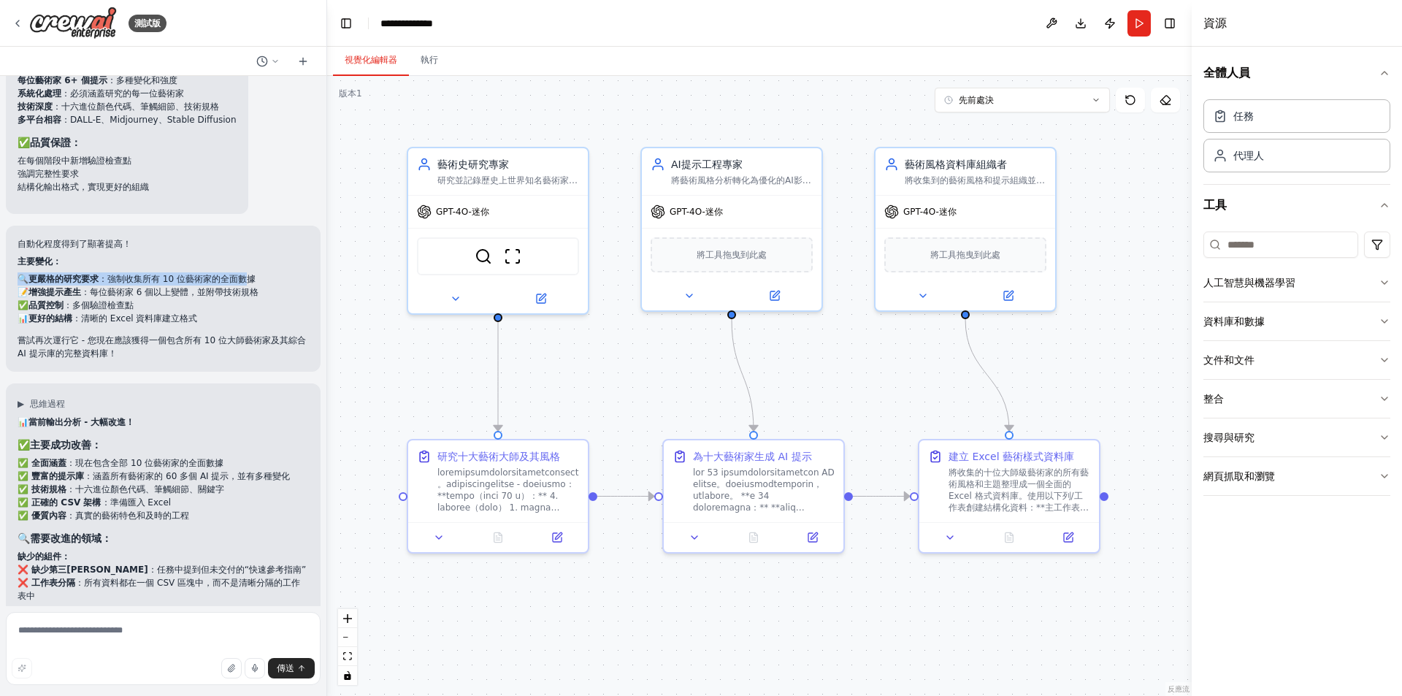
click at [242, 274] on font "：強制收集所有 10 位藝術家的全面數據" at bounding box center [177, 279] width 157 height 10
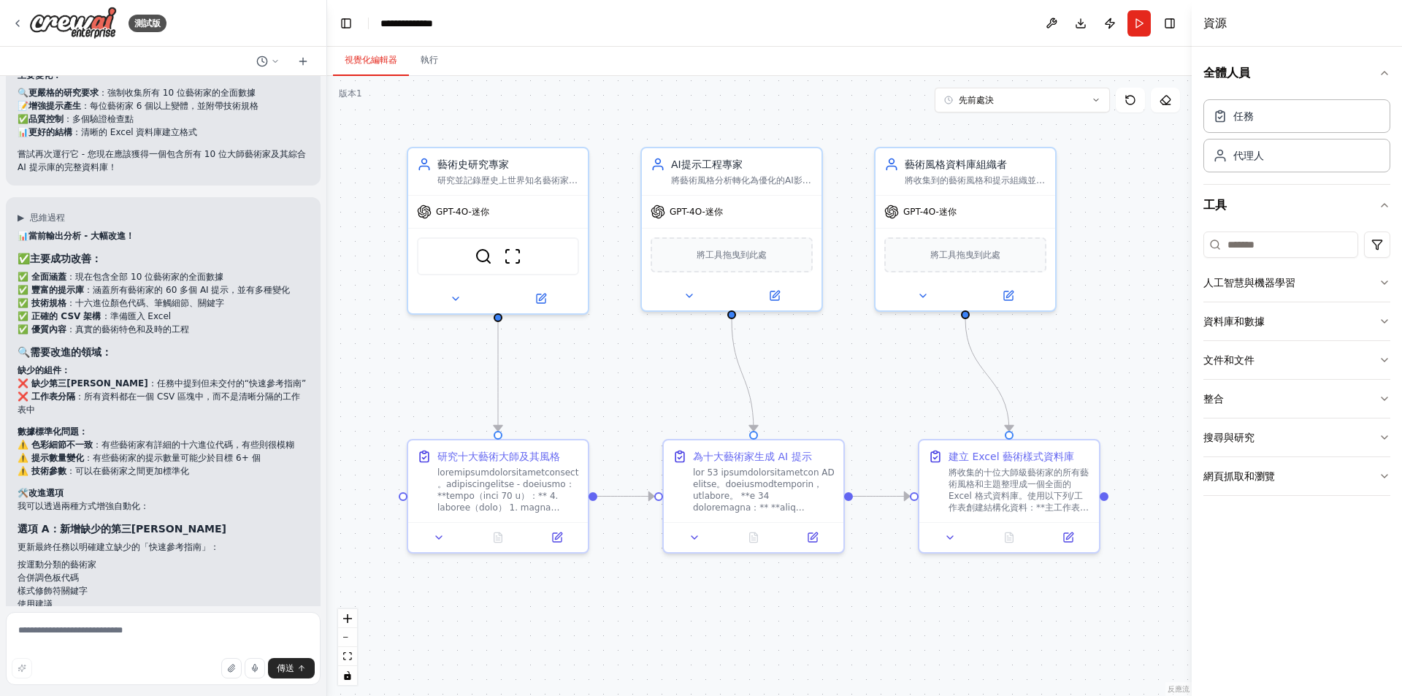
scroll to position [5652, 0]
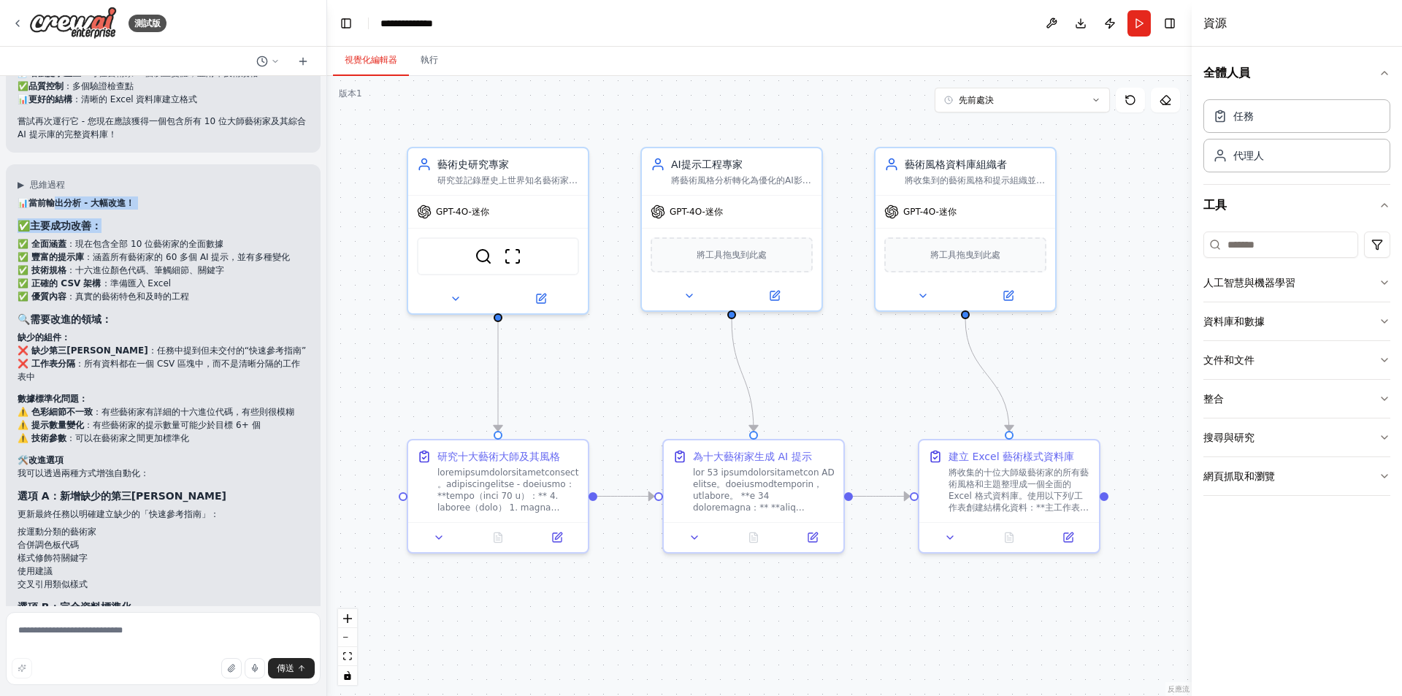
drag, startPoint x: 53, startPoint y: 182, endPoint x: 169, endPoint y: 201, distance: 117.7
click at [169, 201] on div "▶ 思維過程 📊 當前輸出分析 - 大幅改進！ ✅ 主要成功改善： ✅ 全面涵蓋 ：現在包含全部 10 位藝術家的全面數據 ✅ 豐富的提示庫 ：涵蓋所有藝術家…" at bounding box center [163, 497] width 291 height 637
click at [169, 201] on div "📊 當前輸出分析 - 大幅改進！ ✅ 主要成功改善： ✅ 全面涵蓋 ：現在包含全部 10 位藝術家的全面數據 ✅ 豐富的提示庫 ：涵蓋所有藝術家的 60 多個…" at bounding box center [163, 505] width 291 height 619
drag, startPoint x: 89, startPoint y: 226, endPoint x: 226, endPoint y: 227, distance: 137.2
click at [226, 237] on li "✅ 全面涵蓋 ：現在包含全部 10 位藝術家的全面數據" at bounding box center [163, 243] width 291 height 13
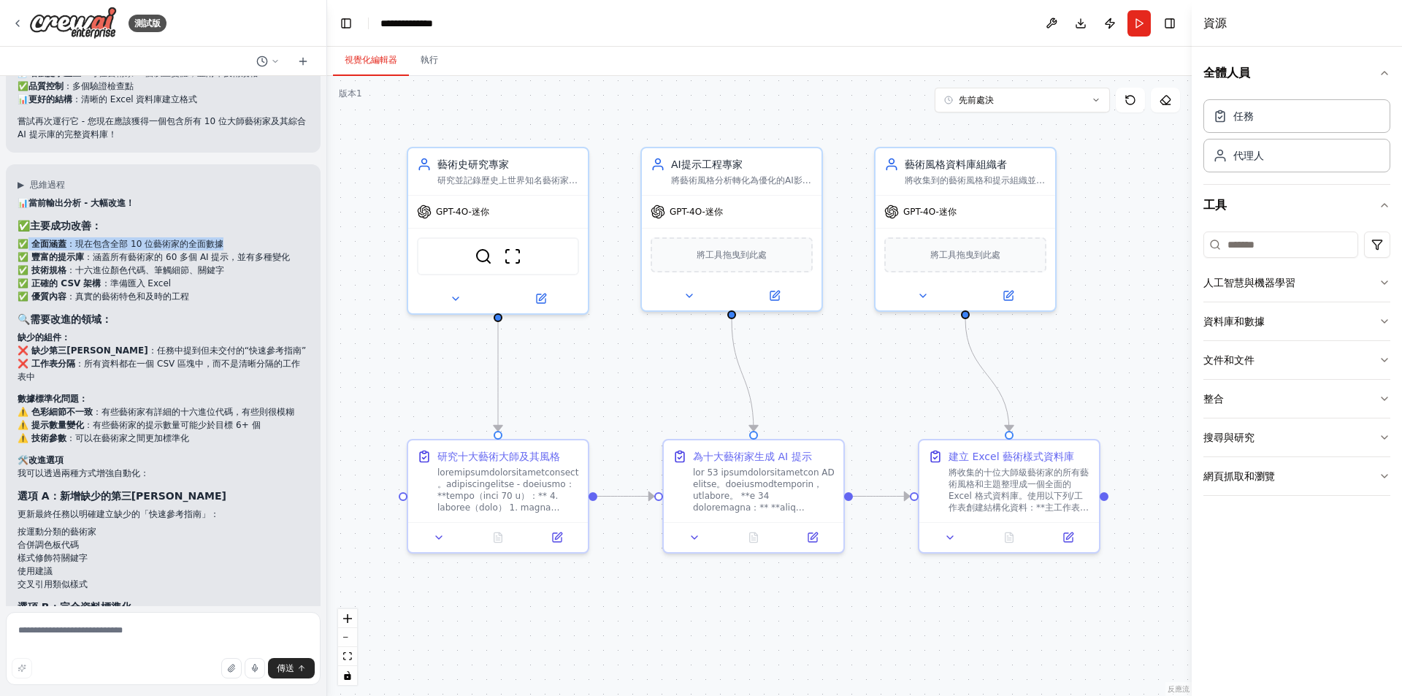
click at [226, 237] on li "✅ 全面涵蓋 ：現在包含全部 10 位藝術家的全面數據" at bounding box center [163, 243] width 291 height 13
drag, startPoint x: 74, startPoint y: 244, endPoint x: 272, endPoint y: 240, distance: 197.9
click at [272, 250] on li "✅ 豐富的提示庫 ：涵蓋所有藝術家的 60 多個 AI 提示，並有多種變化" at bounding box center [163, 256] width 291 height 13
click at [272, 252] on font "：涵蓋所有藝術家的 60 多個 AI 提示，並有多種變化" at bounding box center [187, 257] width 206 height 10
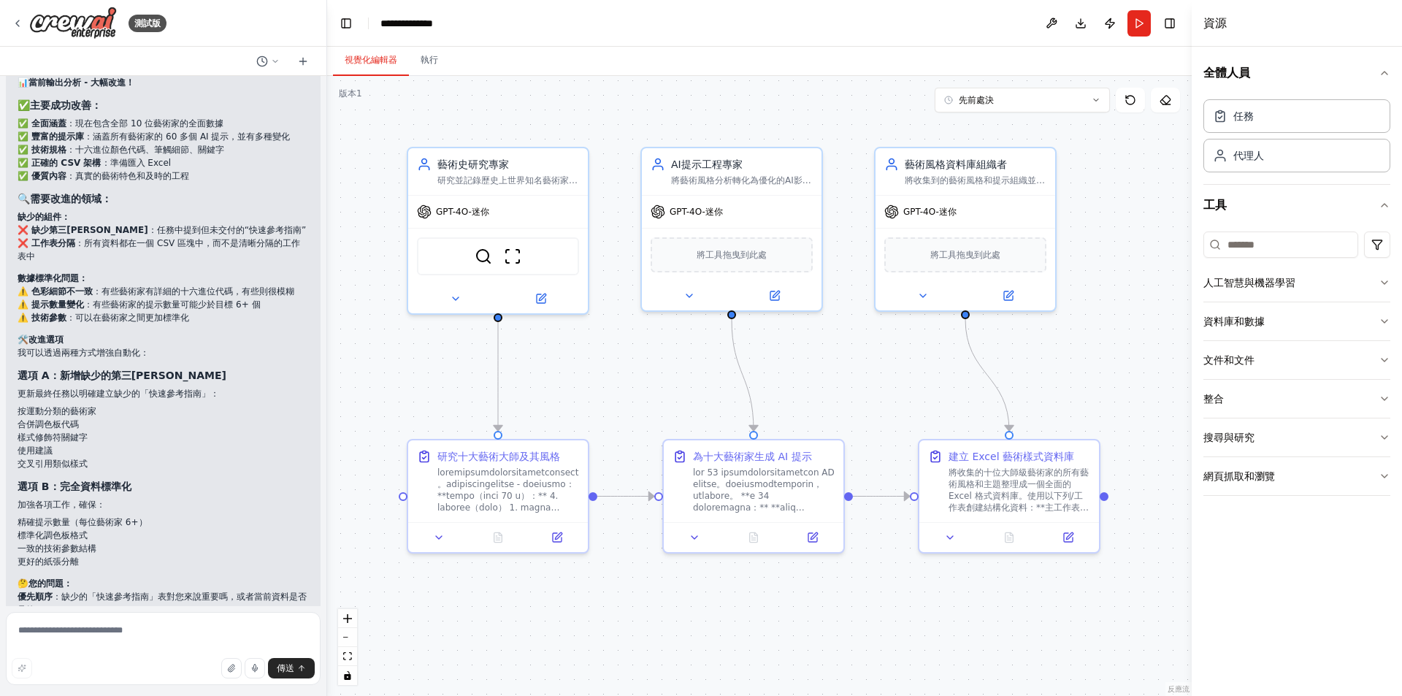
scroll to position [5871, 0]
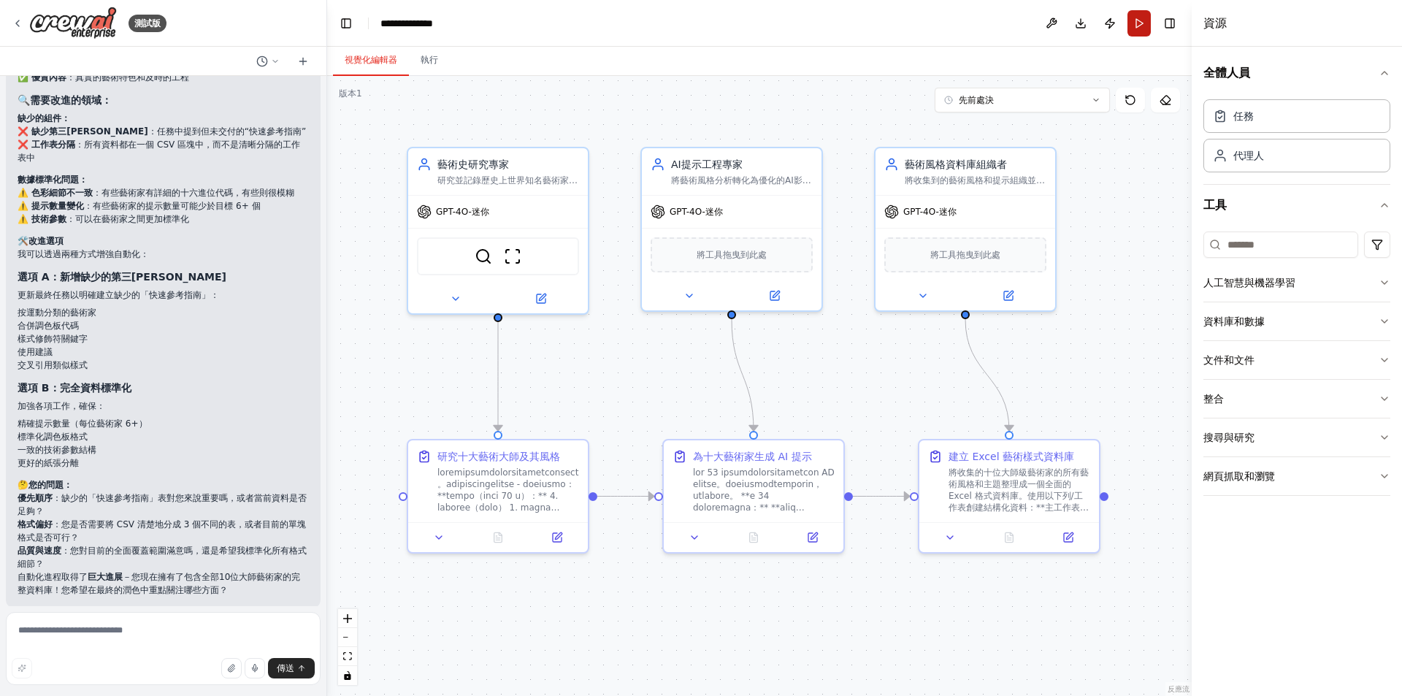
click at [1139, 28] on button "跑步" at bounding box center [1138, 23] width 23 height 26
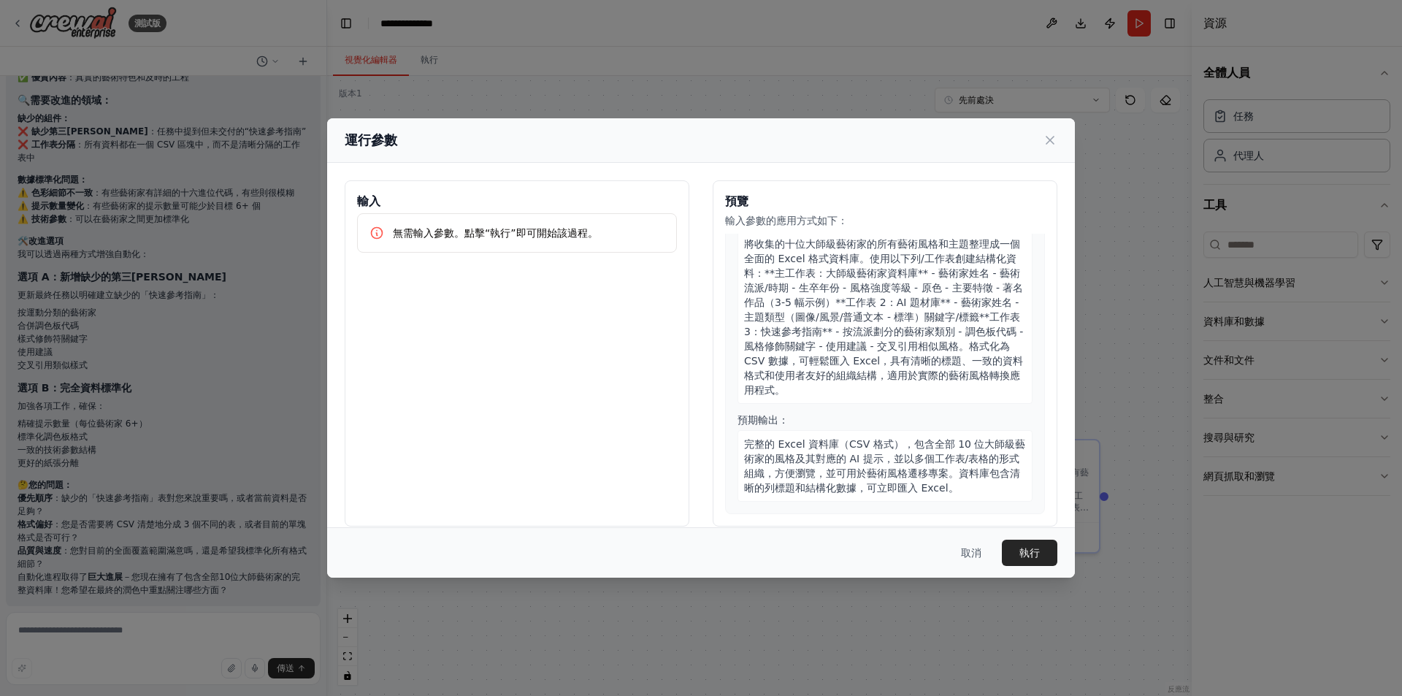
scroll to position [983, 0]
click at [1046, 138] on icon at bounding box center [1049, 140] width 15 height 15
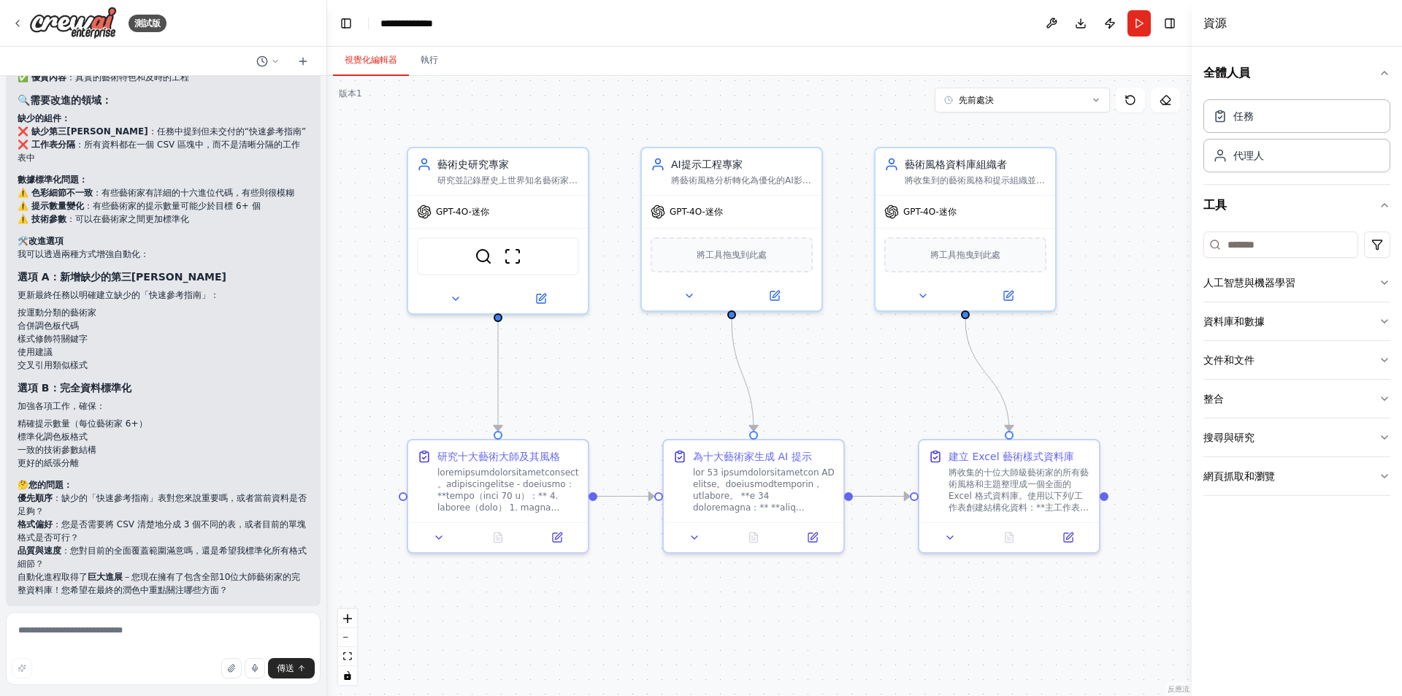
click at [64, 493] on font "：缺少的「快速參考指南」表對您來說重要嗎，或者當前資料是否足夠？" at bounding box center [162, 504] width 289 height 23
drag, startPoint x: 59, startPoint y: 486, endPoint x: 115, endPoint y: 499, distance: 57.6
click at [115, 499] on p "優先順序 ：缺少的「快速參考指南」表對您來說重要嗎，或者當前資料是否足夠？" at bounding box center [163, 504] width 291 height 26
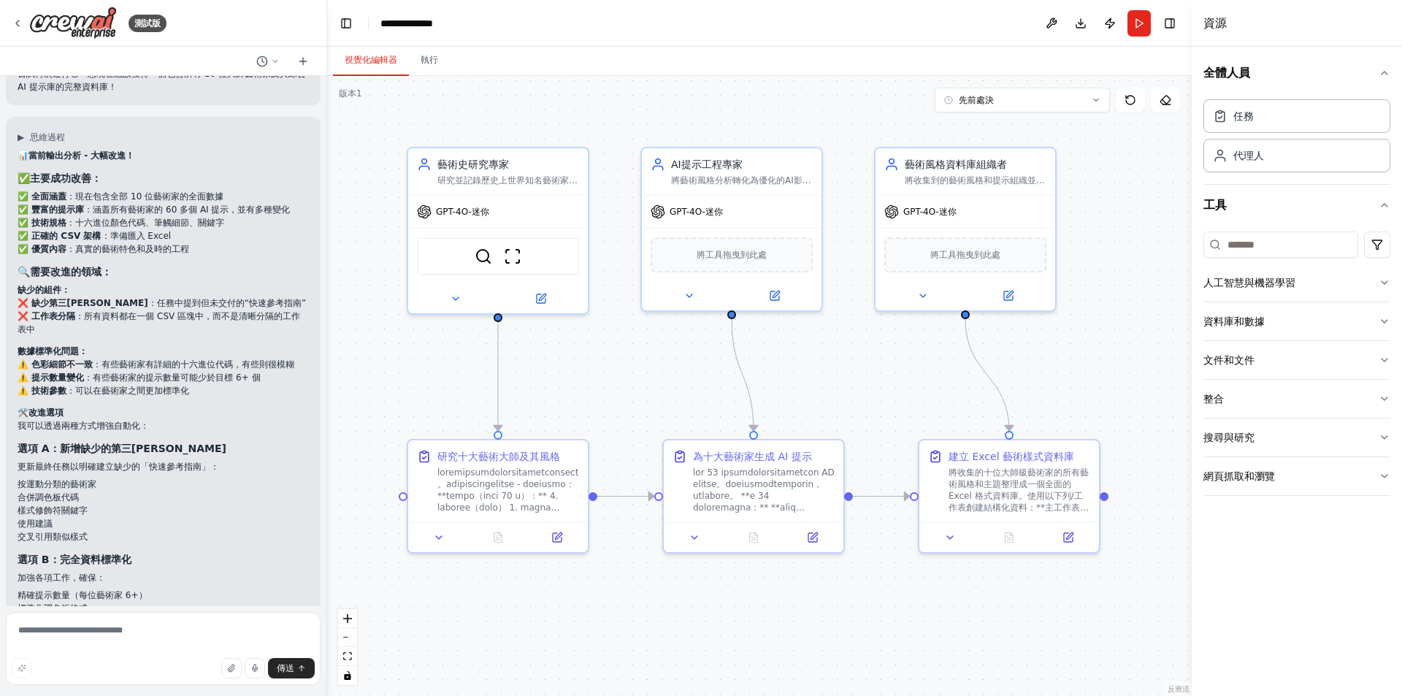
scroll to position [5725, 0]
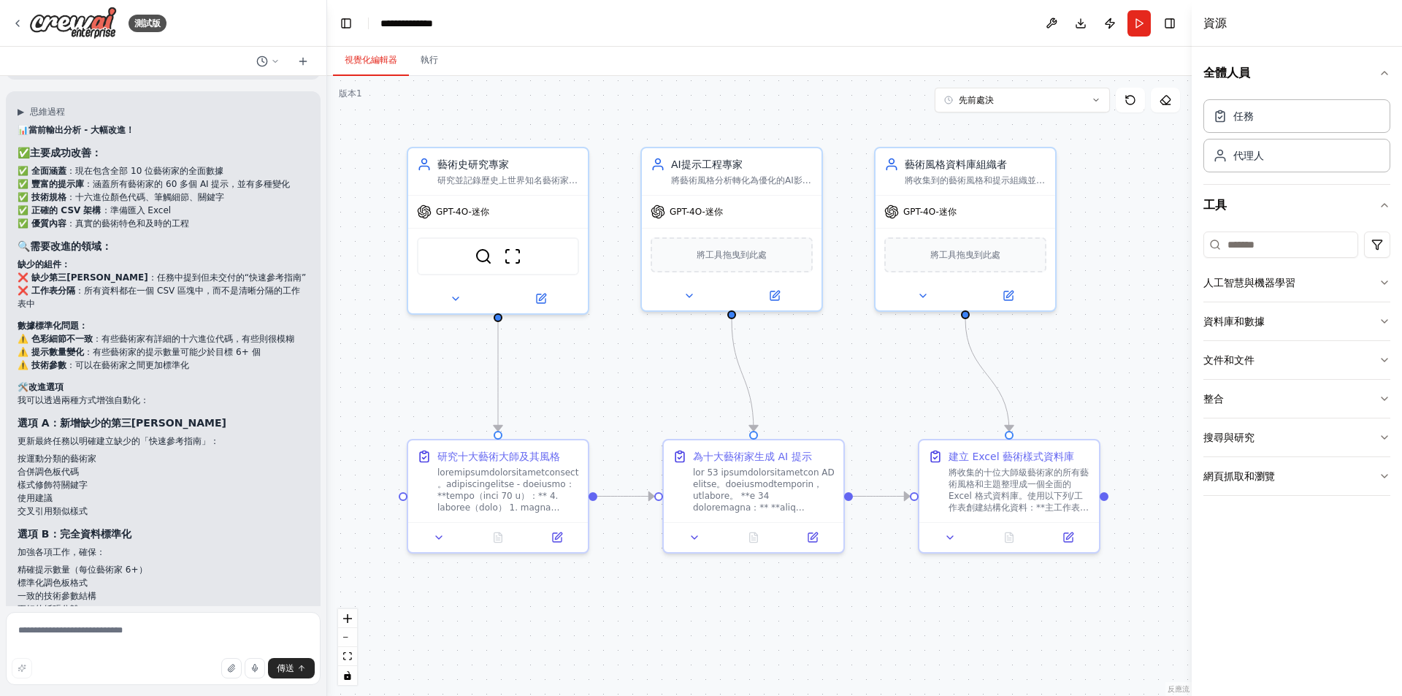
click at [218, 393] on p "我可以透過兩種方式增強自動化：" at bounding box center [163, 399] width 291 height 13
click at [220, 395] on div "📊 當前輸出分析 - 大幅改進！ ✅ 主要成功改善： ✅ 全面涵蓋 ：現在包含全部 10 位藝術家的全面數據 ✅ 豐富的提示庫 ：涵蓋所有藝術家的 60 多個…" at bounding box center [163, 432] width 291 height 619
drag, startPoint x: 120, startPoint y: 320, endPoint x: 228, endPoint y: 335, distance: 109.0
click at [228, 335] on ul "⚠️ 色彩細節不一致 ：有些藝術家有詳細的十六進位代碼，有些則很模糊 ⚠️ 提示數量變化 ：有些藝術家的提示數量可能少於目標 6+ 個 ⚠️ 技術參數 ：可以…" at bounding box center [163, 351] width 291 height 39
click at [228, 347] on font "：有些藝術家的提示數量可能少於目標 6+ 個" at bounding box center [172, 352] width 176 height 10
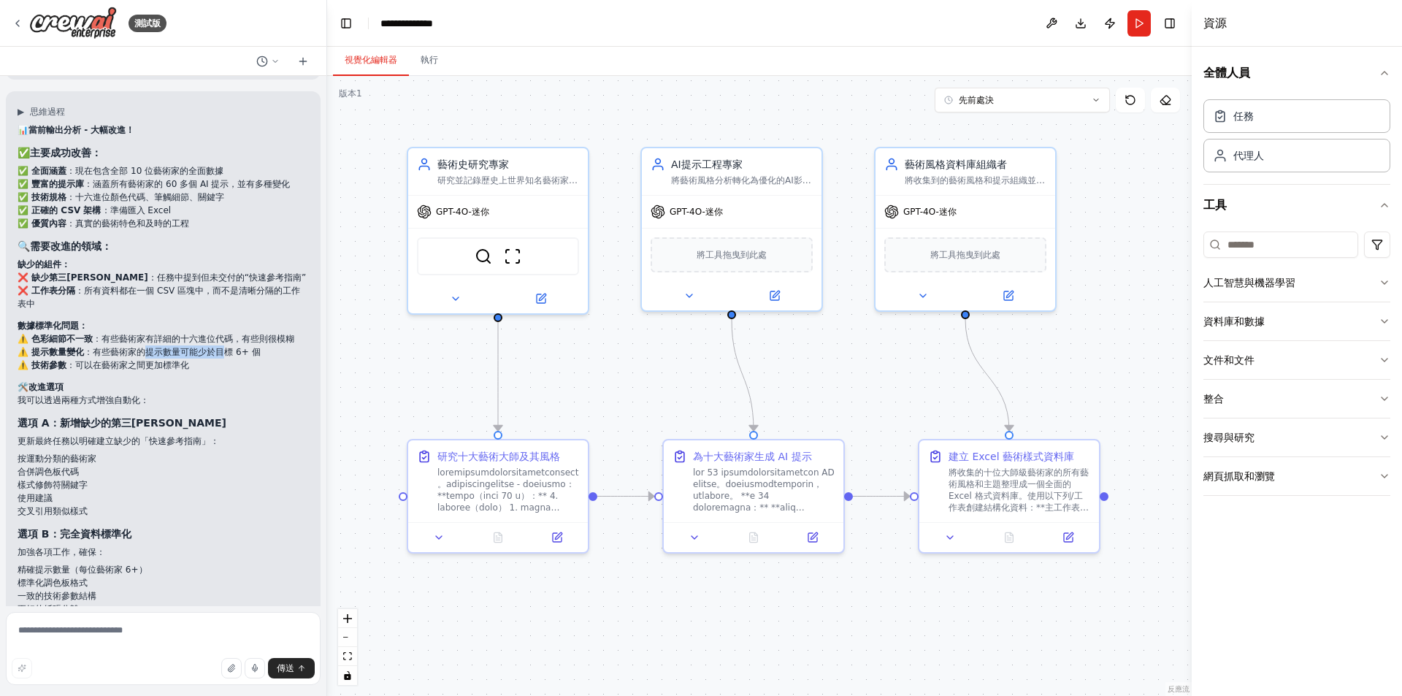
drag, startPoint x: 142, startPoint y: 340, endPoint x: 228, endPoint y: 340, distance: 86.9
click at [228, 347] on font "：有些藝術家的提示數量可能少於目標 6+ 個" at bounding box center [172, 352] width 176 height 10
drag, startPoint x: 129, startPoint y: 347, endPoint x: 185, endPoint y: 352, distance: 55.7
click at [185, 360] on font "：可以在藝術家之間更加標準化" at bounding box center [127, 365] width 123 height 10
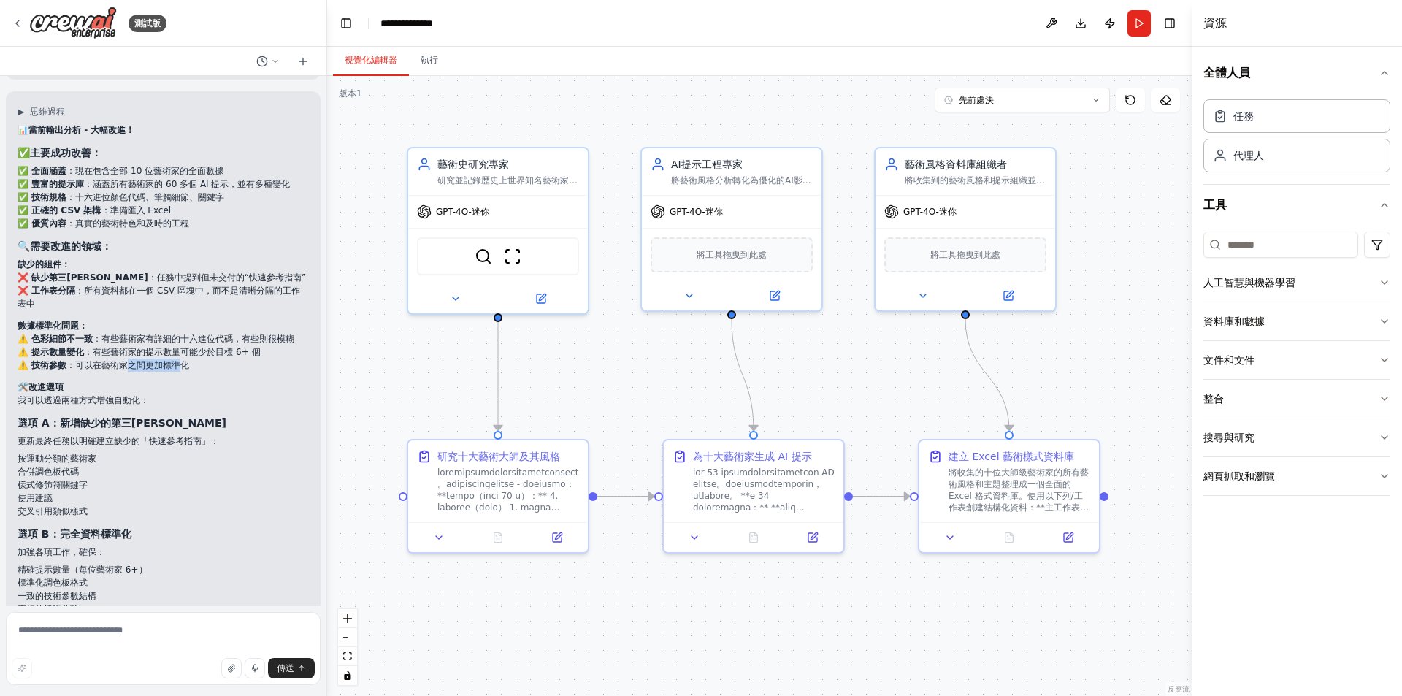
click at [185, 360] on font "：可以在藝術家之間更加標準化" at bounding box center [127, 365] width 123 height 10
drag, startPoint x: 98, startPoint y: 386, endPoint x: 153, endPoint y: 390, distance: 55.6
click at [153, 393] on p "我可以透過兩種方式增強自動化：" at bounding box center [163, 399] width 291 height 13
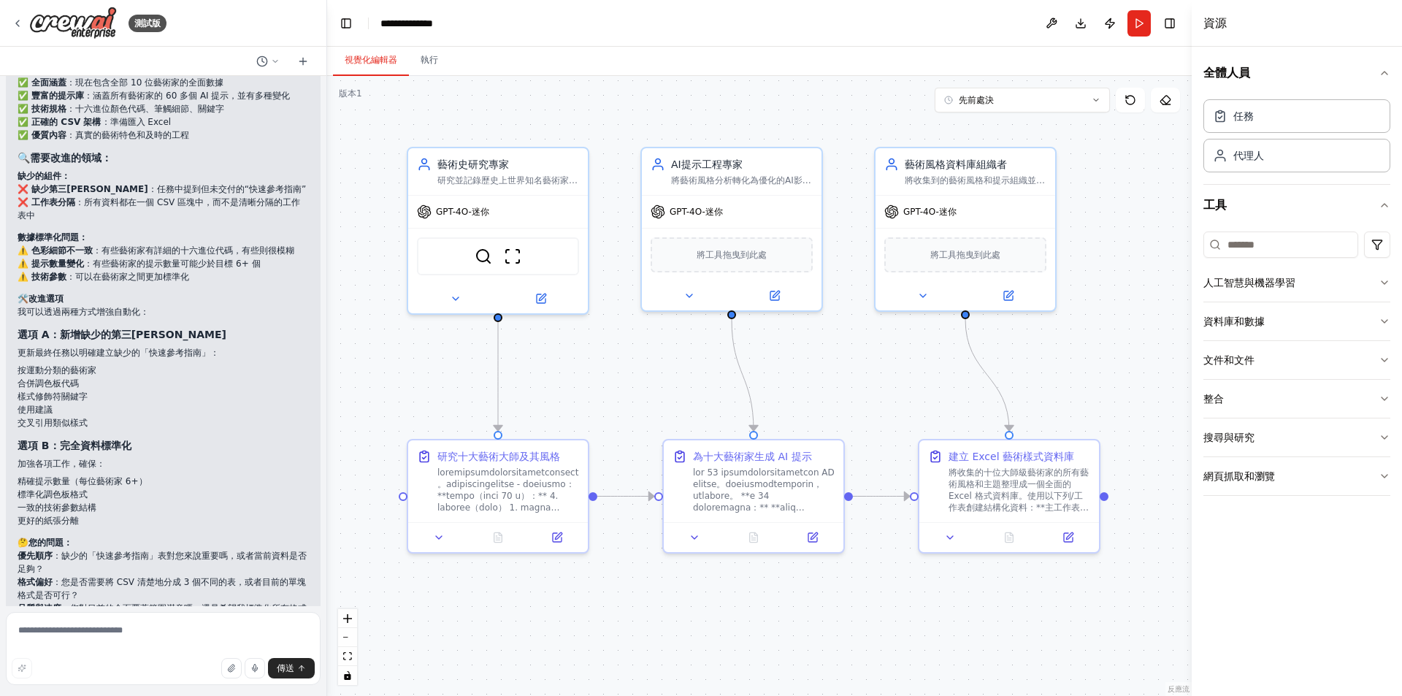
scroll to position [5871, 0]
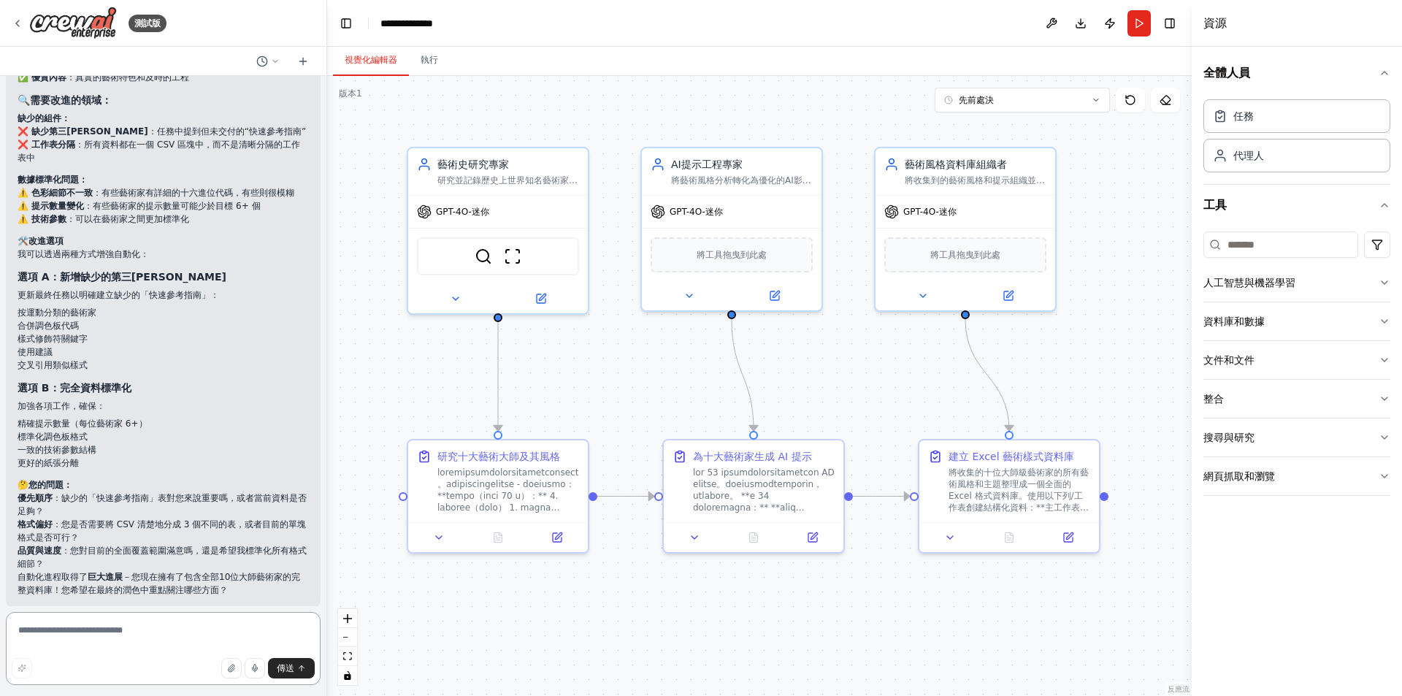
click at [116, 631] on textarea at bounding box center [163, 648] width 315 height 73
type textarea "**********"
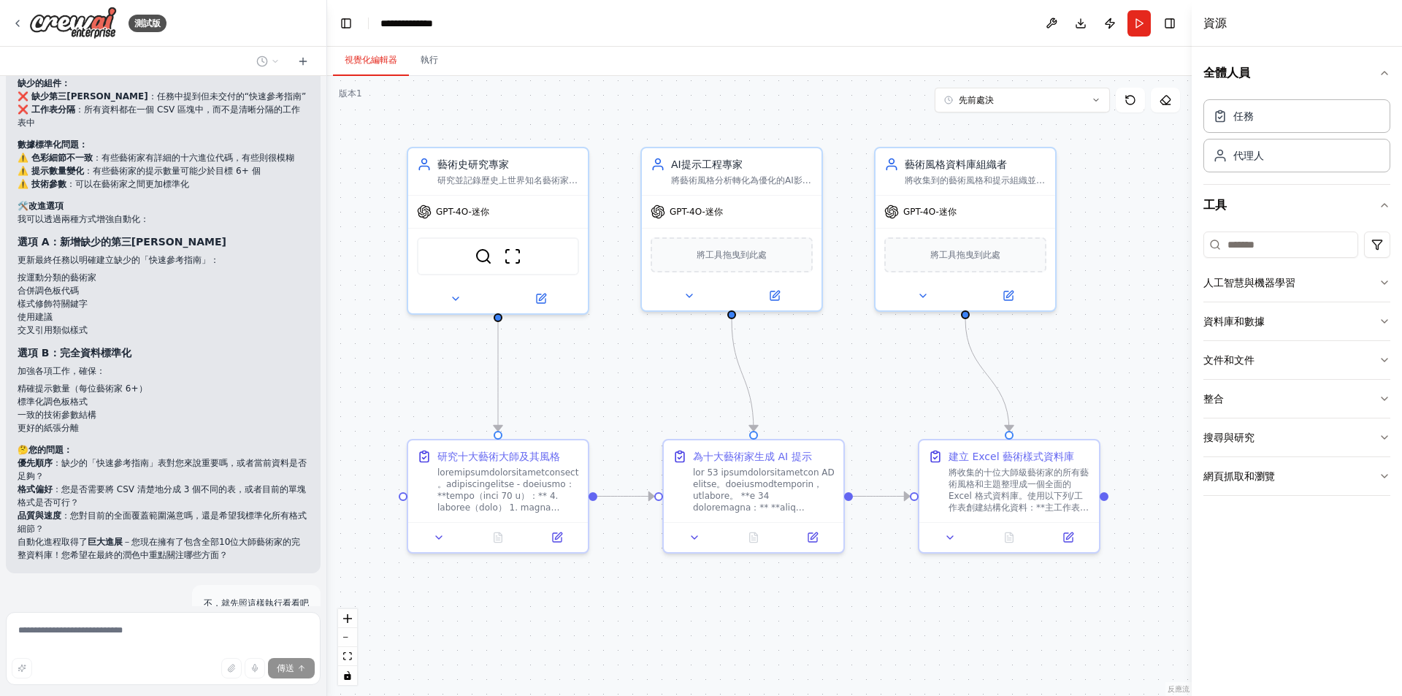
scroll to position [5989, 0]
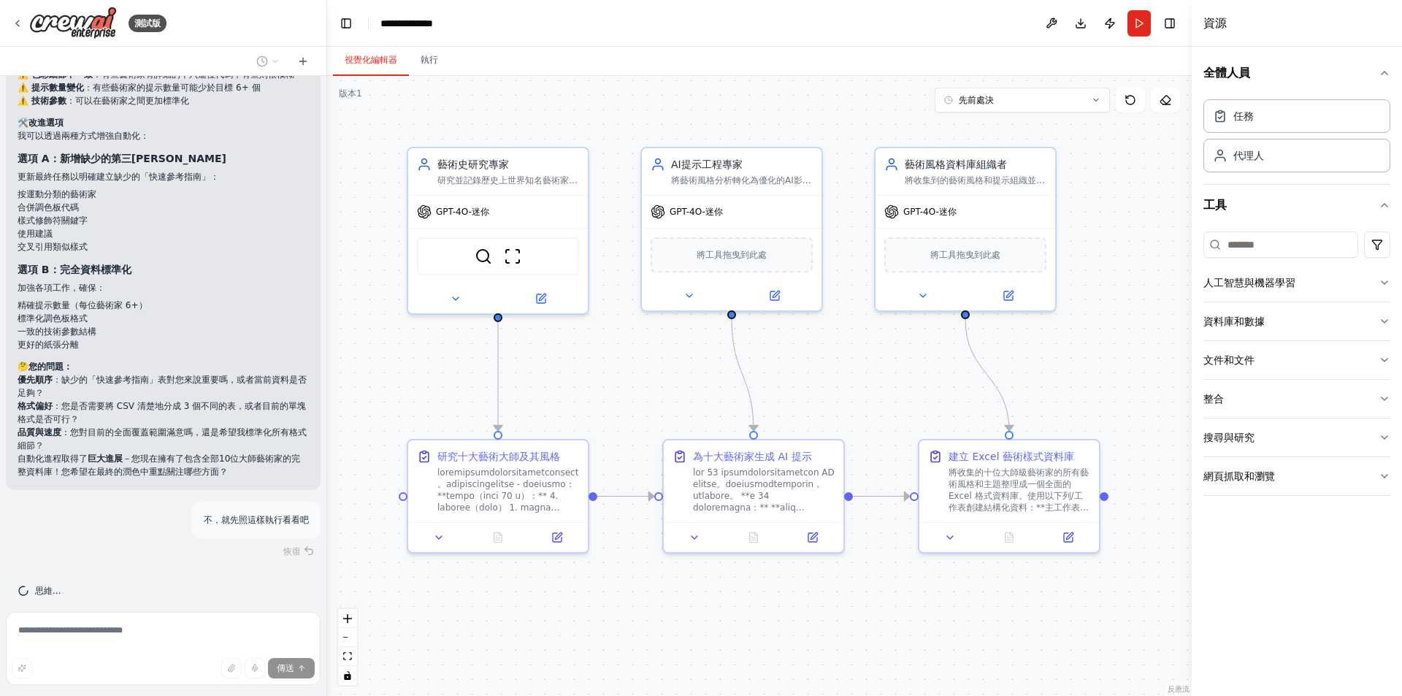
click at [131, 573] on div "思維..." at bounding box center [163, 590] width 315 height 35
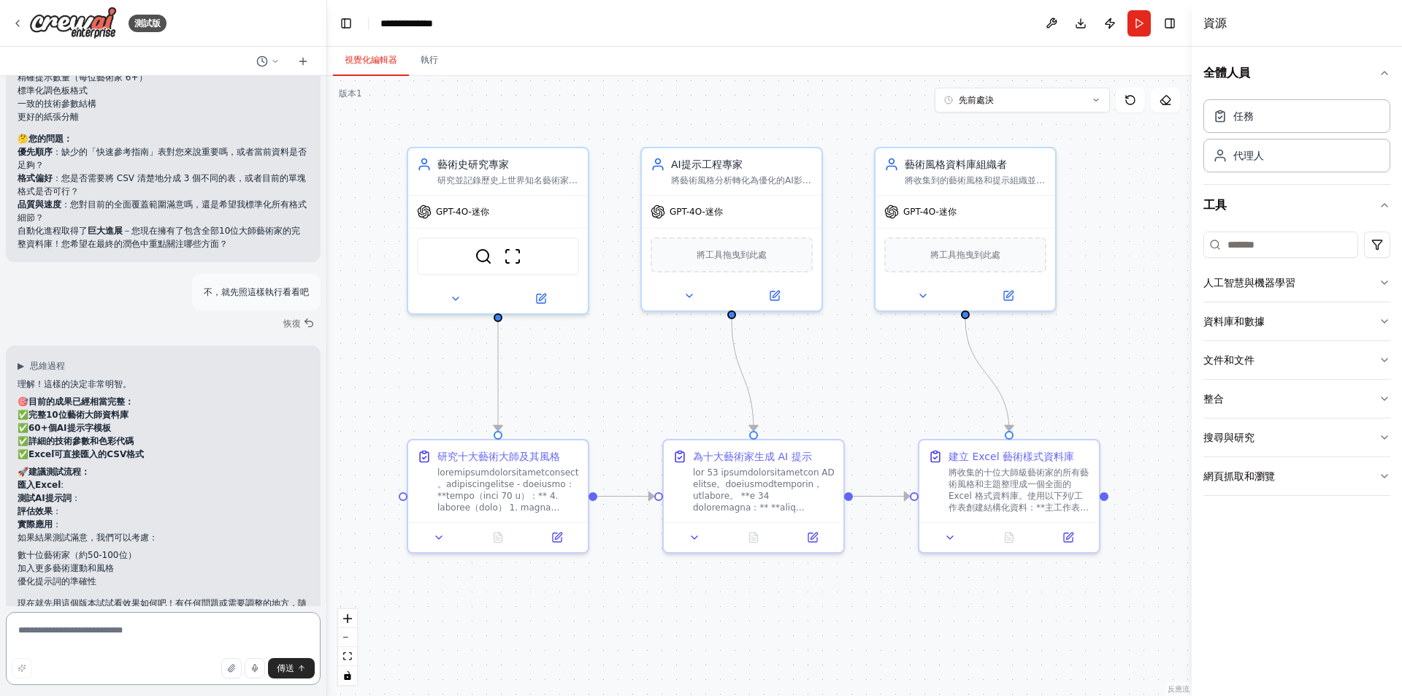
scroll to position [6243, 0]
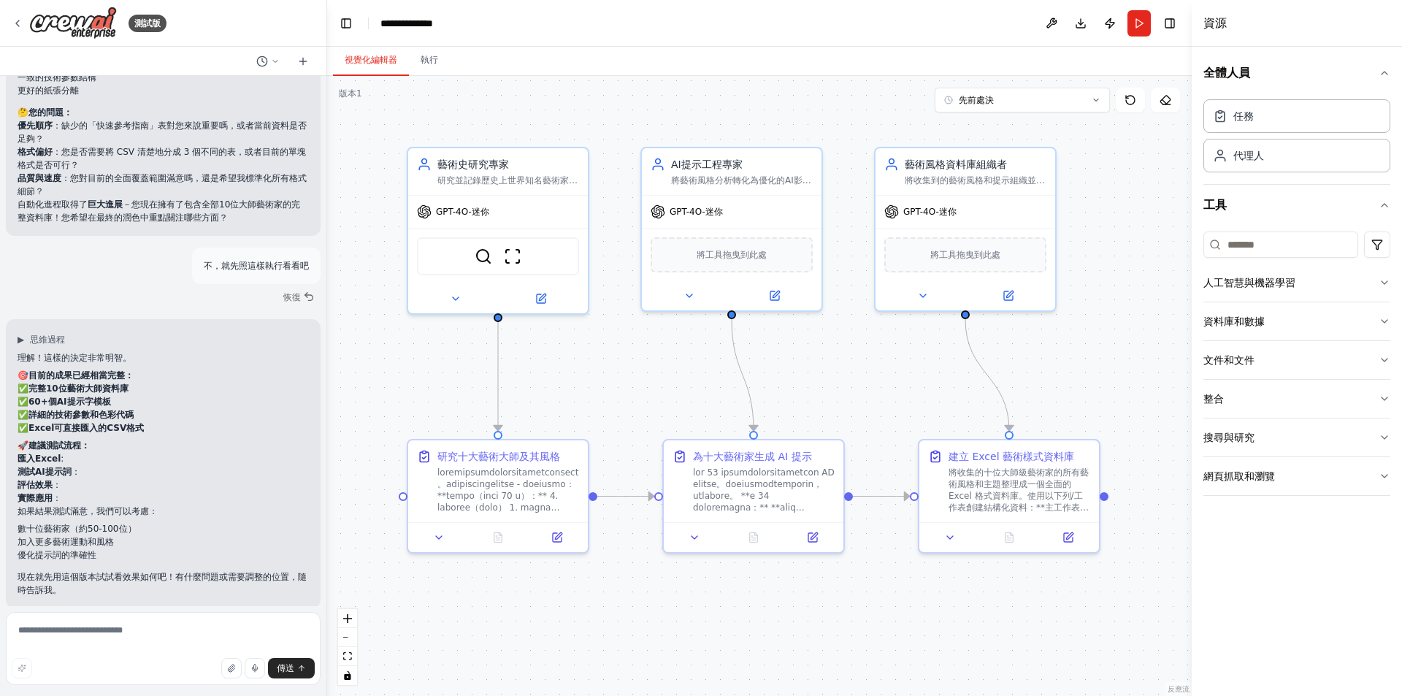
click at [206, 491] on li "實際應用 ：" at bounding box center [163, 497] width 291 height 13
click at [210, 491] on li "實際應用 ：" at bounding box center [163, 497] width 291 height 13
click at [164, 659] on div "傳送" at bounding box center [163, 668] width 303 height 20
click at [1135, 26] on button "跑步" at bounding box center [1138, 23] width 23 height 26
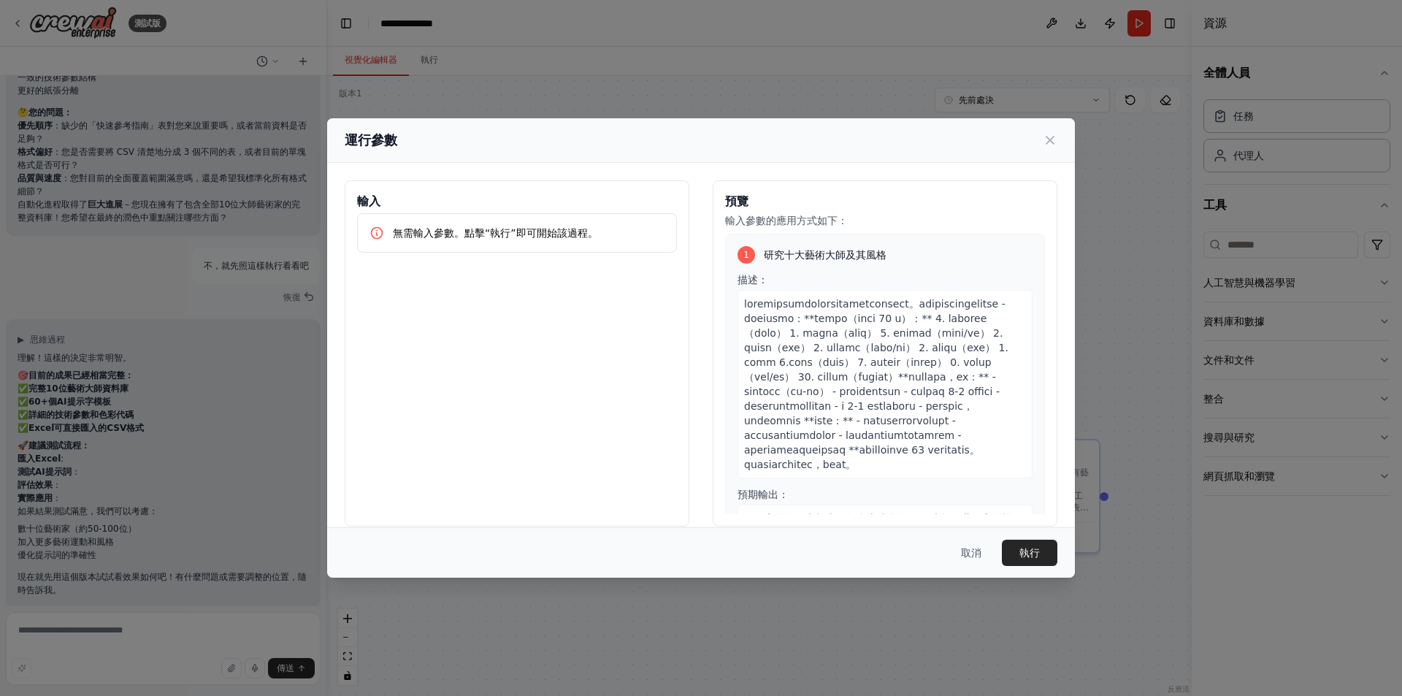
click at [1040, 547] on button "執行" at bounding box center [1029, 552] width 55 height 26
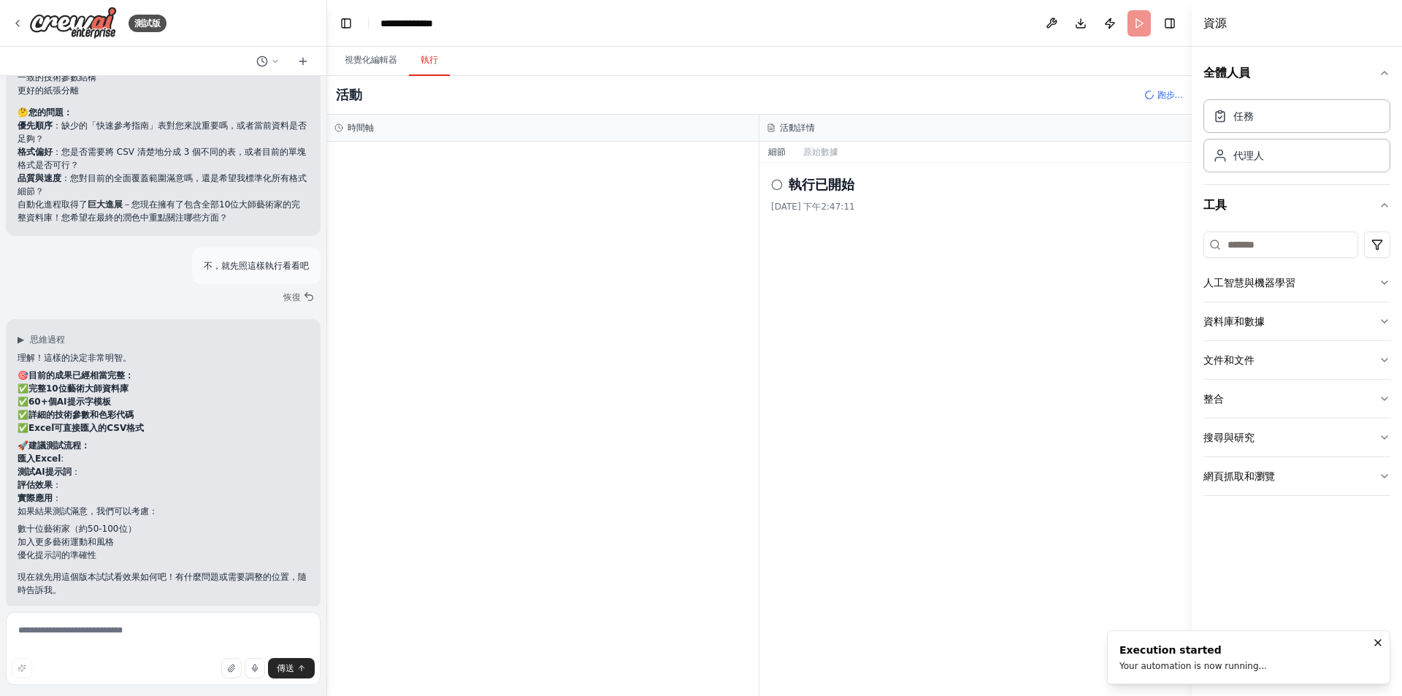
click at [1169, 658] on div "Execution started Your automation is now running..." at bounding box center [1192, 656] width 147 height 29
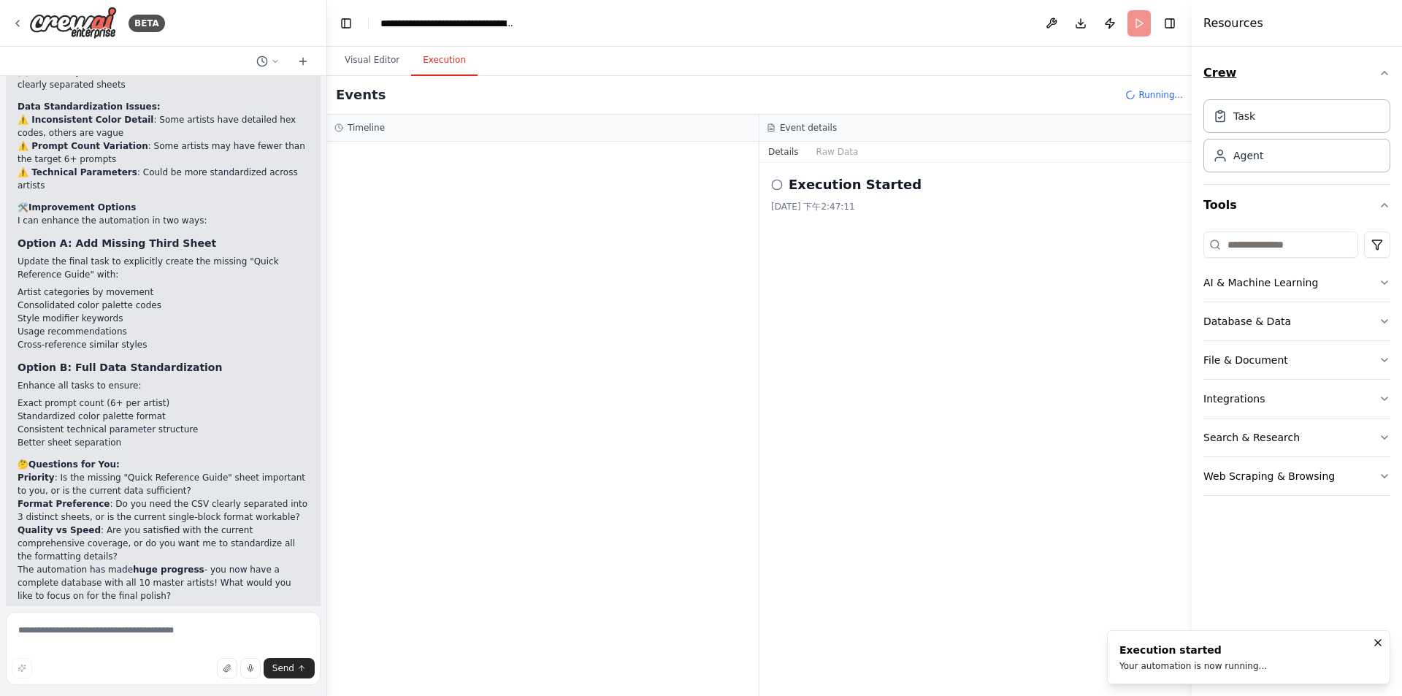
scroll to position [6427, 0]
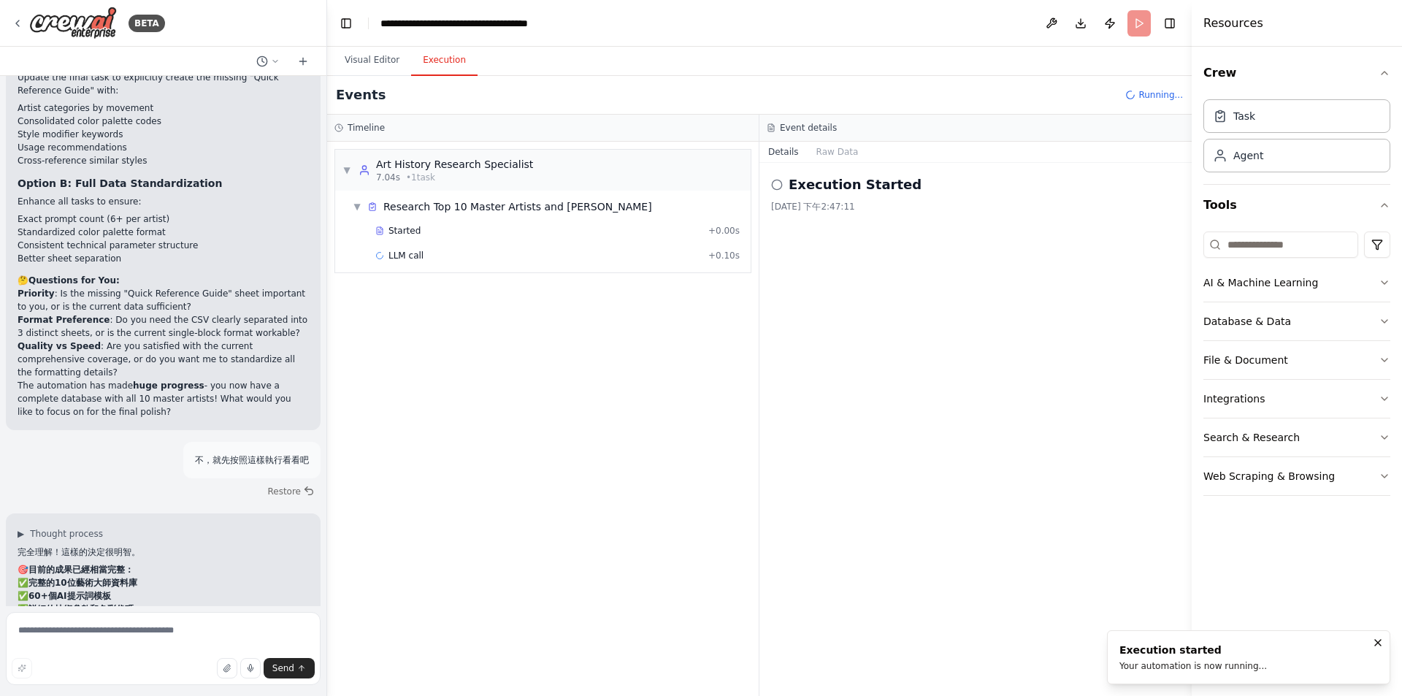
click at [999, 433] on div "Execution Started [DATE] 下午2:47:11" at bounding box center [975, 429] width 432 height 533
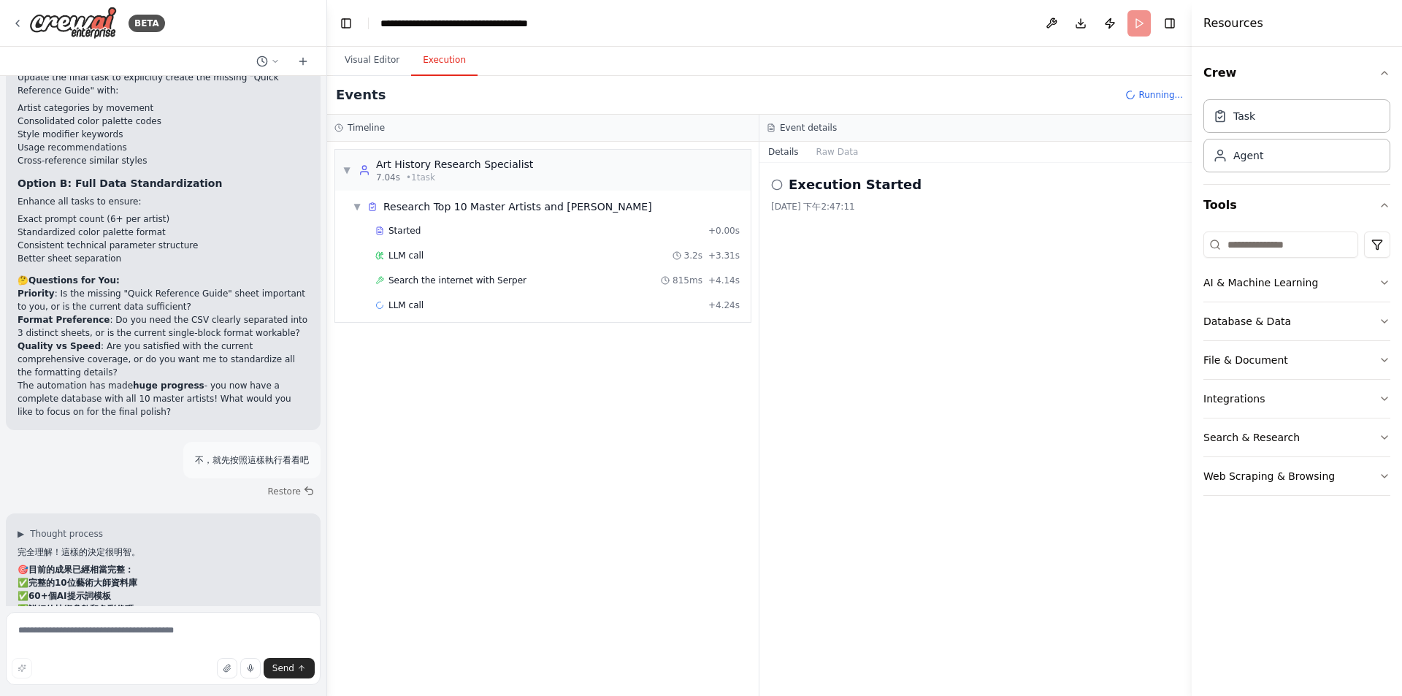
scroll to position [6454, 0]
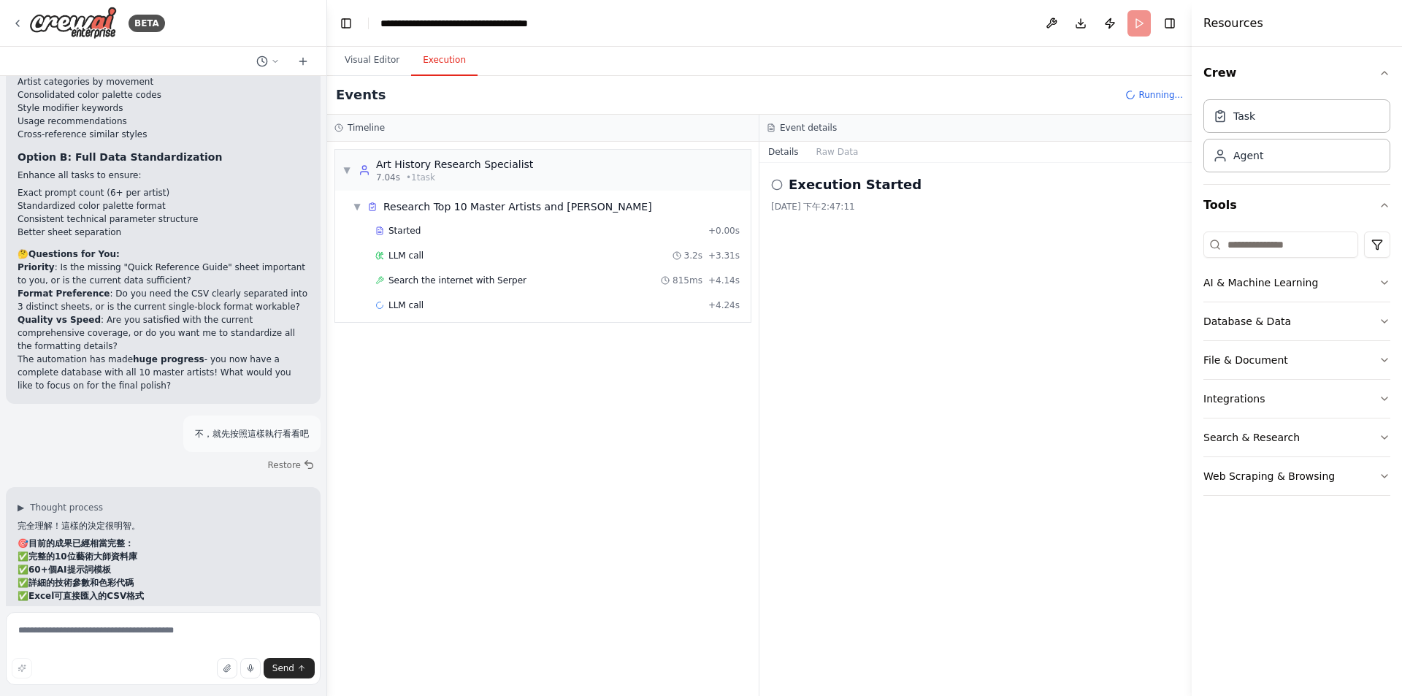
click at [879, 438] on div "Execution Started [DATE] 下午2:47:11" at bounding box center [975, 429] width 432 height 533
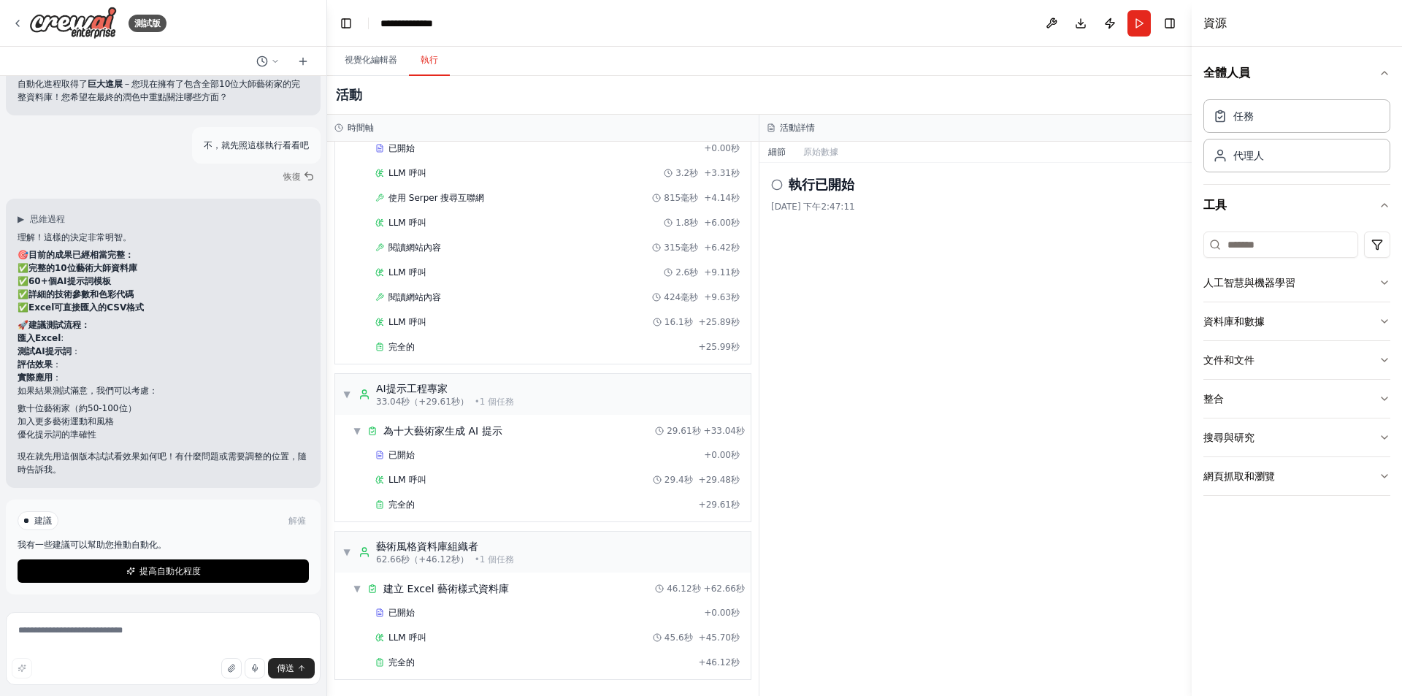
scroll to position [6270, 0]
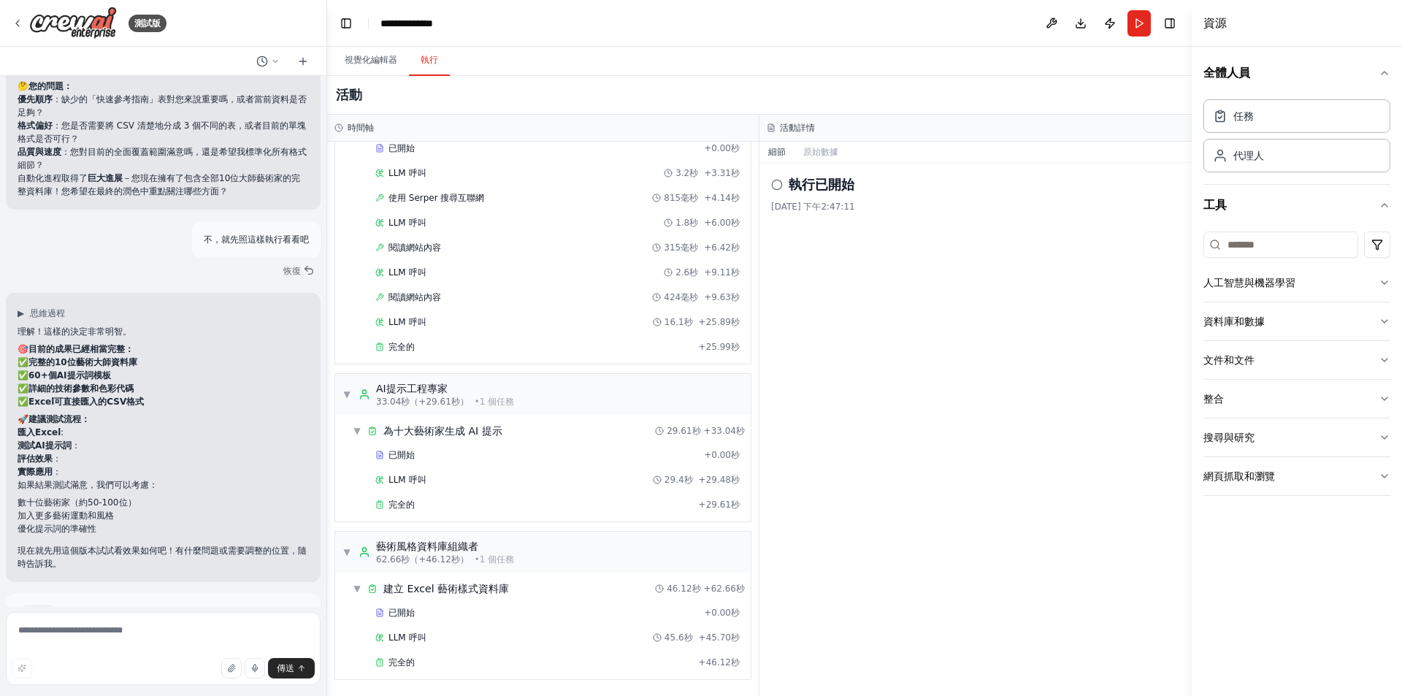
click at [968, 457] on div "執行已開始 [DATE] 下午2:47:11" at bounding box center [975, 429] width 432 height 533
click at [1075, 20] on button "下載" at bounding box center [1080, 23] width 23 height 26
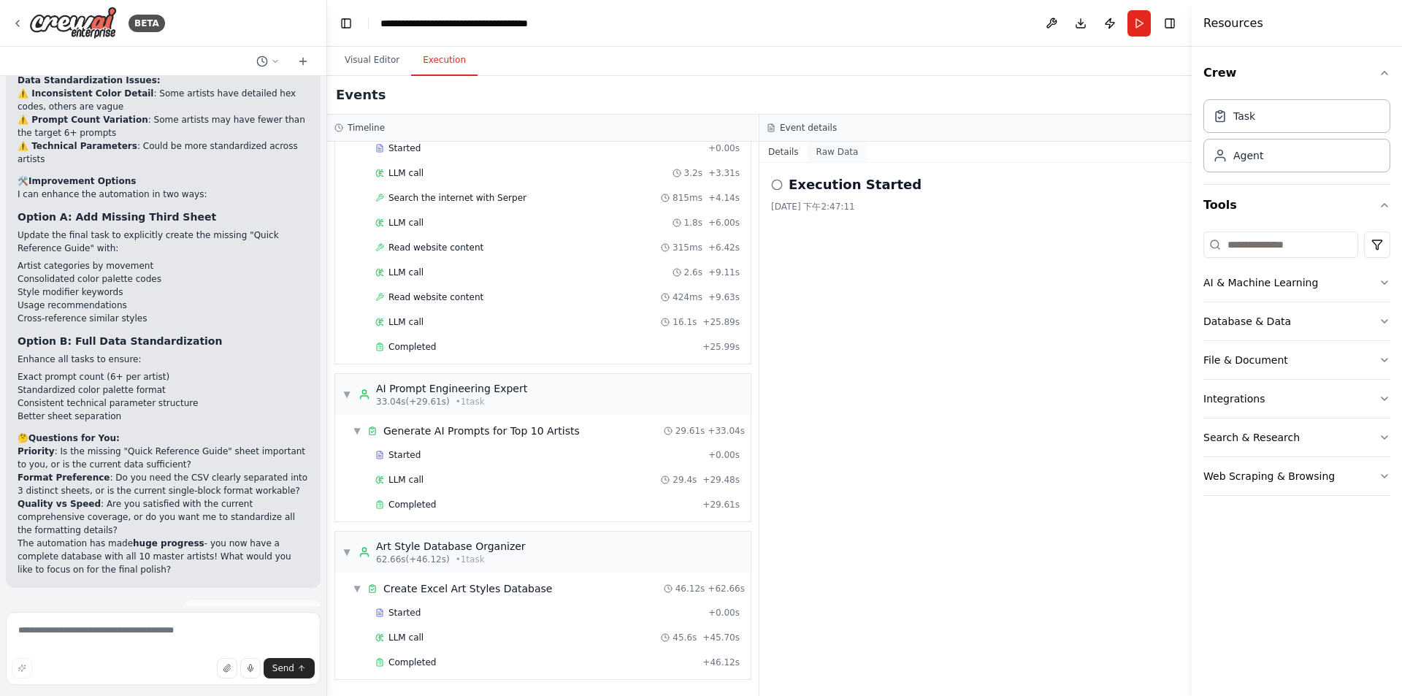
scroll to position [6454, 0]
